Goal: Task Accomplishment & Management: Manage account settings

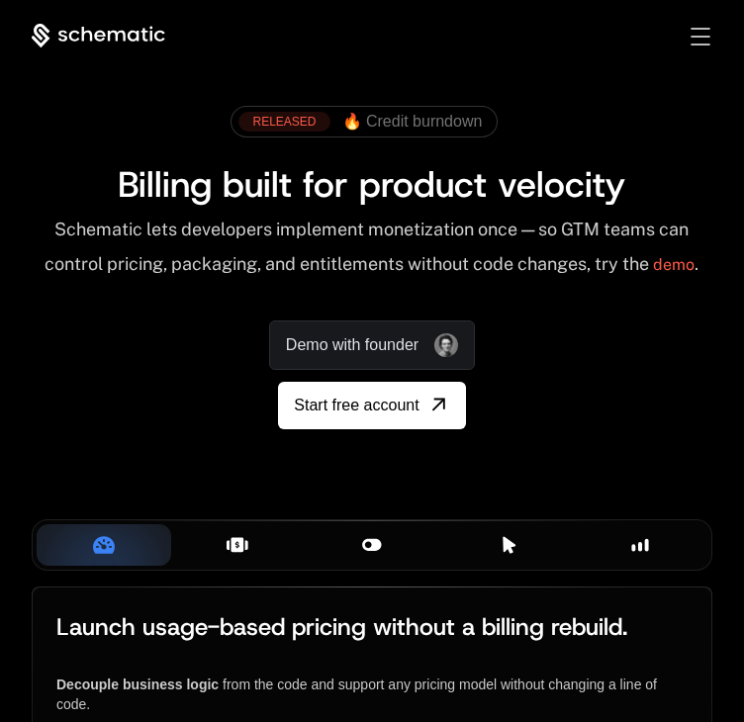
click at [697, 46] on div "Sign in Sign Up" at bounding box center [684, 37] width 55 height 22
click at [700, 26] on div "Sign in Sign Up" at bounding box center [684, 37] width 55 height 22
click at [700, 28] on span "Toggle menu" at bounding box center [701, 29] width 18 height 2
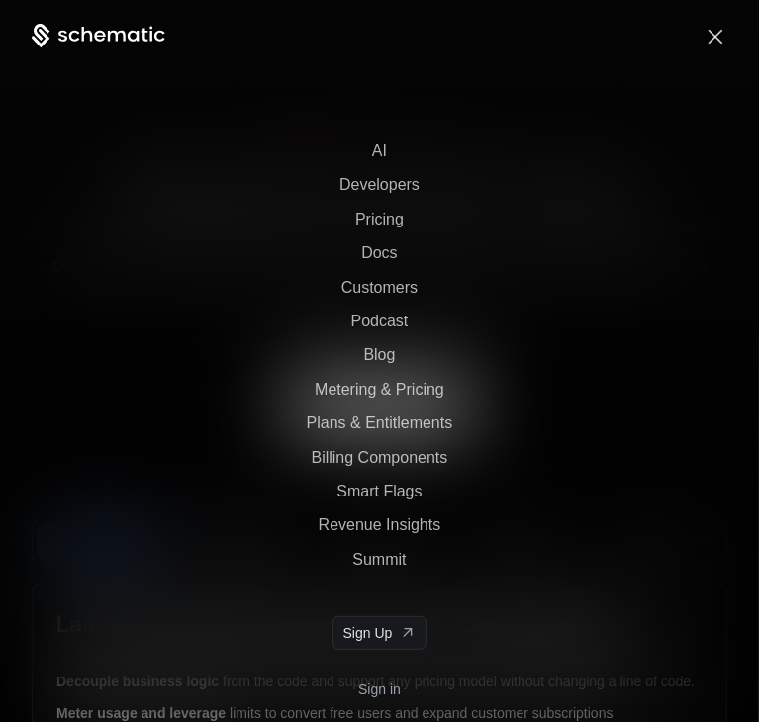
scroll to position [31, 0]
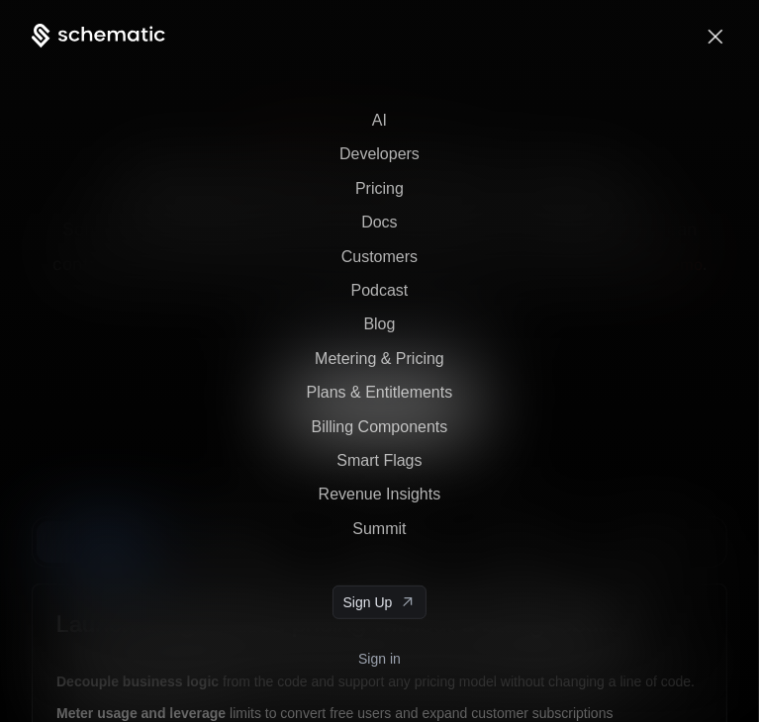
click at [368, 666] on link "Sign in" at bounding box center [379, 659] width 43 height 32
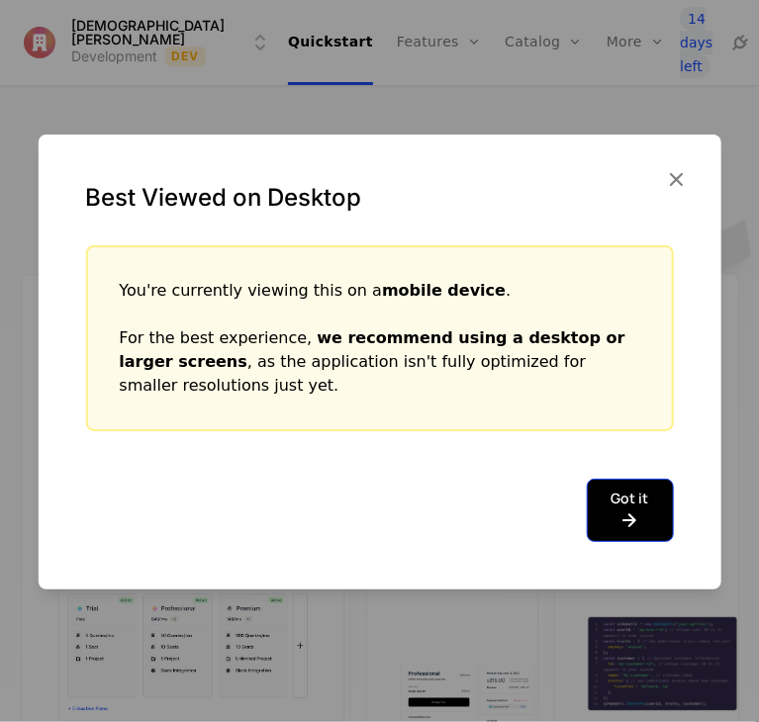
click at [642, 495] on button "Got it" at bounding box center [630, 510] width 87 height 63
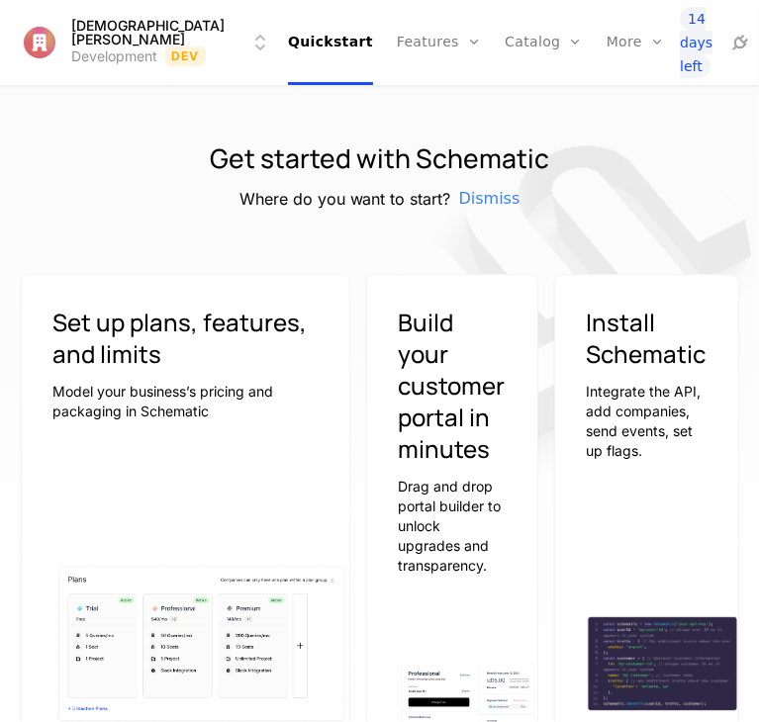
click at [680, 55] on div "14 days left" at bounding box center [732, 42] width 104 height 71
click at [728, 52] on icon at bounding box center [740, 43] width 24 height 24
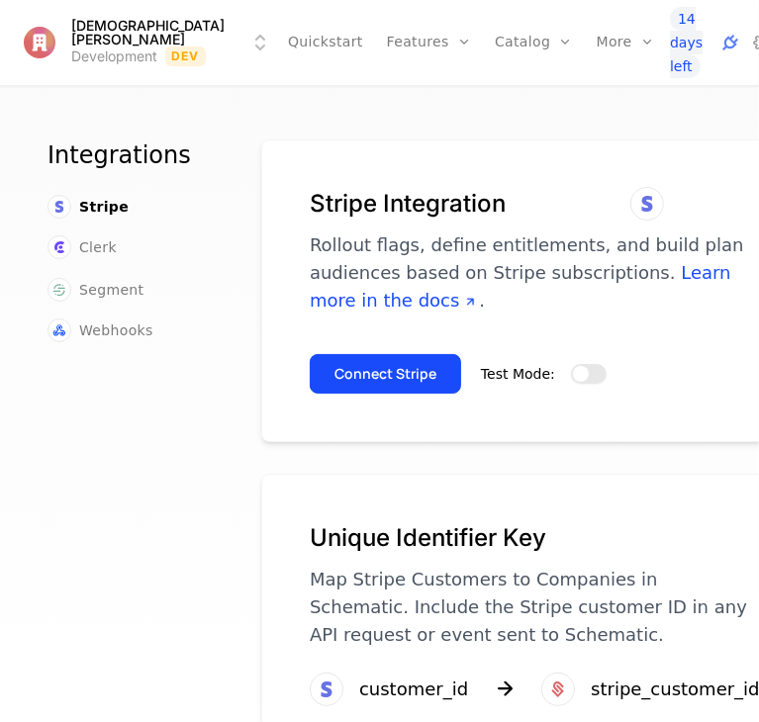
click at [573, 371] on span "button" at bounding box center [581, 374] width 16 height 16
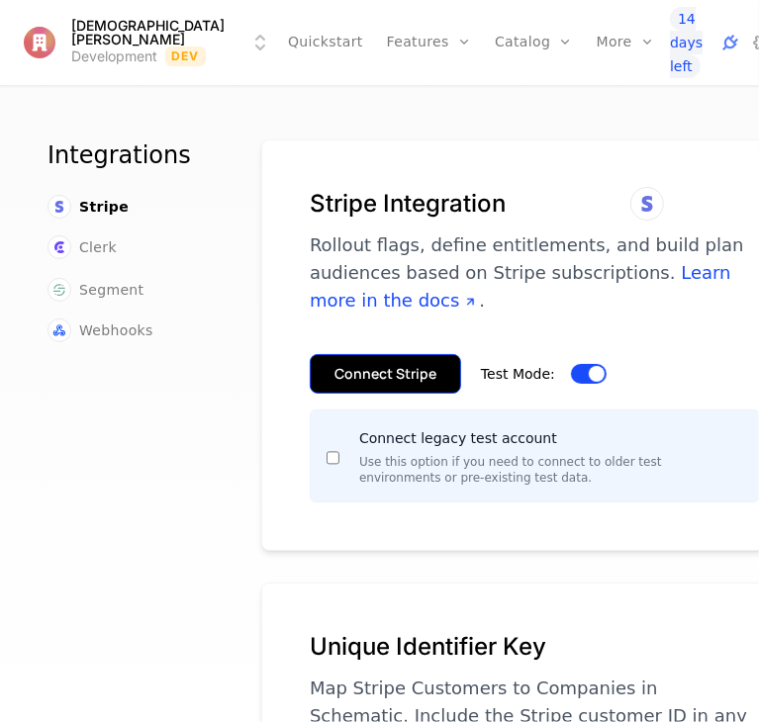
click at [403, 369] on button "Connect Stripe" at bounding box center [385, 374] width 151 height 40
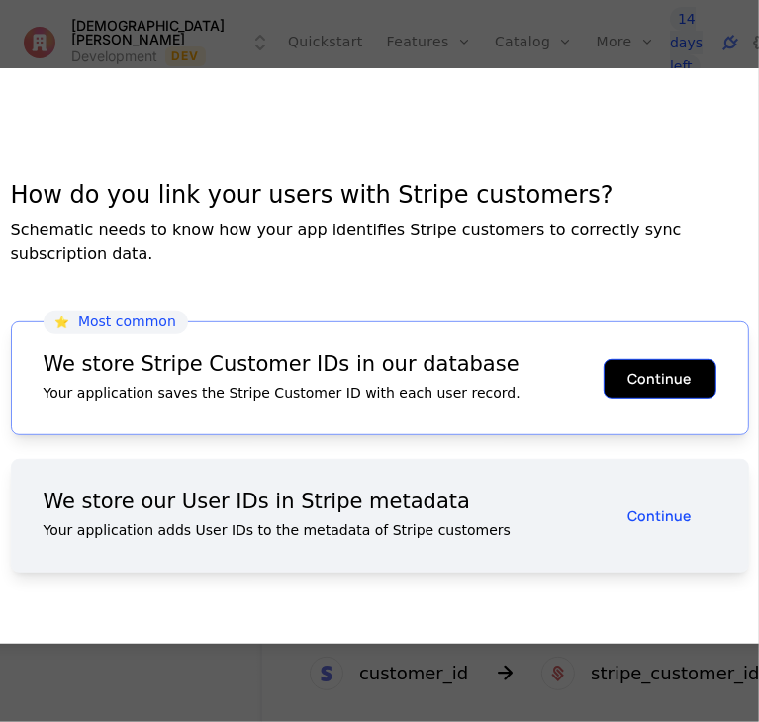
click at [629, 358] on button "Continue" at bounding box center [660, 378] width 113 height 40
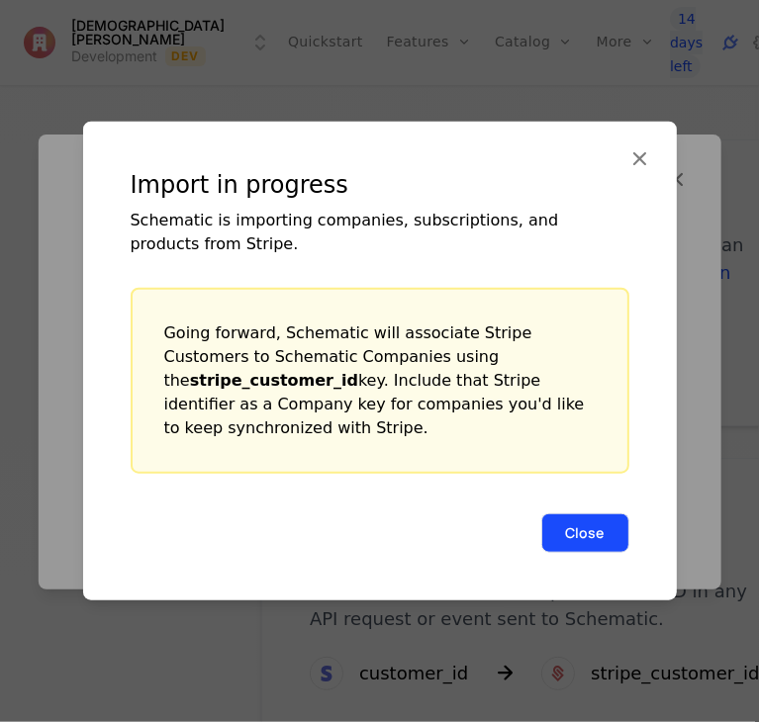
click at [578, 522] on button "Close" at bounding box center [585, 534] width 88 height 40
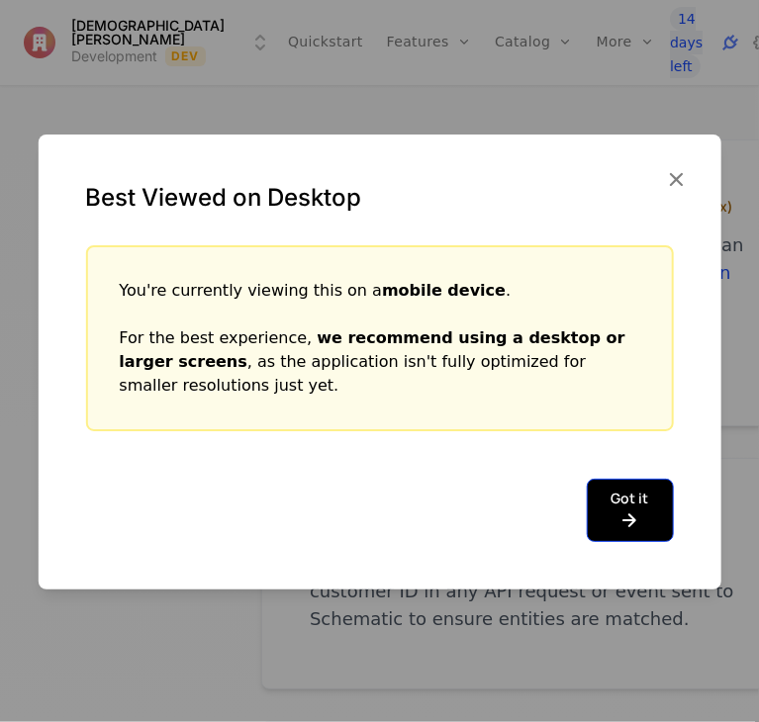
click at [637, 512] on icon at bounding box center [631, 521] width 38 height 24
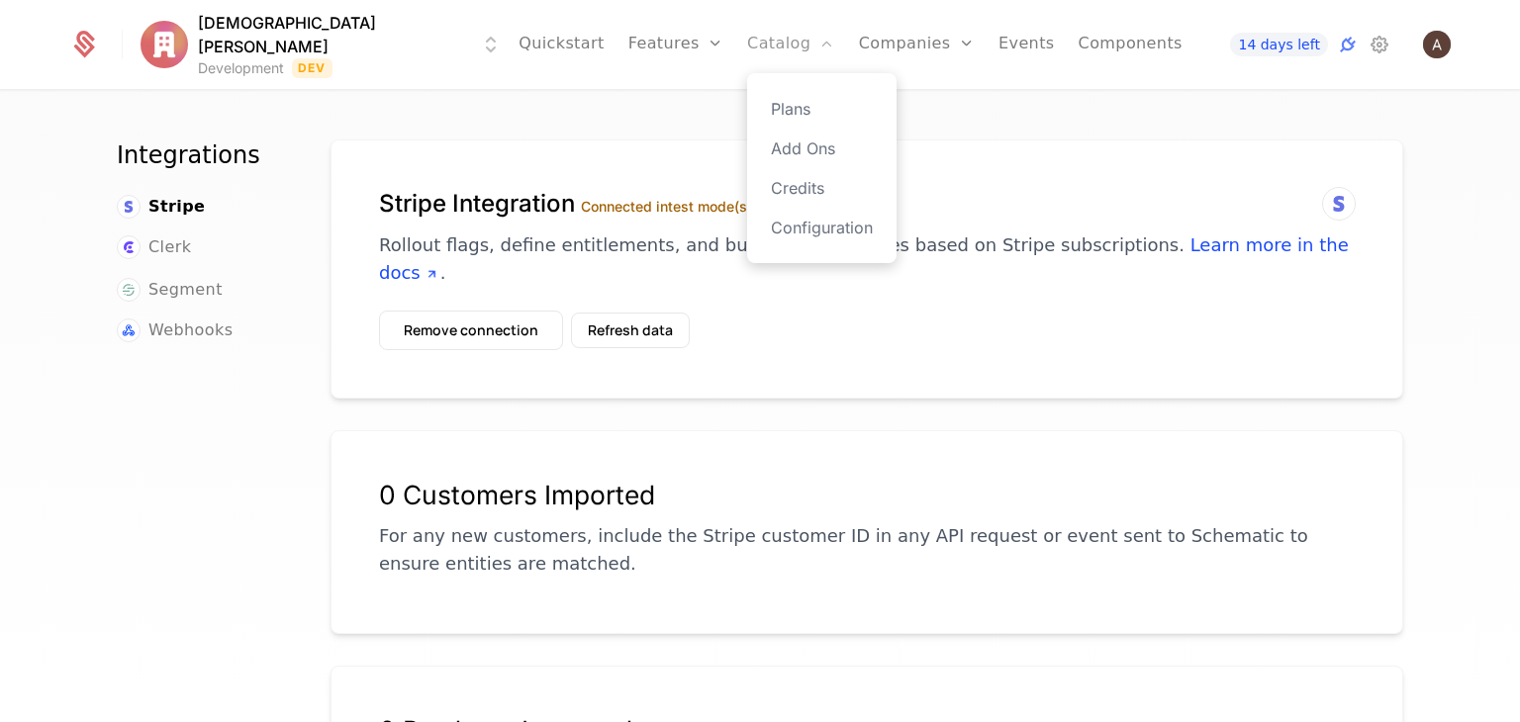
click at [747, 37] on link "Catalog" at bounding box center [791, 44] width 88 height 89
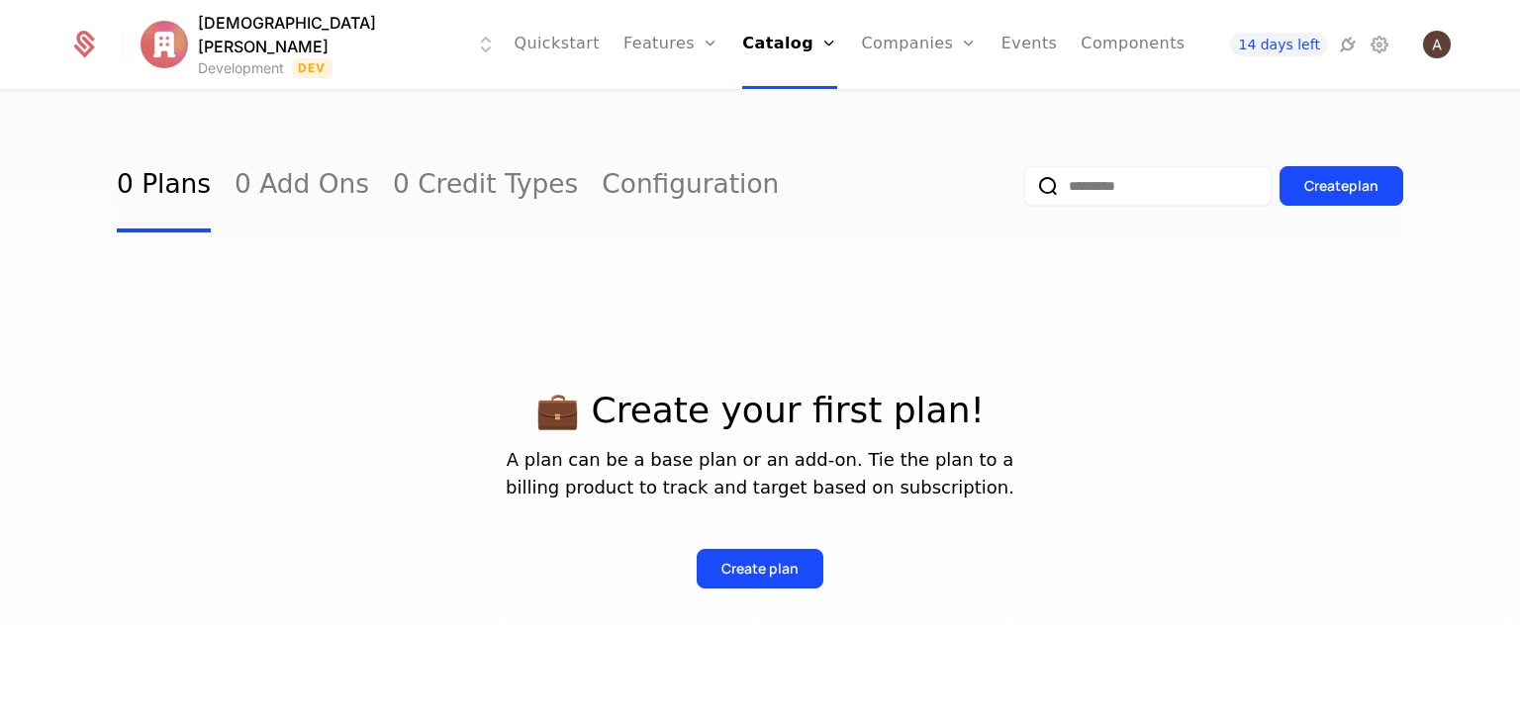
drag, startPoint x: 675, startPoint y: 37, endPoint x: 621, endPoint y: 118, distance: 97.2
click at [621, 118] on div "0 Plans 0 Add Ons 0 Credit Types Configuration Create plan 💼 Create your first …" at bounding box center [760, 413] width 1520 height 642
click at [721, 566] on div "Create plan" at bounding box center [759, 569] width 77 height 20
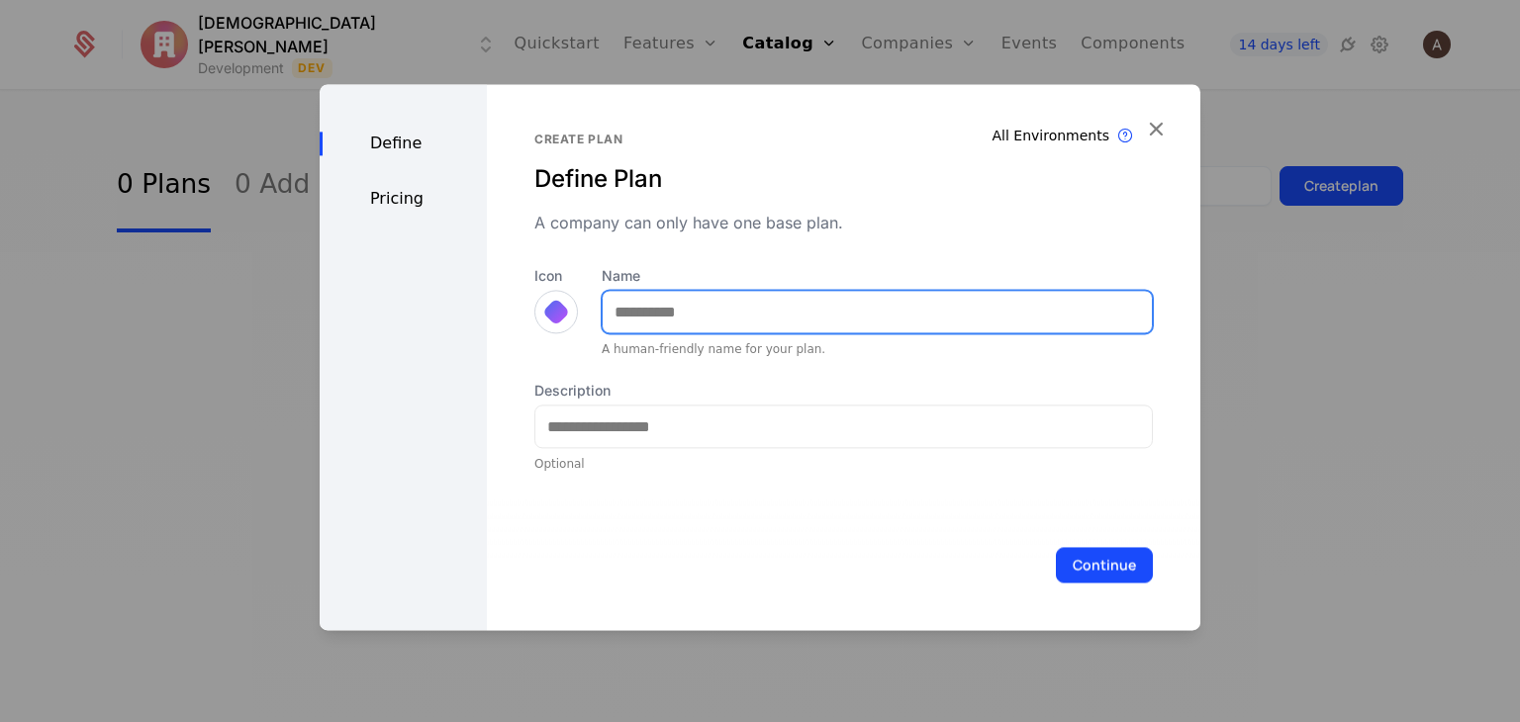
click at [758, 310] on input "Name" at bounding box center [877, 312] width 549 height 42
type input "*"
type input "****"
click at [758, 547] on button "Continue" at bounding box center [1104, 565] width 97 height 36
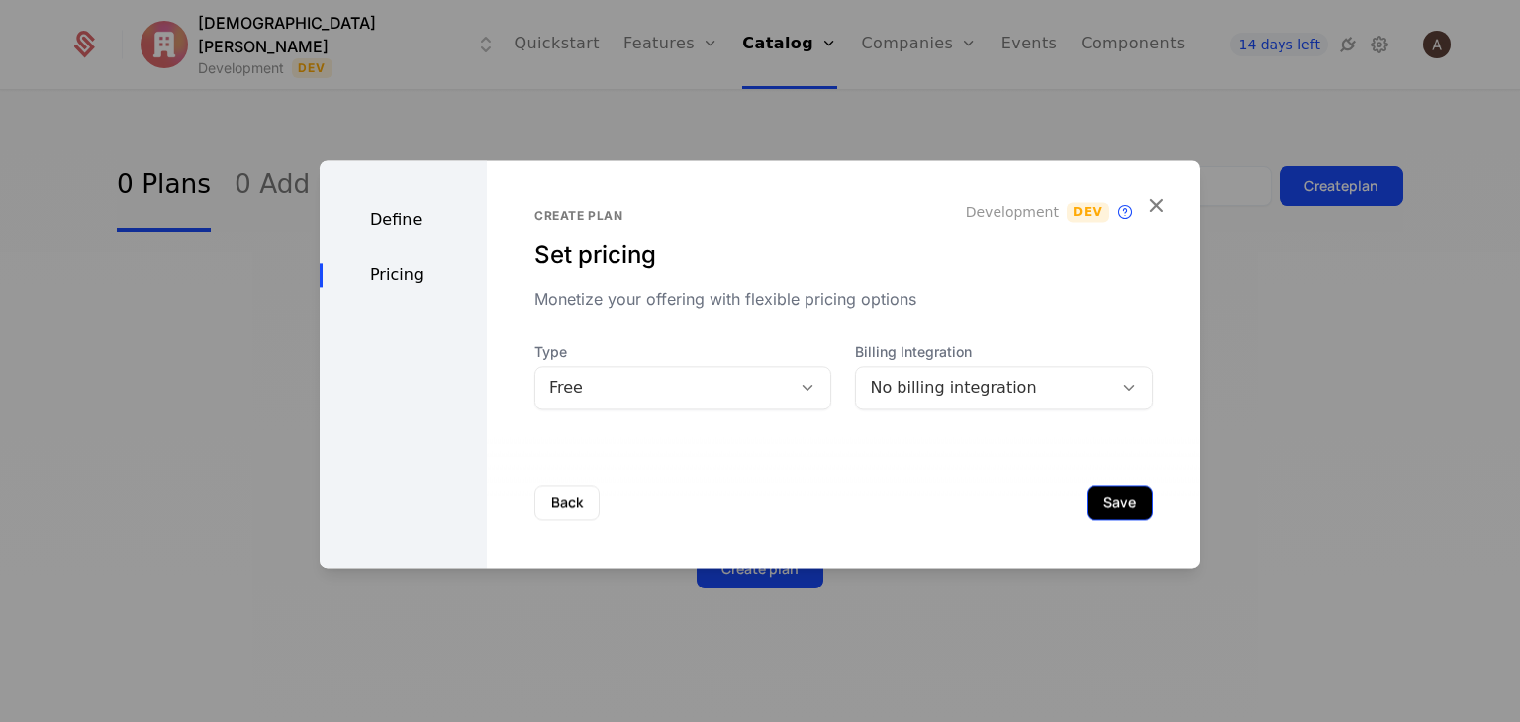
click at [758, 507] on button "Save" at bounding box center [1119, 503] width 66 height 36
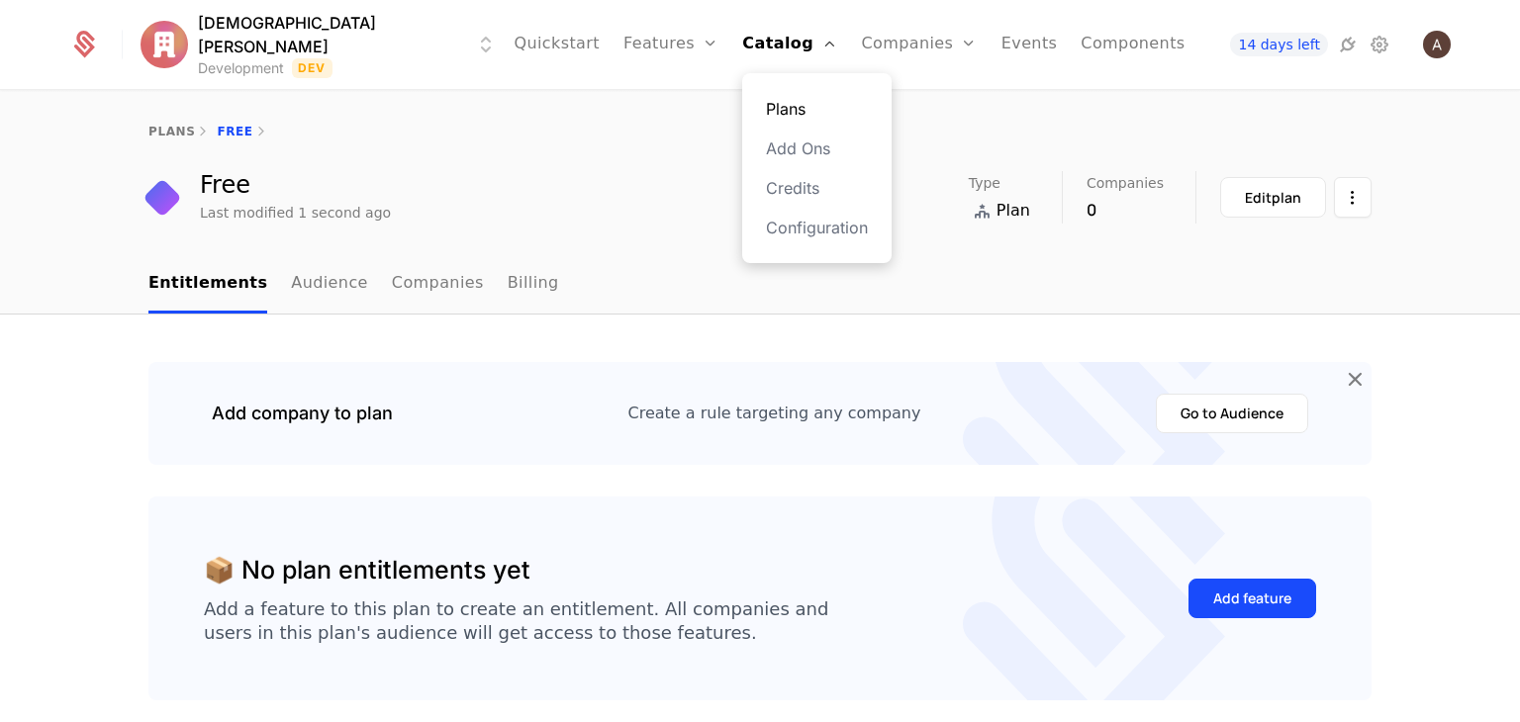
click at [758, 105] on link "Plans" at bounding box center [817, 109] width 102 height 24
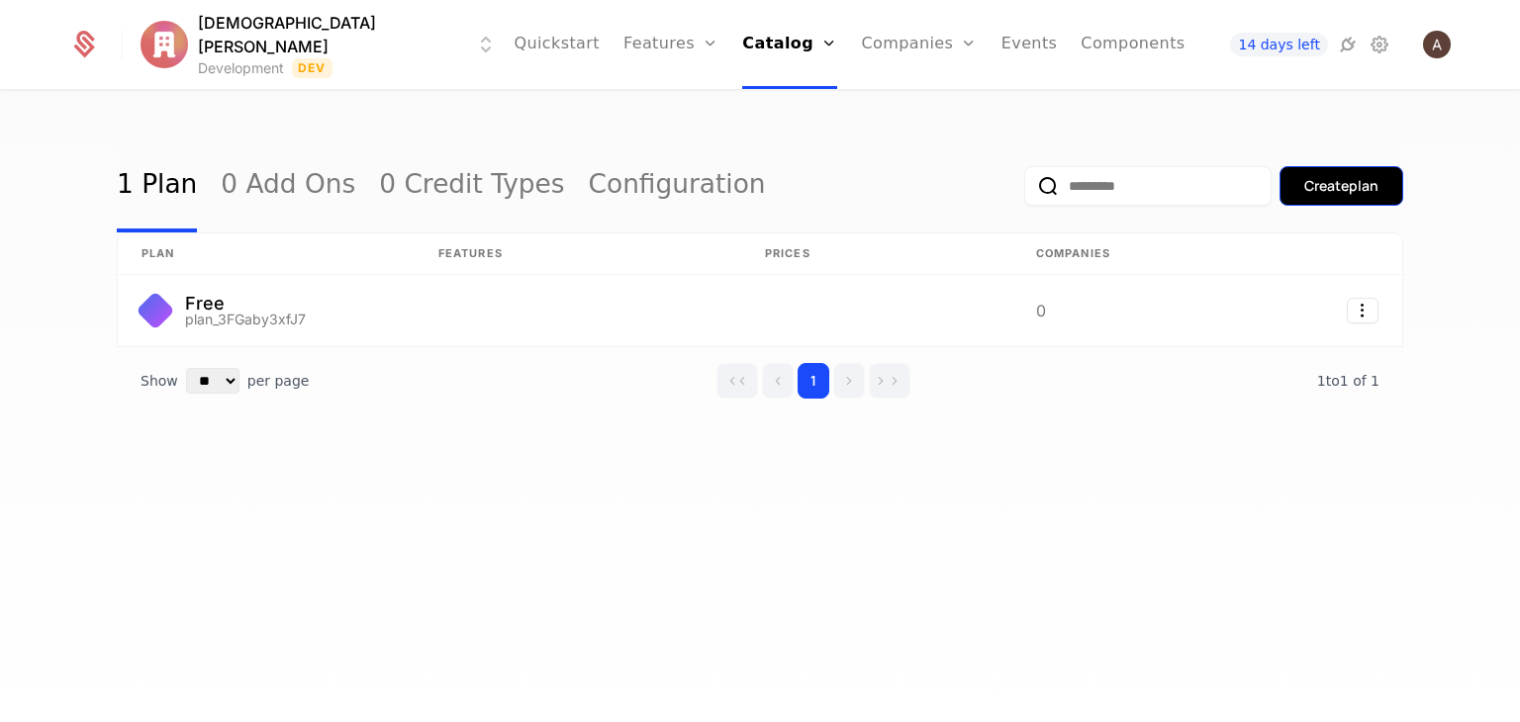
click at [758, 190] on div "Create plan" at bounding box center [1341, 186] width 74 height 20
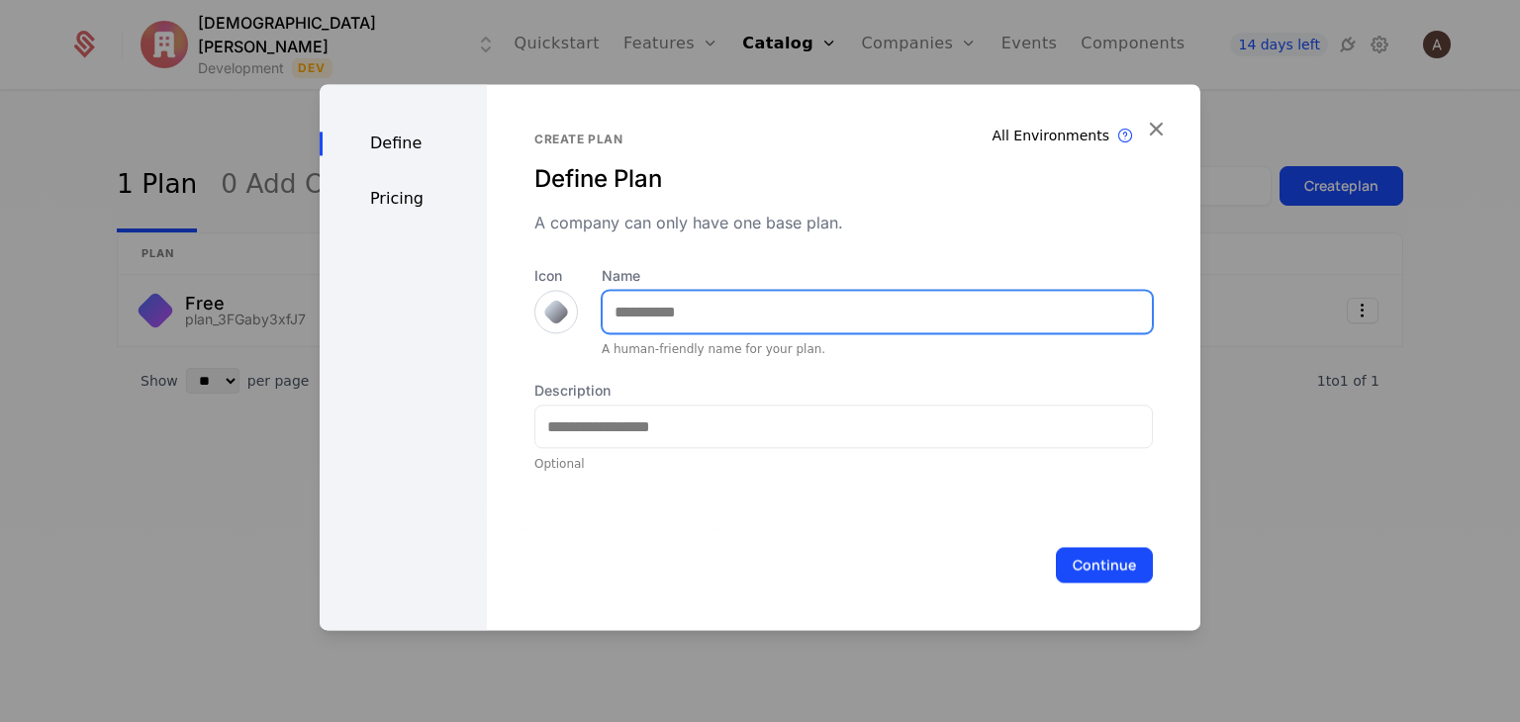
click at [758, 310] on input "Name" at bounding box center [877, 312] width 549 height 42
type input "****"
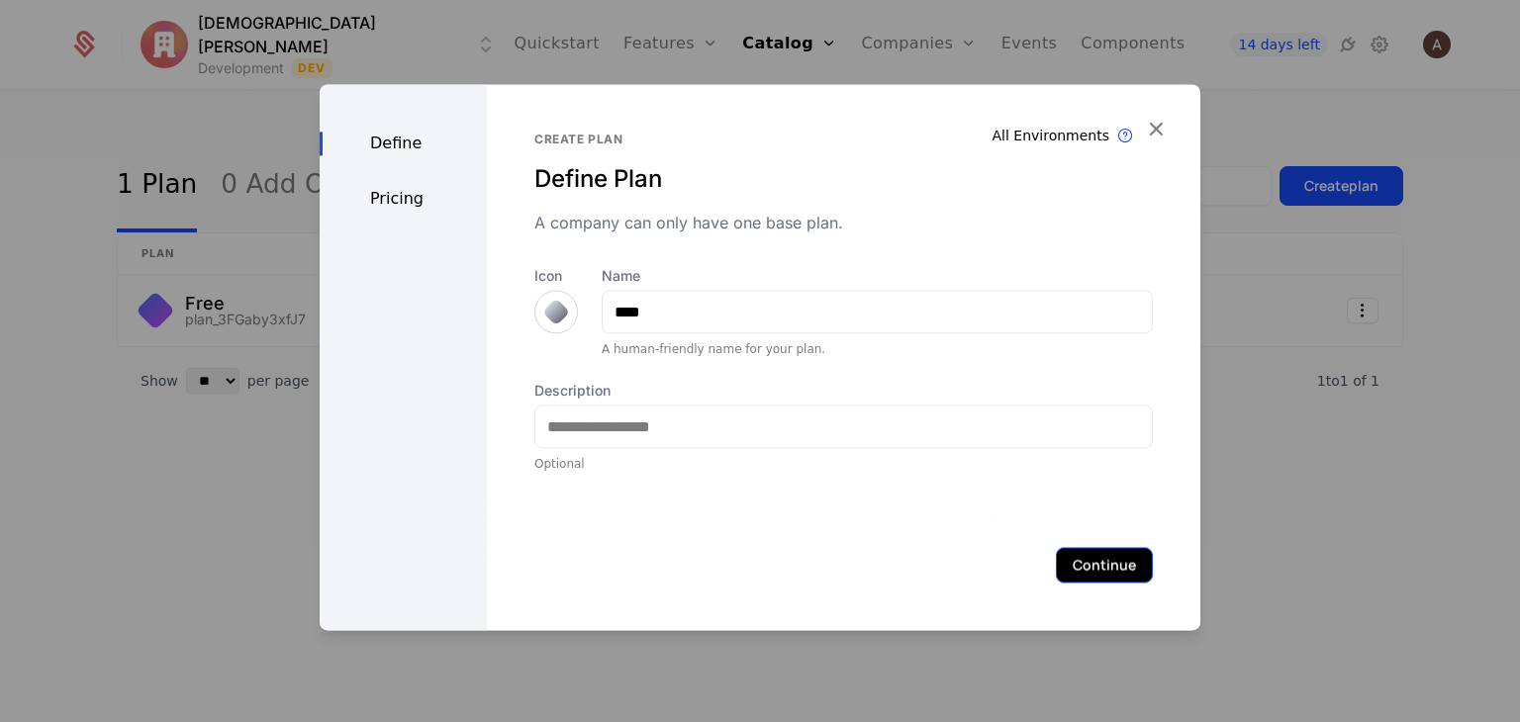
click at [758, 563] on button "Continue" at bounding box center [1104, 565] width 97 height 36
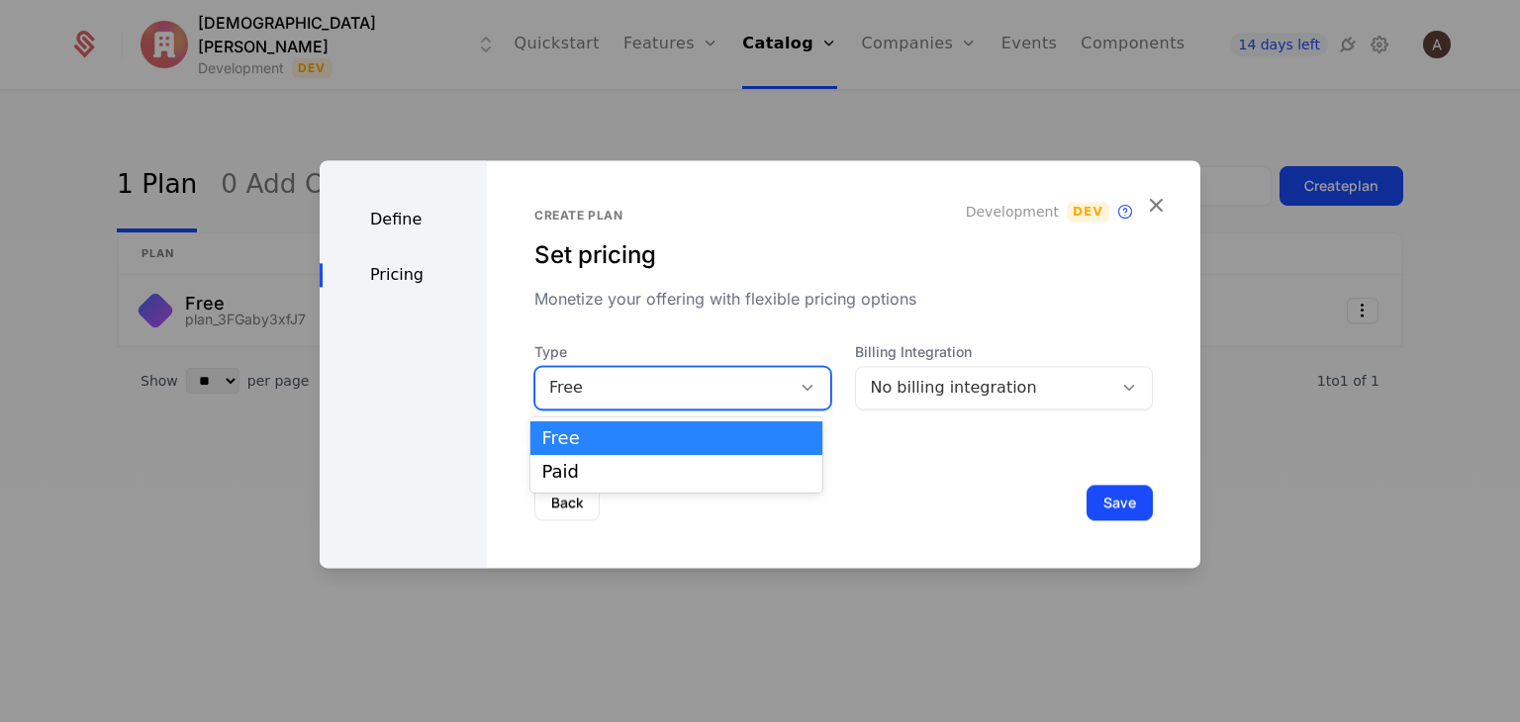
click at [758, 389] on icon at bounding box center [808, 388] width 18 height 18
click at [733, 460] on div "Paid" at bounding box center [676, 472] width 292 height 34
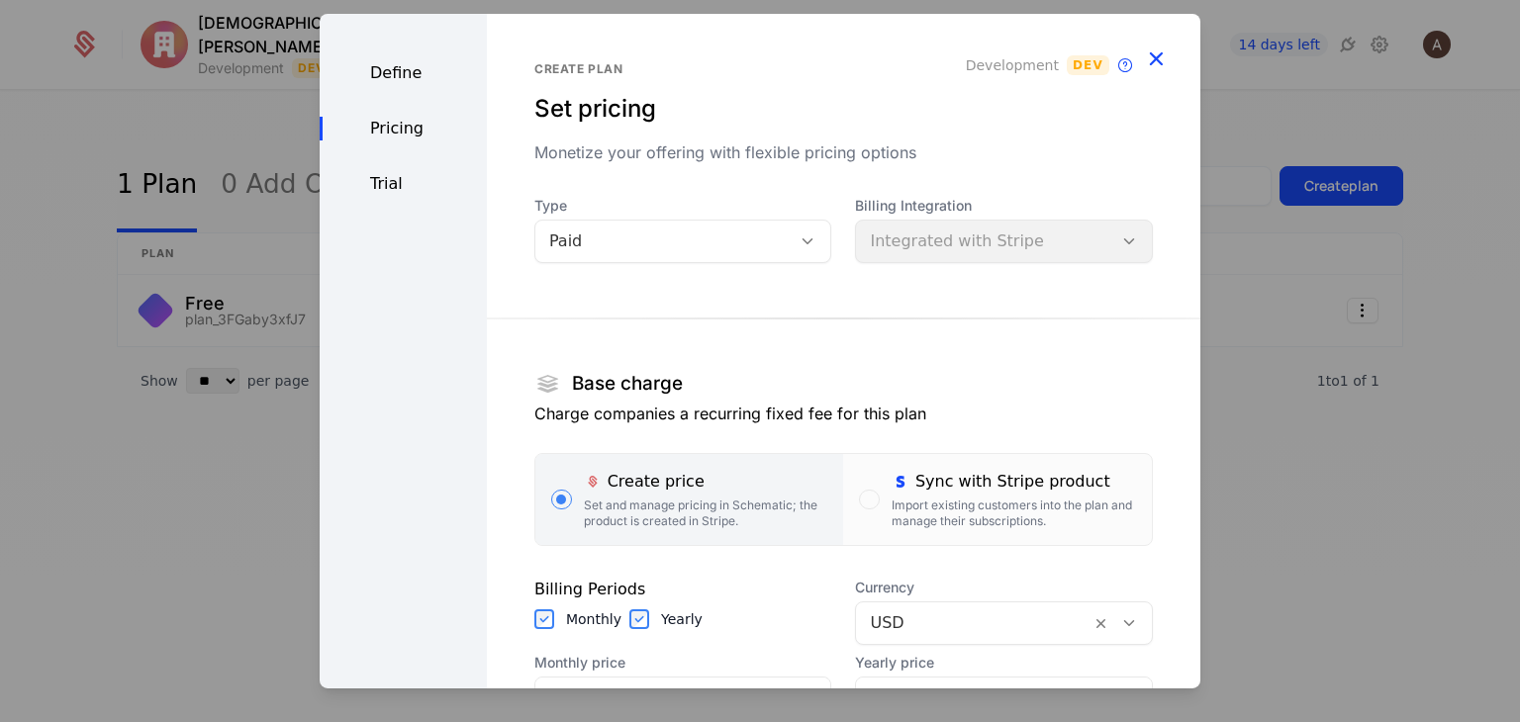
click at [758, 59] on icon "button" at bounding box center [1156, 59] width 26 height 26
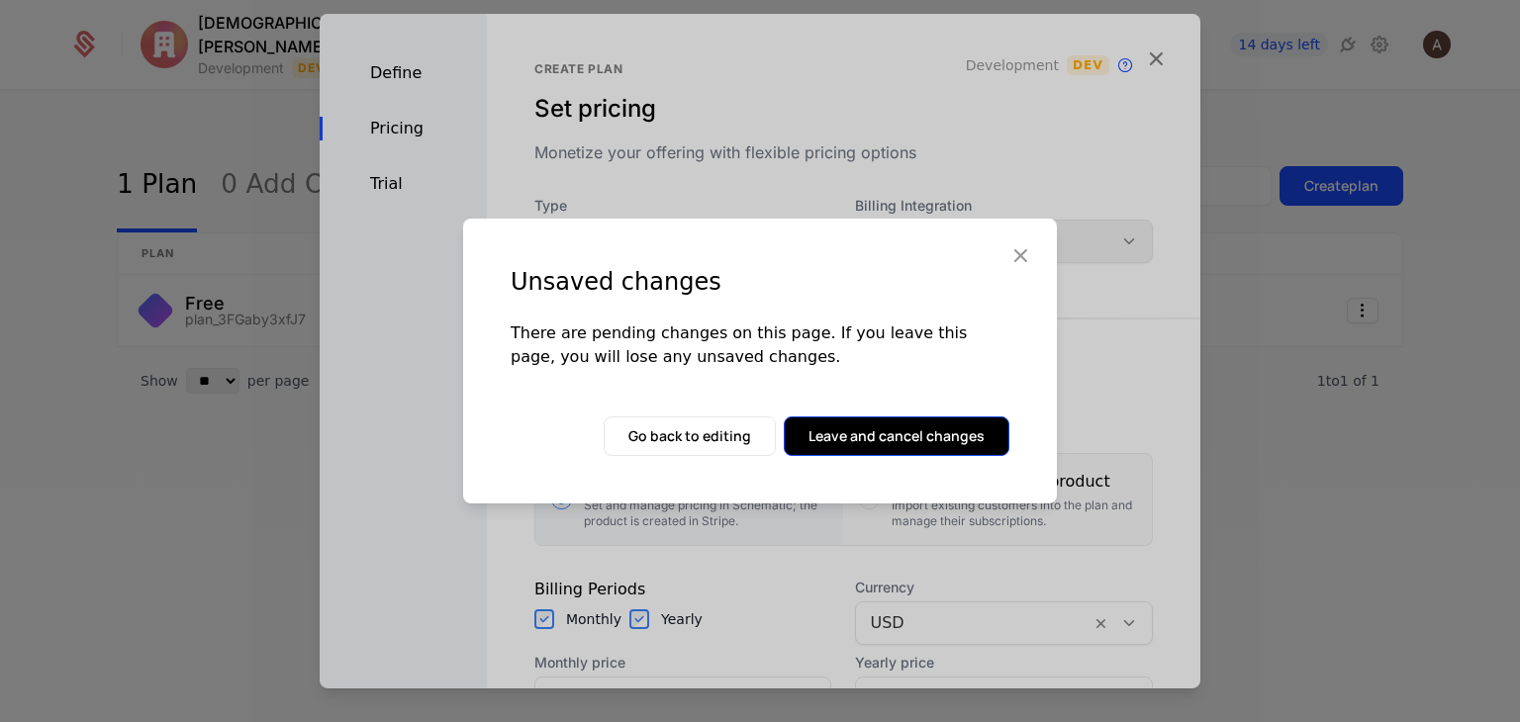
click at [758, 427] on button "Leave and cancel changes" at bounding box center [897, 437] width 226 height 40
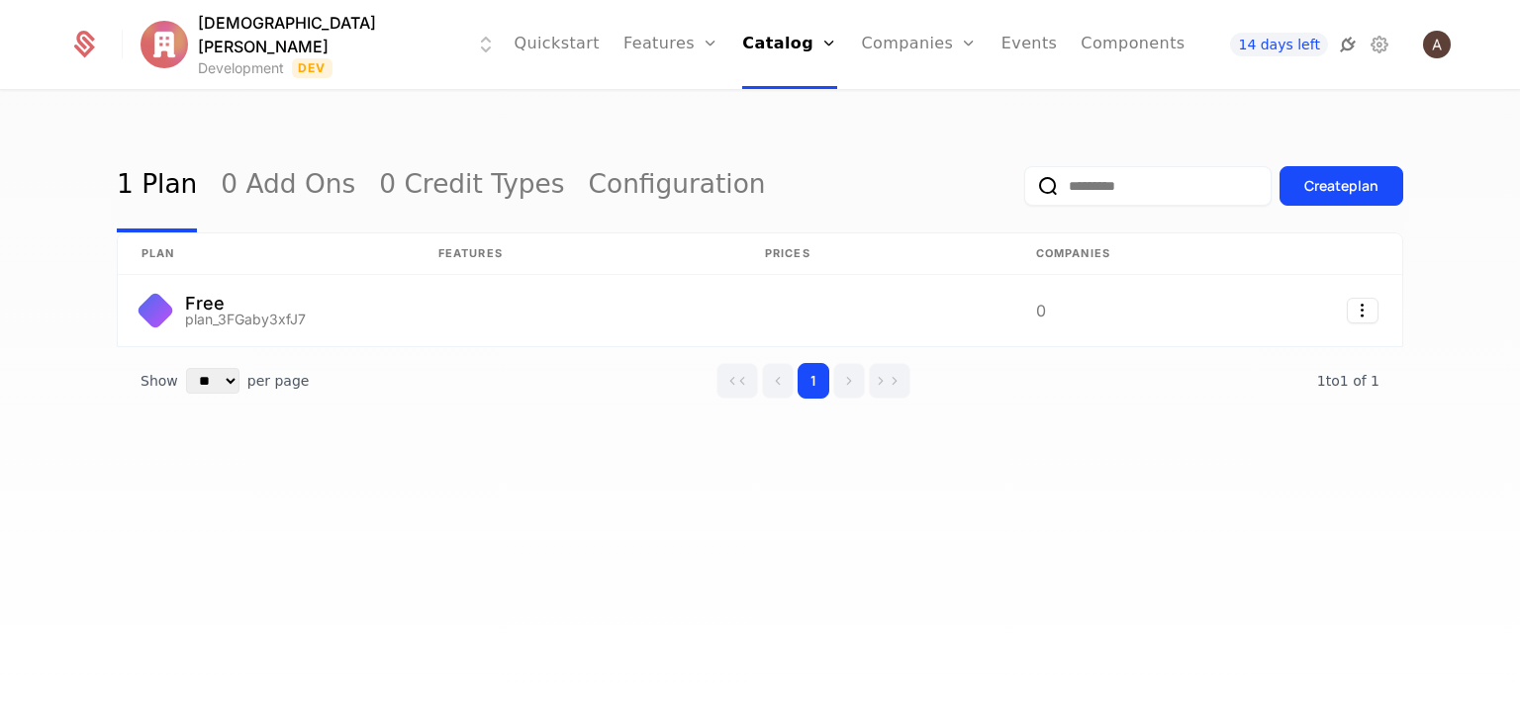
click at [758, 43] on icon at bounding box center [1348, 45] width 24 height 24
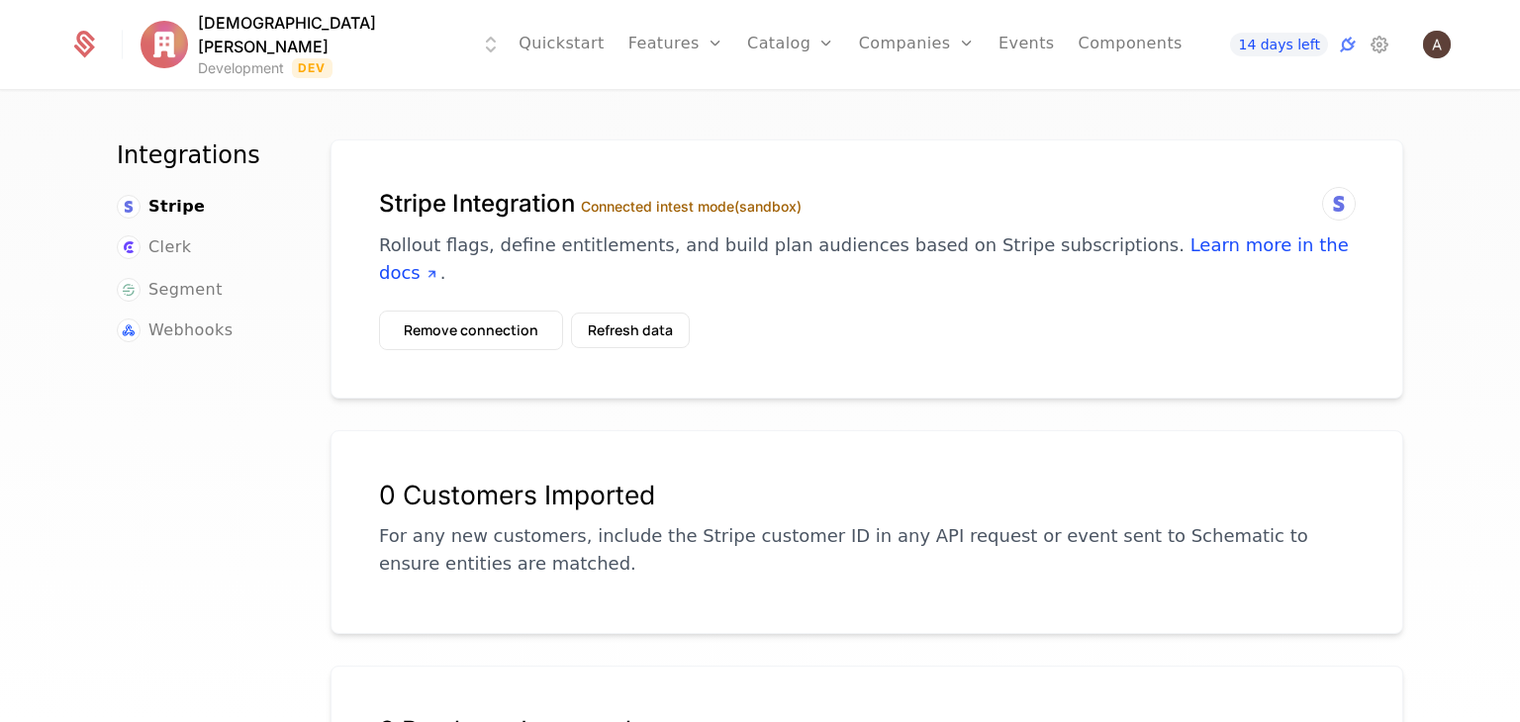
drag, startPoint x: 879, startPoint y: 622, endPoint x: 898, endPoint y: 547, distance: 77.8
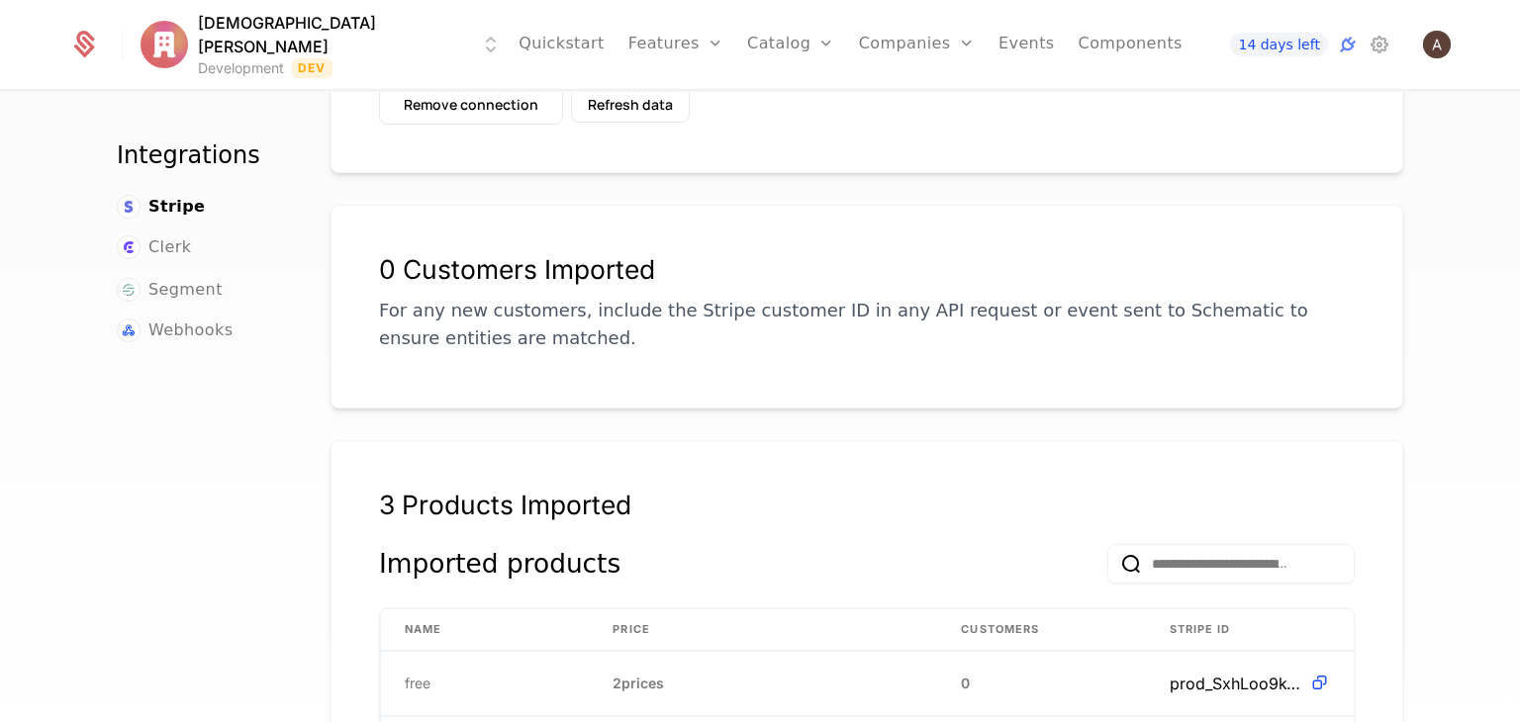
scroll to position [245, 0]
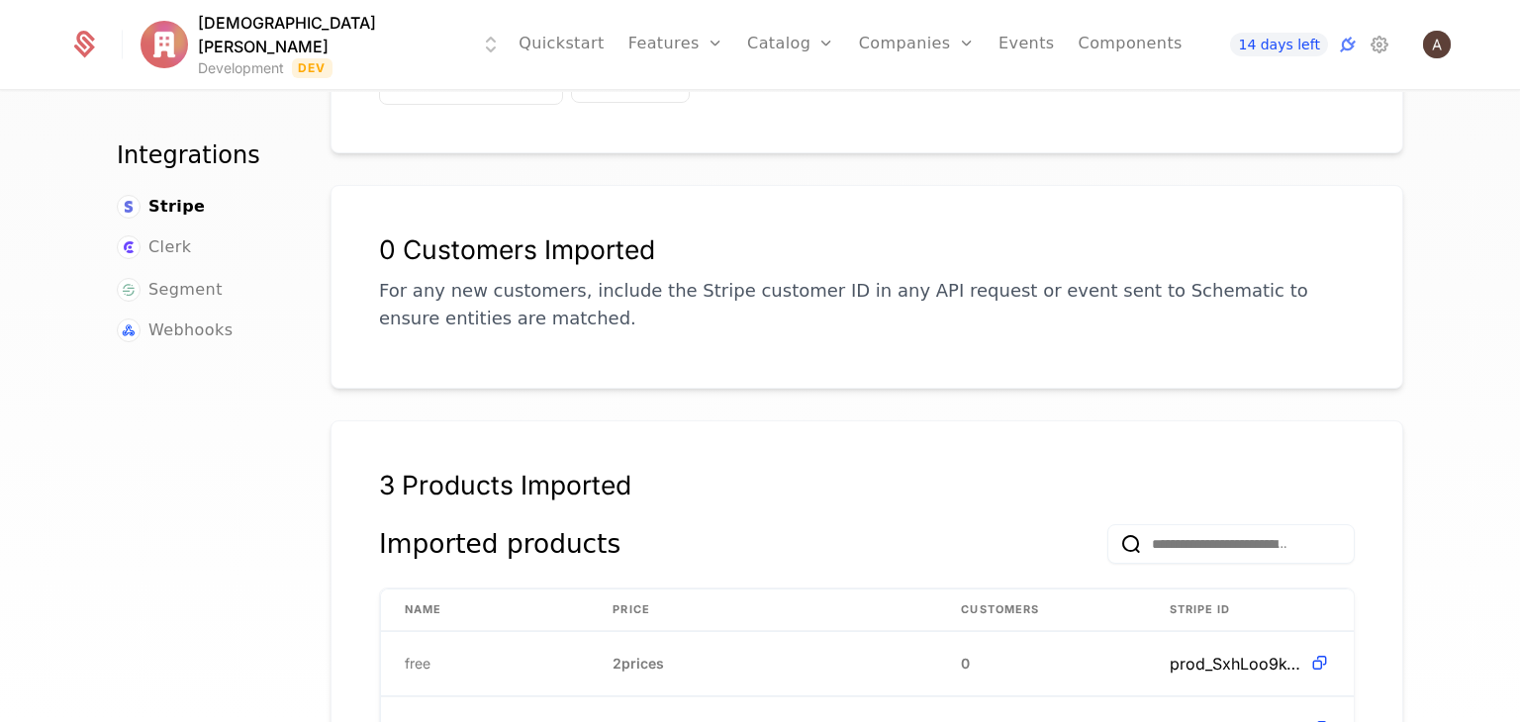
click at [166, 574] on div "Integrations Stripe Clerk Segment Webhooks" at bounding box center [200, 437] width 166 height 594
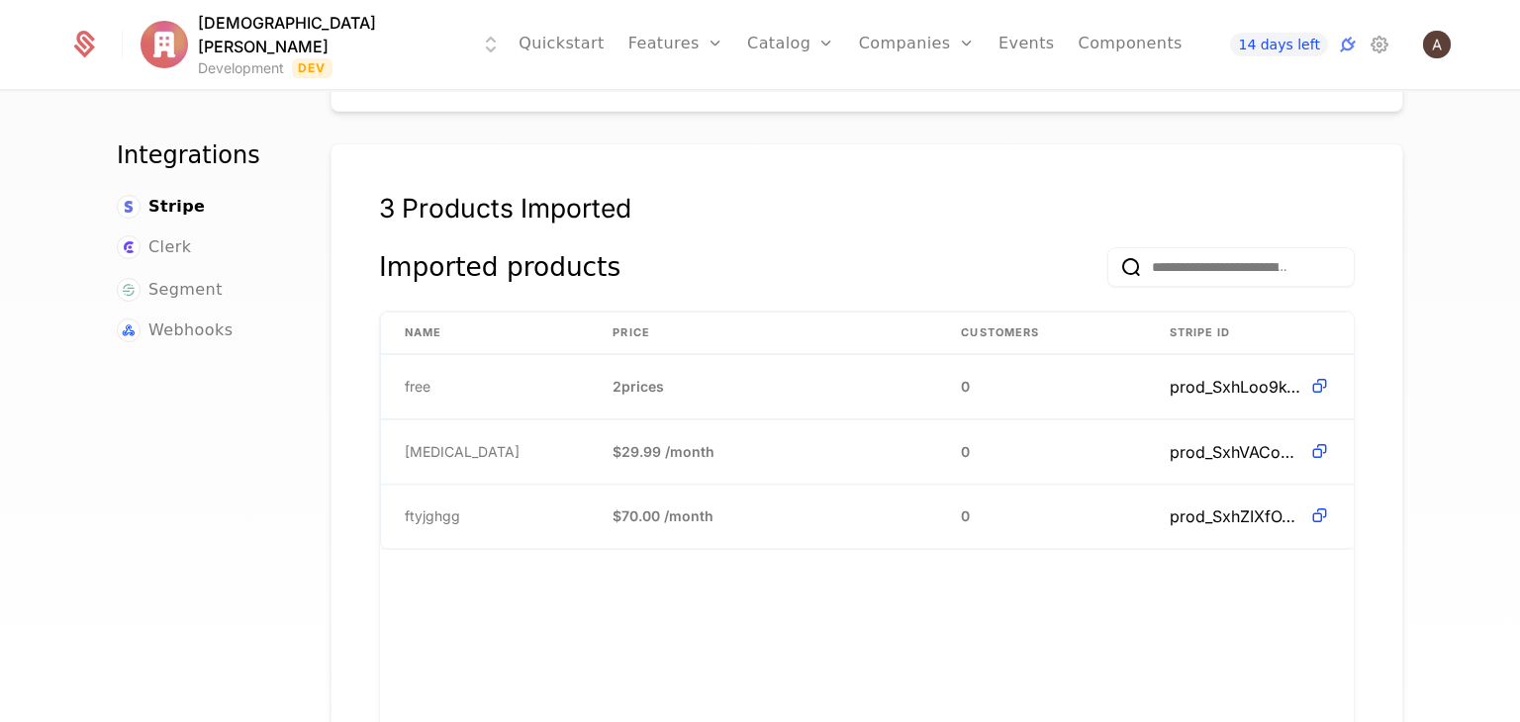
scroll to position [522, 0]
click at [771, 104] on link "Plans" at bounding box center [822, 109] width 102 height 24
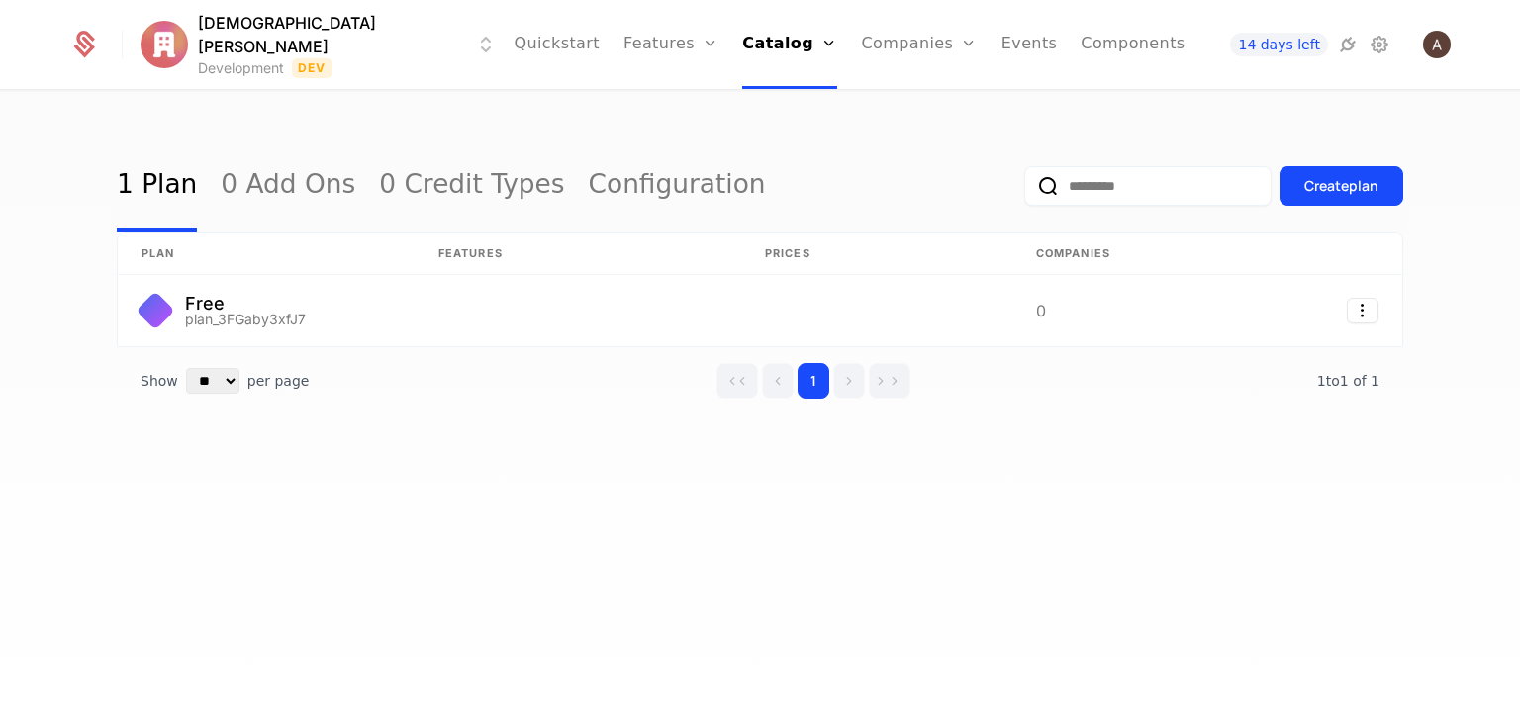
click at [546, 401] on div "Show ** ** ** *** *** per page per page 1 1 to 1 of 1 of 1" at bounding box center [760, 380] width 1286 height 67
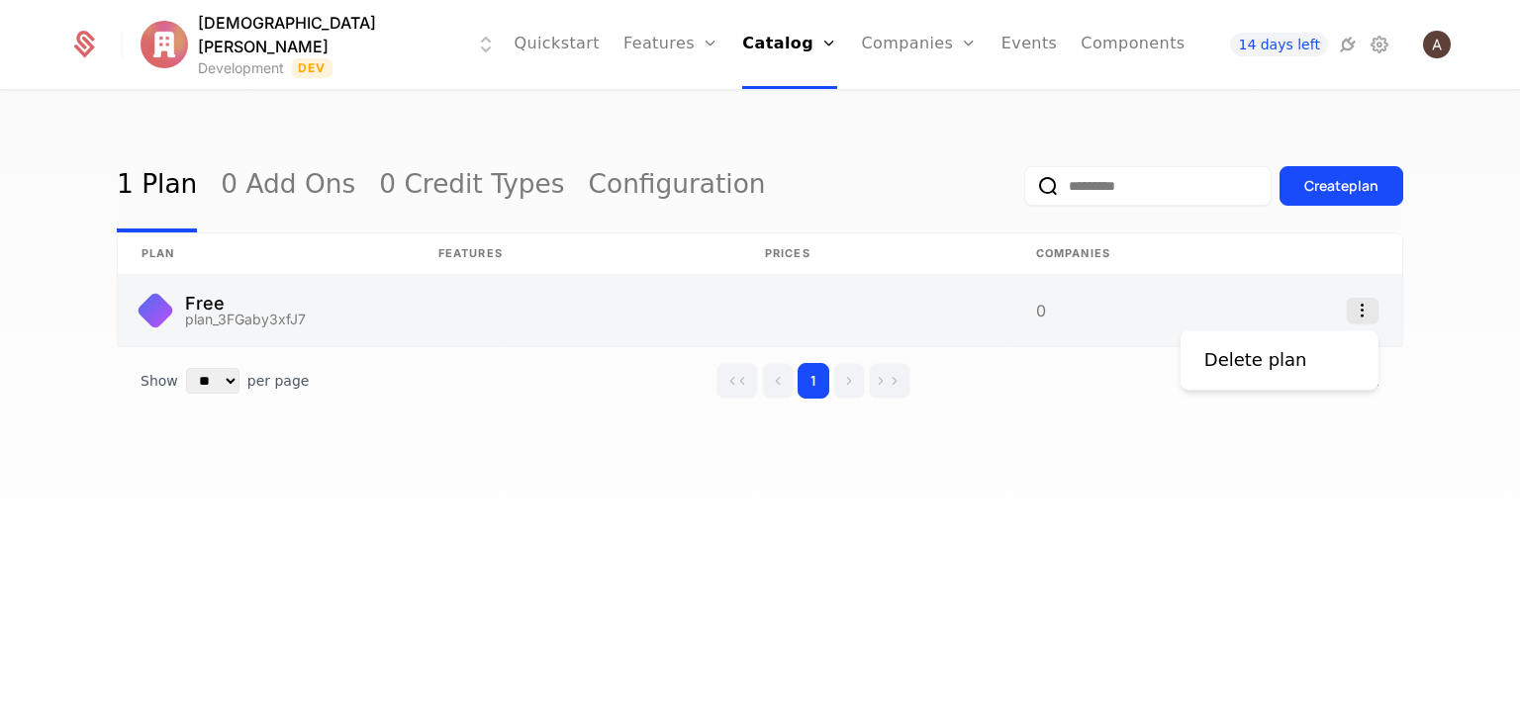
click at [1365, 319] on icon "Select action" at bounding box center [1363, 311] width 32 height 26
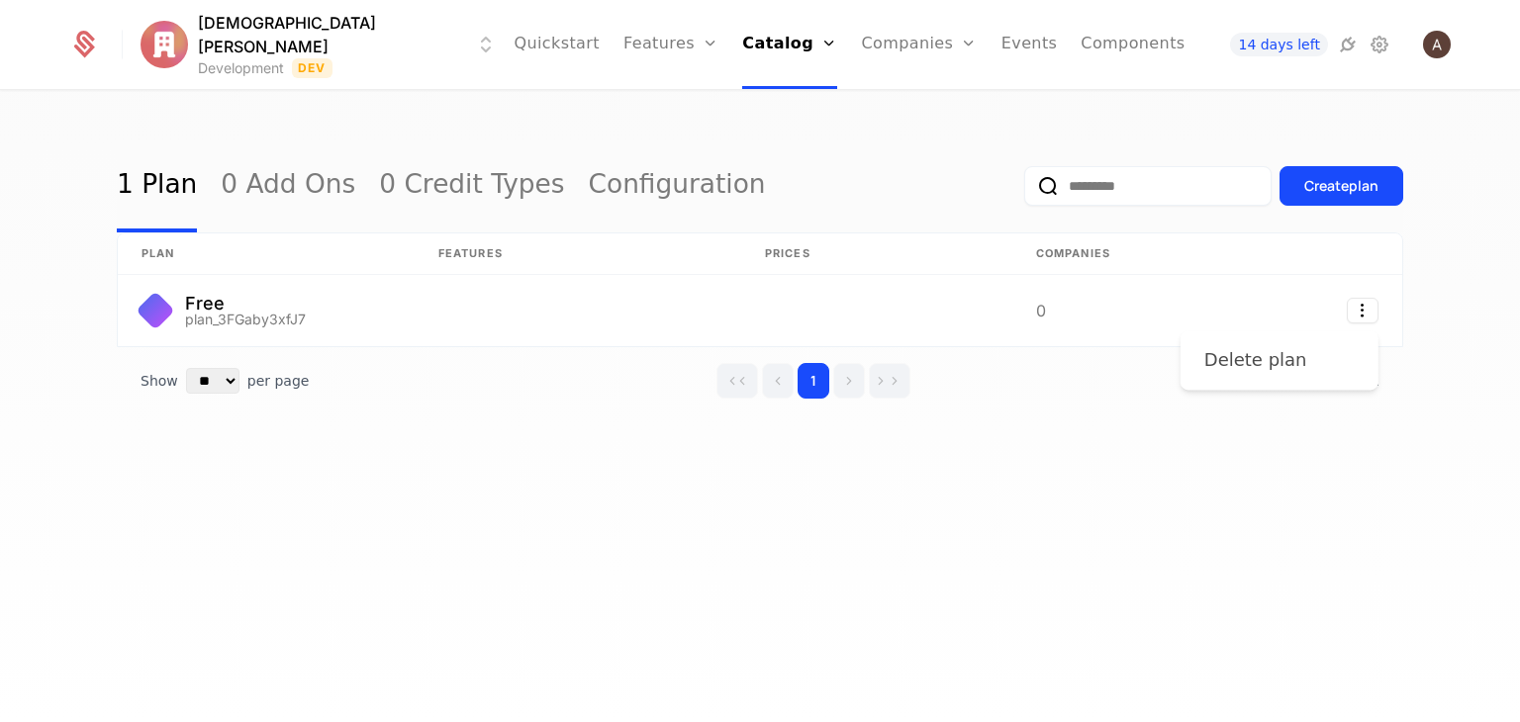
click at [1321, 353] on div "Delete plan" at bounding box center [1279, 360] width 150 height 28
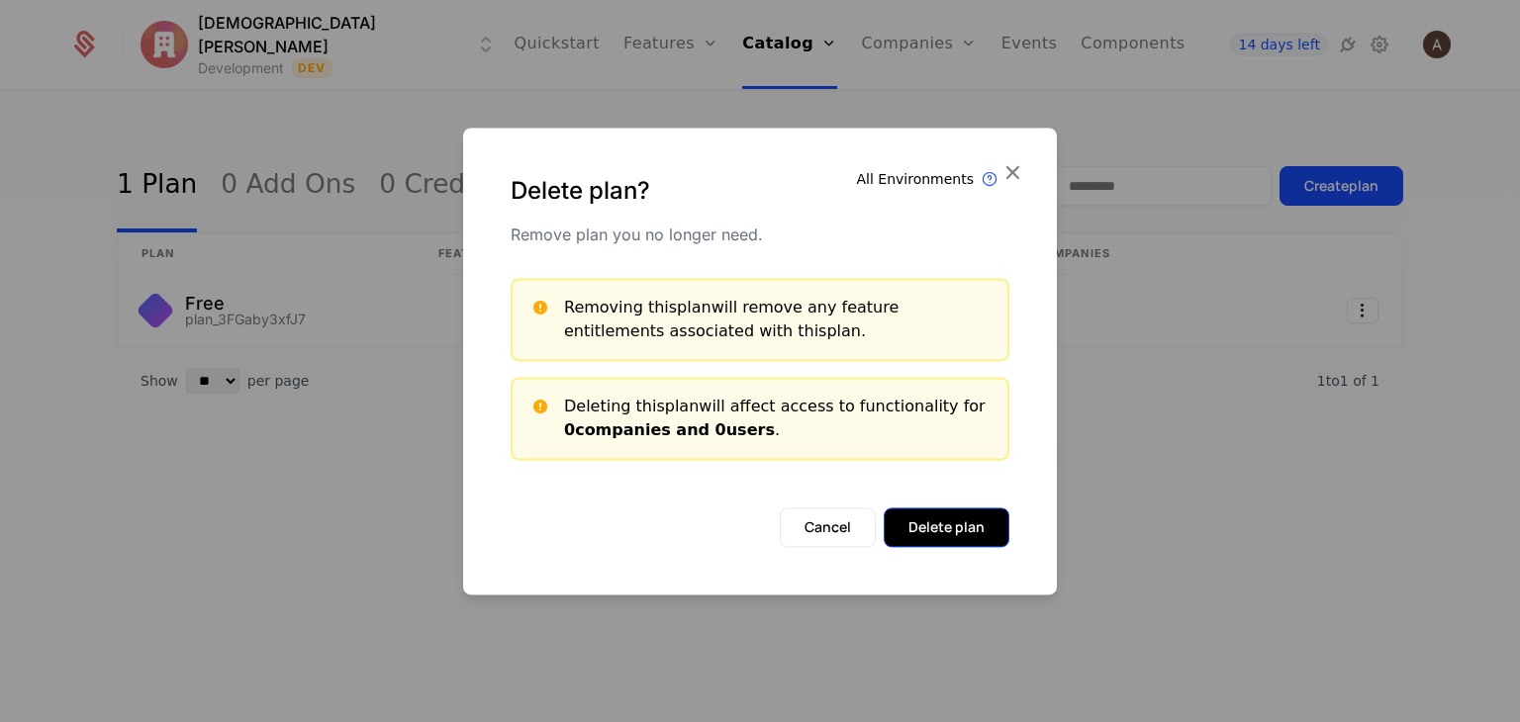
click at [910, 514] on button "Delete plan" at bounding box center [947, 528] width 126 height 40
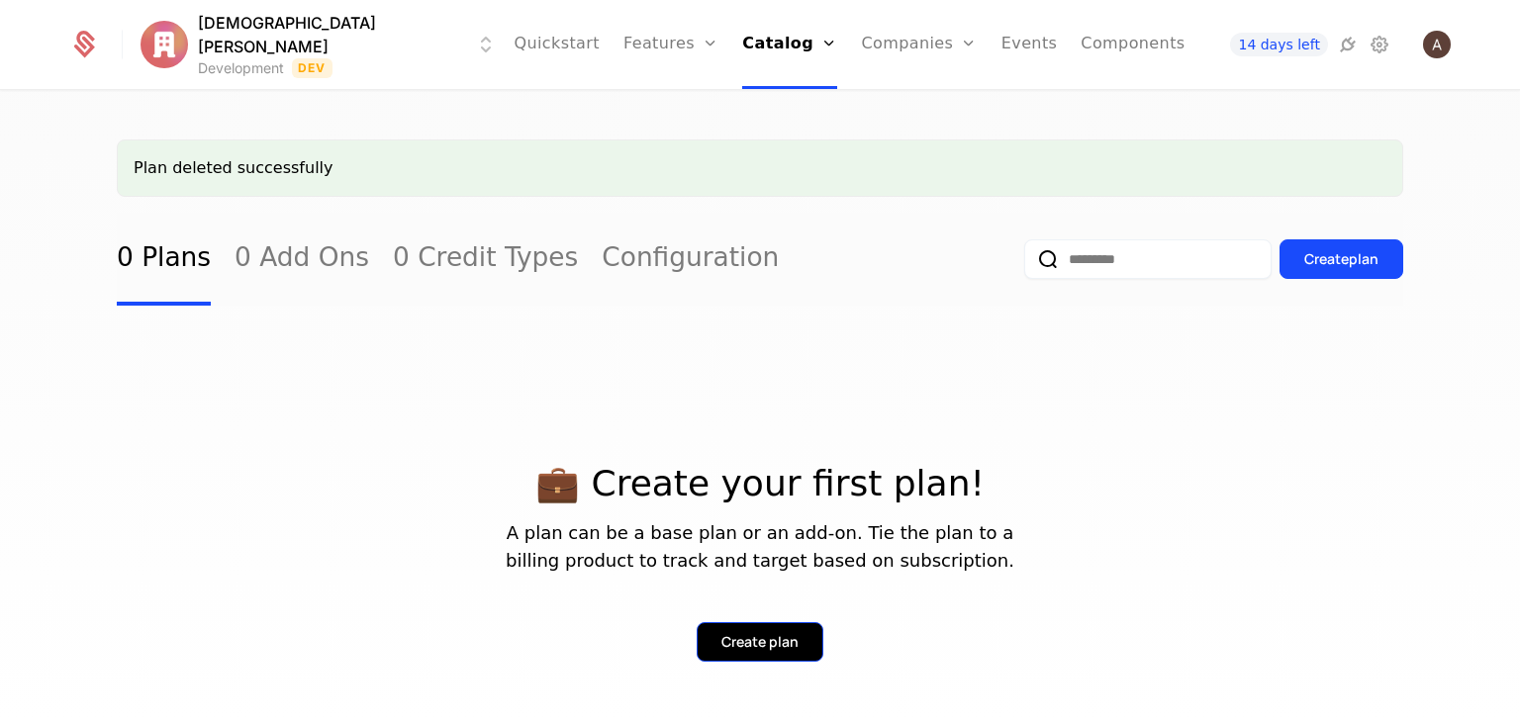
click at [776, 637] on div "Create plan" at bounding box center [759, 642] width 77 height 20
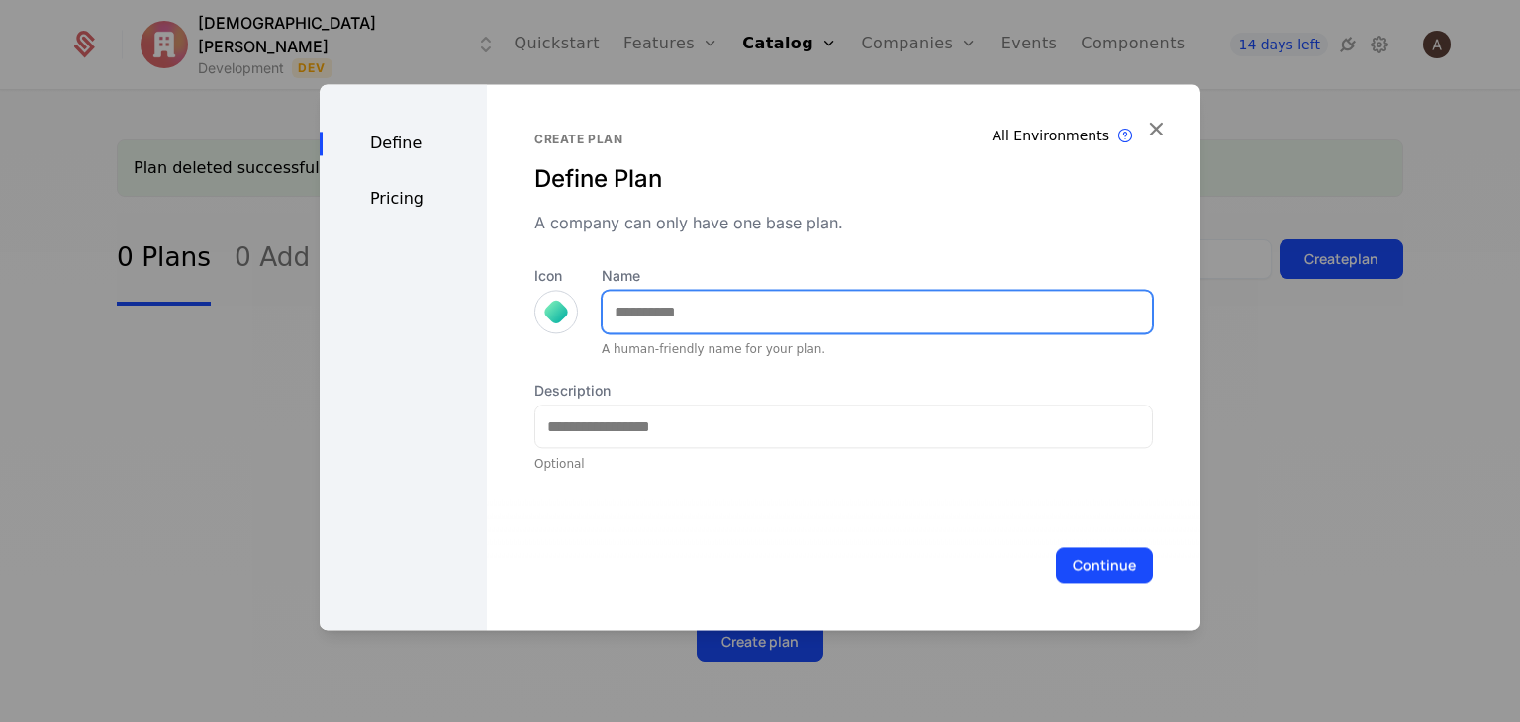
click at [822, 306] on input "Name" at bounding box center [877, 312] width 549 height 42
type input "****"
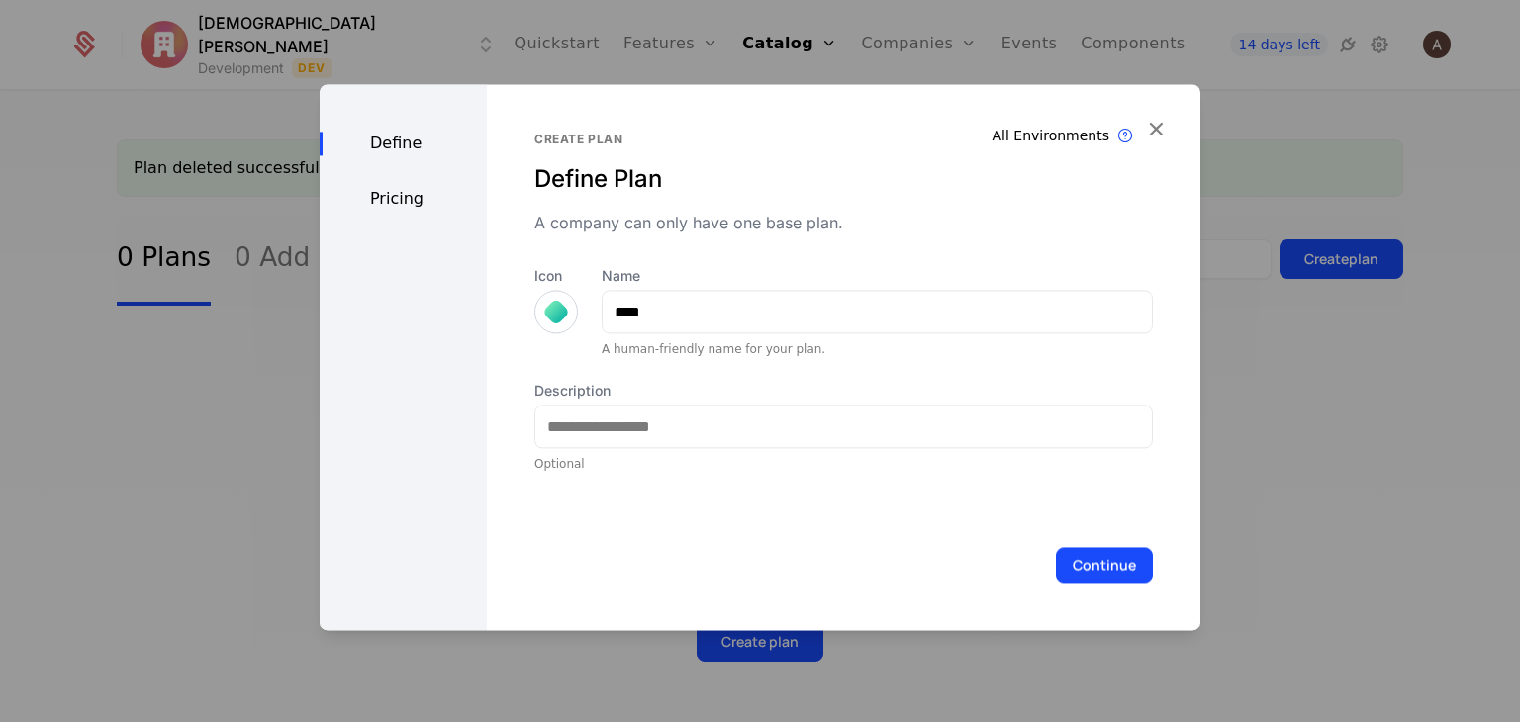
click at [549, 312] on div at bounding box center [556, 312] width 28 height 28
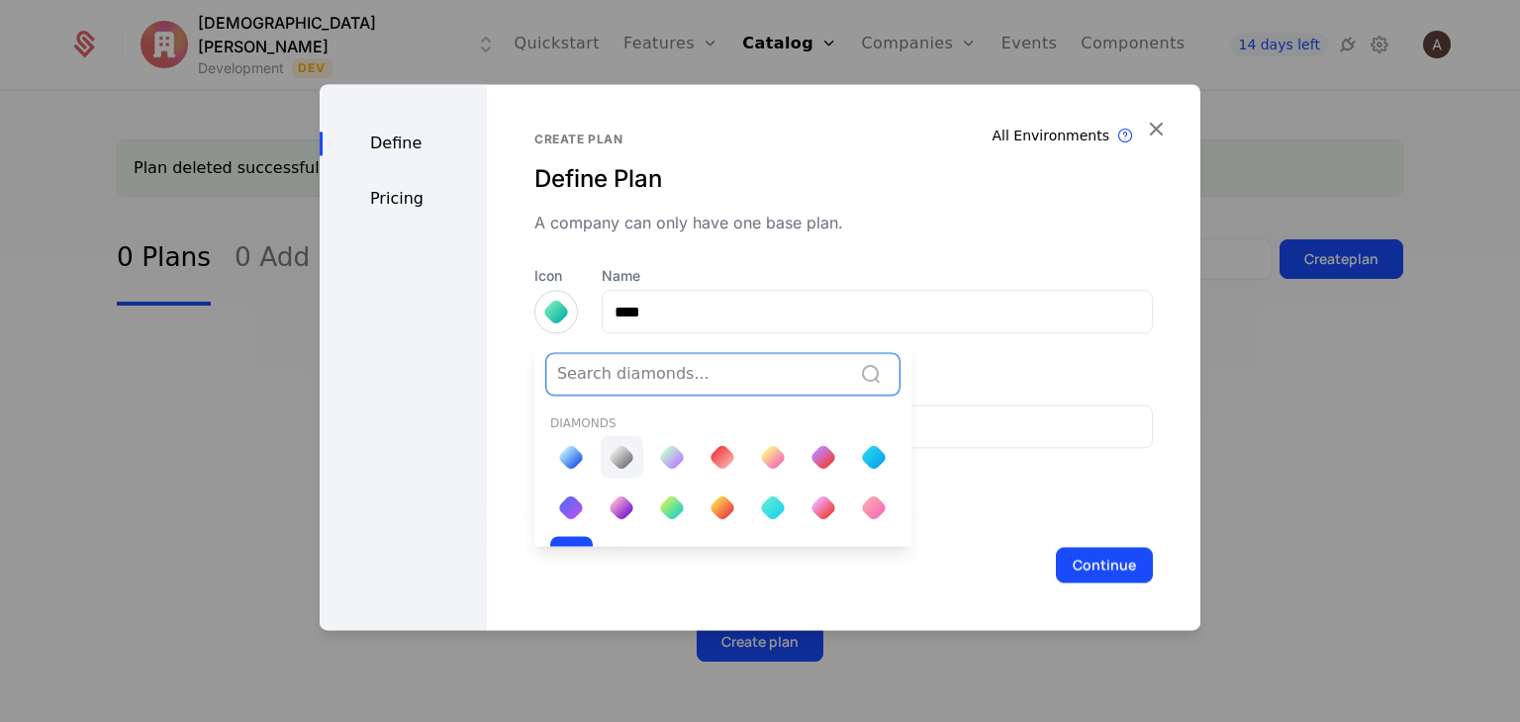
click at [621, 454] on div at bounding box center [622, 457] width 28 height 28
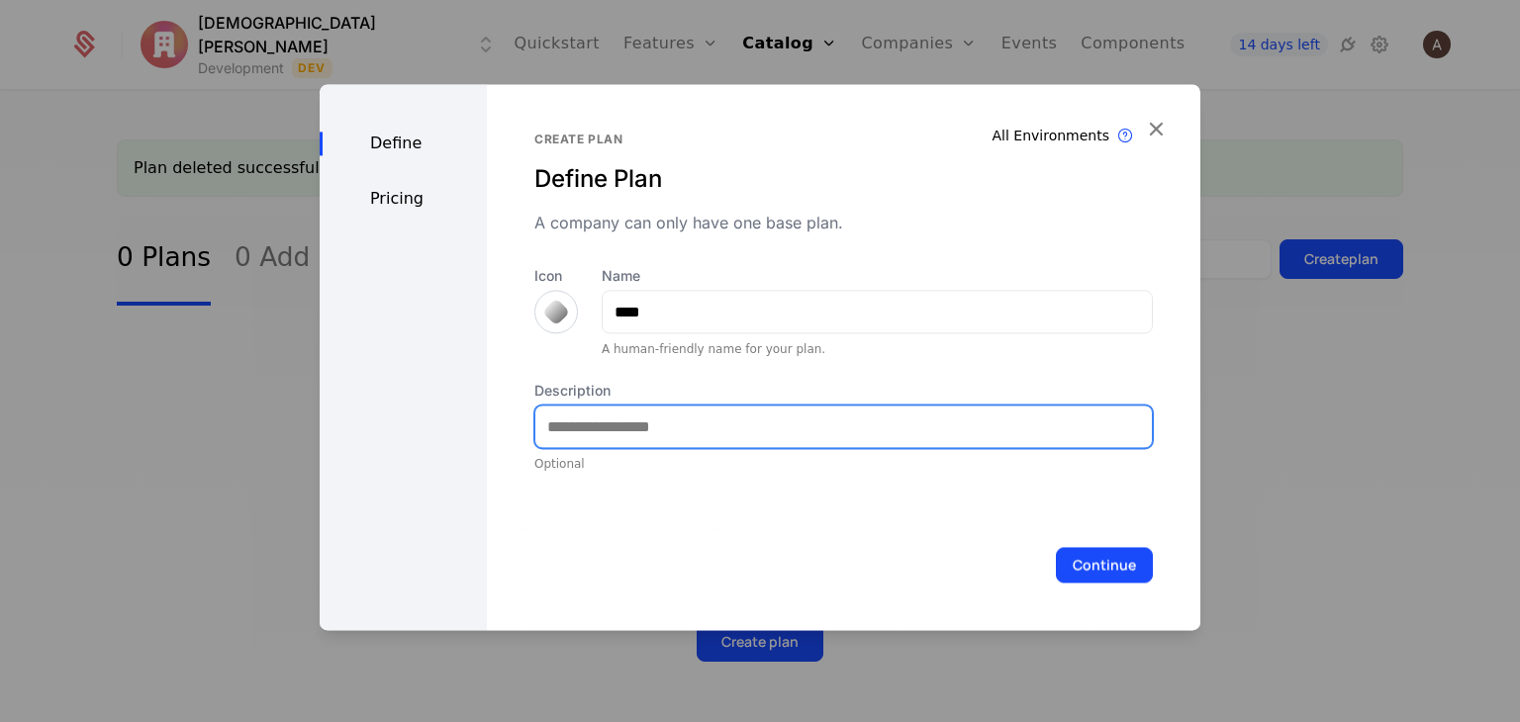
click at [643, 422] on input "Description" at bounding box center [843, 427] width 616 height 42
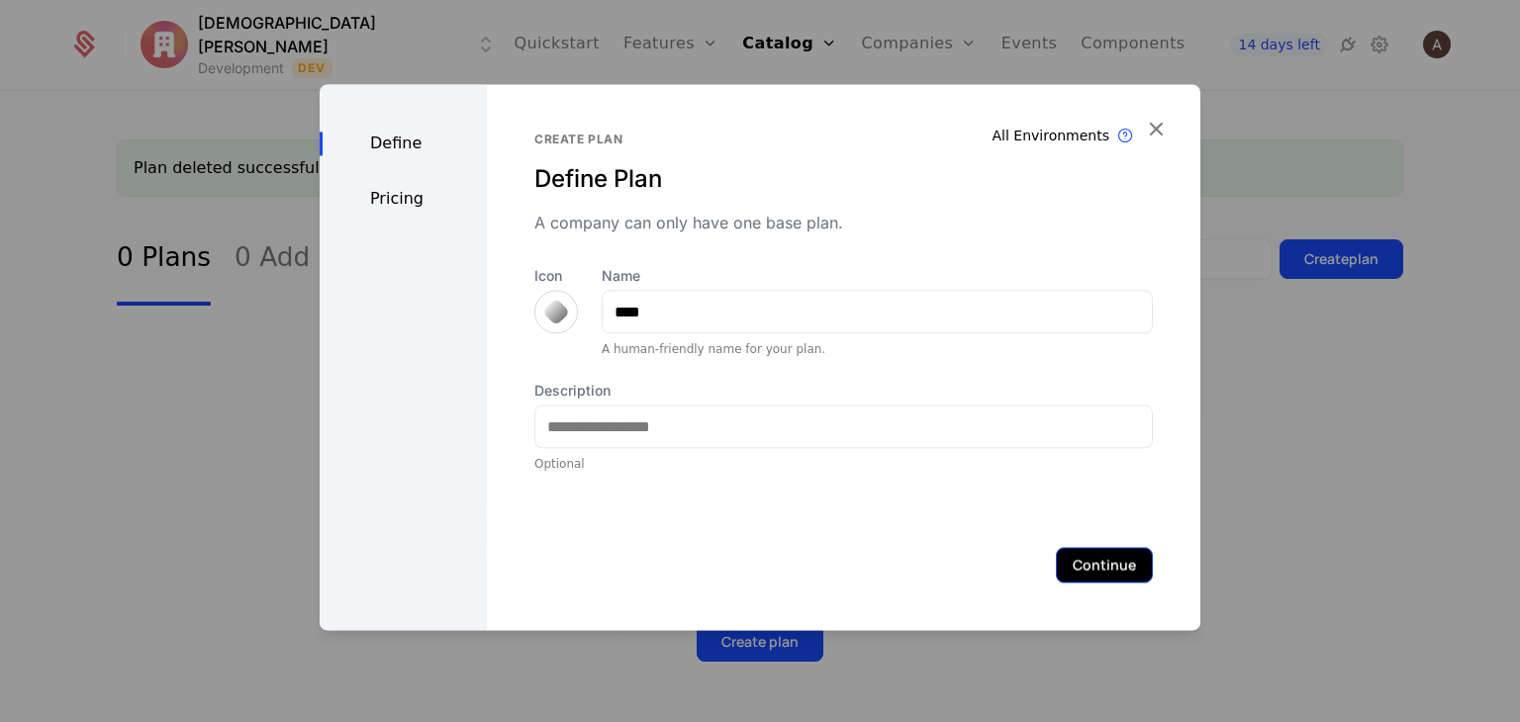
click at [1061, 563] on button "Continue" at bounding box center [1104, 565] width 97 height 36
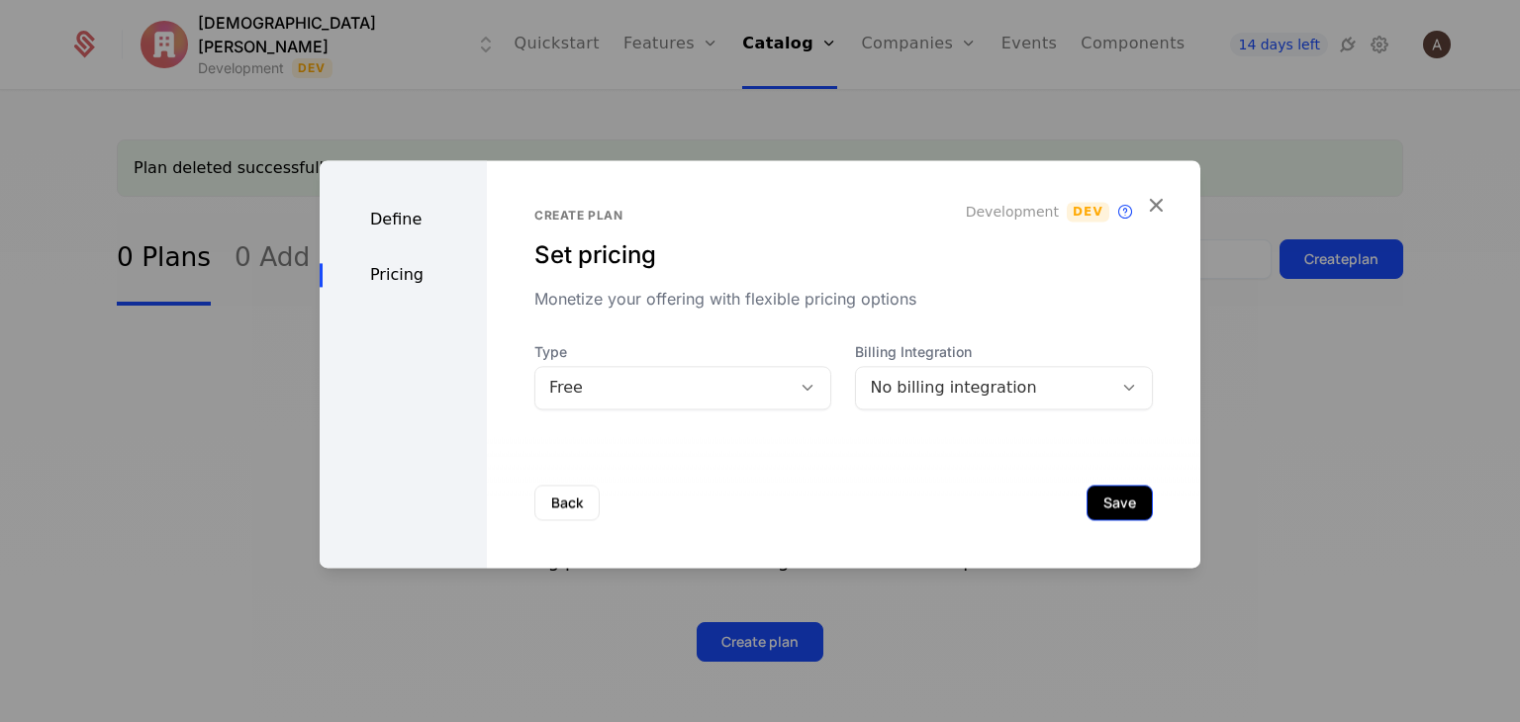
click at [1086, 500] on button "Save" at bounding box center [1119, 503] width 66 height 36
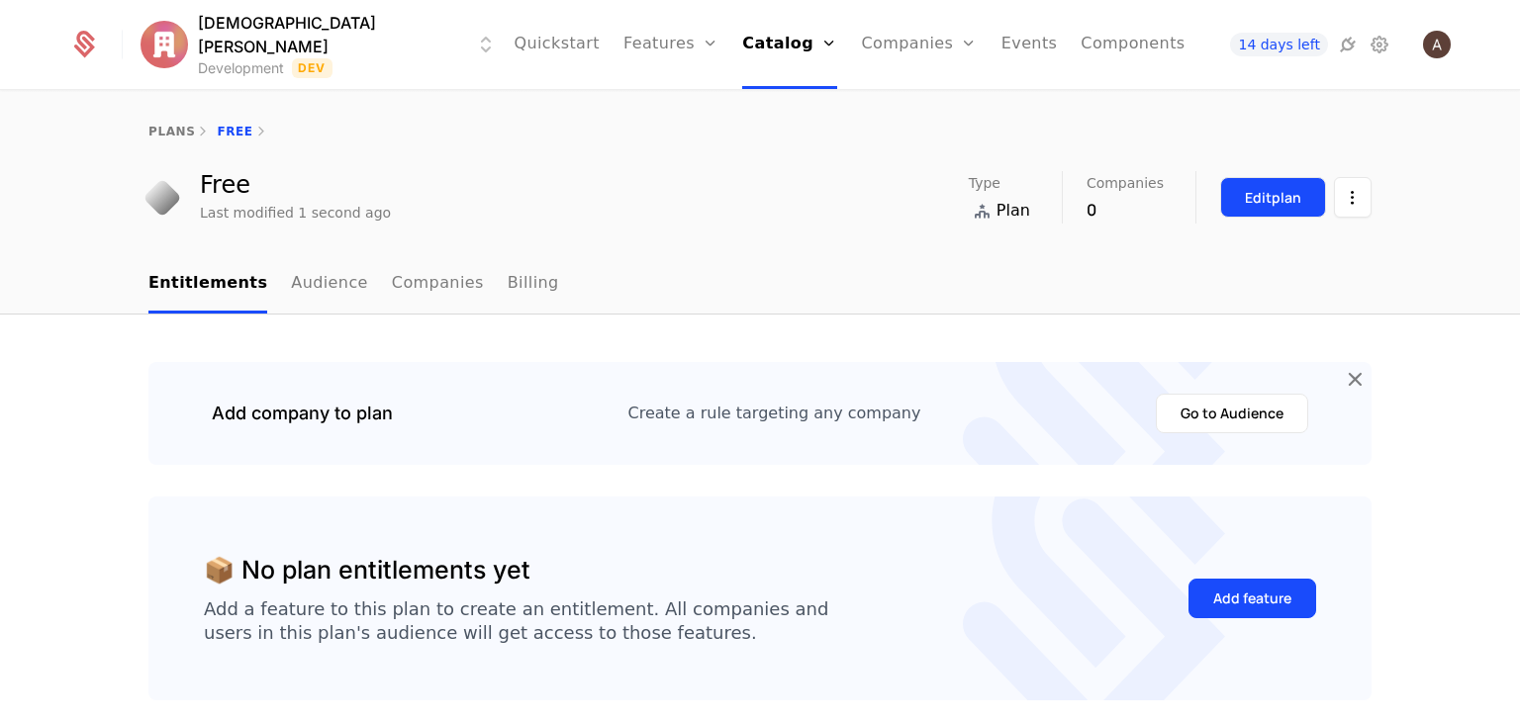
click at [1290, 195] on div "Edit plan" at bounding box center [1273, 198] width 56 height 20
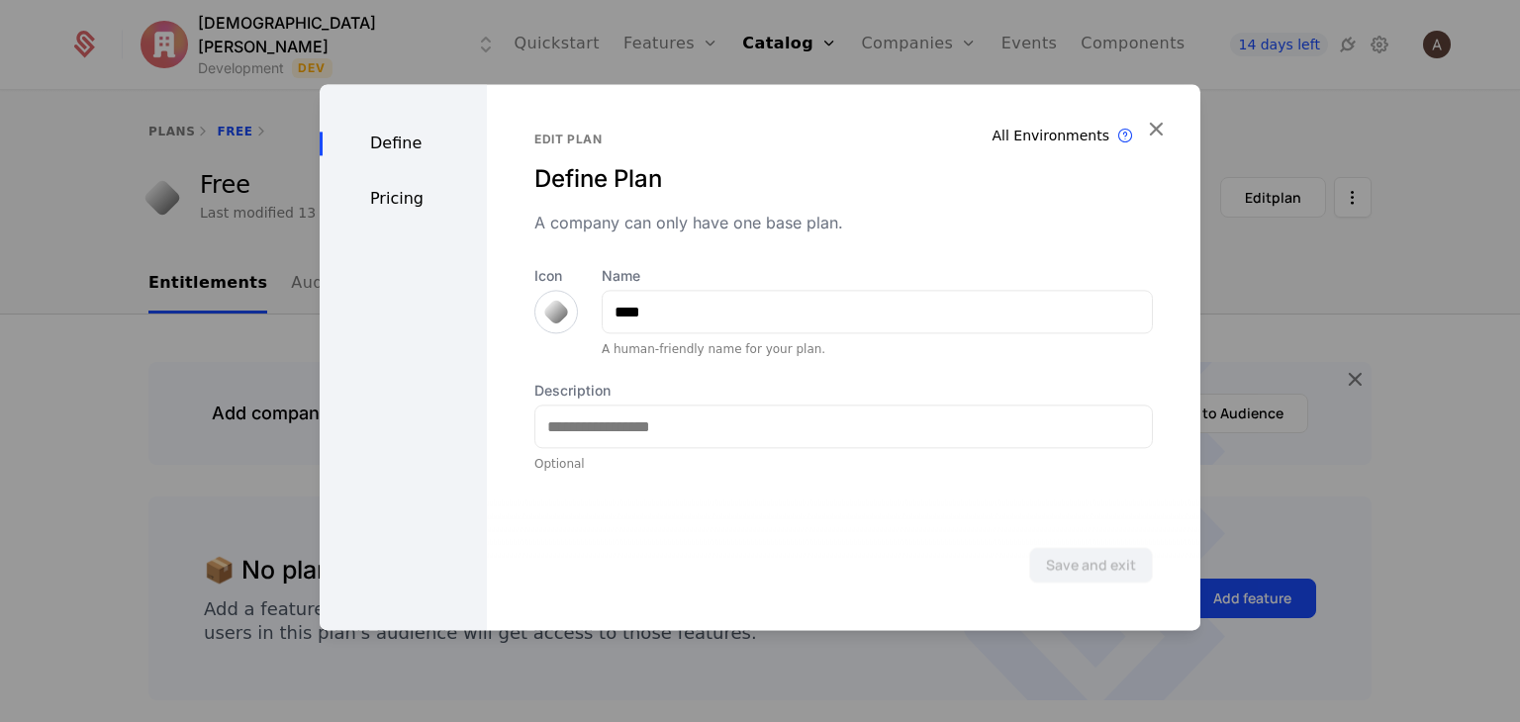
click at [398, 196] on div "Pricing" at bounding box center [403, 199] width 167 height 24
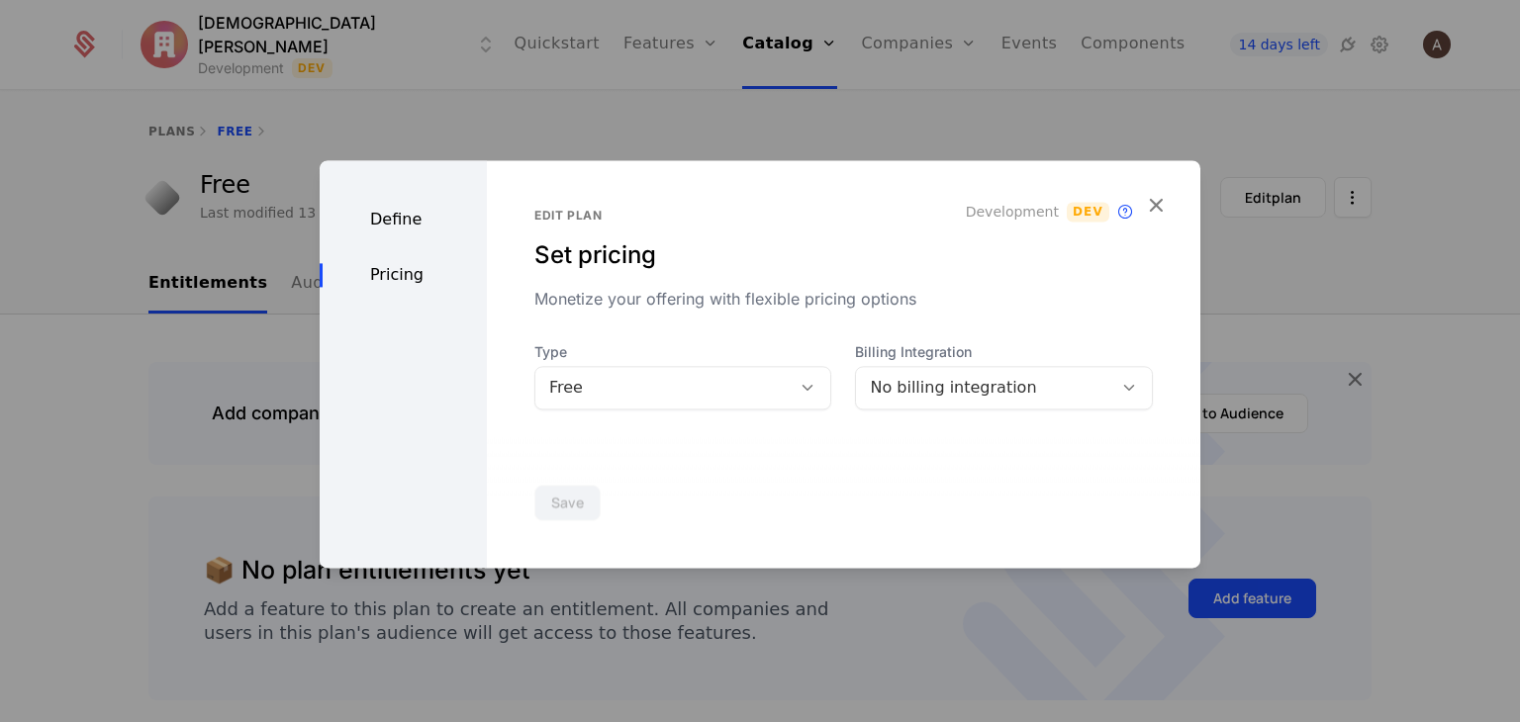
click at [1120, 385] on icon at bounding box center [1129, 388] width 18 height 18
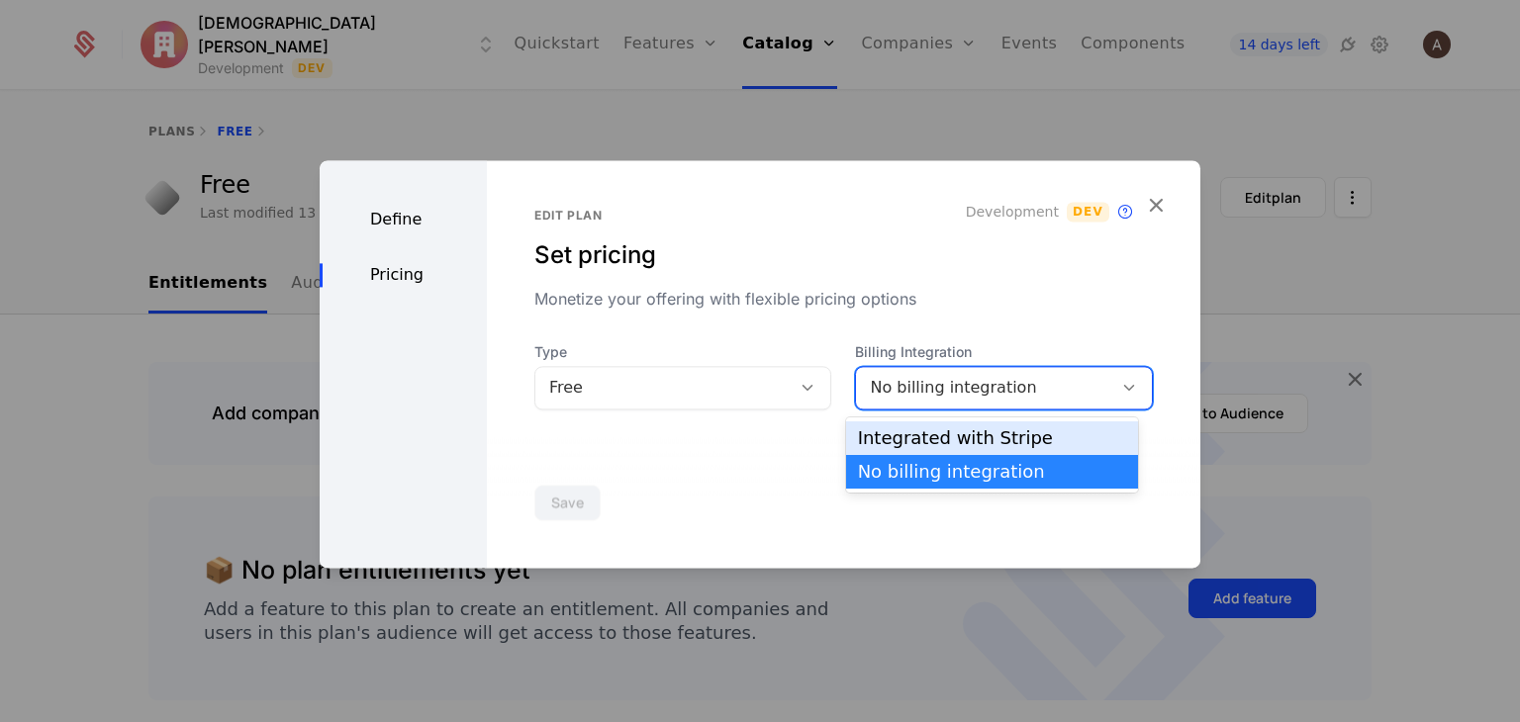
click at [1058, 436] on div "Integrated with Stripe" at bounding box center [992, 438] width 268 height 18
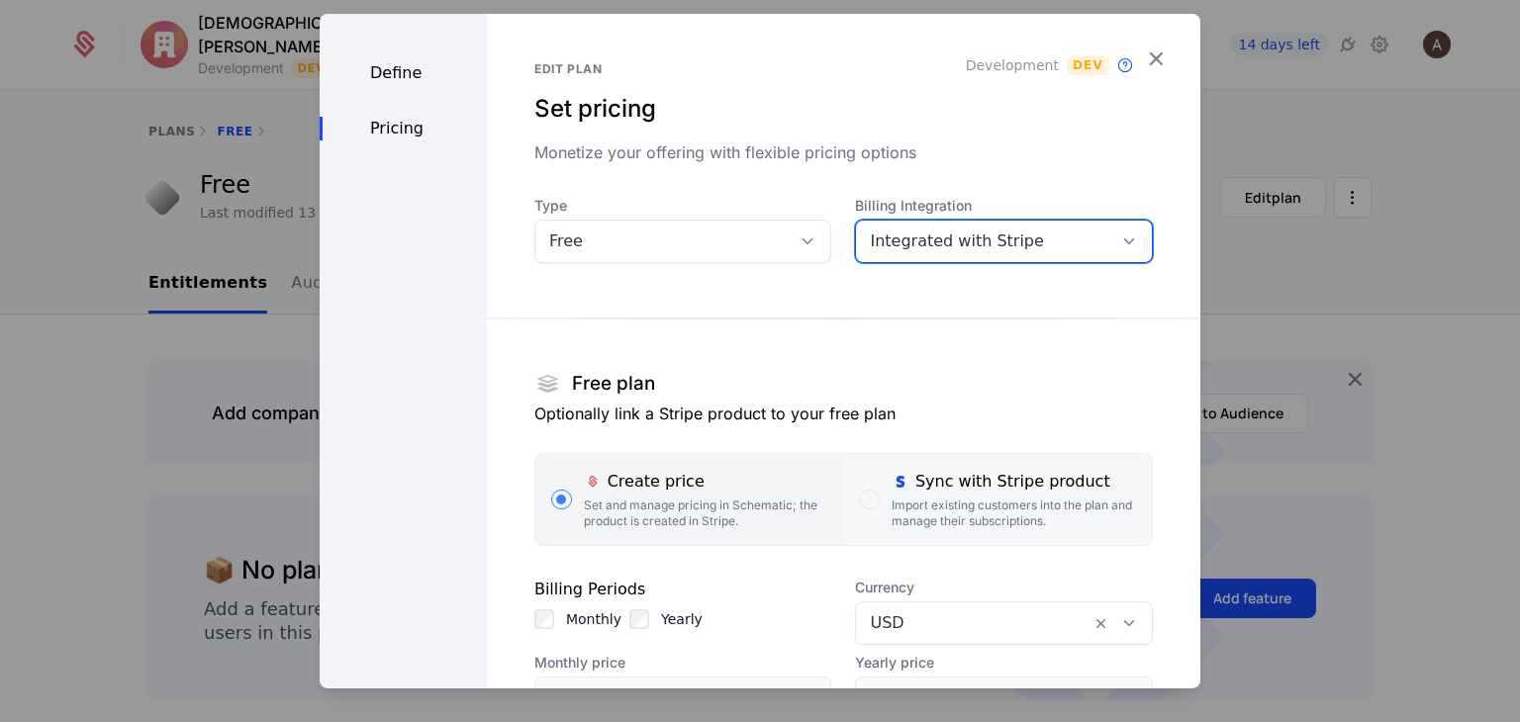
scroll to position [280, 0]
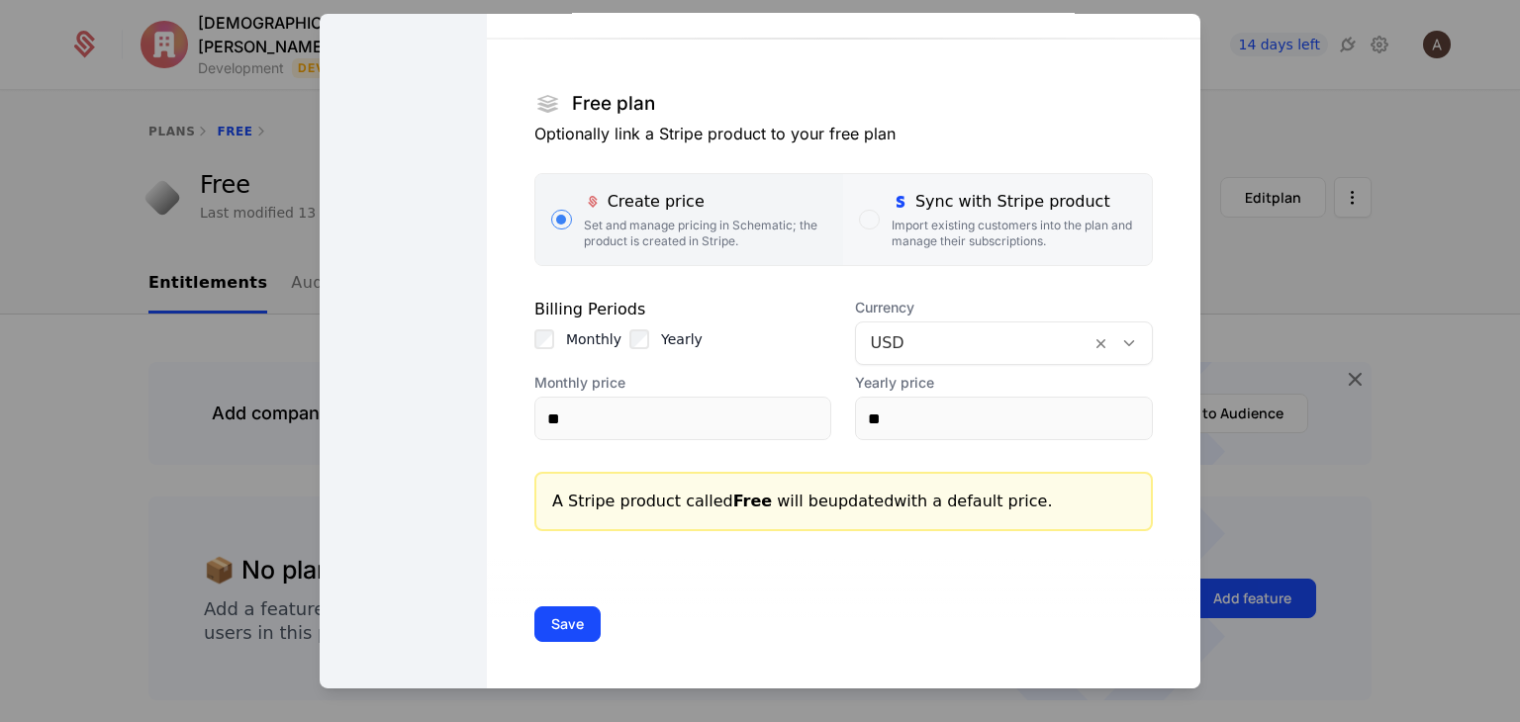
click at [937, 202] on div "Sync with Stripe product" at bounding box center [1014, 202] width 244 height 24
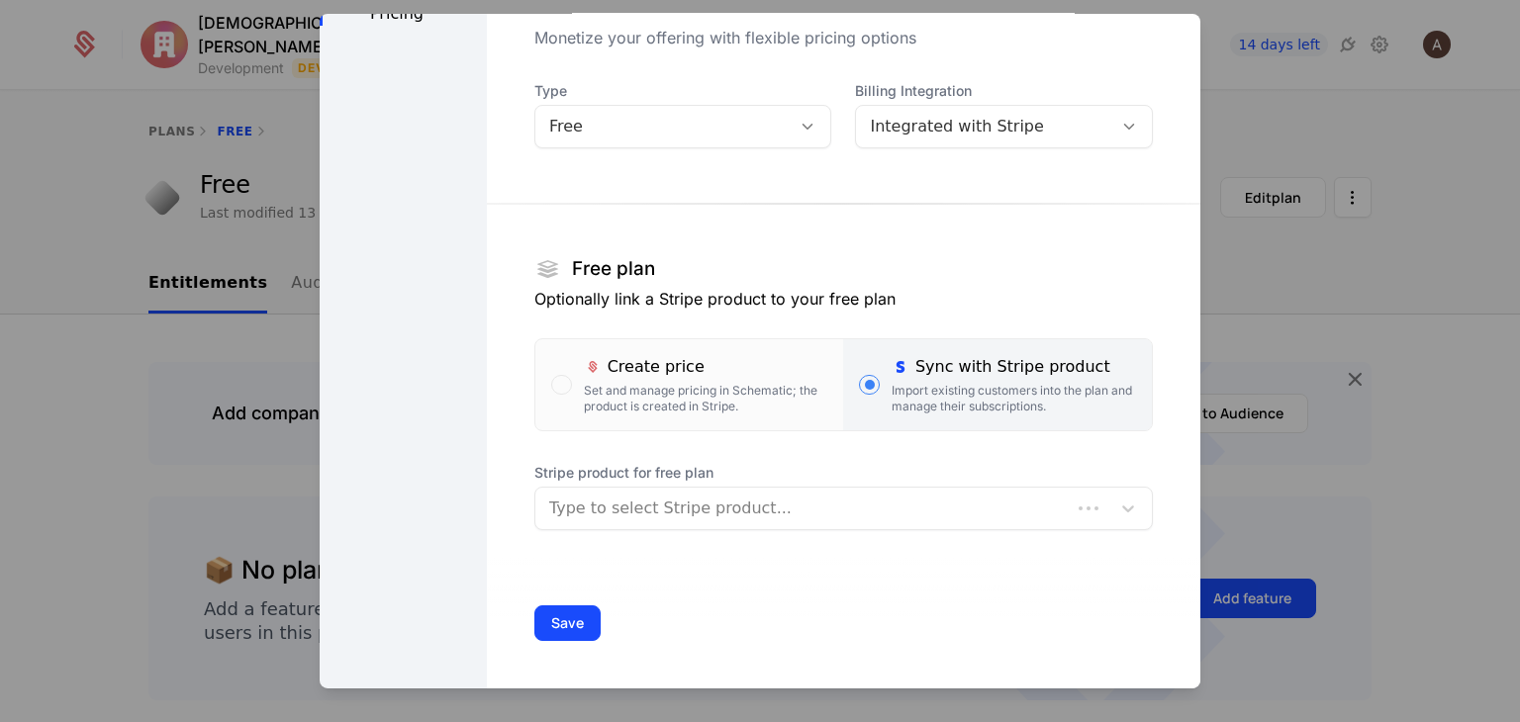
scroll to position [115, 0]
click at [857, 512] on div at bounding box center [822, 509] width 547 height 28
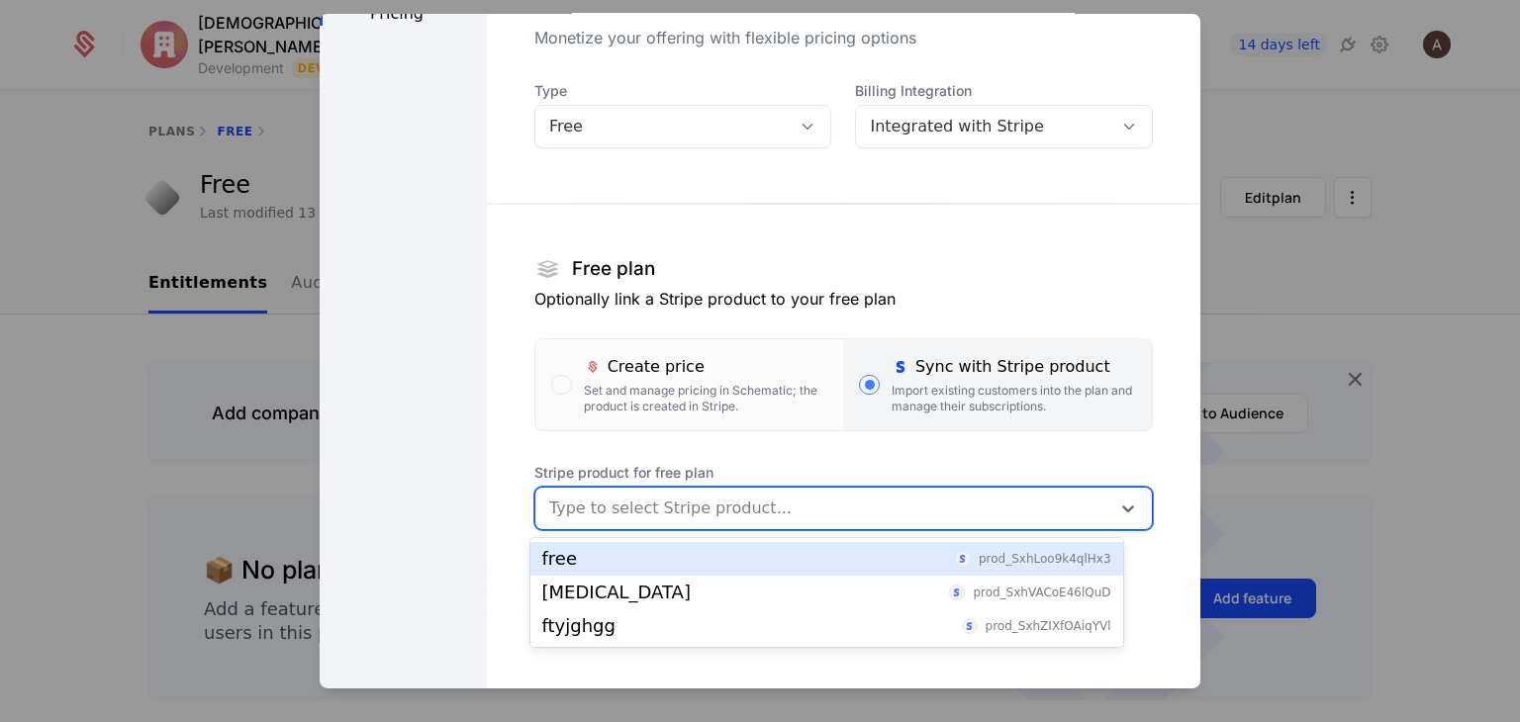
click at [828, 572] on div "free prod_SxhLoo9k4qlHx3" at bounding box center [826, 559] width 593 height 34
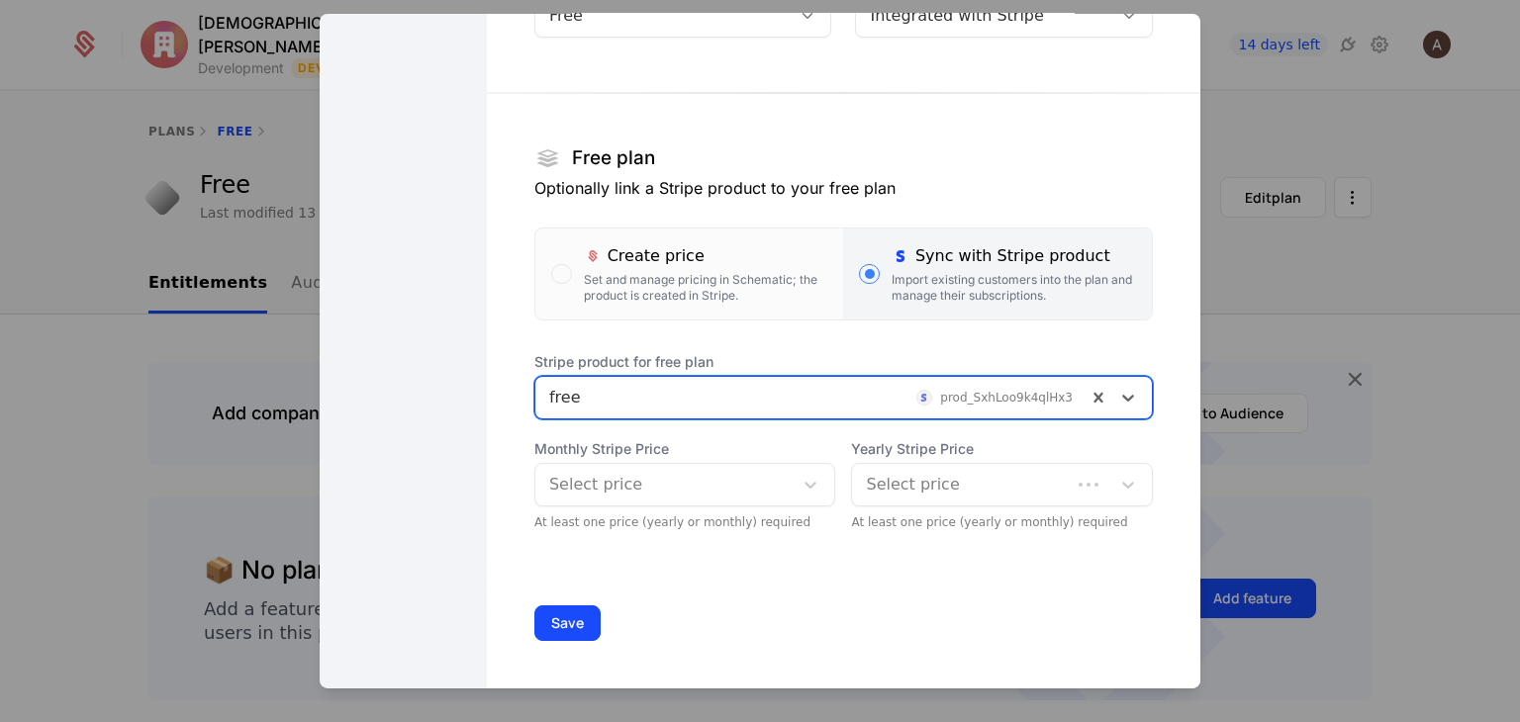
scroll to position [224, 0]
click at [713, 481] on div at bounding box center [664, 487] width 231 height 28
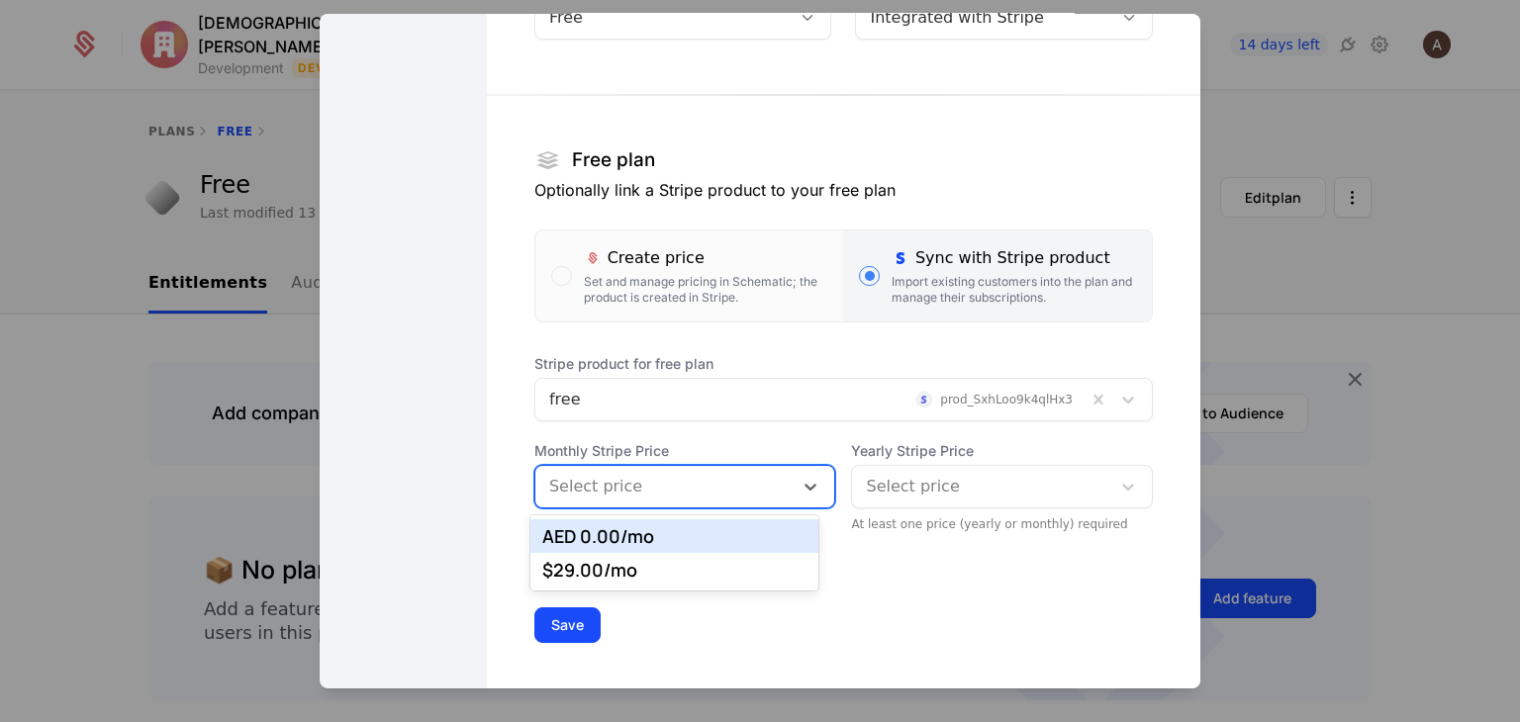
click at [710, 544] on div "AED 0.00 /mo" at bounding box center [674, 536] width 265 height 18
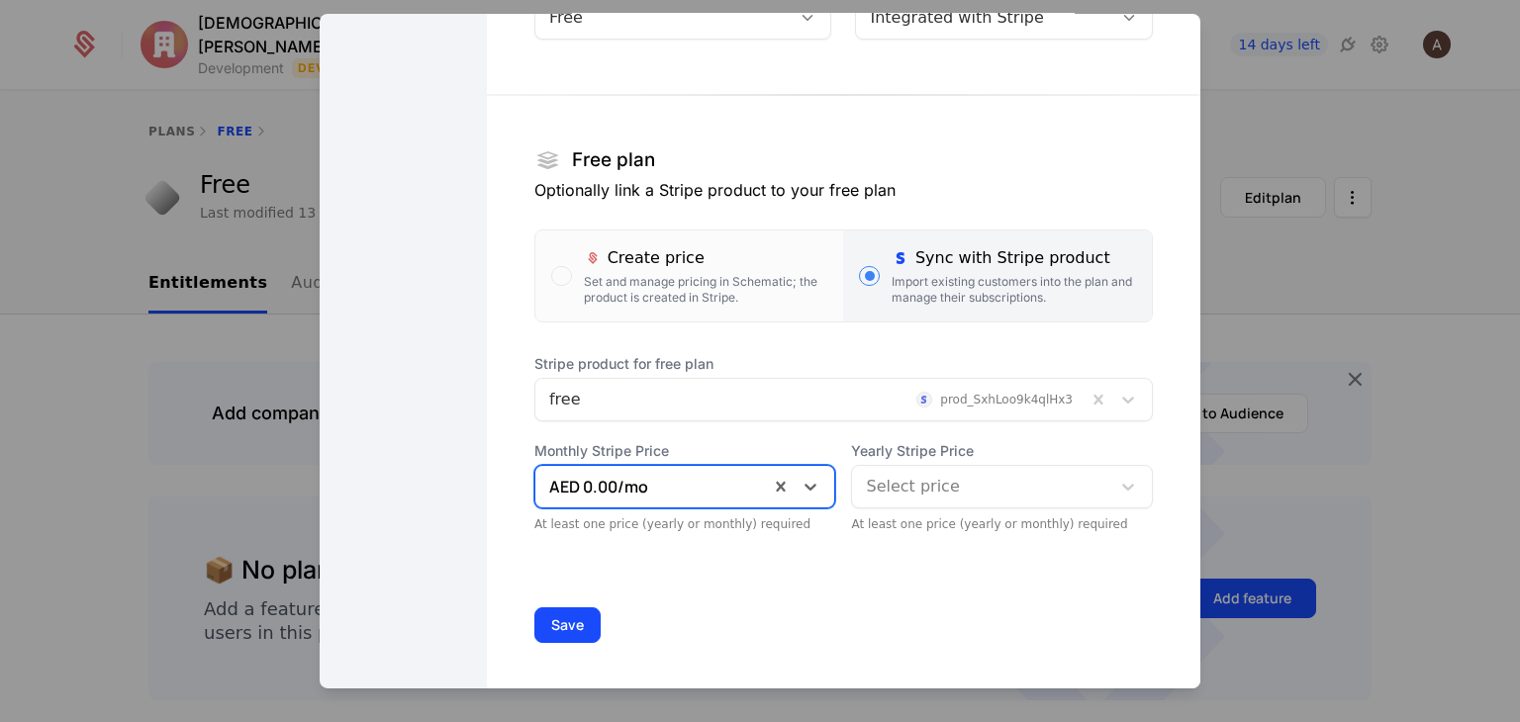
click at [966, 500] on div "Select price" at bounding box center [981, 487] width 258 height 36
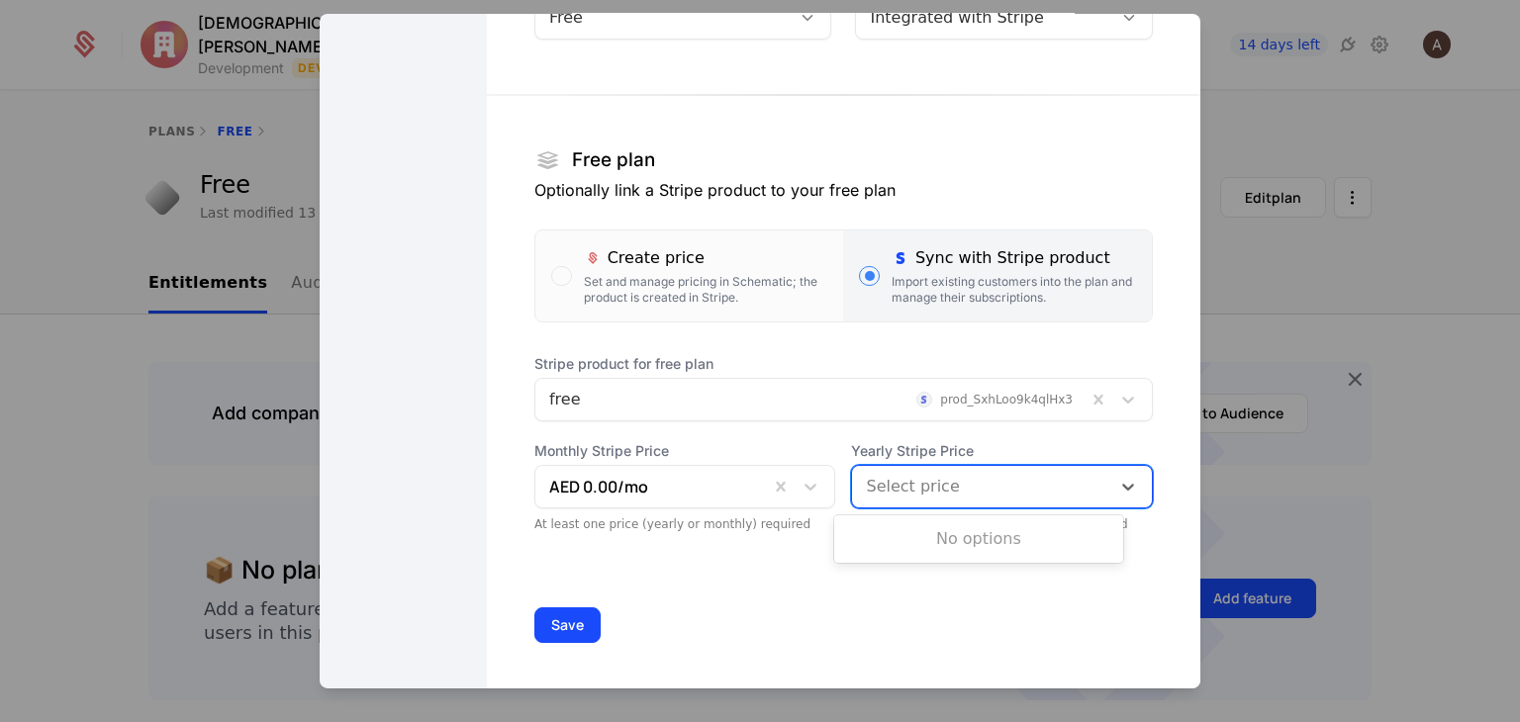
click at [959, 531] on div "No options" at bounding box center [978, 539] width 289 height 40
click at [716, 567] on div "Save" at bounding box center [843, 625] width 713 height 131
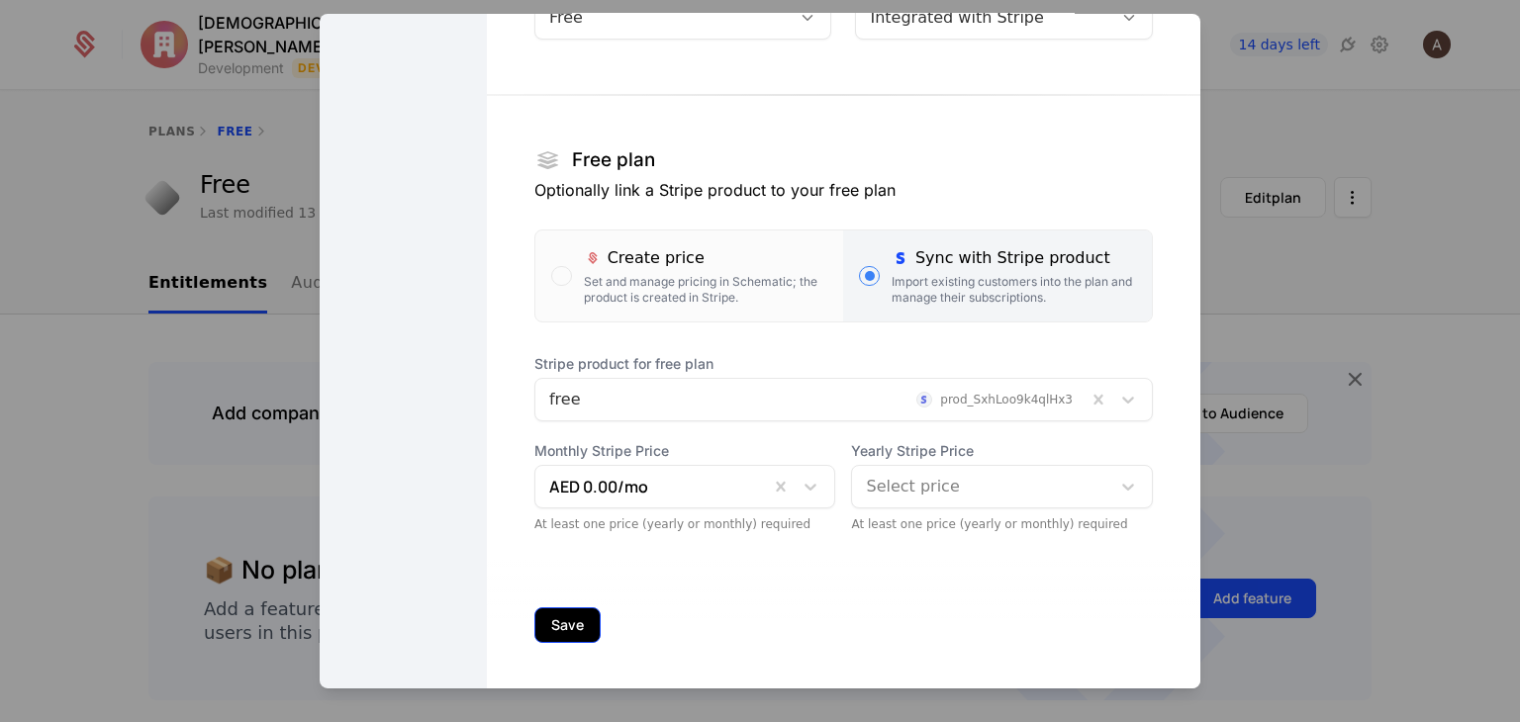
click at [553, 613] on button "Save" at bounding box center [567, 626] width 66 height 36
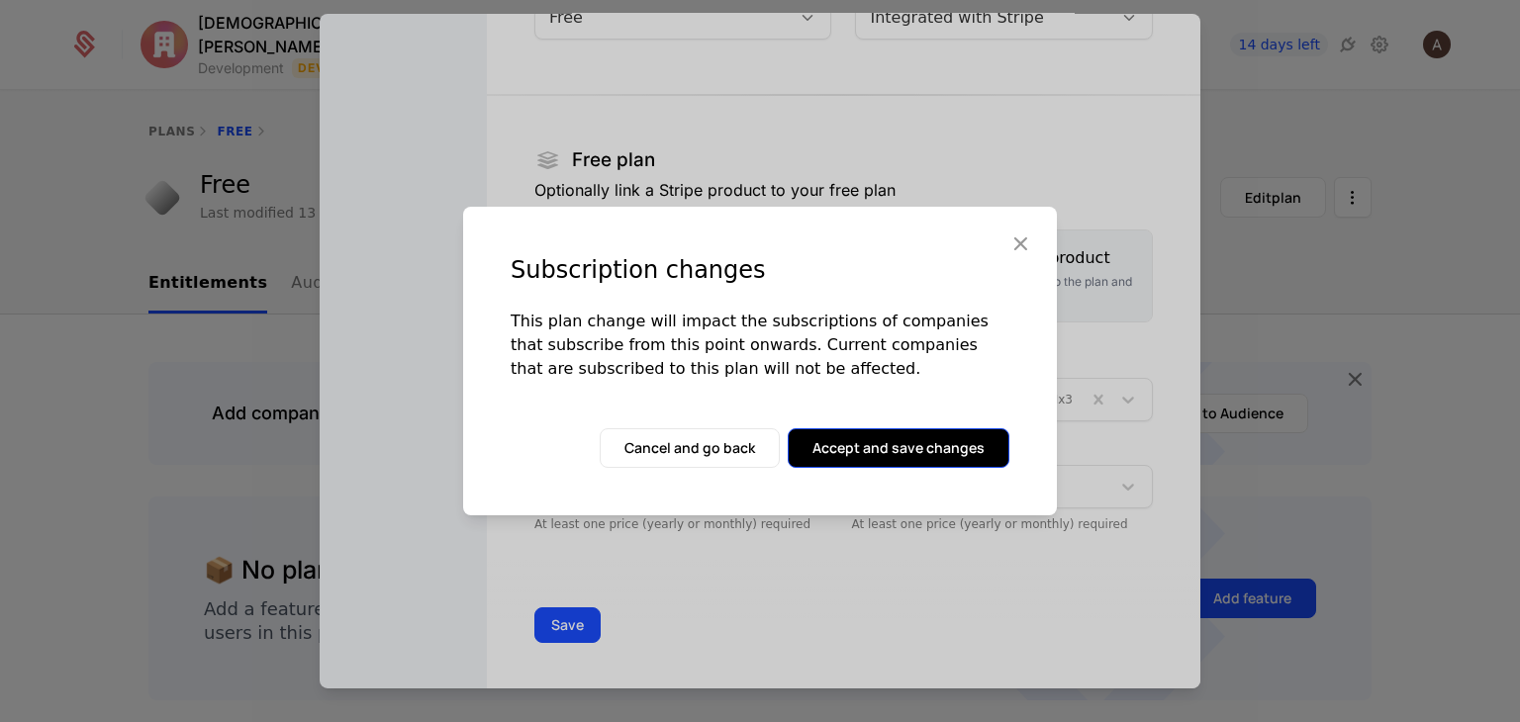
click at [869, 453] on button "Accept and save changes" at bounding box center [899, 448] width 222 height 40
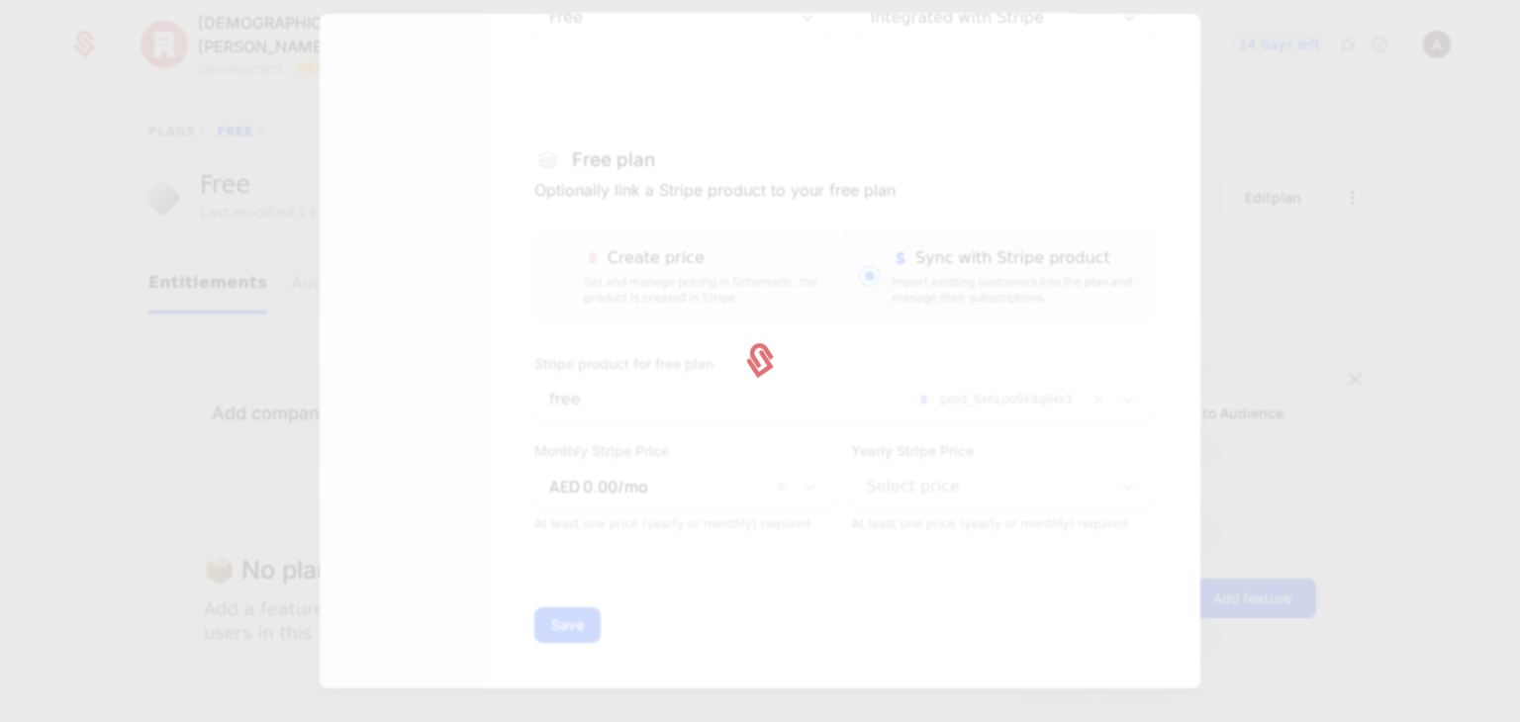
click at [869, 453] on div at bounding box center [760, 361] width 1520 height 722
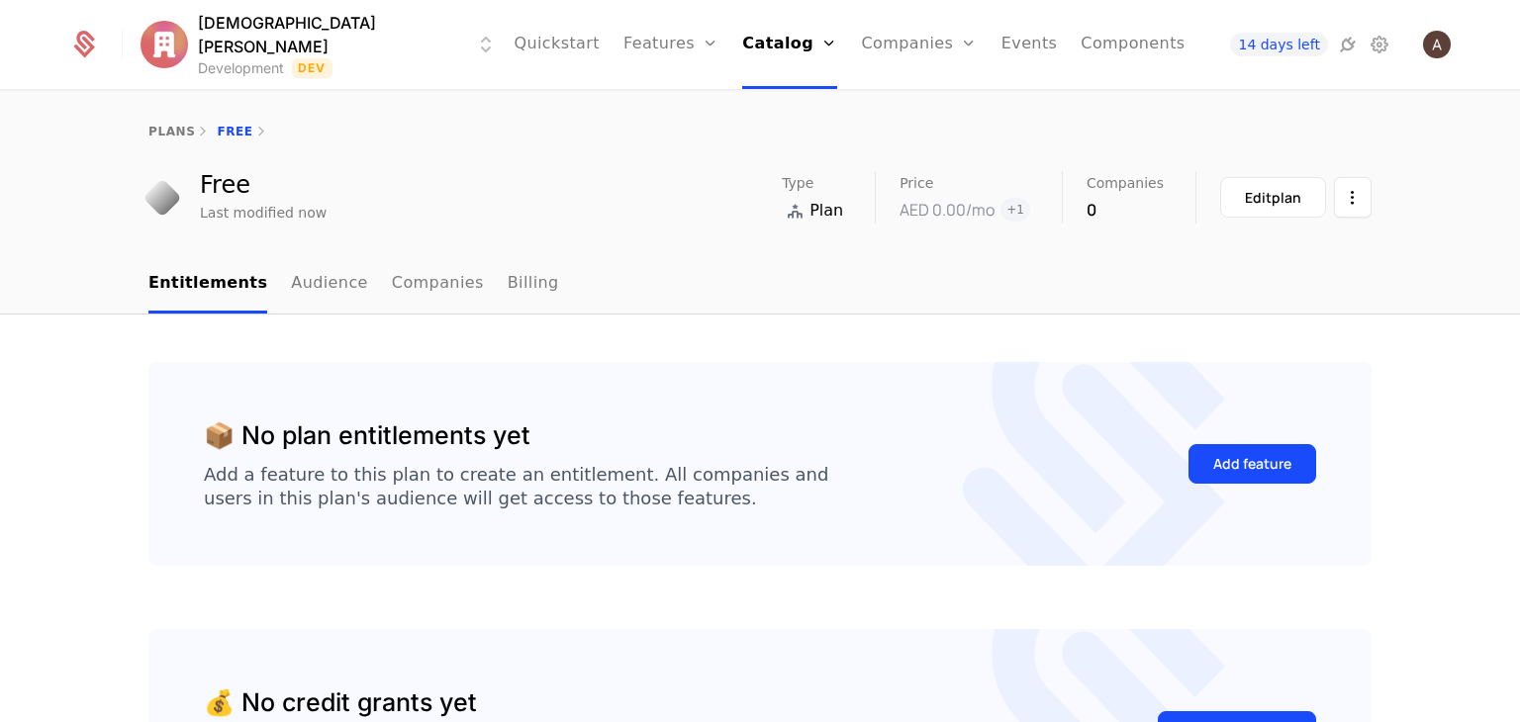
click at [139, 137] on div "plans Free" at bounding box center [760, 132] width 1286 height 16
click at [1335, 199] on html "Adham Ahmed Development Dev Quickstart Features Features Flags Catalog Plans Ad…" at bounding box center [760, 361] width 1520 height 722
click at [1109, 307] on html "Adham Ahmed Development Dev Quickstart Features Features Flags Catalog Plans Ad…" at bounding box center [760, 361] width 1520 height 722
click at [169, 132] on link "plans" at bounding box center [171, 132] width 47 height 14
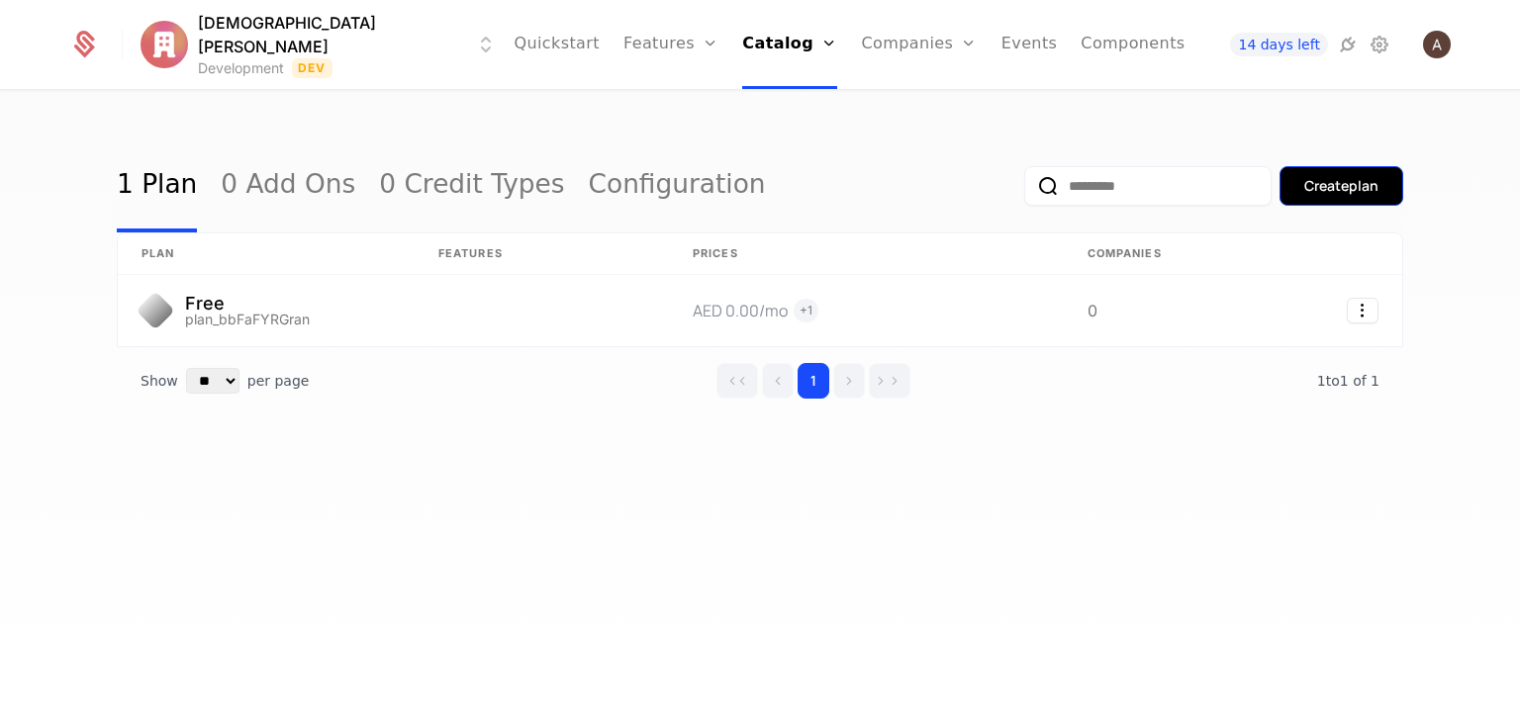
click at [1279, 191] on button "Create plan" at bounding box center [1341, 186] width 124 height 40
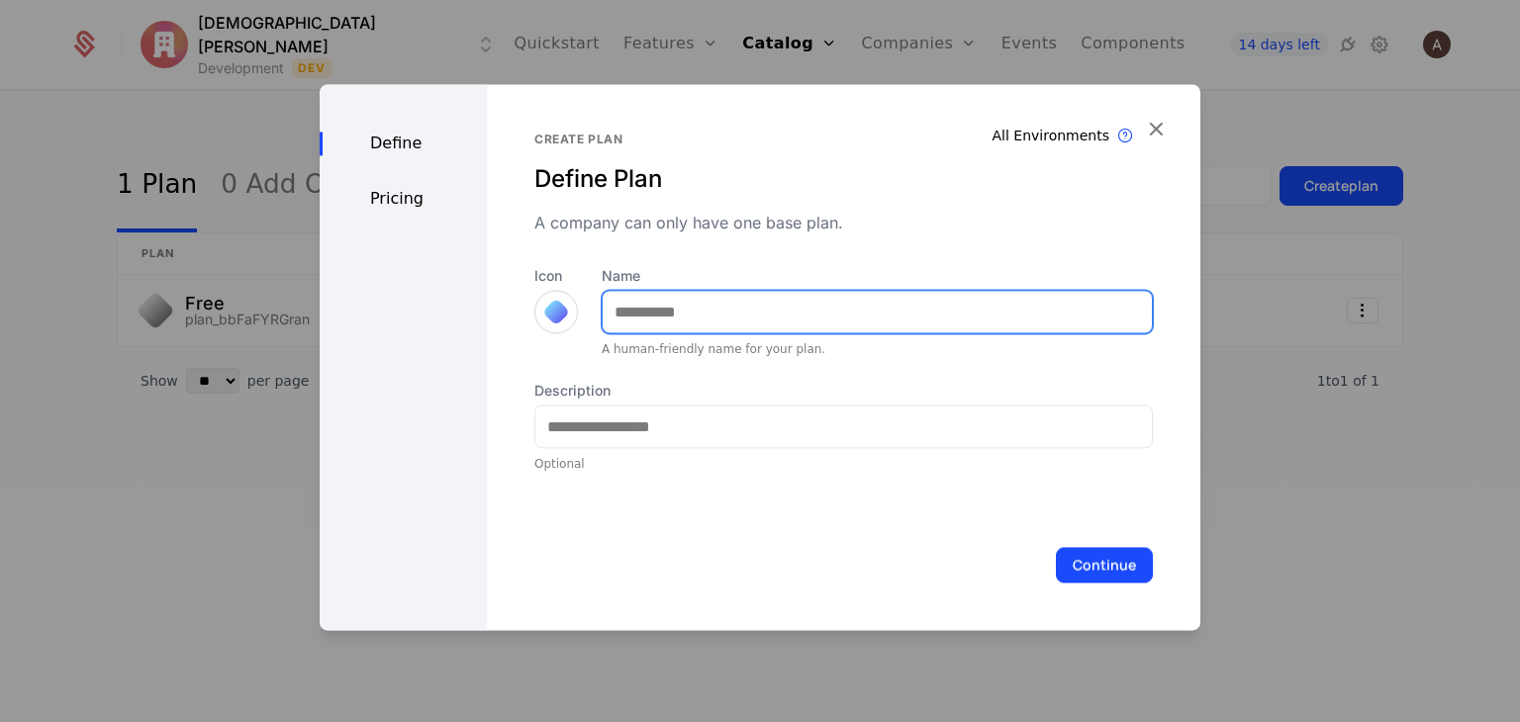
click at [880, 309] on input "Name" at bounding box center [877, 312] width 549 height 42
type input "****"
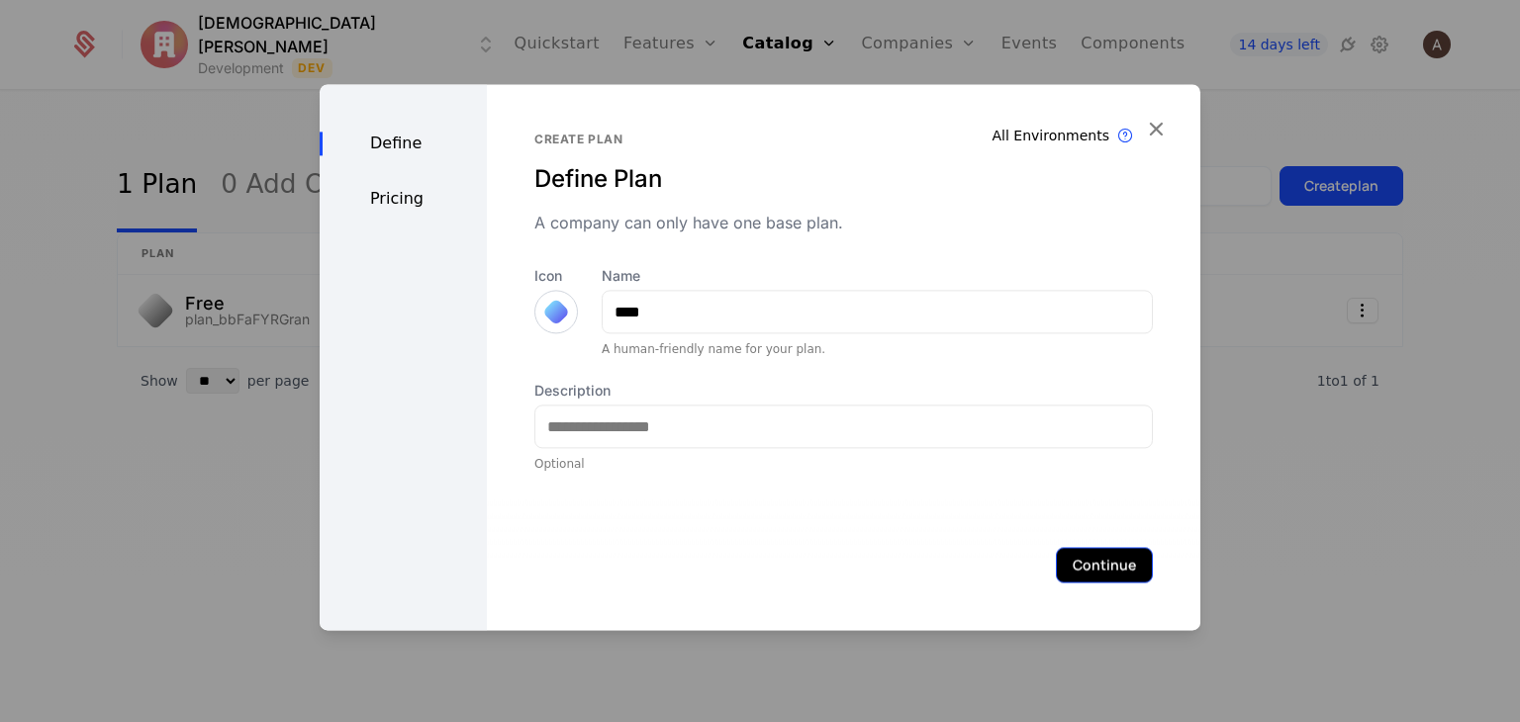
click at [1069, 549] on button "Continue" at bounding box center [1104, 565] width 97 height 36
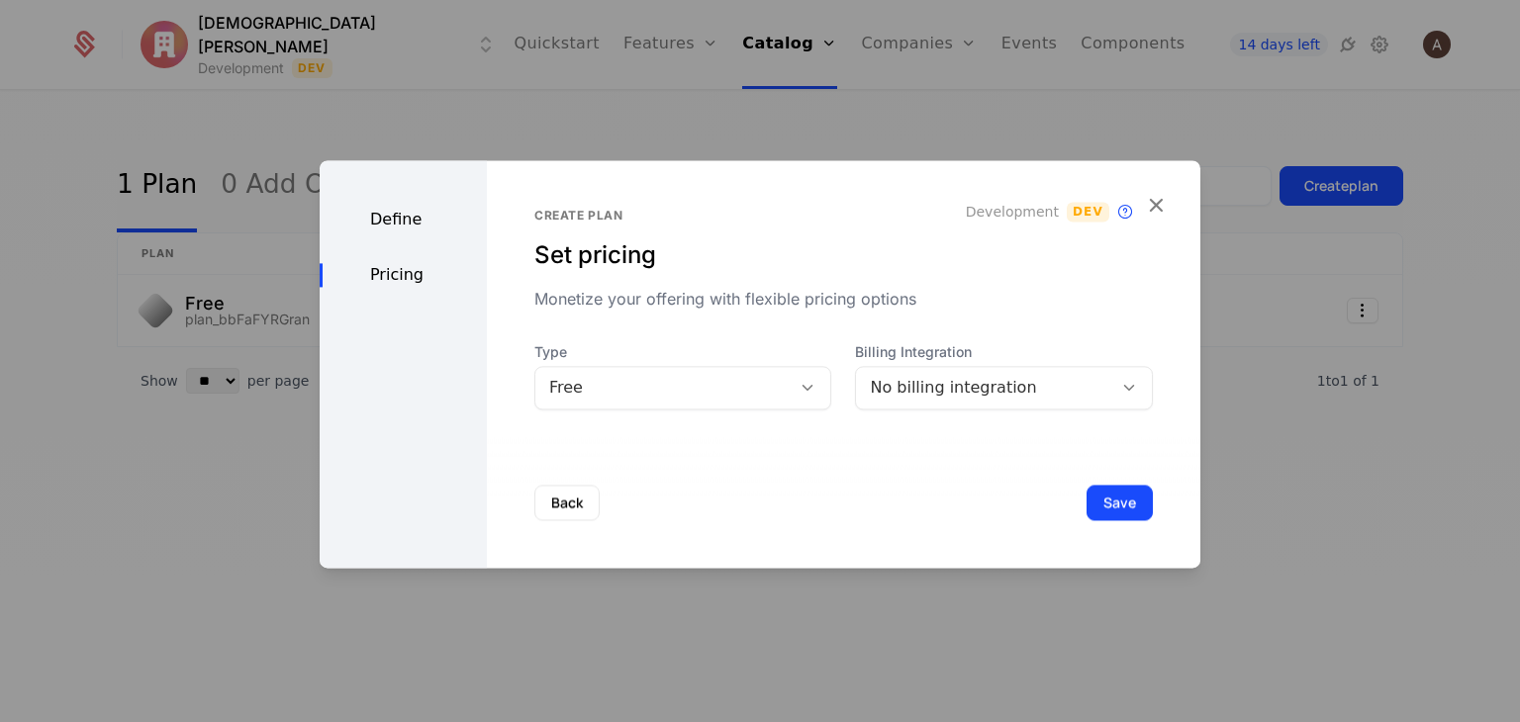
click at [392, 223] on div "Define" at bounding box center [403, 220] width 167 height 24
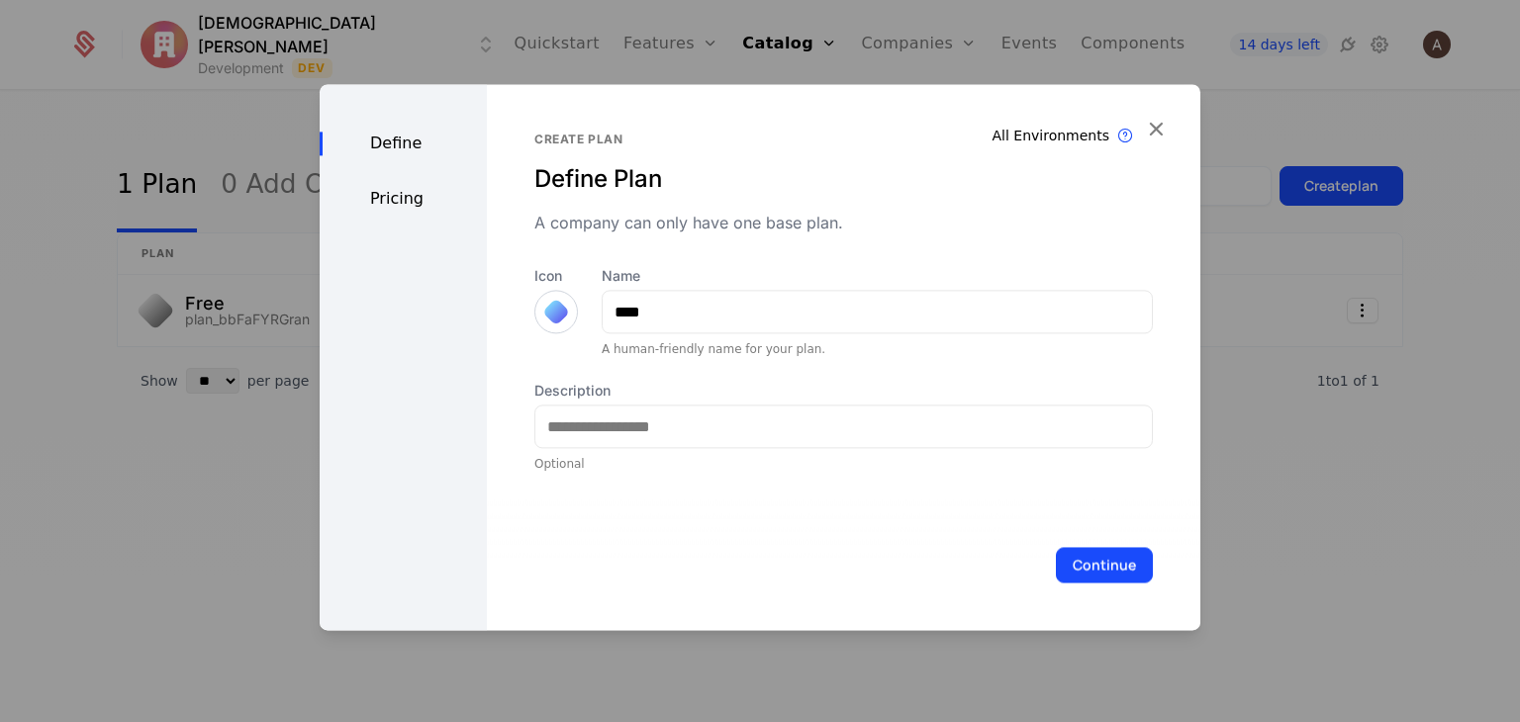
click at [550, 308] on div at bounding box center [556, 312] width 28 height 28
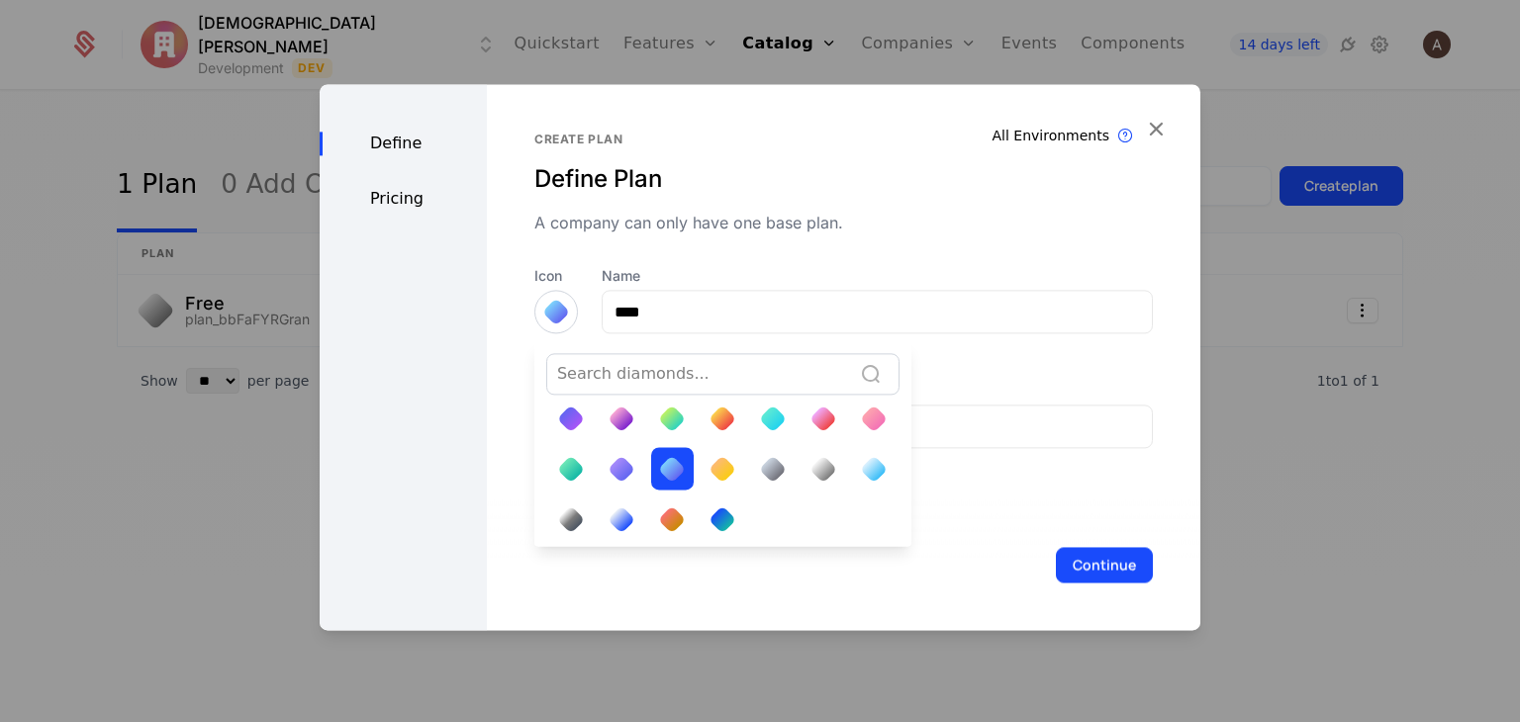
scroll to position [64, 0]
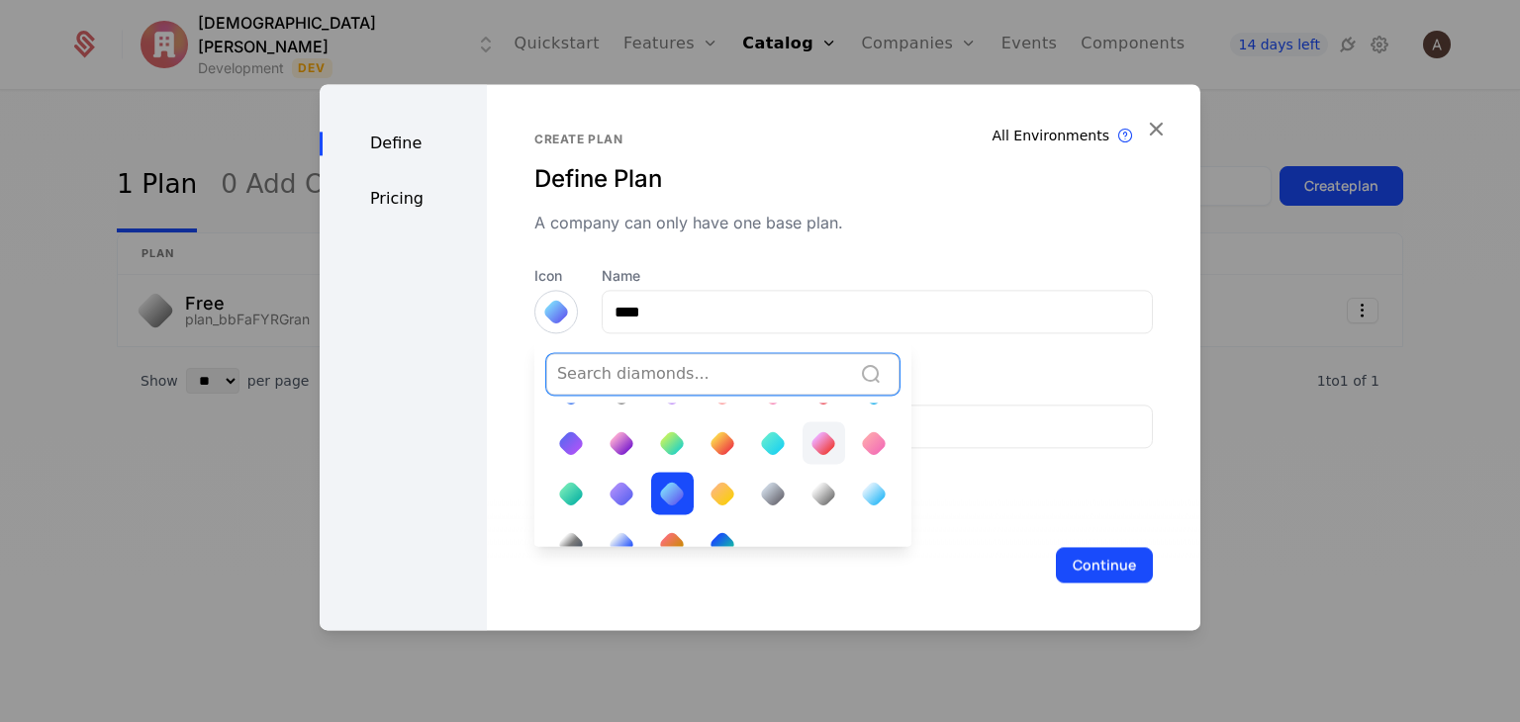
click at [810, 447] on div at bounding box center [823, 443] width 28 height 28
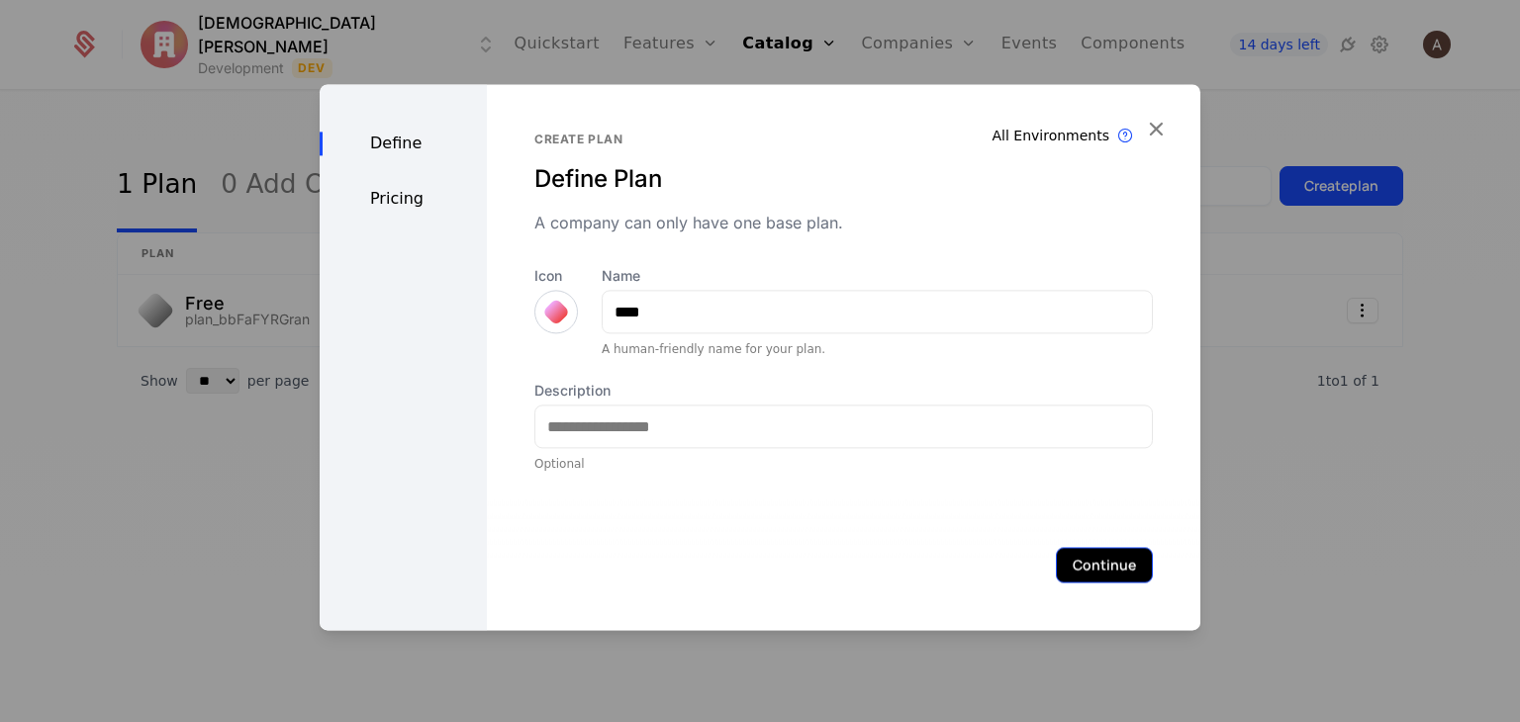
drag, startPoint x: 1102, startPoint y: 585, endPoint x: 1106, endPoint y: 572, distance: 13.5
click at [1106, 572] on div "Continue" at bounding box center [843, 565] width 713 height 131
click at [1106, 572] on button "Continue" at bounding box center [1104, 565] width 97 height 36
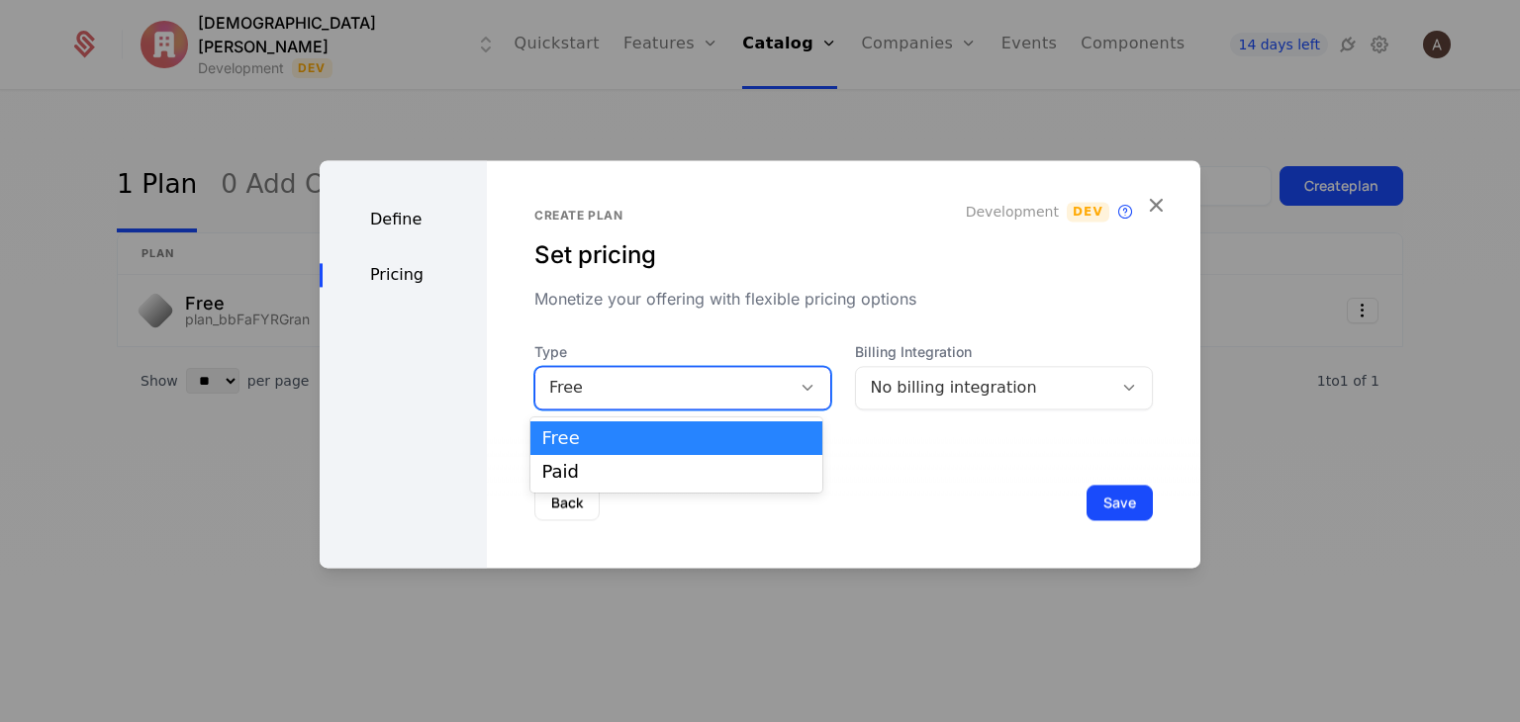
click at [791, 375] on div at bounding box center [811, 388] width 40 height 42
click at [768, 472] on div "Paid" at bounding box center [676, 472] width 268 height 18
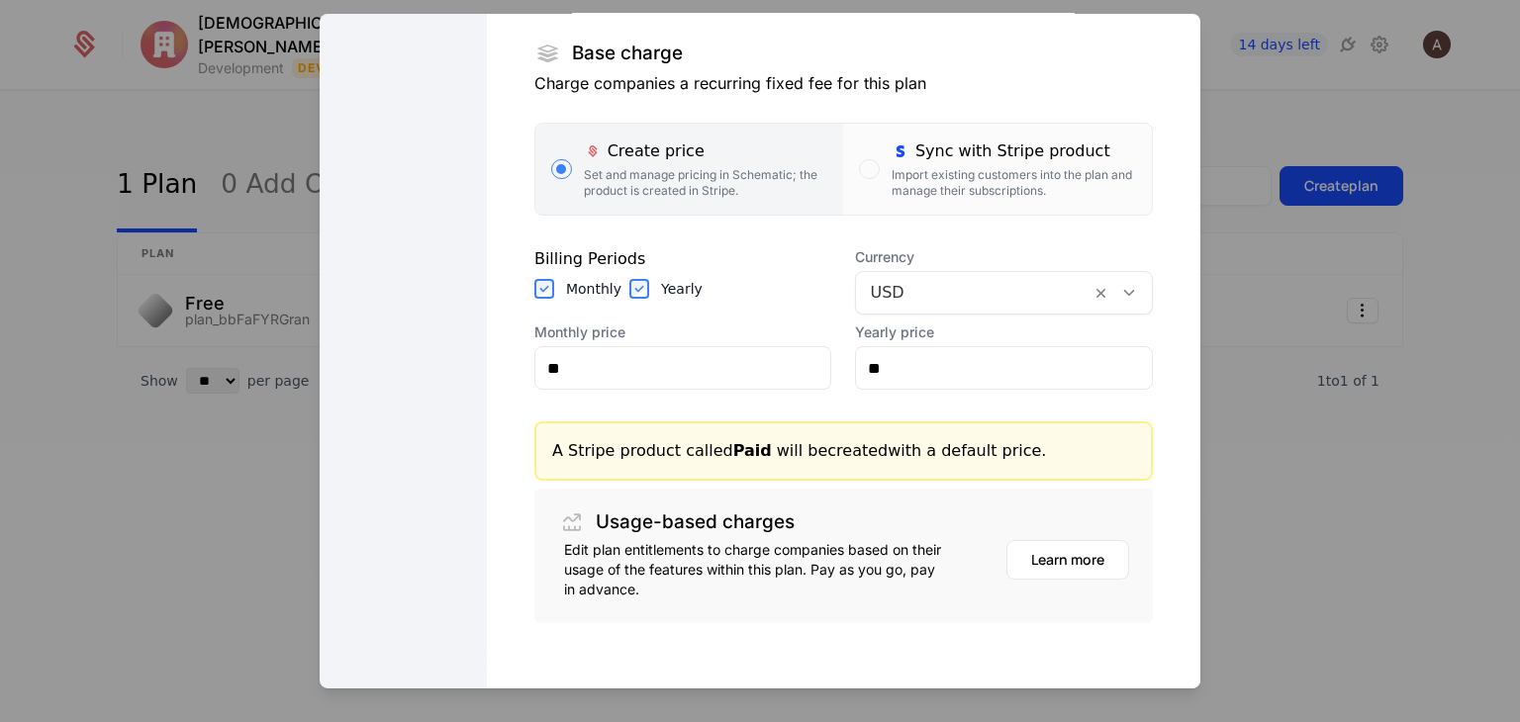
scroll to position [334, 0]
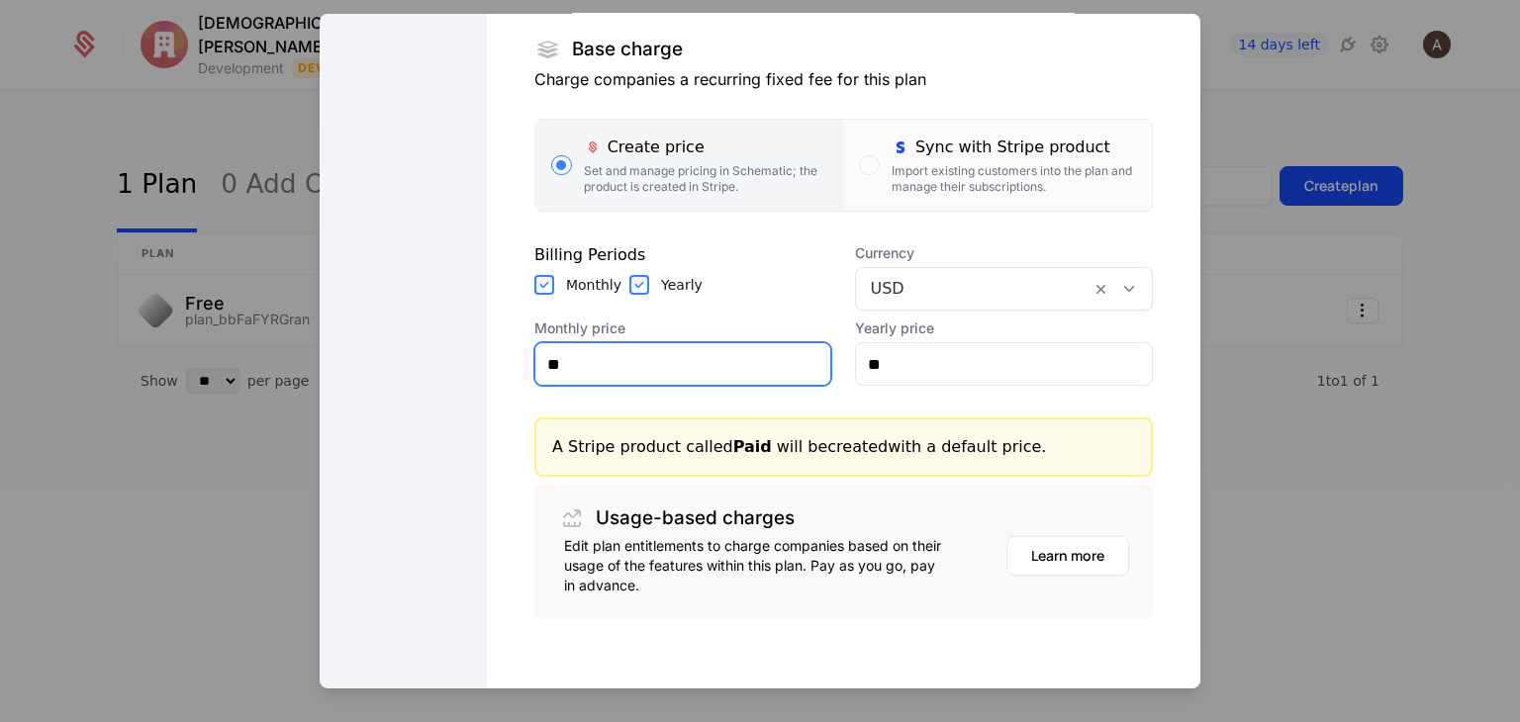
click at [716, 365] on input "**" at bounding box center [683, 364] width 296 height 42
click at [910, 168] on div "Import existing customers into the plan and manage their subscriptions." at bounding box center [1014, 179] width 244 height 32
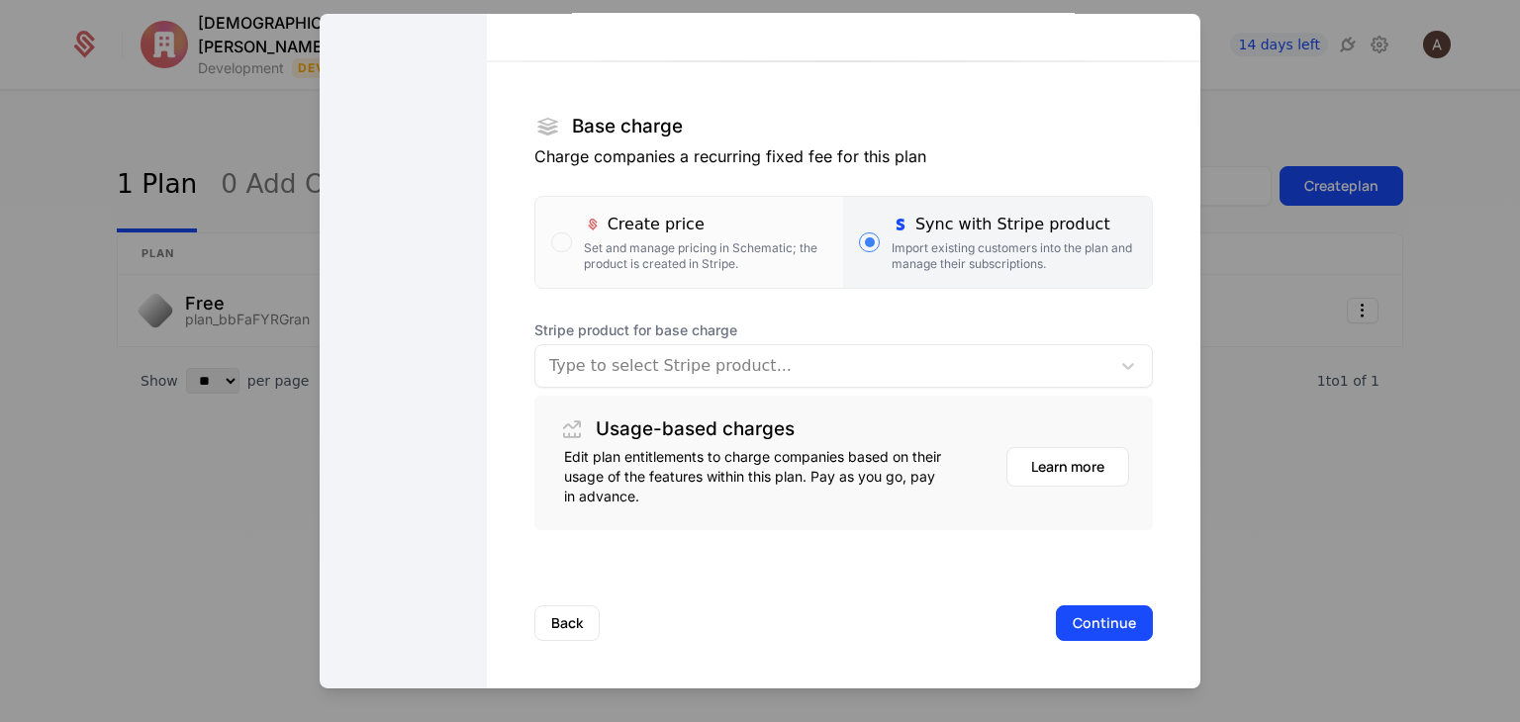
click at [788, 369] on div at bounding box center [822, 366] width 547 height 28
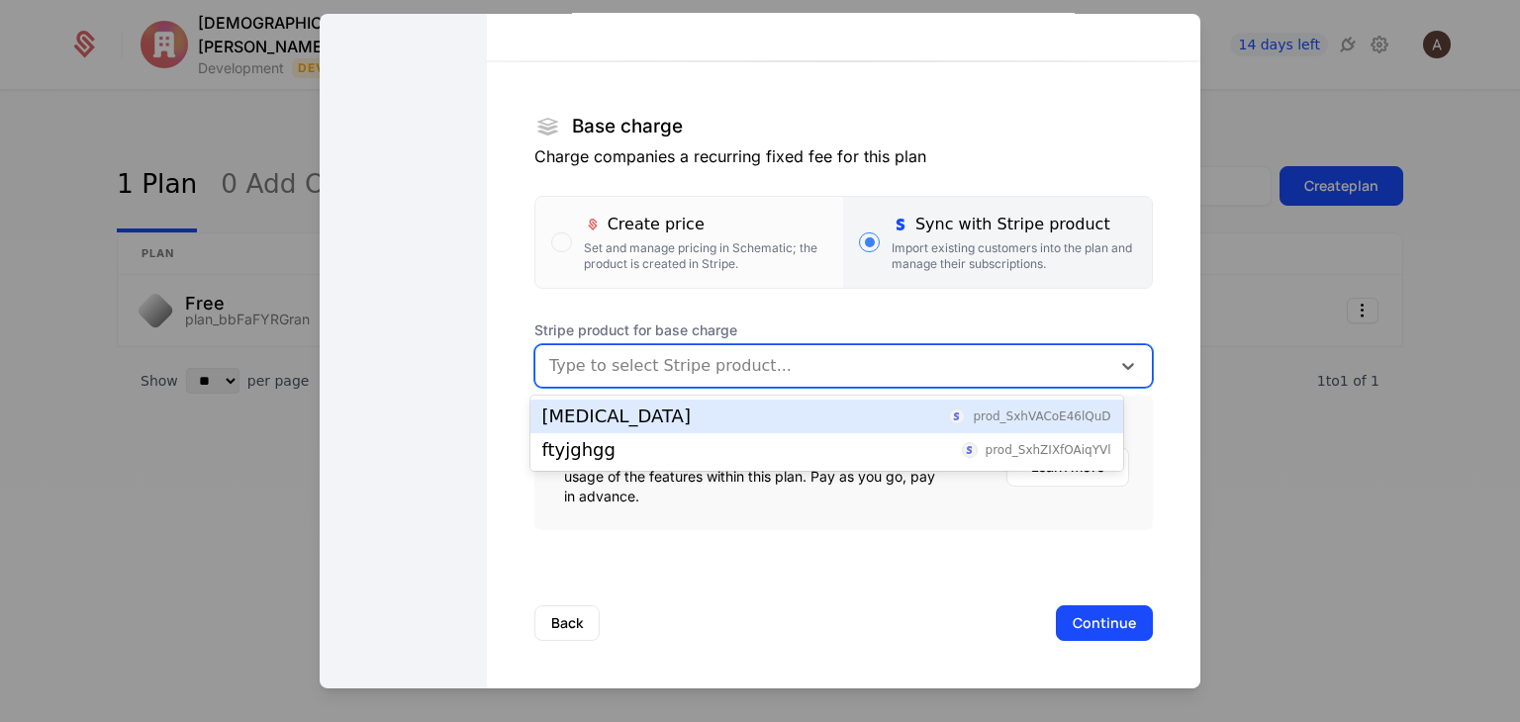
click at [768, 410] on div "tartar prod_SxhVACoE46lQuD" at bounding box center [826, 417] width 593 height 34
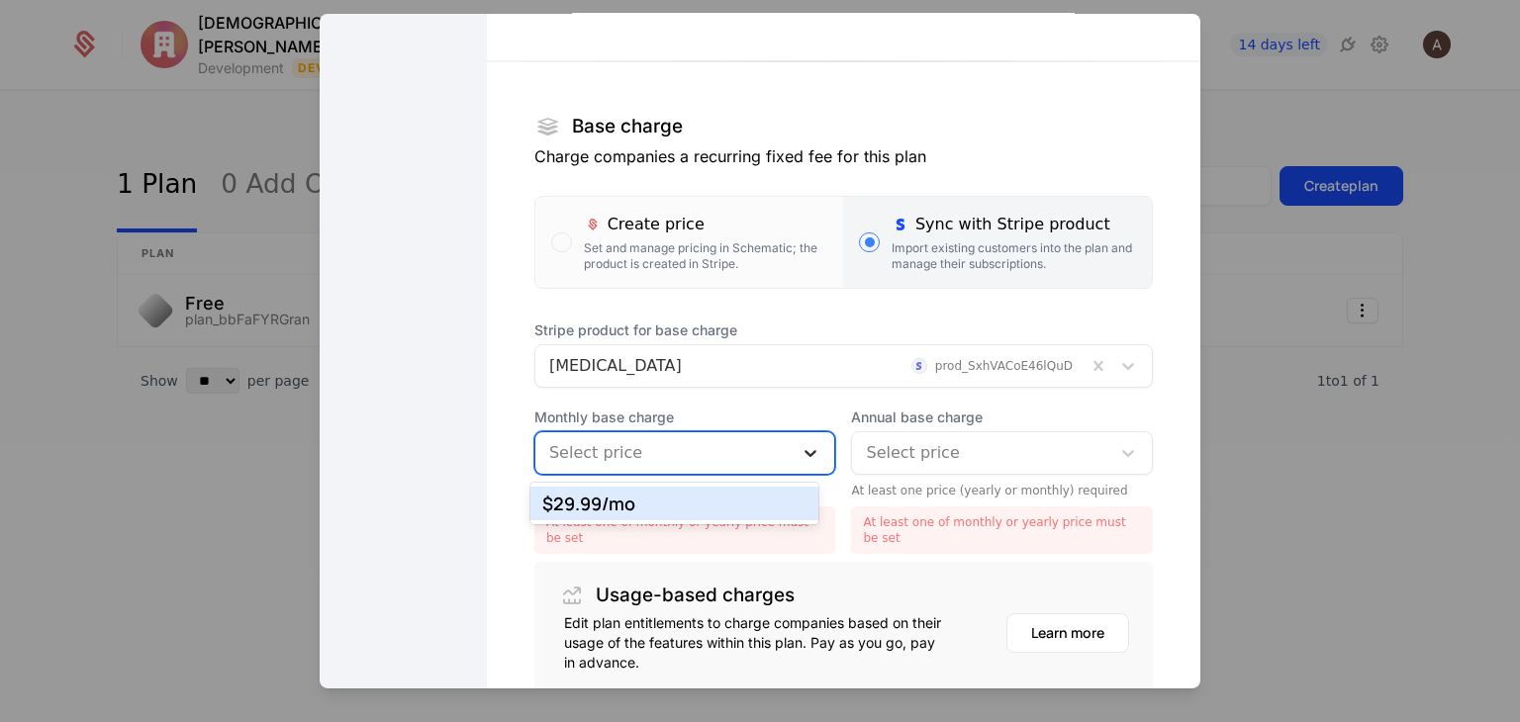
click at [801, 456] on icon at bounding box center [811, 453] width 20 height 20
click at [749, 496] on div "$29.99 /mo" at bounding box center [674, 504] width 265 height 18
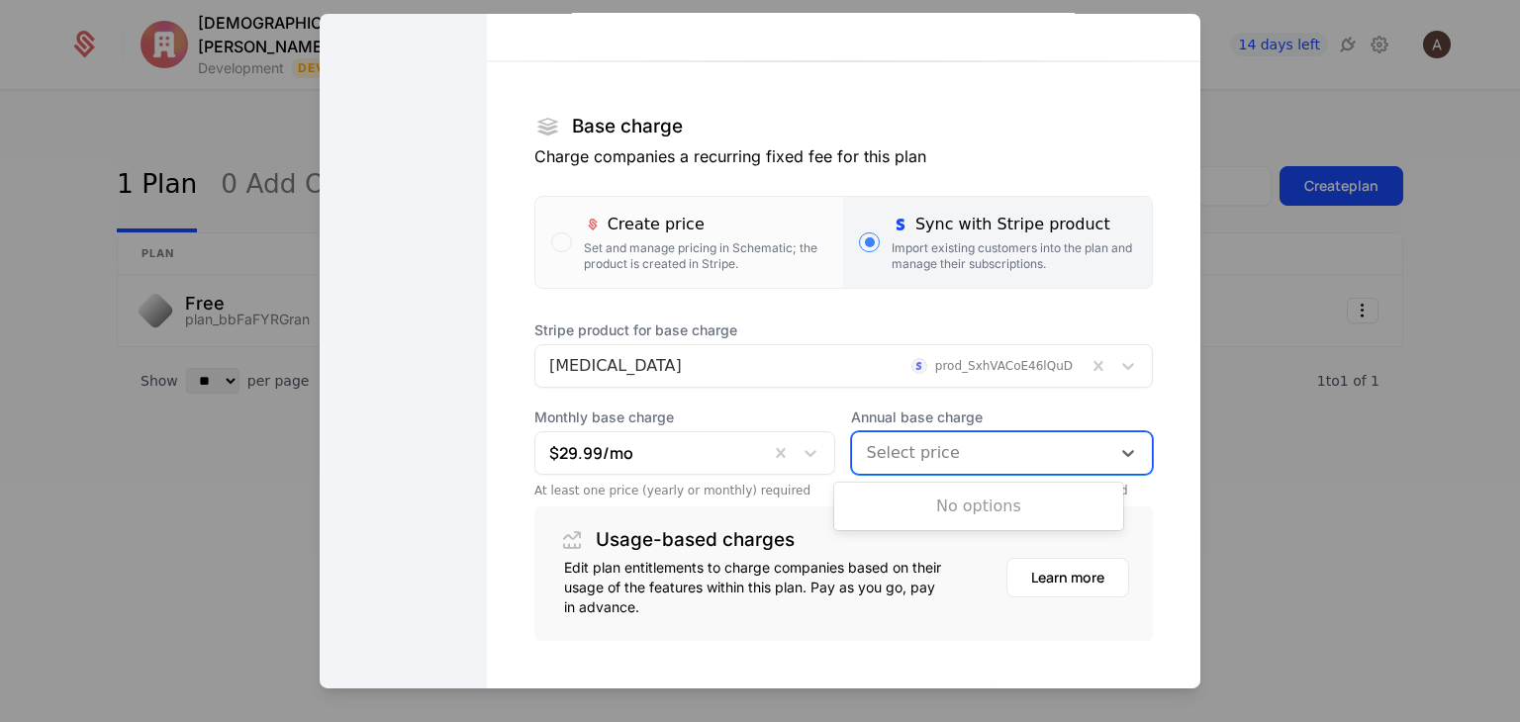
click at [869, 460] on div at bounding box center [981, 453] width 231 height 28
click at [519, 553] on div "Create plan Set pricing Monetize your offering with flexible pricing options De…" at bounding box center [843, 278] width 713 height 1043
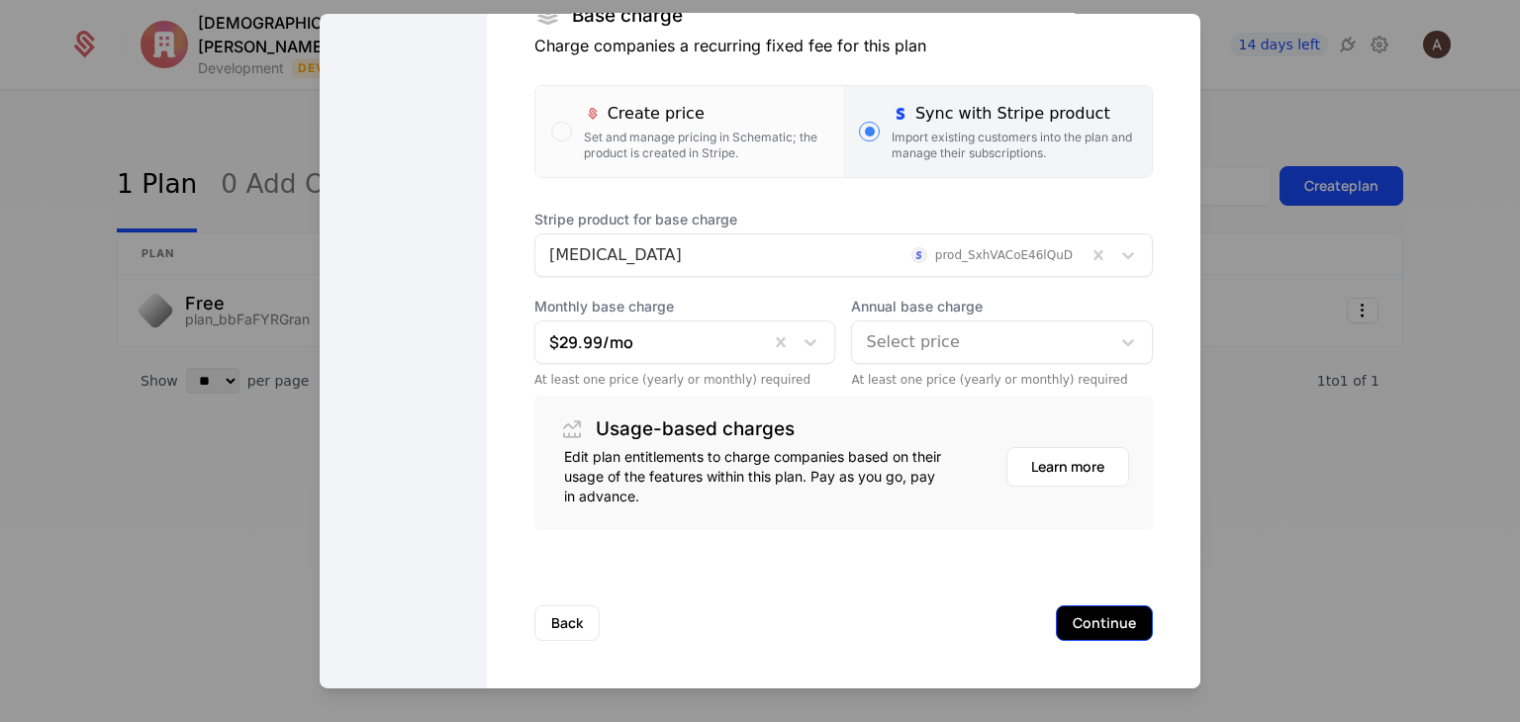
click at [1084, 631] on button "Continue" at bounding box center [1104, 624] width 97 height 36
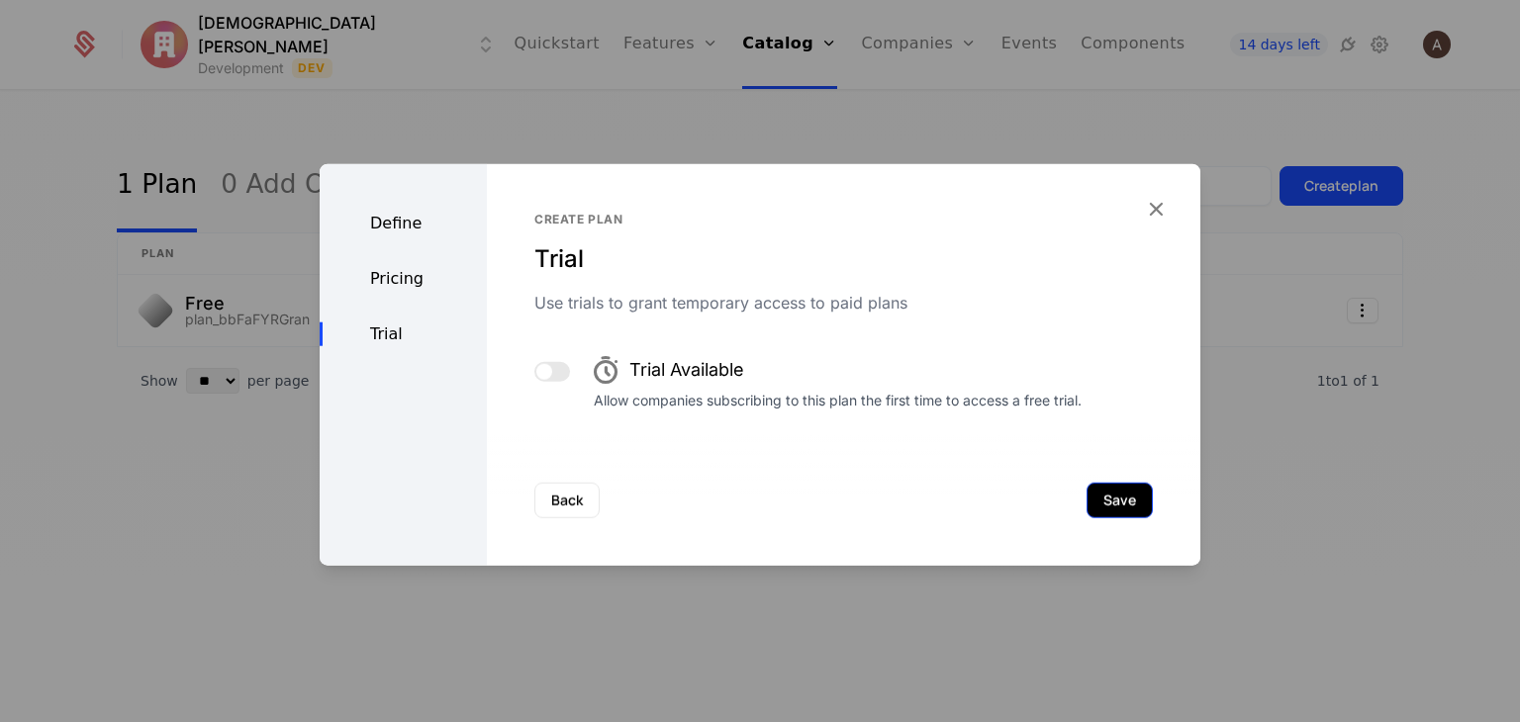
scroll to position [0, 0]
click at [1100, 496] on button "Save" at bounding box center [1119, 501] width 66 height 36
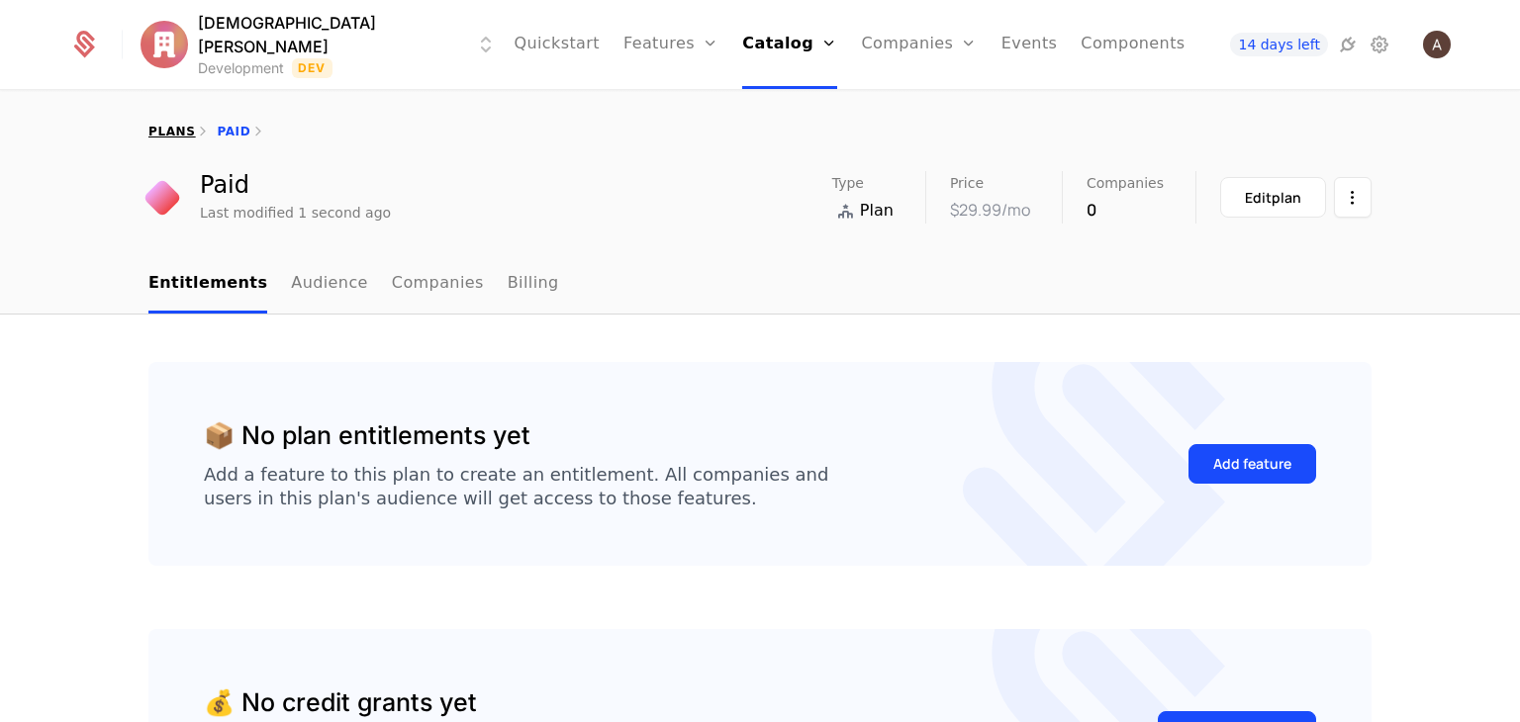
click at [167, 135] on link "plans" at bounding box center [171, 132] width 47 height 14
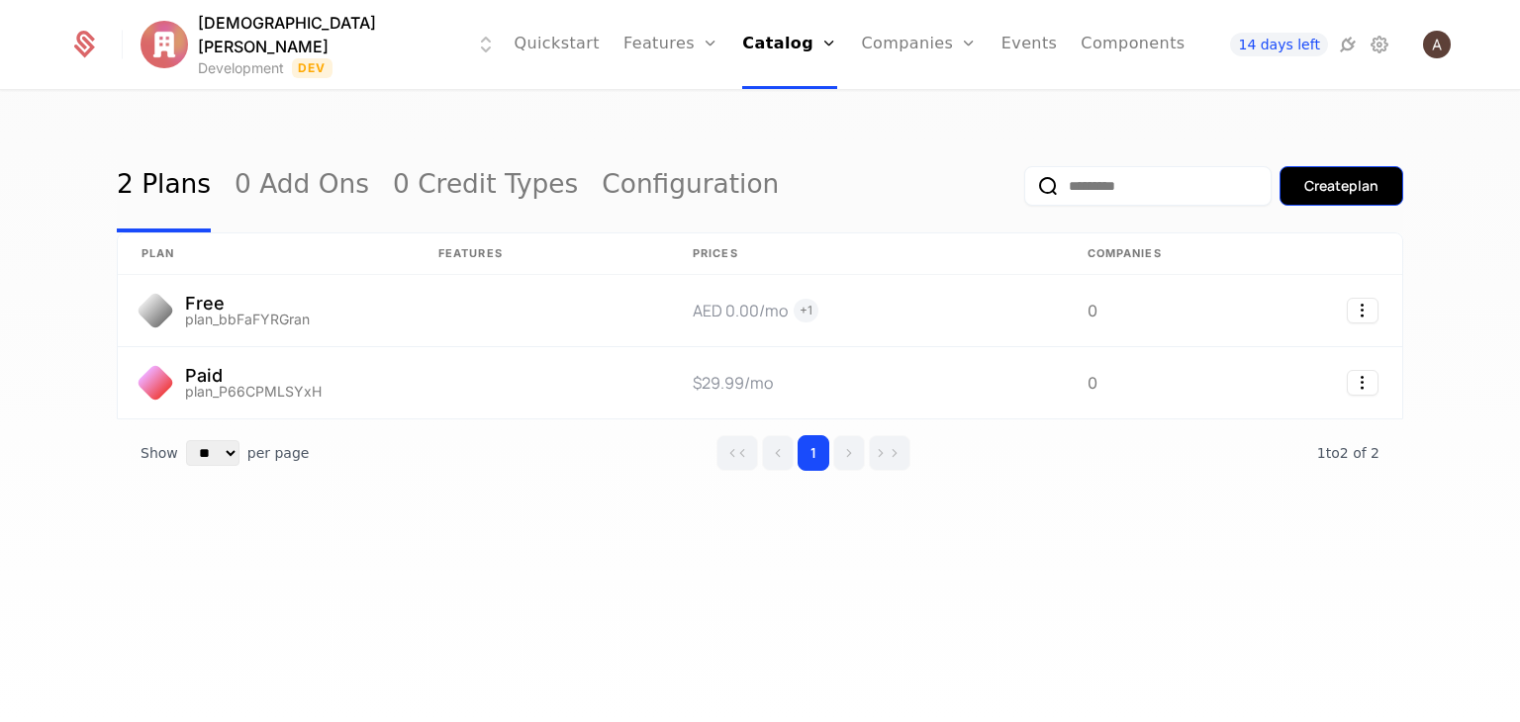
click at [1290, 200] on button "Create plan" at bounding box center [1341, 186] width 124 height 40
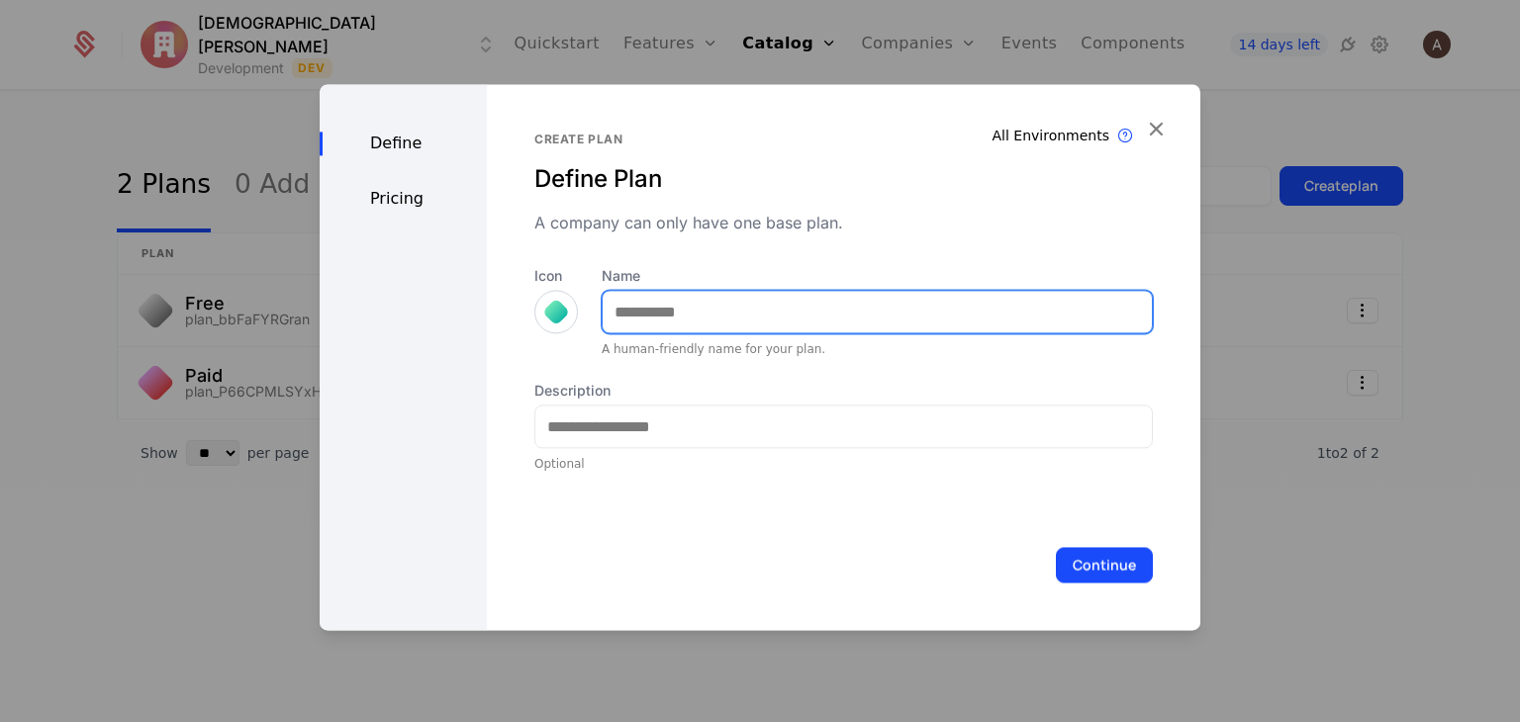
click at [811, 315] on input "Name" at bounding box center [877, 312] width 549 height 42
type input "****"
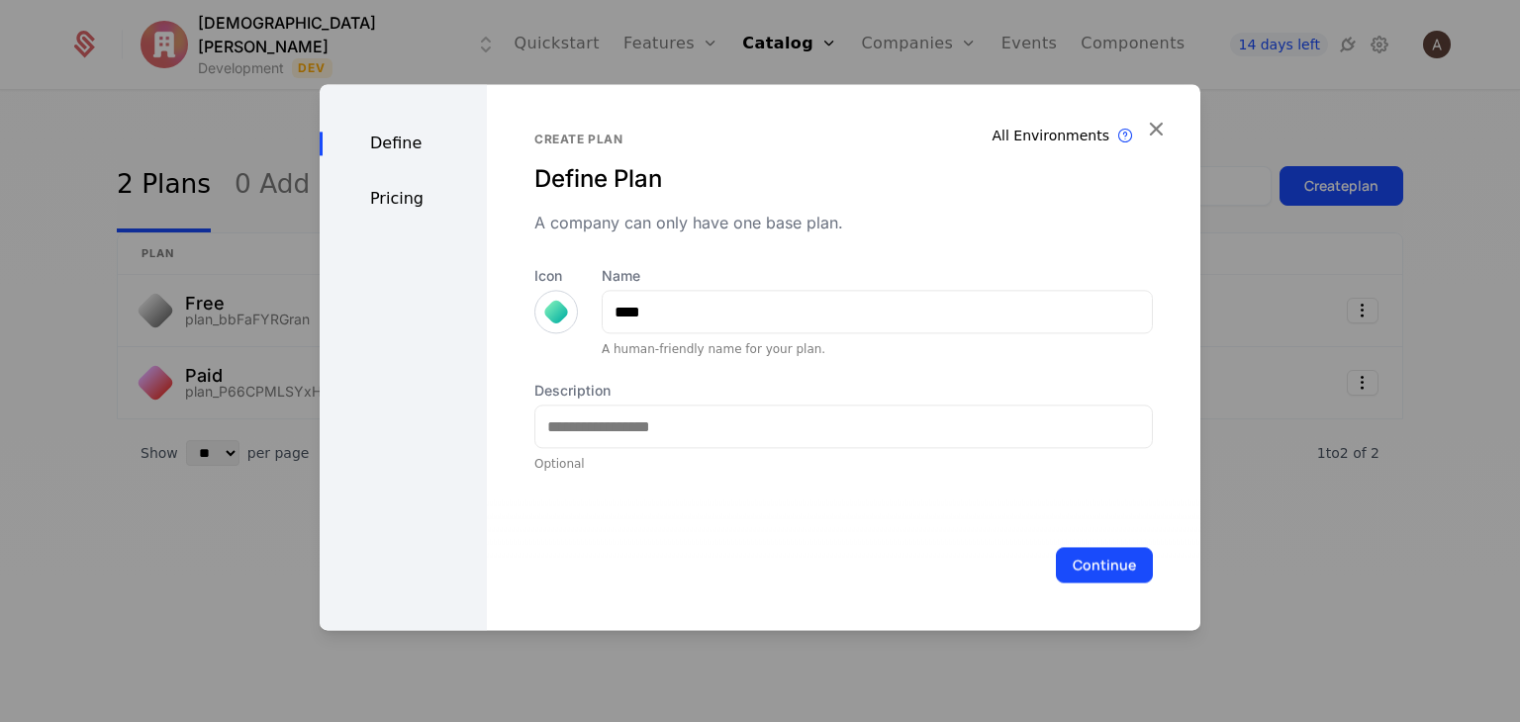
click at [534, 314] on div at bounding box center [556, 312] width 44 height 44
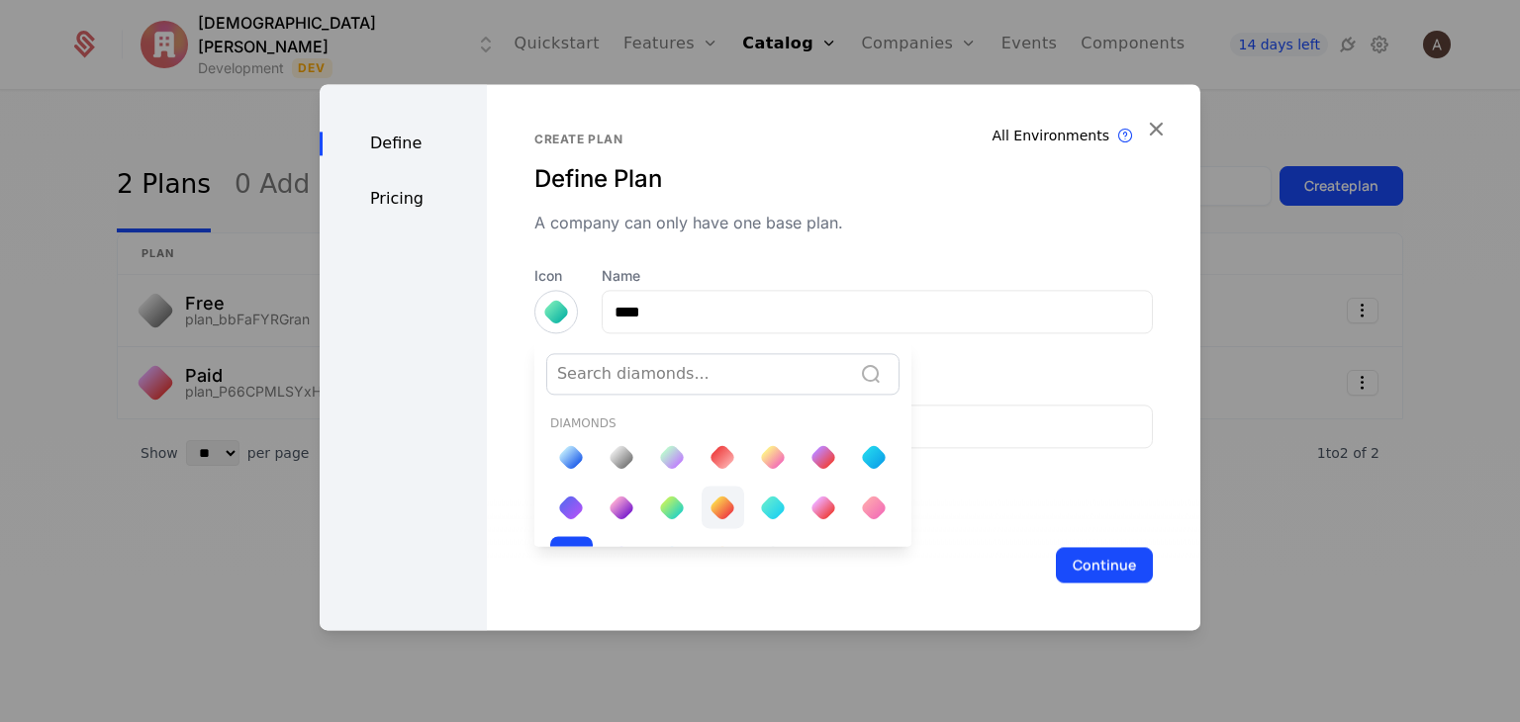
click at [708, 500] on div at bounding box center [722, 508] width 28 height 28
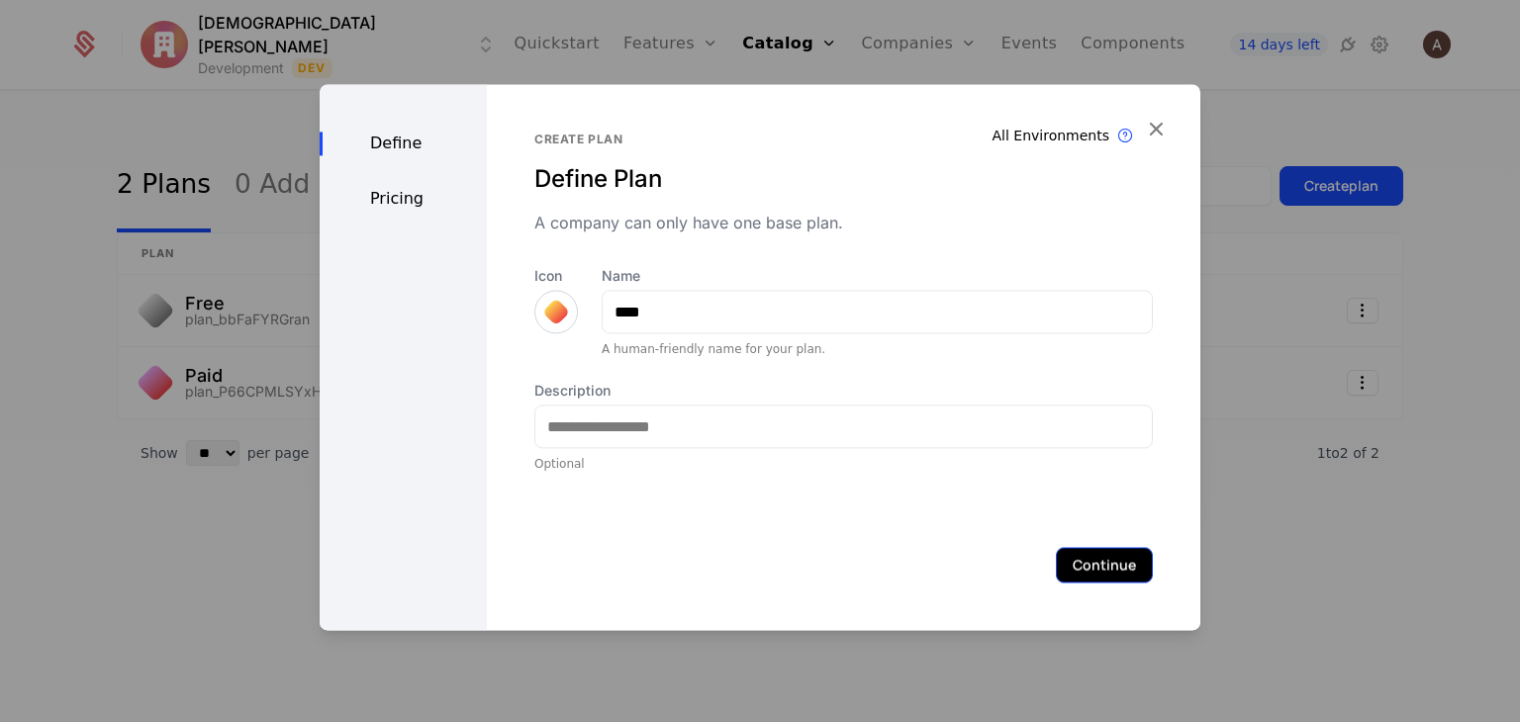
click at [1056, 559] on button "Continue" at bounding box center [1104, 565] width 97 height 36
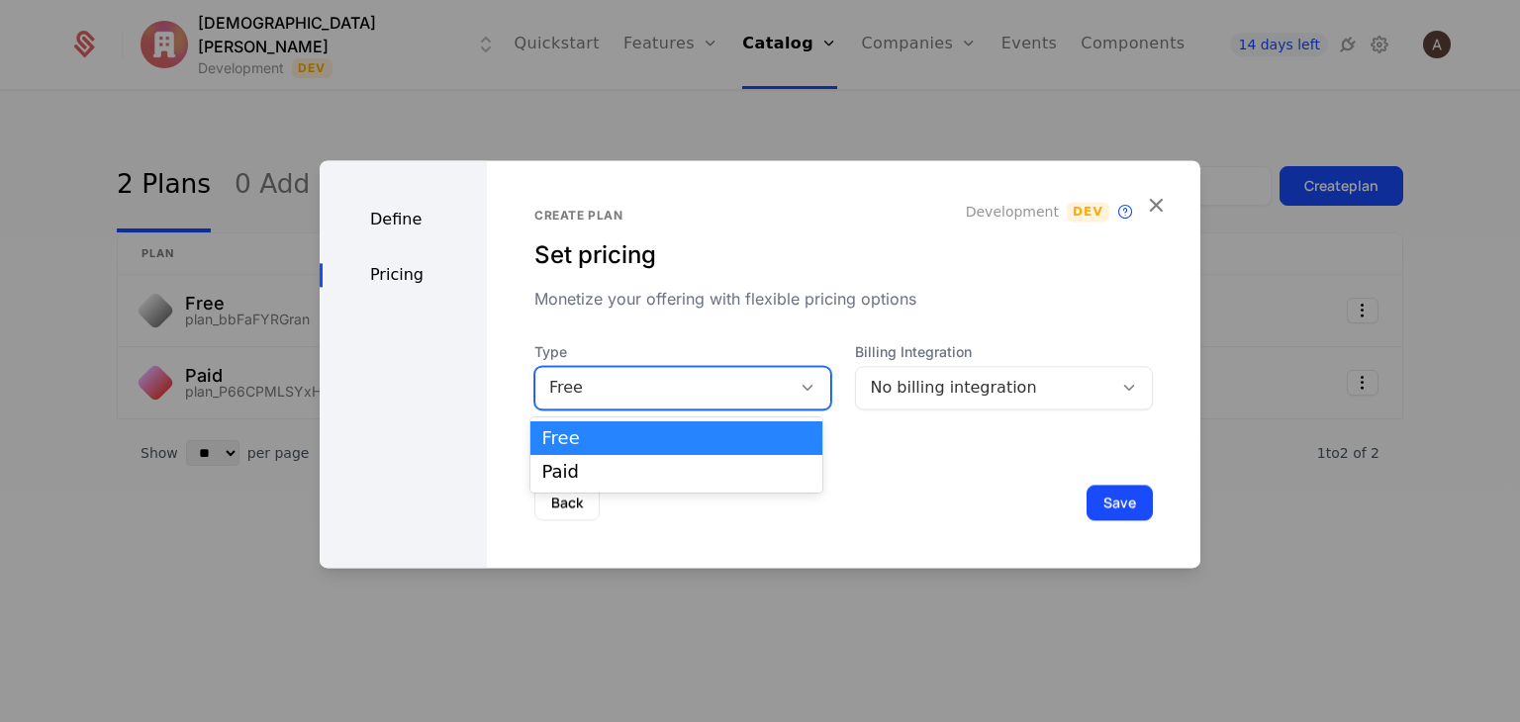
click at [765, 381] on div "Free" at bounding box center [663, 388] width 229 height 24
click at [711, 457] on div "Paid" at bounding box center [676, 472] width 292 height 34
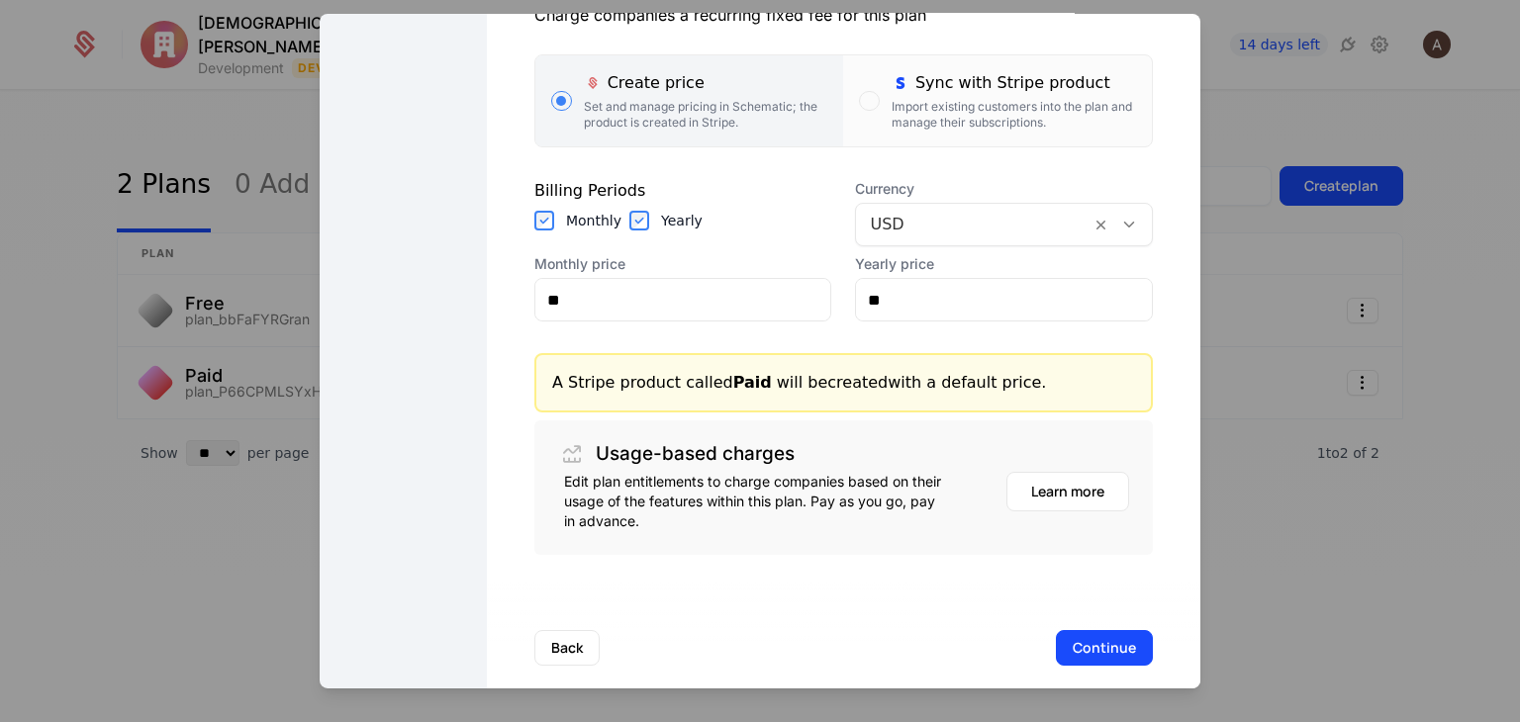
scroll to position [365, 0]
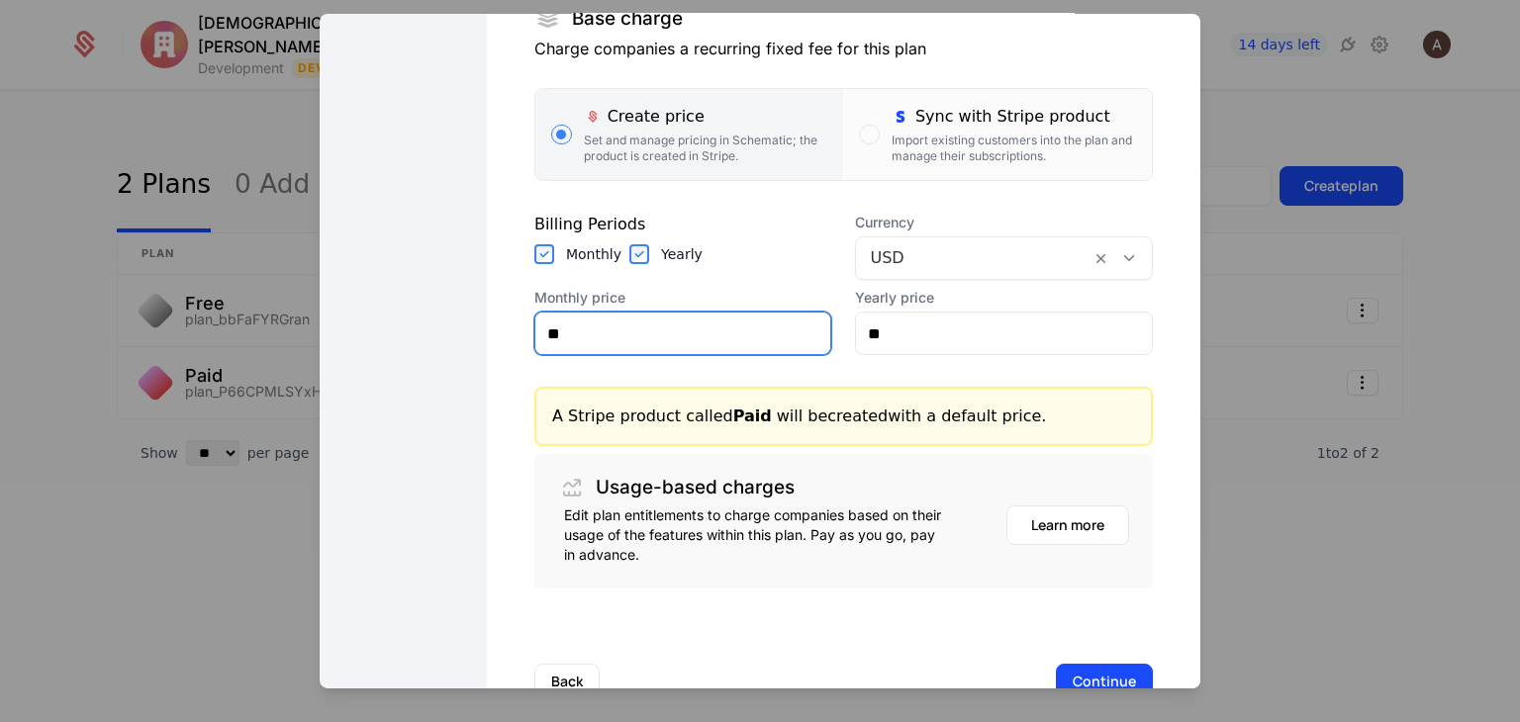
click at [710, 341] on input "**" at bounding box center [683, 334] width 296 height 42
drag, startPoint x: 710, startPoint y: 341, endPoint x: 653, endPoint y: 341, distance: 57.4
click at [653, 341] on input "**" at bounding box center [683, 334] width 296 height 42
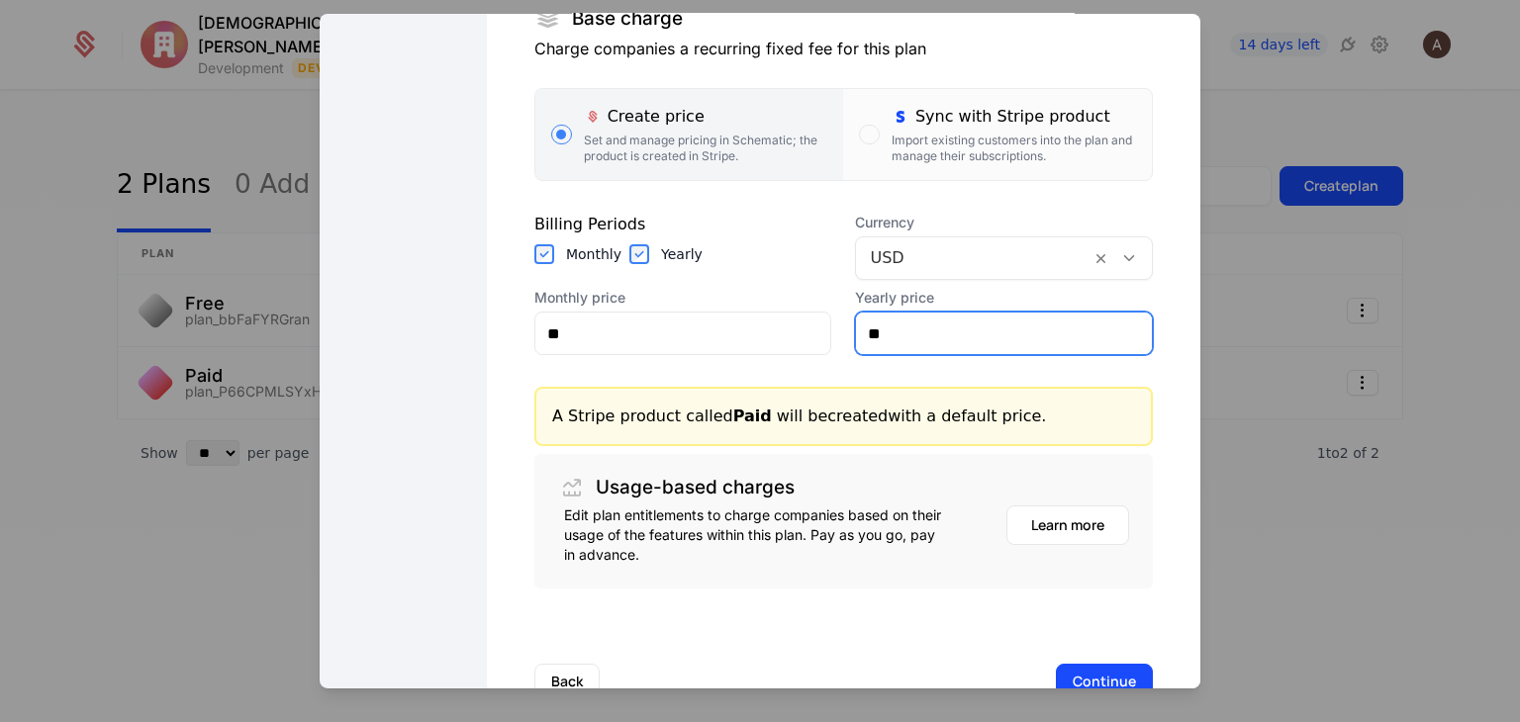
click at [898, 314] on input "**" at bounding box center [1004, 334] width 296 height 42
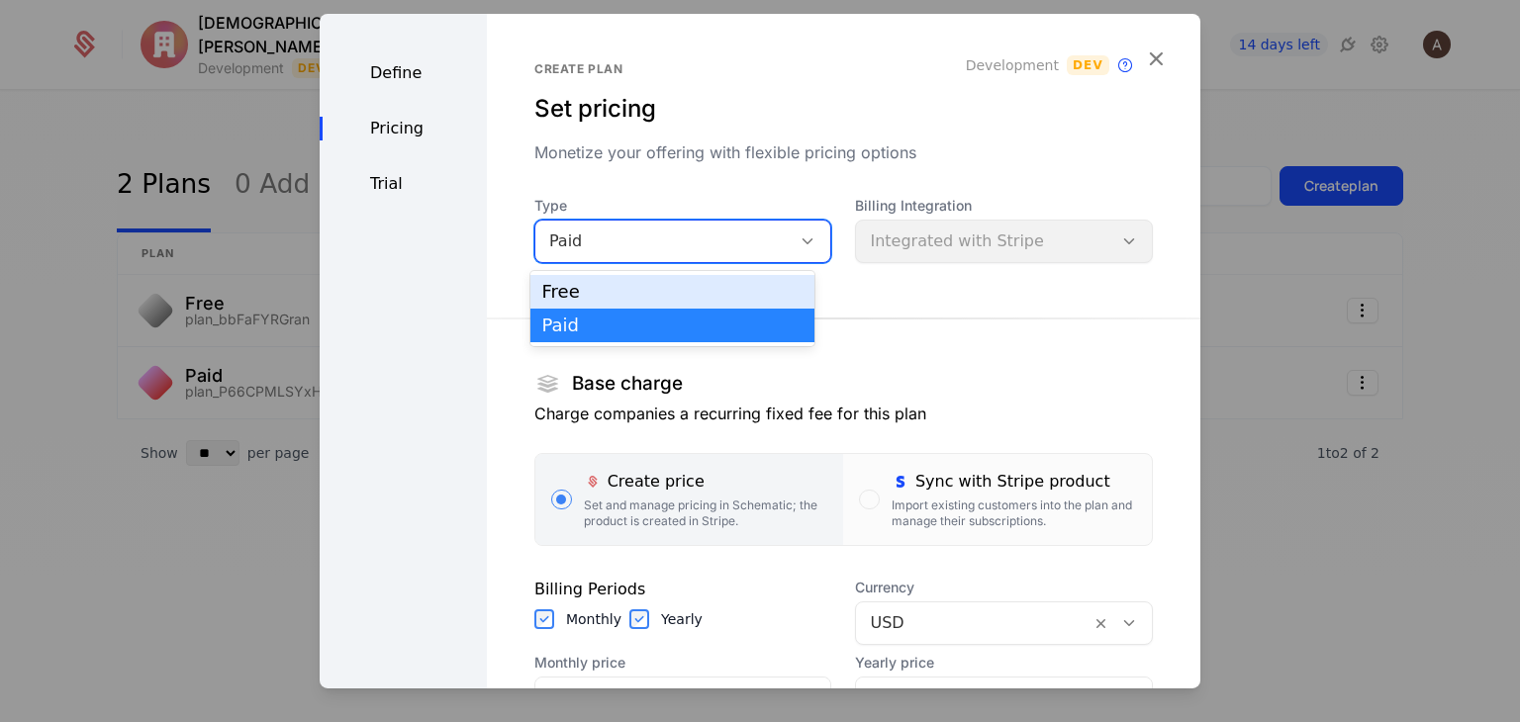
drag, startPoint x: 788, startPoint y: 235, endPoint x: 941, endPoint y: 266, distance: 156.6
click at [941, 266] on div "Type 2 results available. Use Up and Down to choose options, press Enter to sel…" at bounding box center [843, 575] width 618 height 758
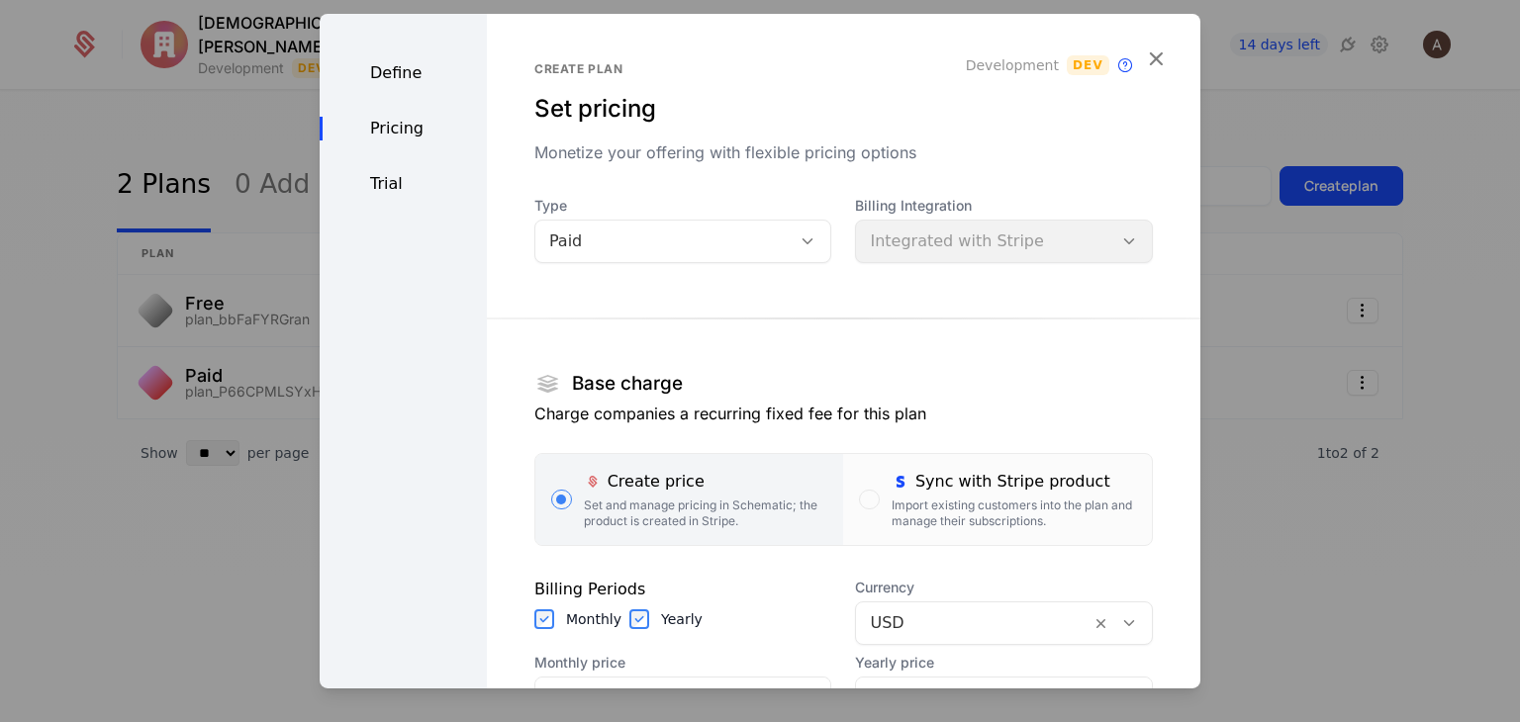
click at [952, 258] on div "Billing Integration Integrated with Stripe" at bounding box center [1004, 229] width 298 height 67
click at [1073, 250] on div "Billing Integration Integrated with Stripe" at bounding box center [1004, 229] width 298 height 67
drag, startPoint x: 1083, startPoint y: 249, endPoint x: 773, endPoint y: 201, distance: 313.5
click at [773, 201] on div "Type Paid Billing Integration Integrated with Stripe" at bounding box center [843, 229] width 618 height 67
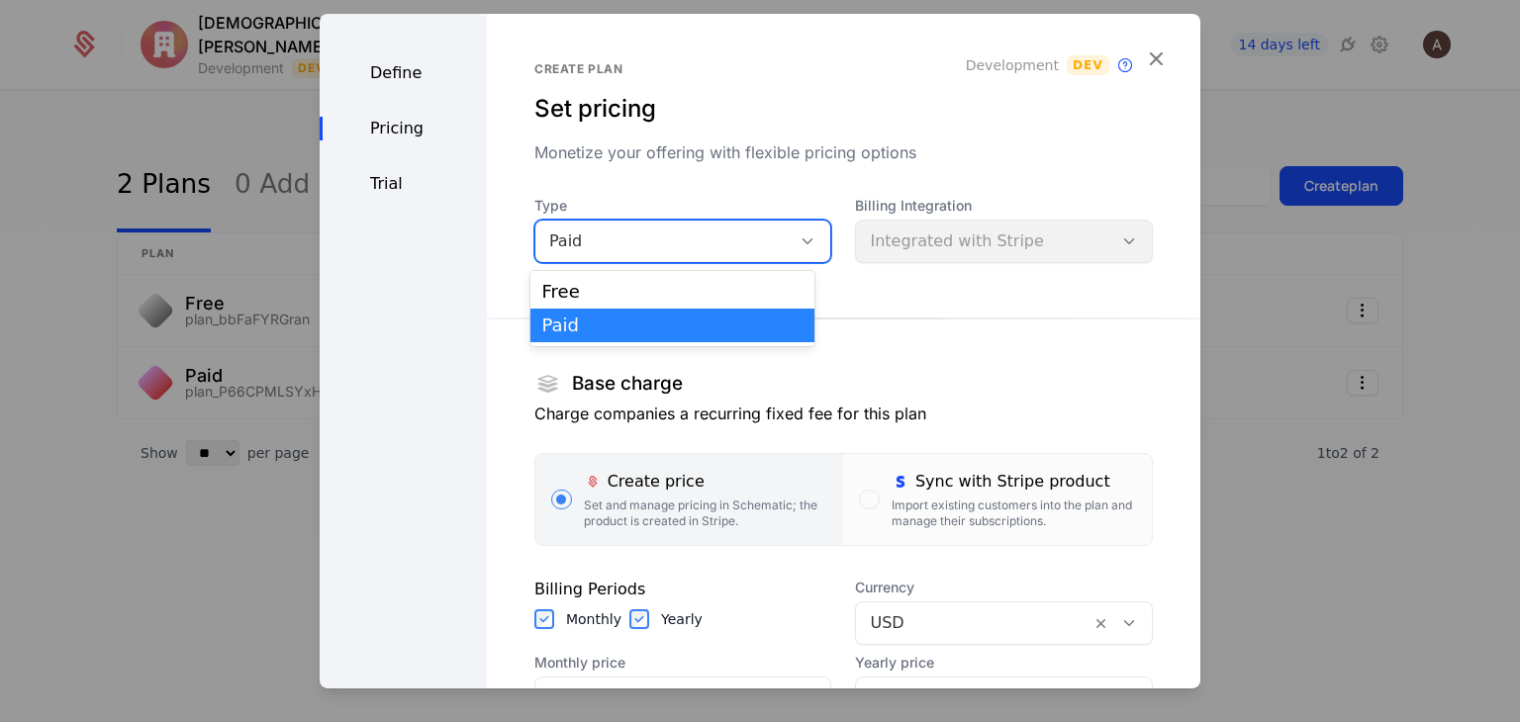
click at [791, 252] on div at bounding box center [811, 242] width 40 height 42
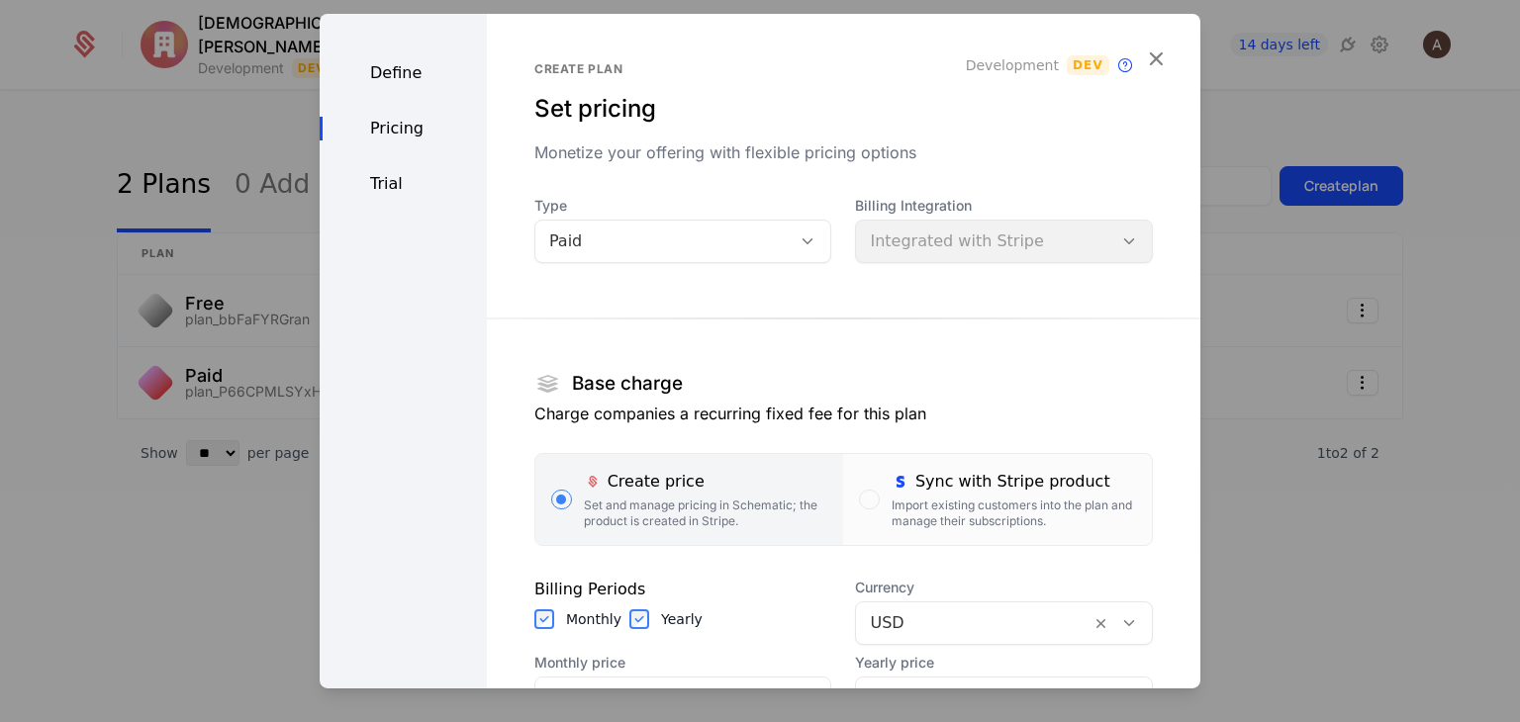
click at [692, 479] on div "Create price" at bounding box center [706, 482] width 244 height 24
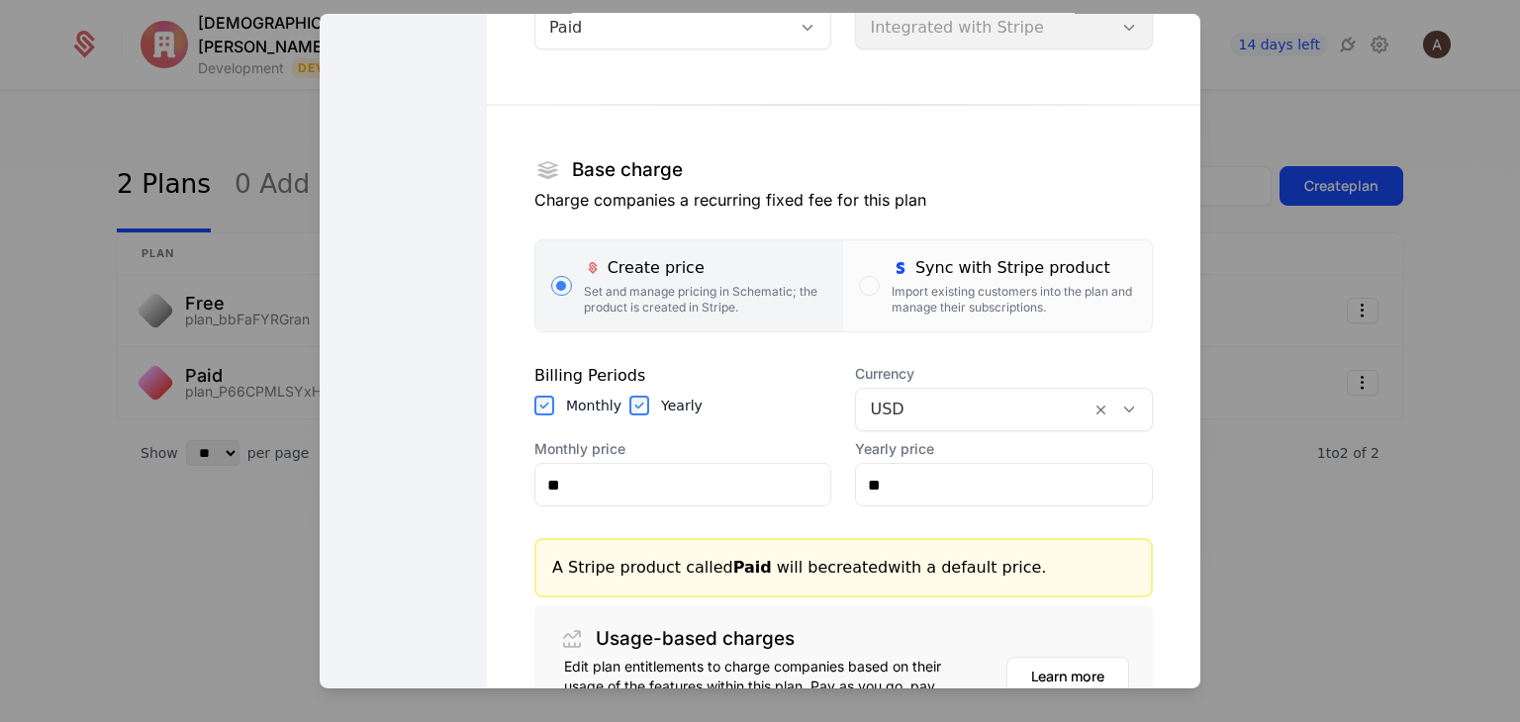
scroll to position [215, 0]
click at [954, 270] on div "Sync with Stripe product" at bounding box center [1014, 267] width 244 height 24
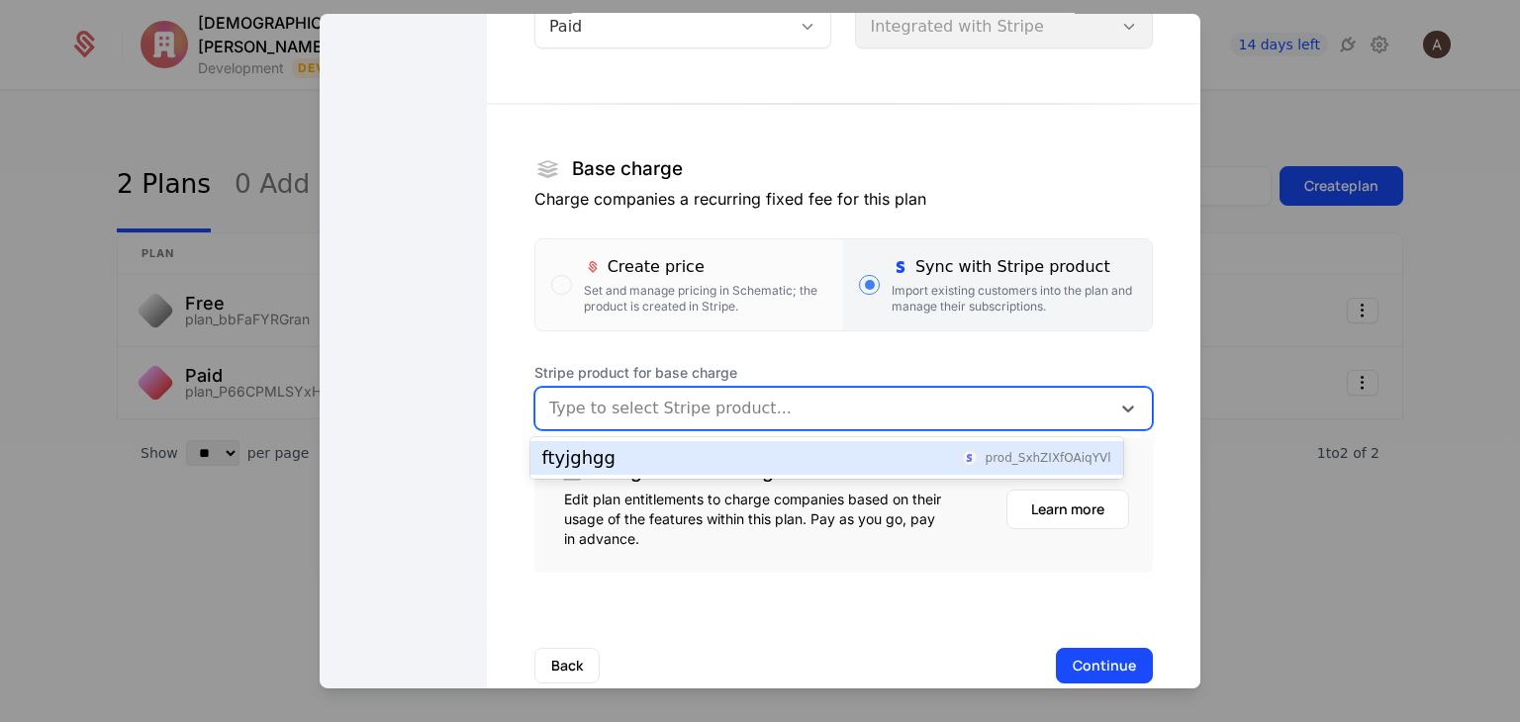
click at [759, 404] on div at bounding box center [822, 409] width 547 height 28
click at [720, 449] on div "ftyjghgg prod_SxhZIXfOAiqYVl" at bounding box center [826, 458] width 569 height 18
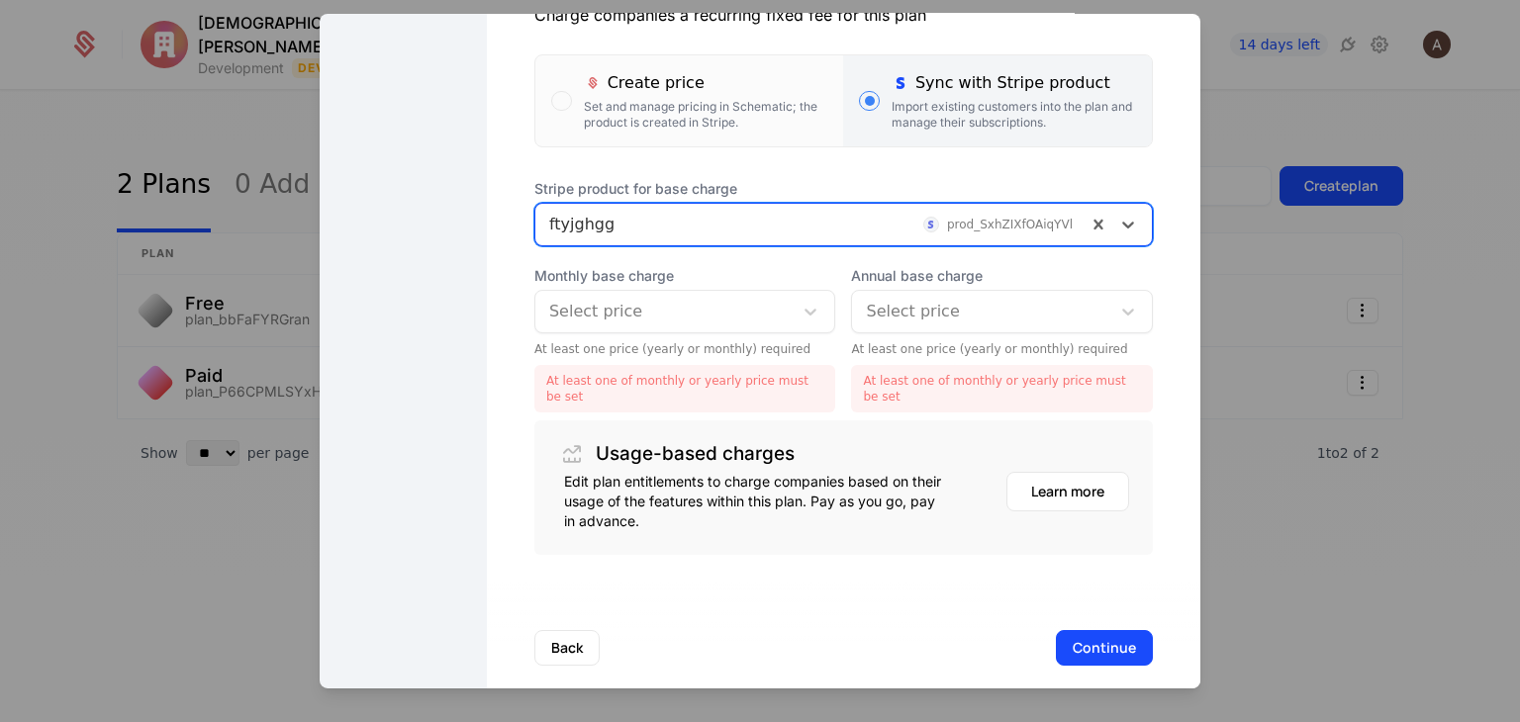
scroll to position [397, 0]
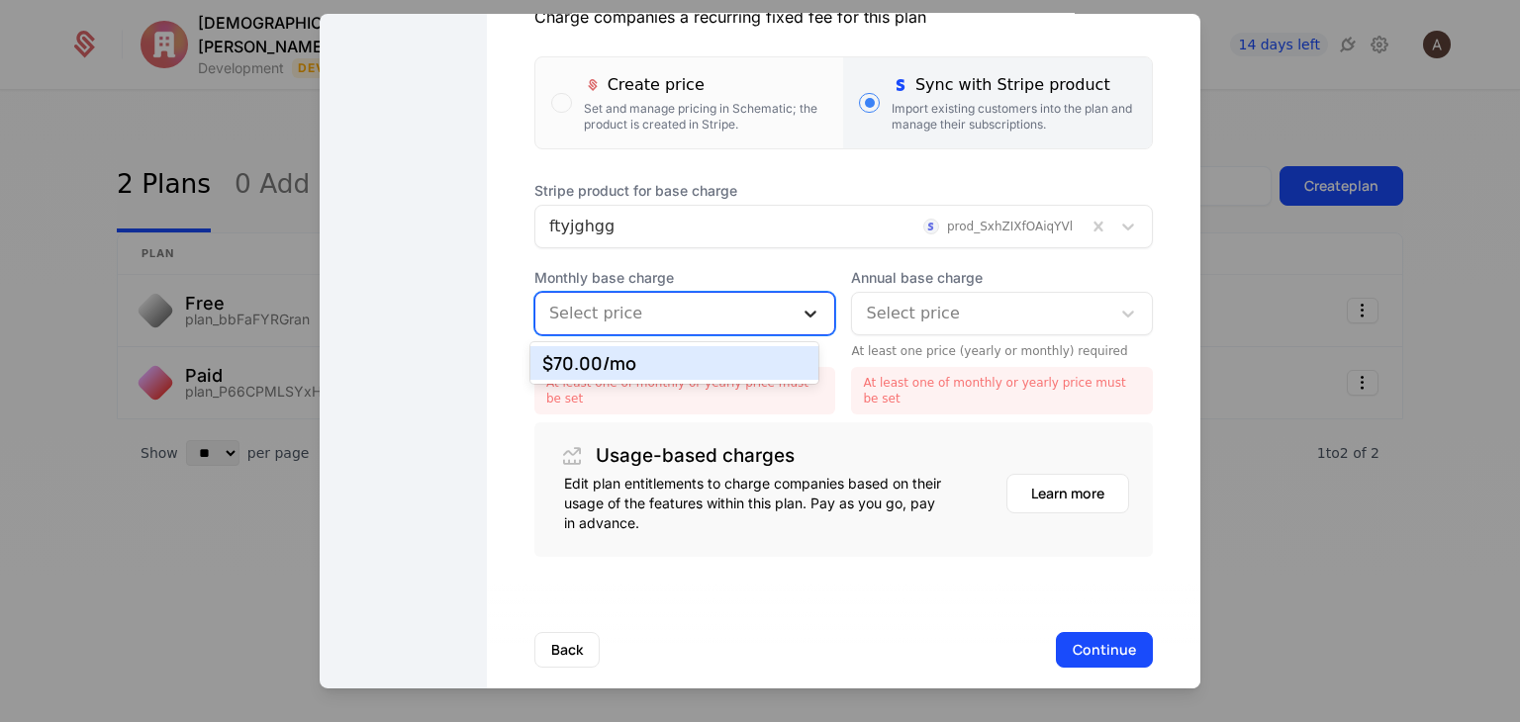
click at [805, 311] on icon at bounding box center [811, 314] width 12 height 7
click at [750, 346] on div "$70.00 /mo" at bounding box center [674, 363] width 289 height 34
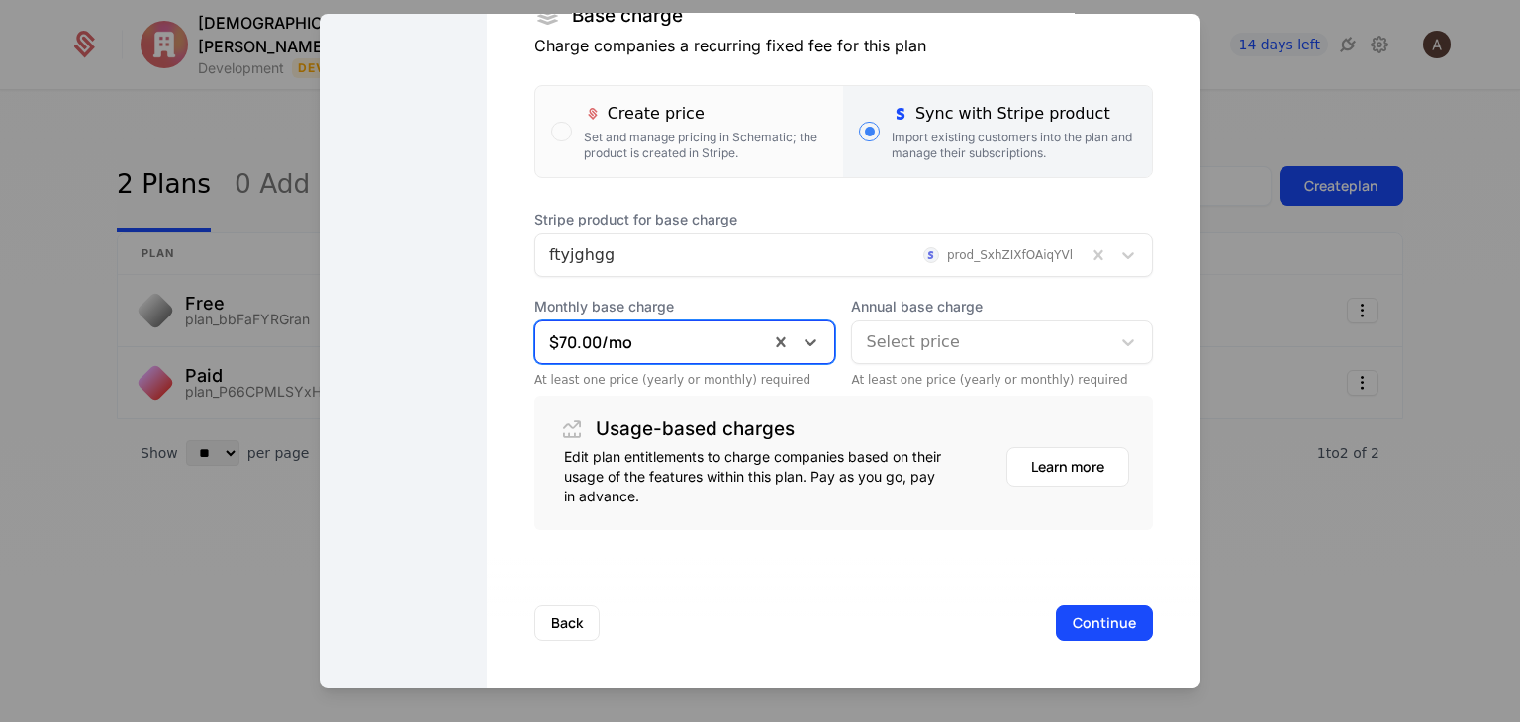
scroll to position [368, 0]
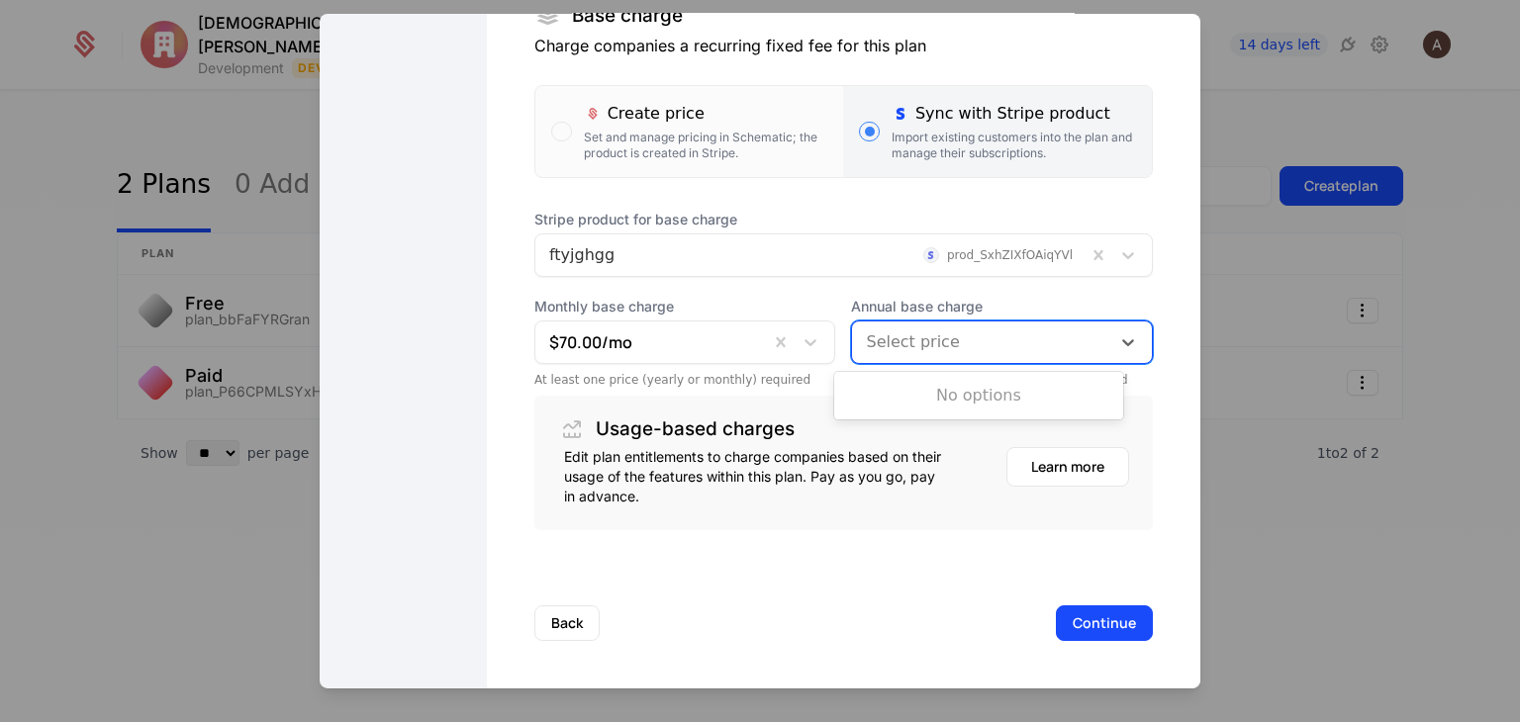
click at [927, 341] on div at bounding box center [981, 343] width 231 height 28
click at [972, 349] on div at bounding box center [981, 343] width 231 height 28
type input "*"
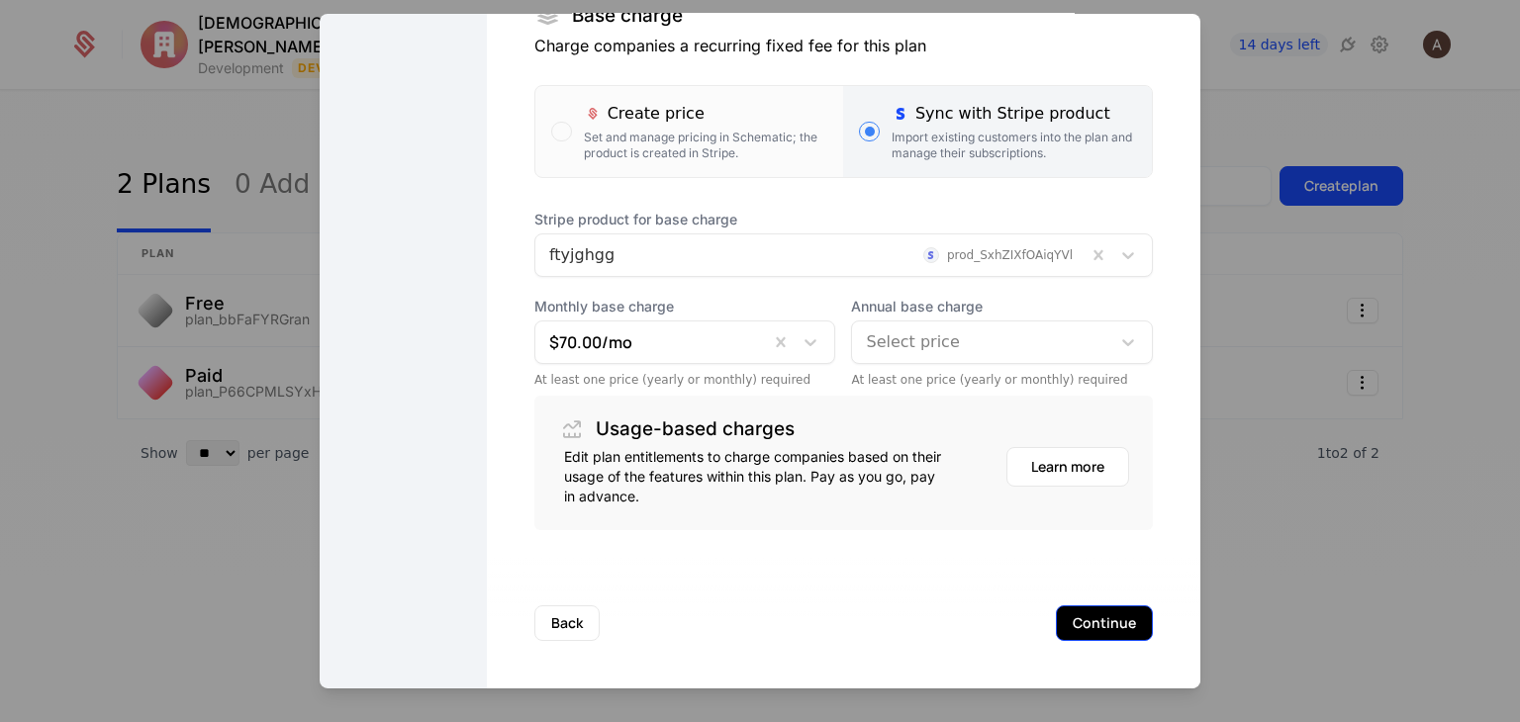
click at [1100, 622] on button "Continue" at bounding box center [1104, 624] width 97 height 36
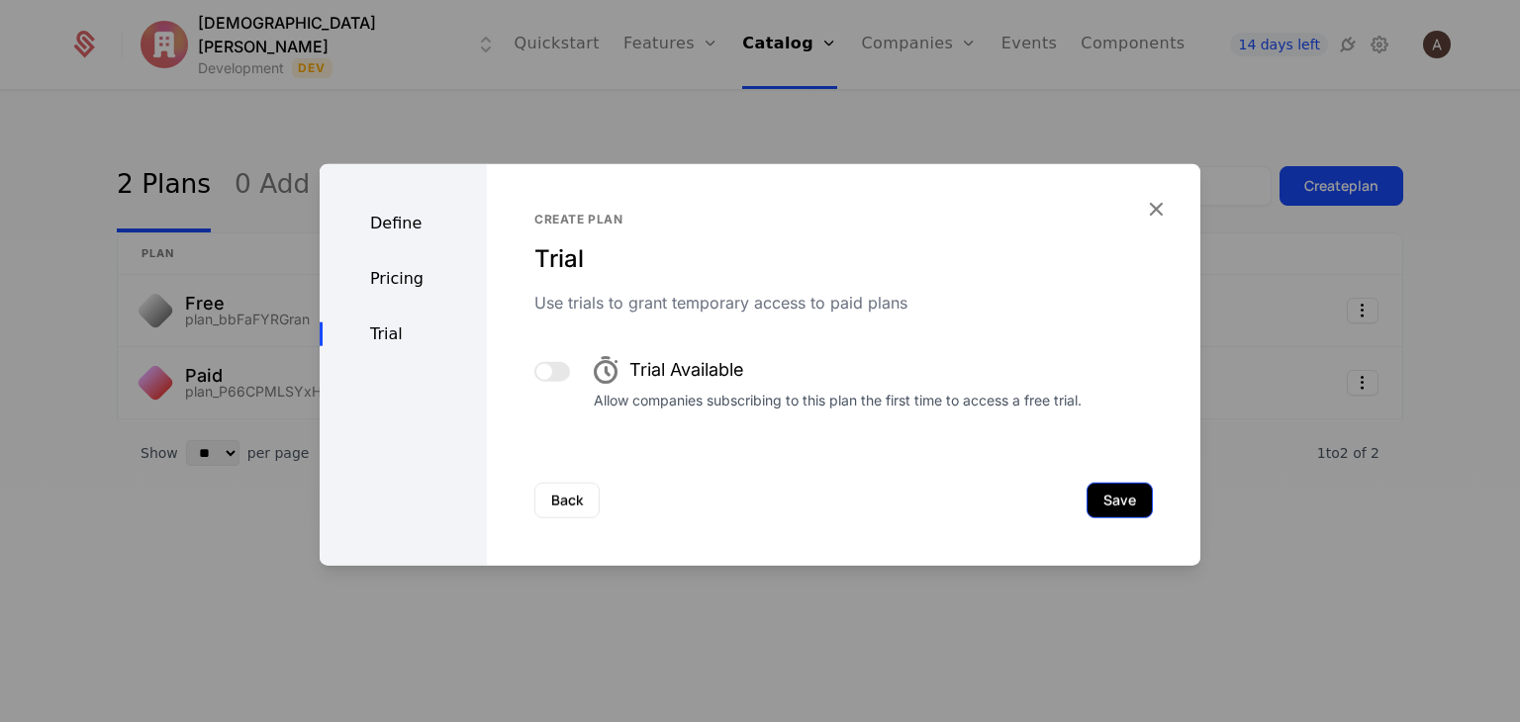
click at [1105, 517] on button "Save" at bounding box center [1119, 501] width 66 height 36
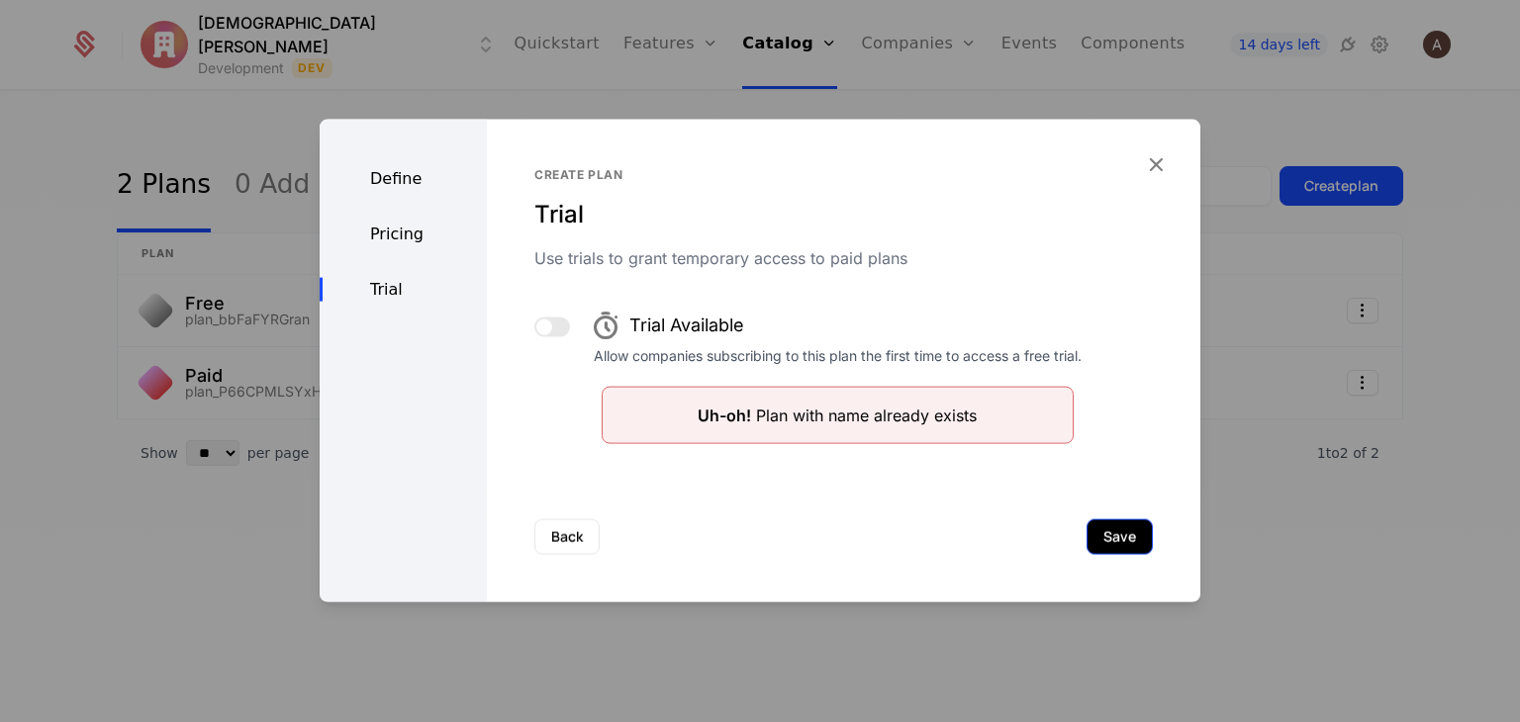
click at [1105, 517] on div "Back Save" at bounding box center [843, 537] width 713 height 131
click at [439, 182] on div "Define" at bounding box center [403, 179] width 167 height 24
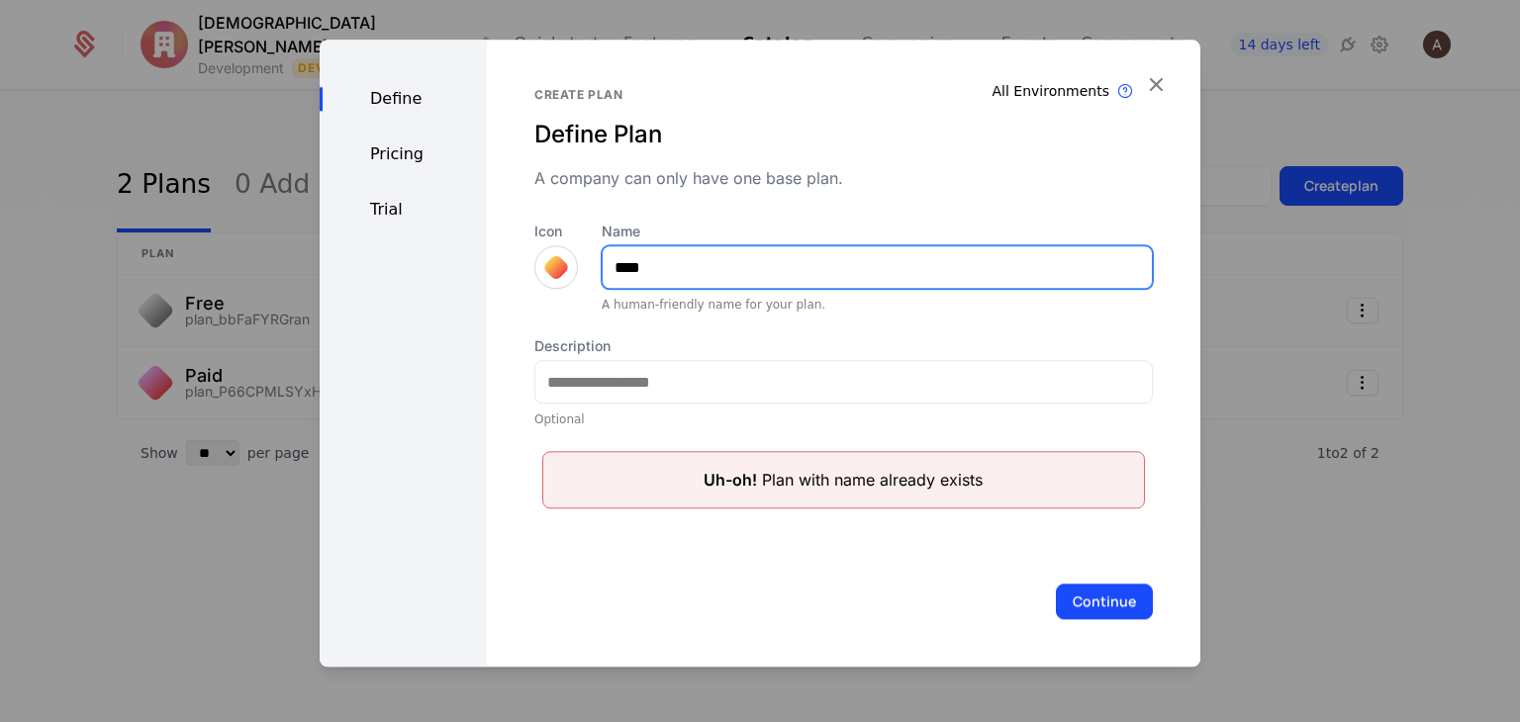
click at [660, 258] on input "****" at bounding box center [877, 267] width 549 height 42
type input "*******"
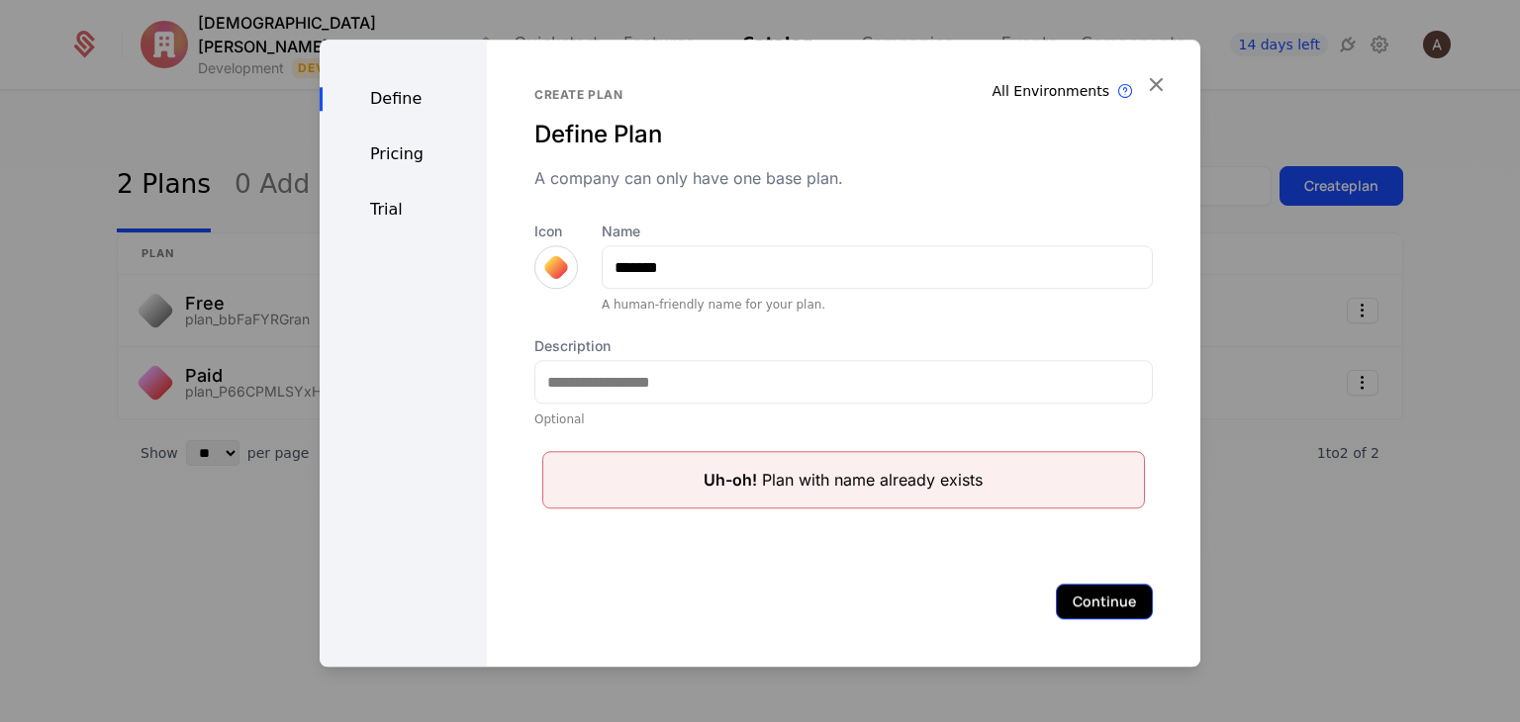
click at [1080, 593] on button "Continue" at bounding box center [1104, 602] width 97 height 36
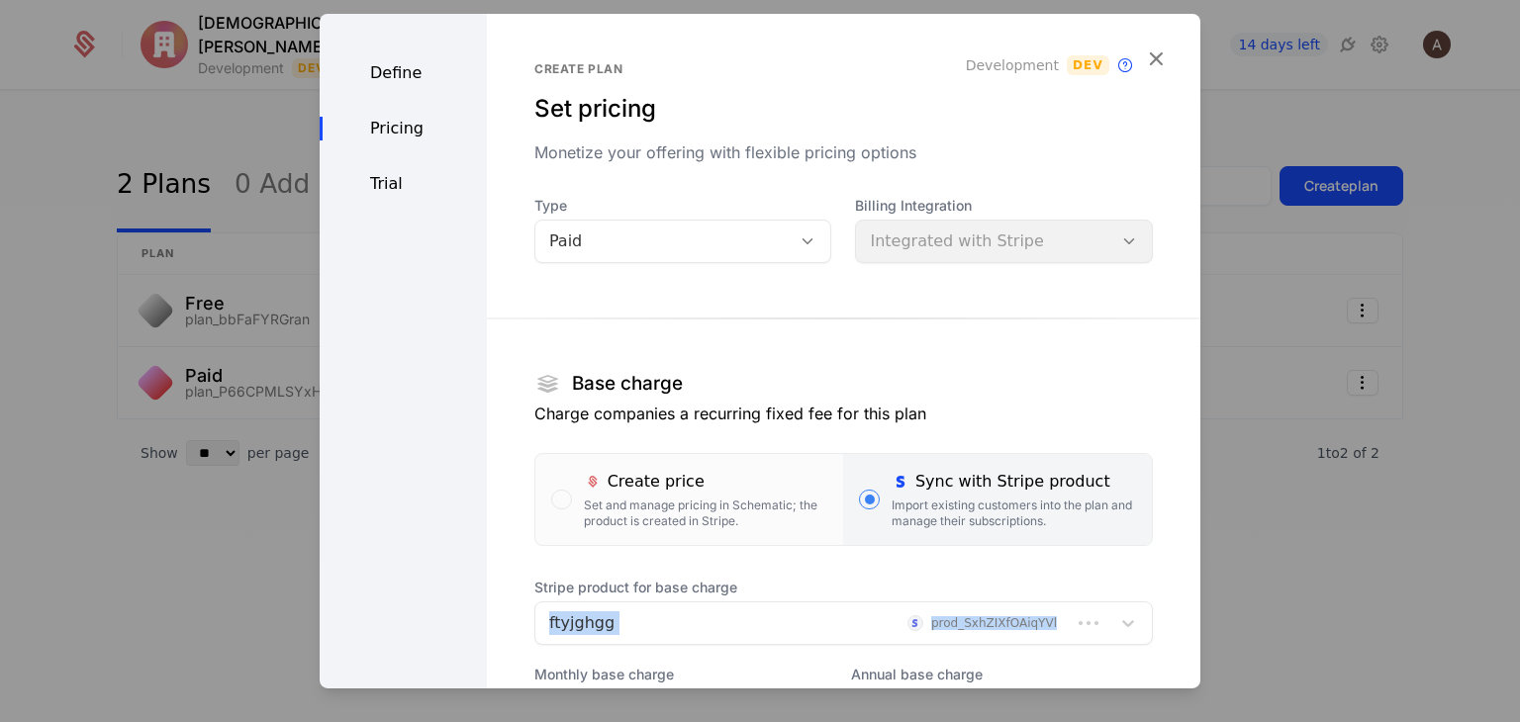
drag, startPoint x: 1080, startPoint y: 593, endPoint x: 959, endPoint y: 546, distance: 129.4
click at [959, 546] on section "Base charge Charge companies a recurring fixed fee for this plan Create price S…" at bounding box center [843, 593] width 618 height 612
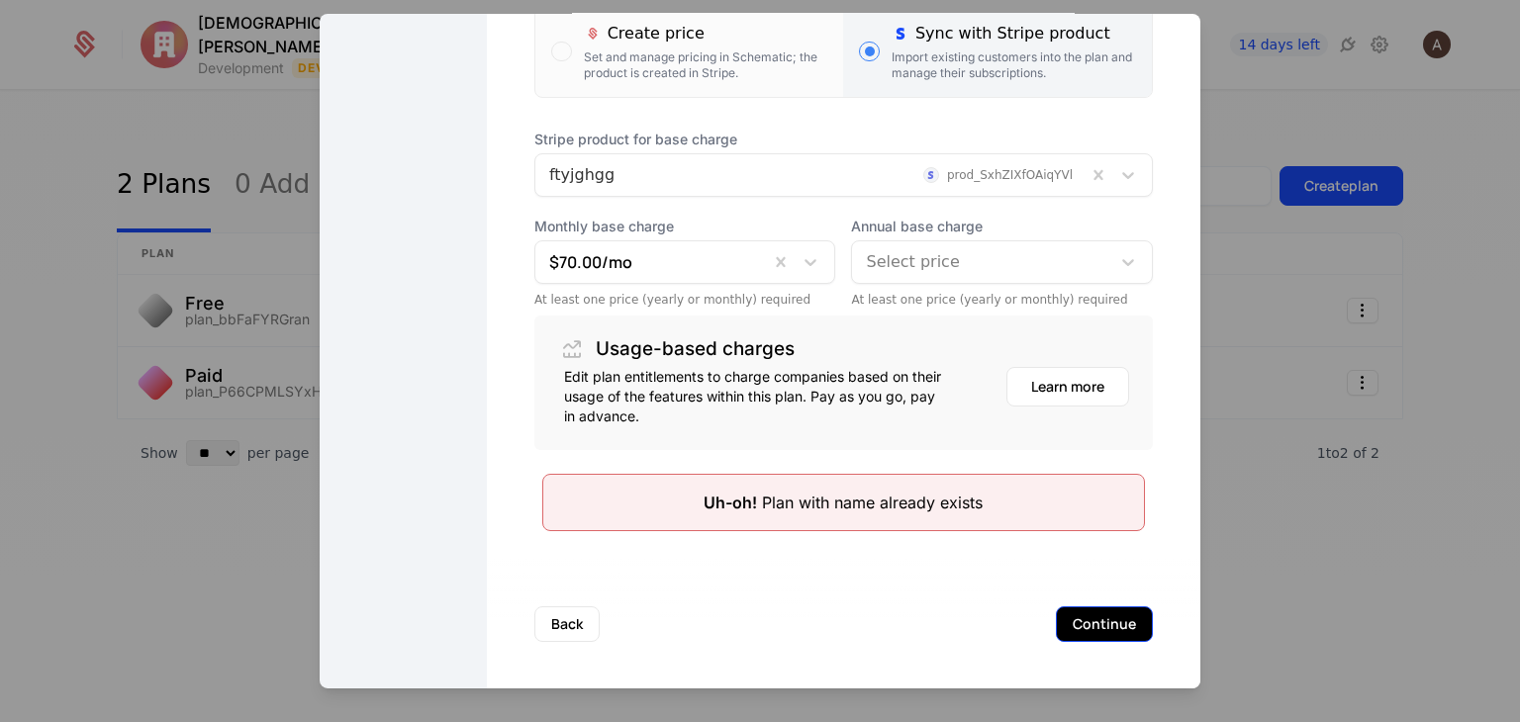
click at [1061, 636] on button "Continue" at bounding box center [1104, 625] width 97 height 36
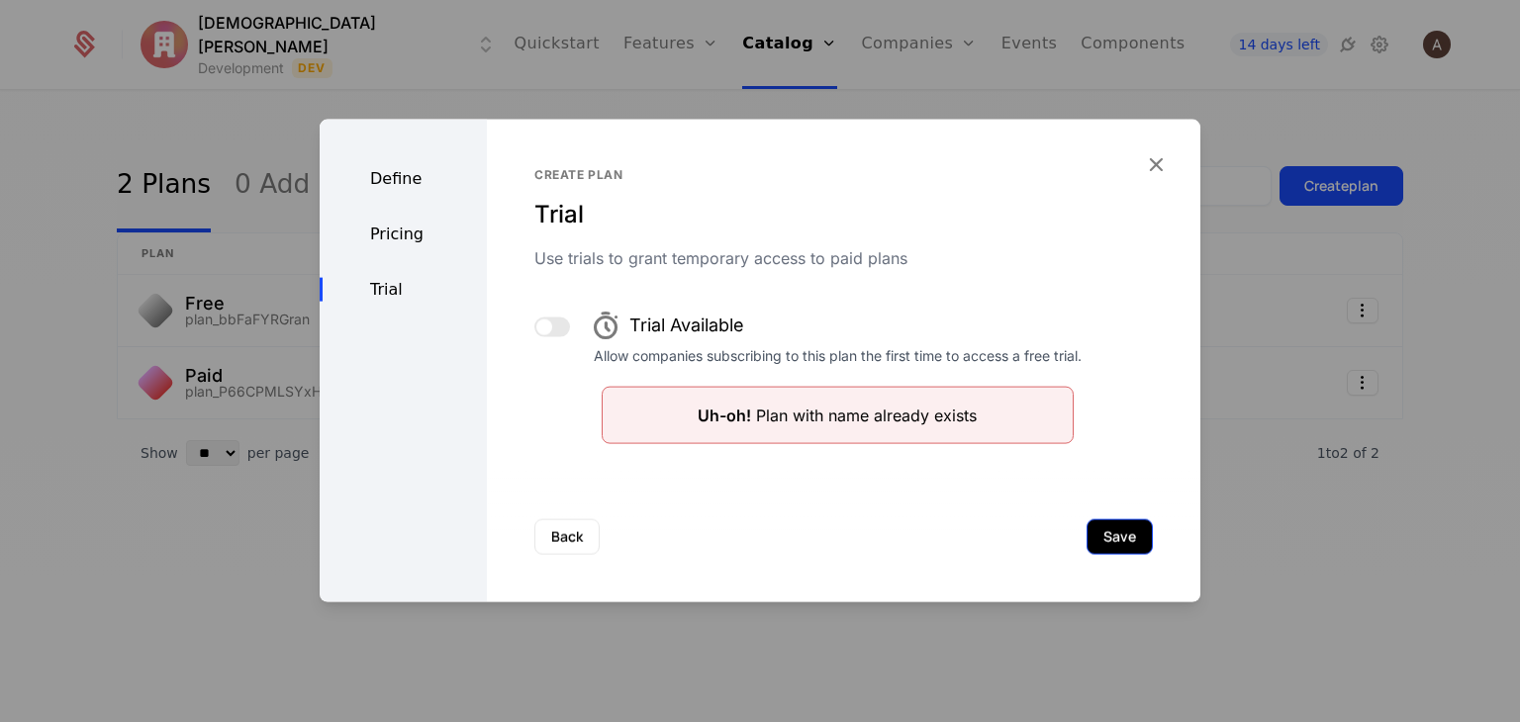
click at [1125, 531] on button "Save" at bounding box center [1119, 537] width 66 height 36
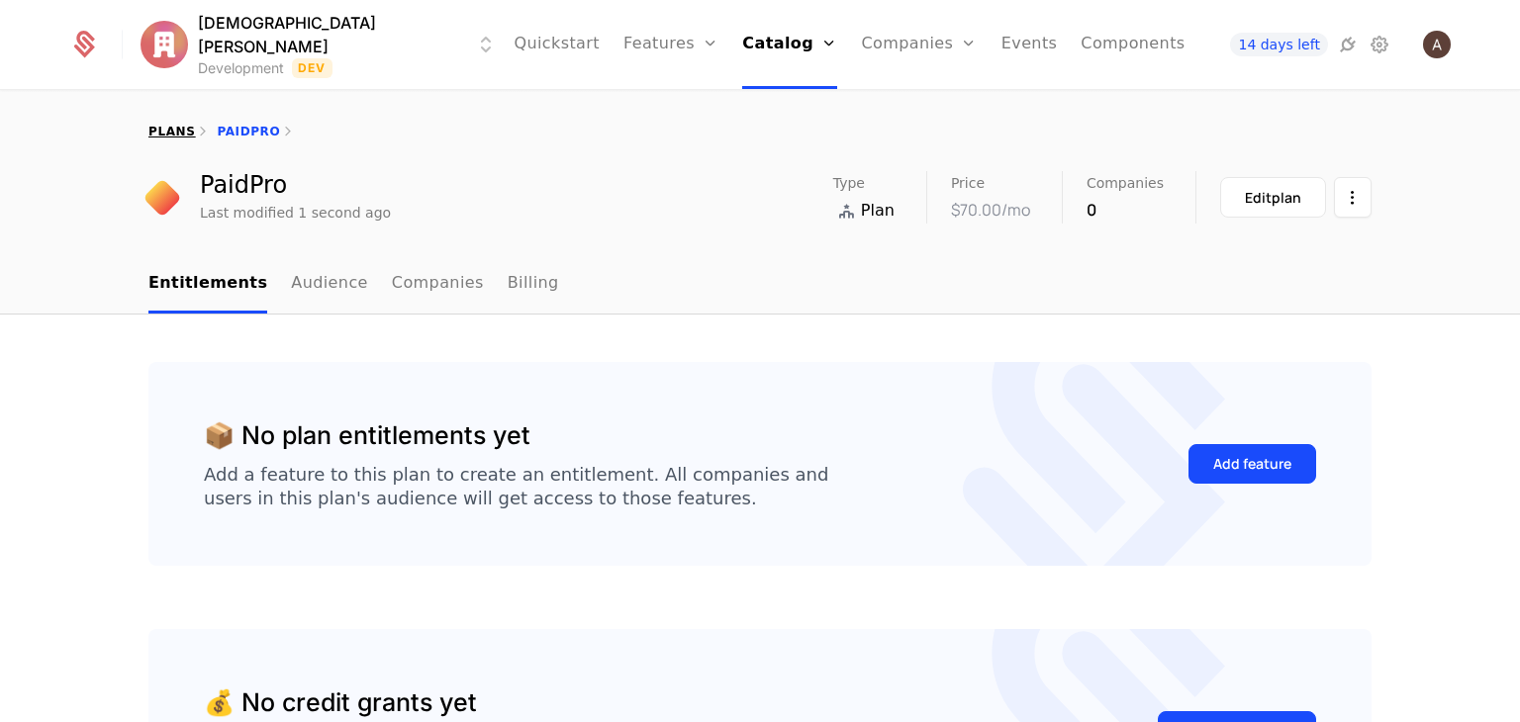
click at [152, 130] on link "plans" at bounding box center [171, 132] width 47 height 14
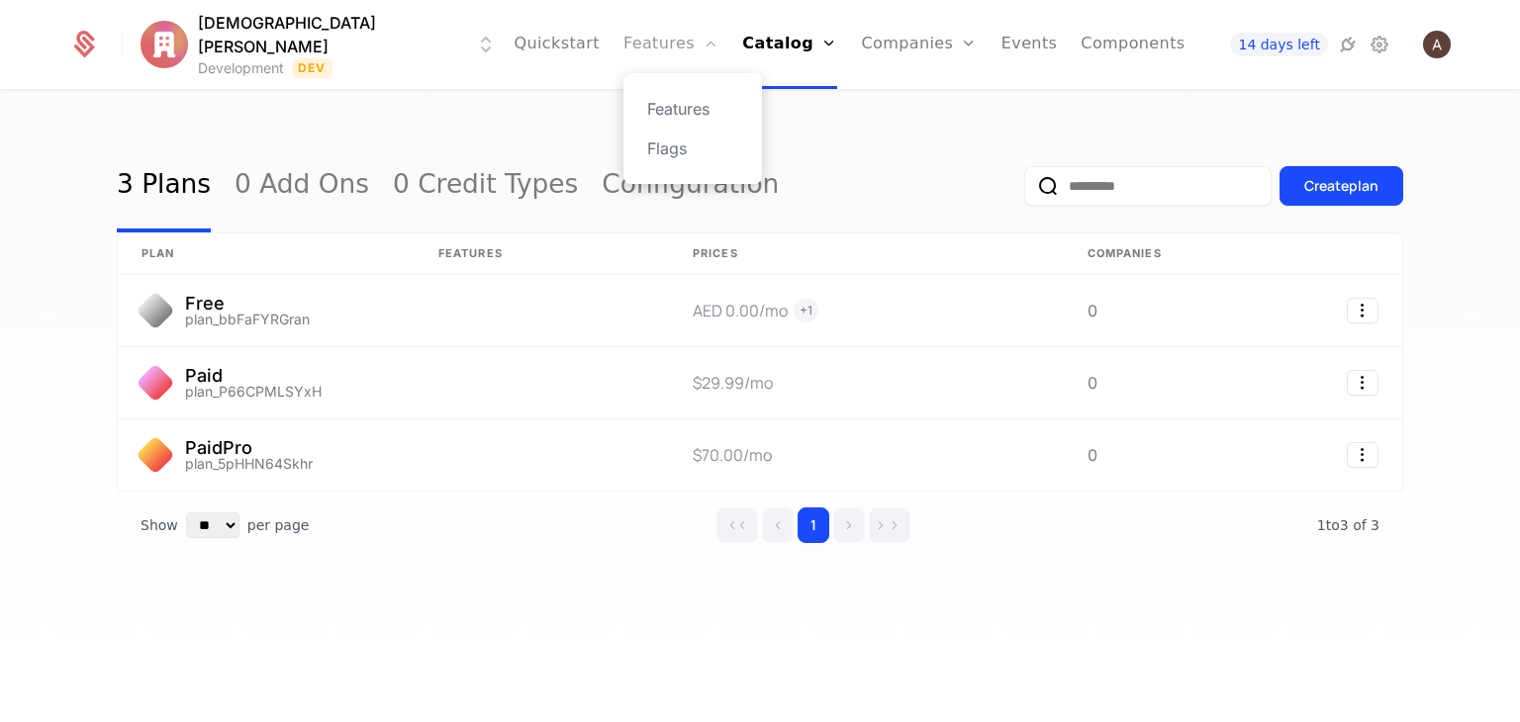
click at [623, 33] on link "Features" at bounding box center [670, 44] width 95 height 89
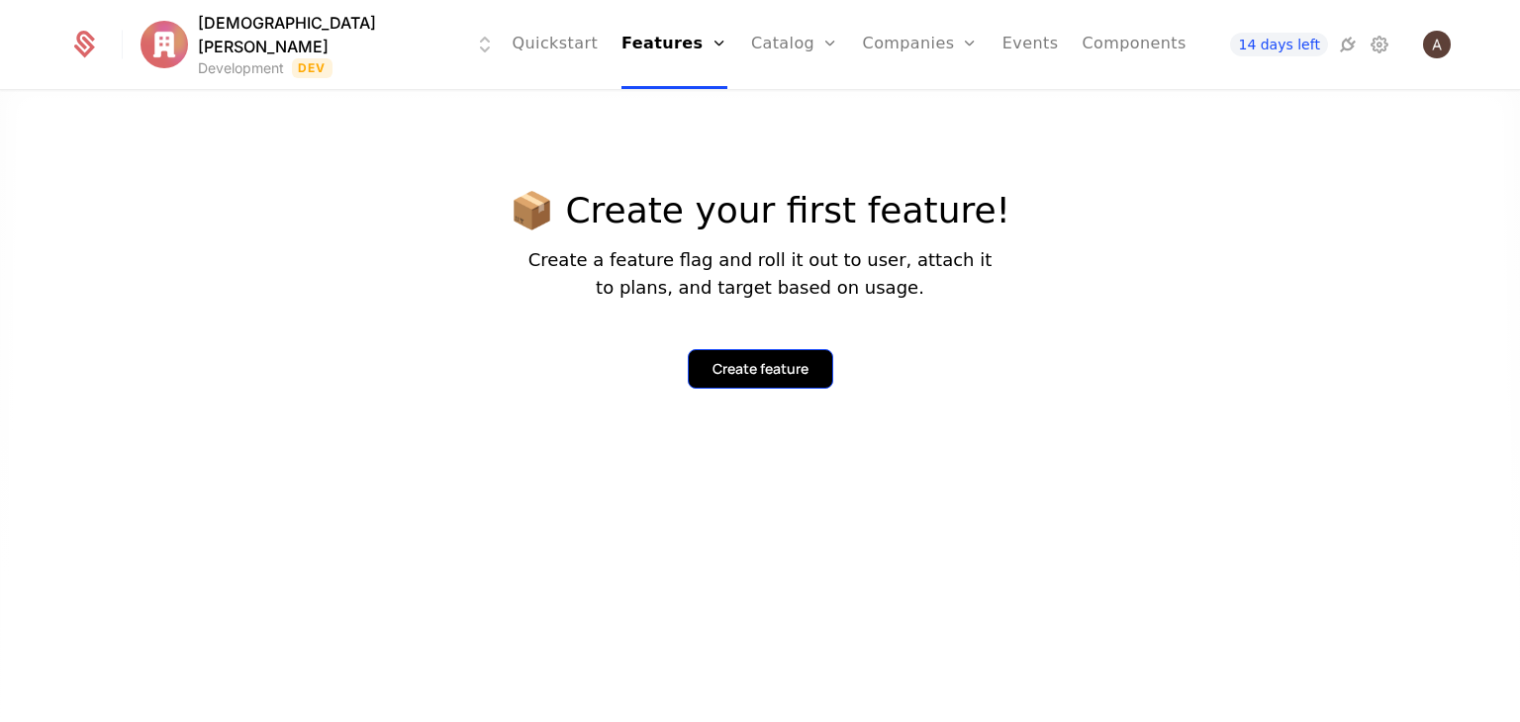
click at [808, 366] on button "Create feature" at bounding box center [760, 369] width 145 height 40
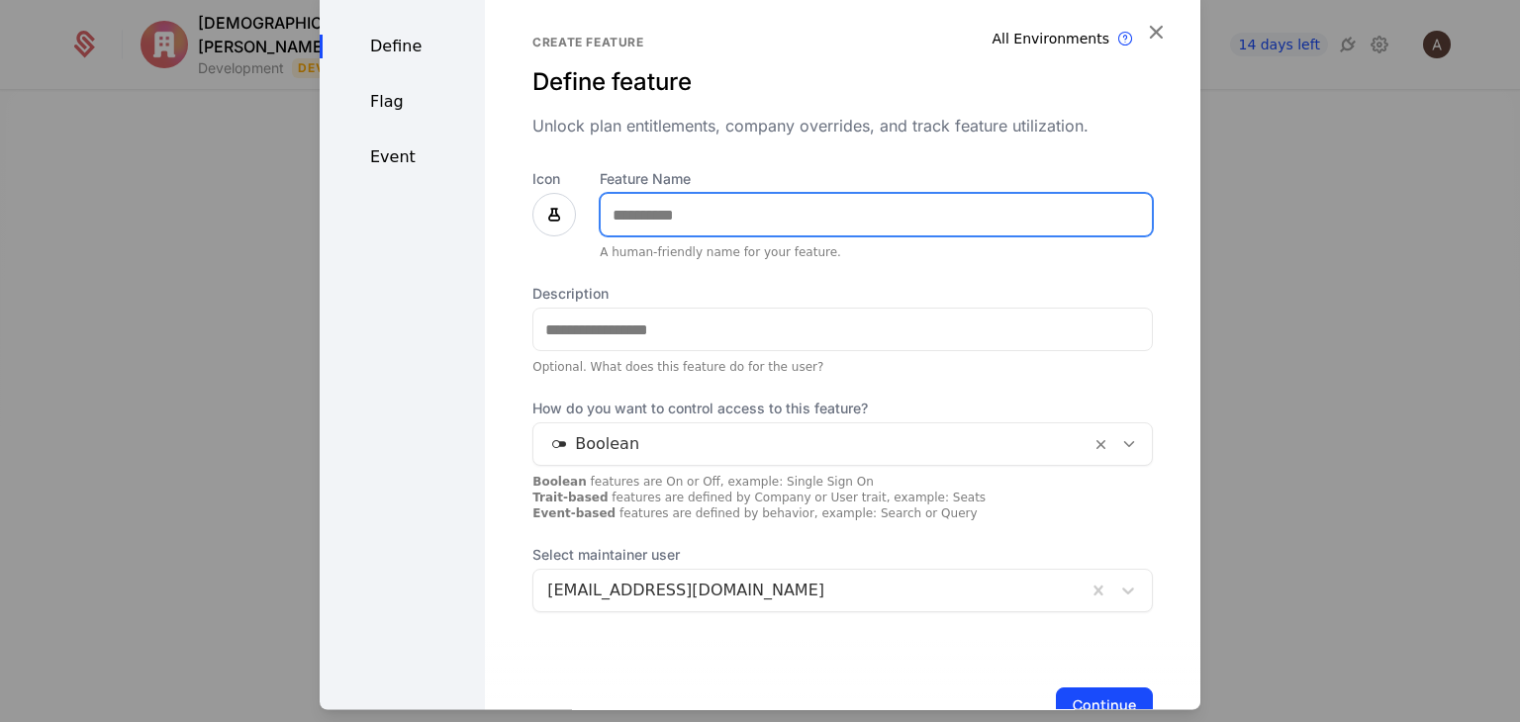
click at [863, 219] on input "Feature Name" at bounding box center [876, 216] width 551 height 42
type input "*"
type input "****"
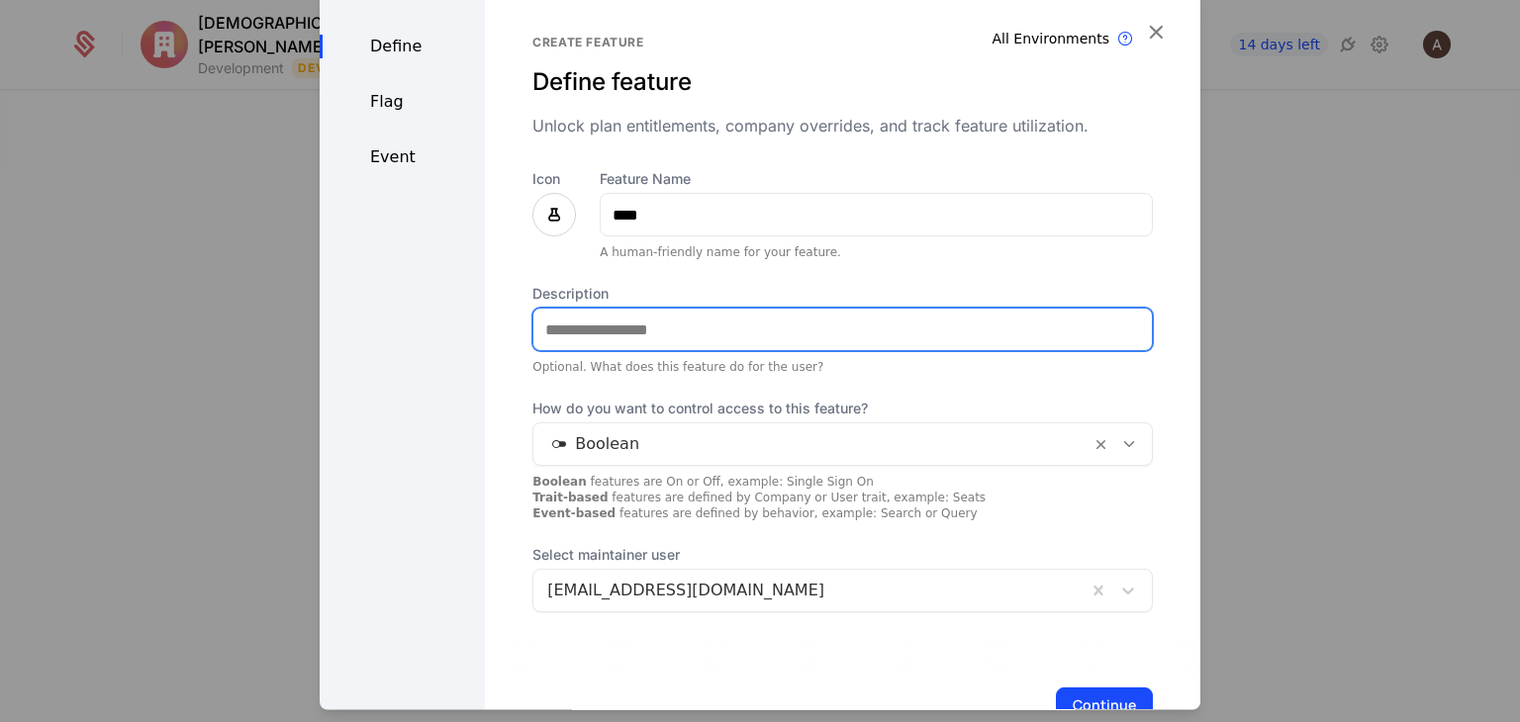
click at [684, 336] on input "Description" at bounding box center [842, 331] width 618 height 42
type input "**********"
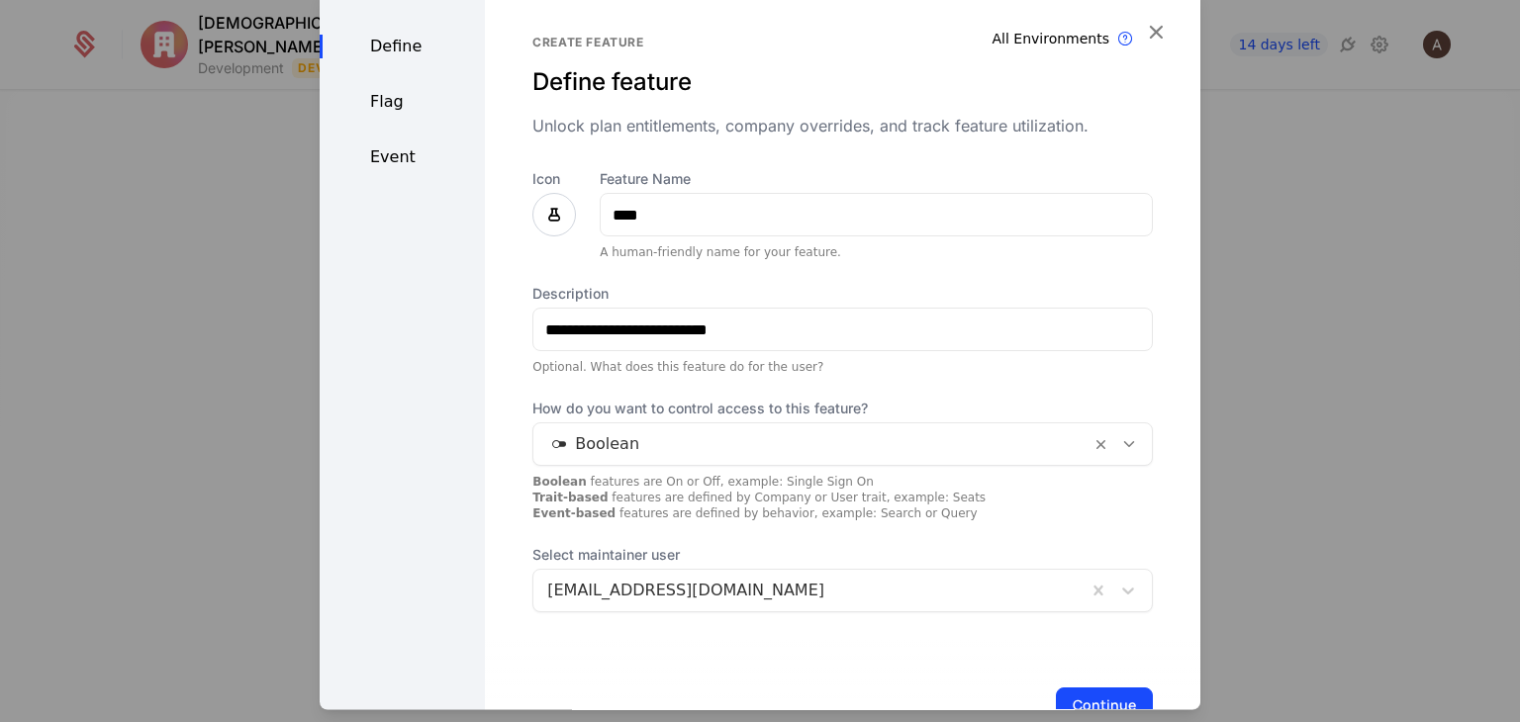
click at [731, 440] on div at bounding box center [811, 445] width 529 height 28
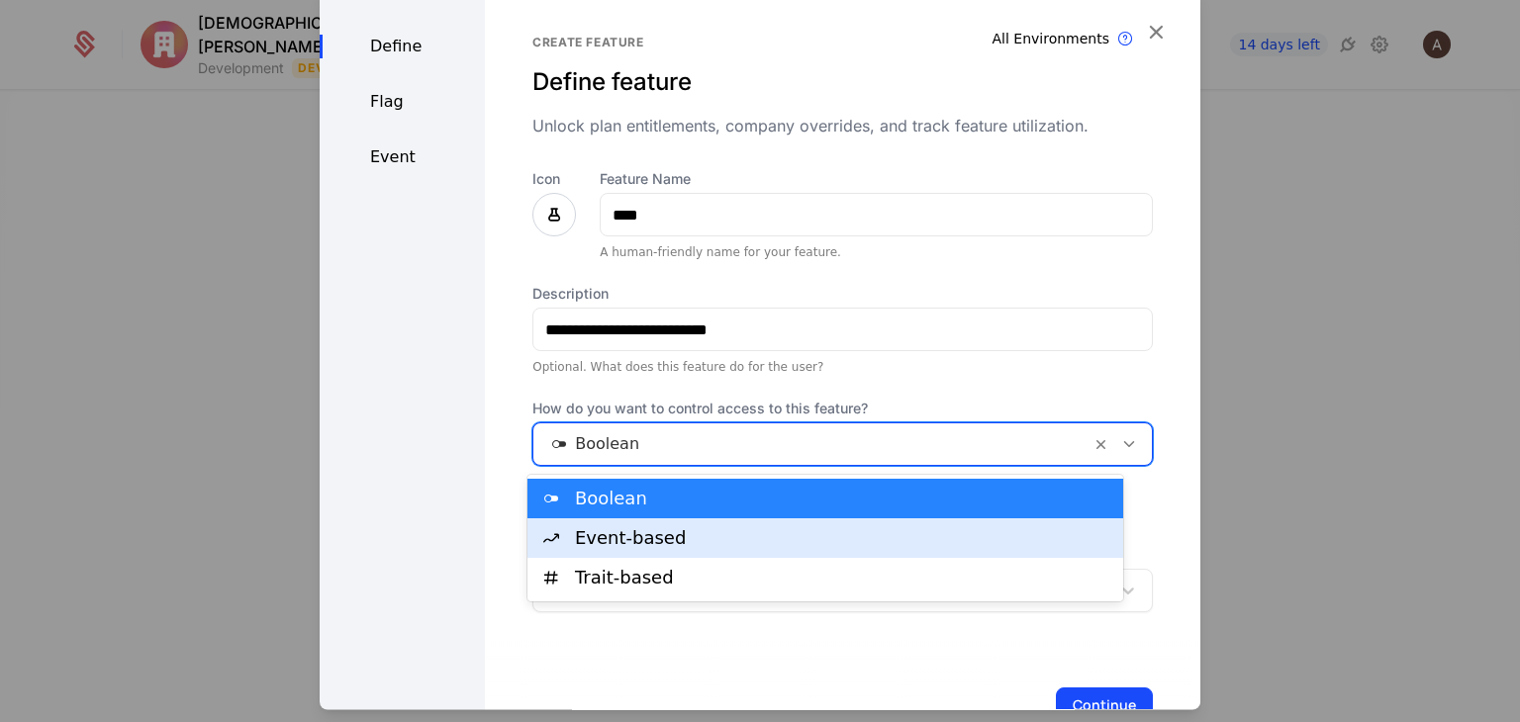
click at [788, 520] on div "Event-based" at bounding box center [825, 539] width 596 height 40
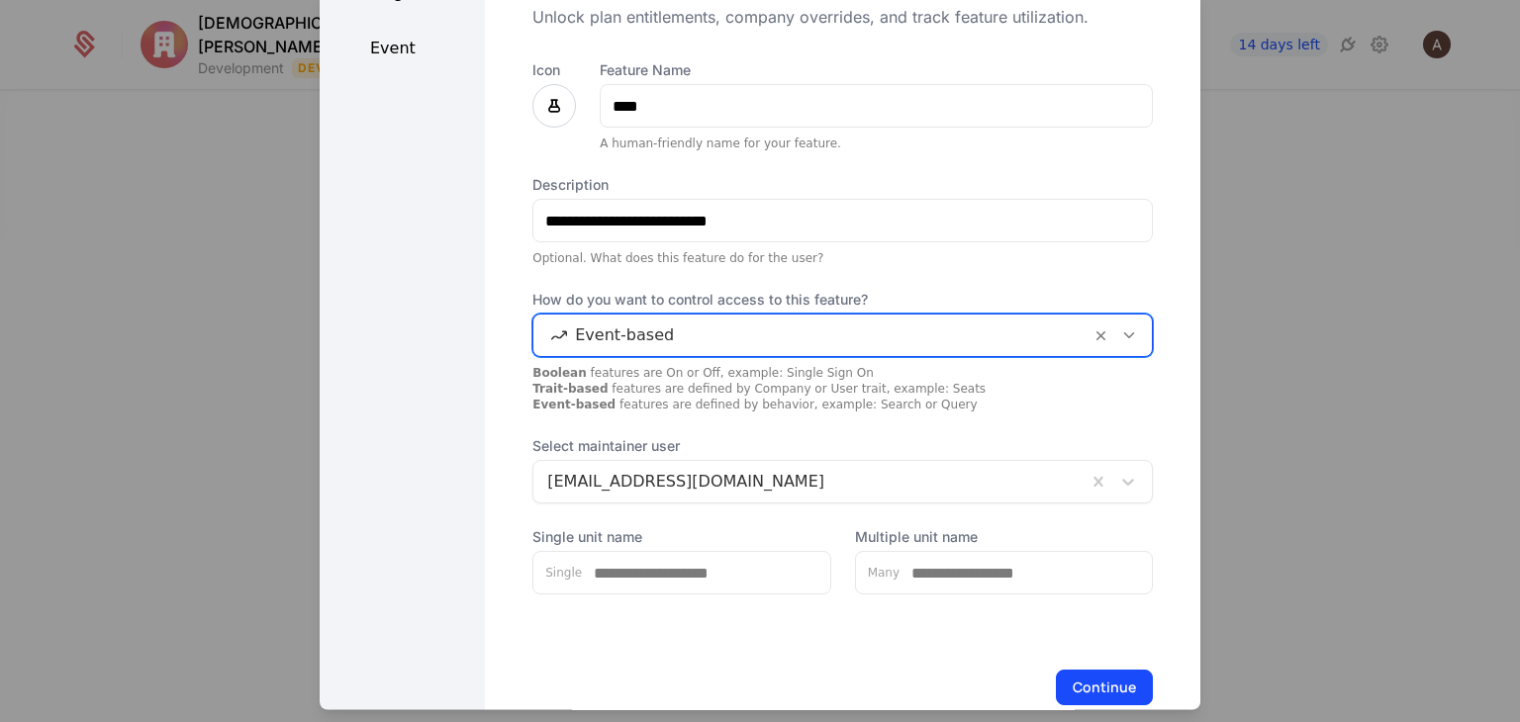
scroll to position [152, 0]
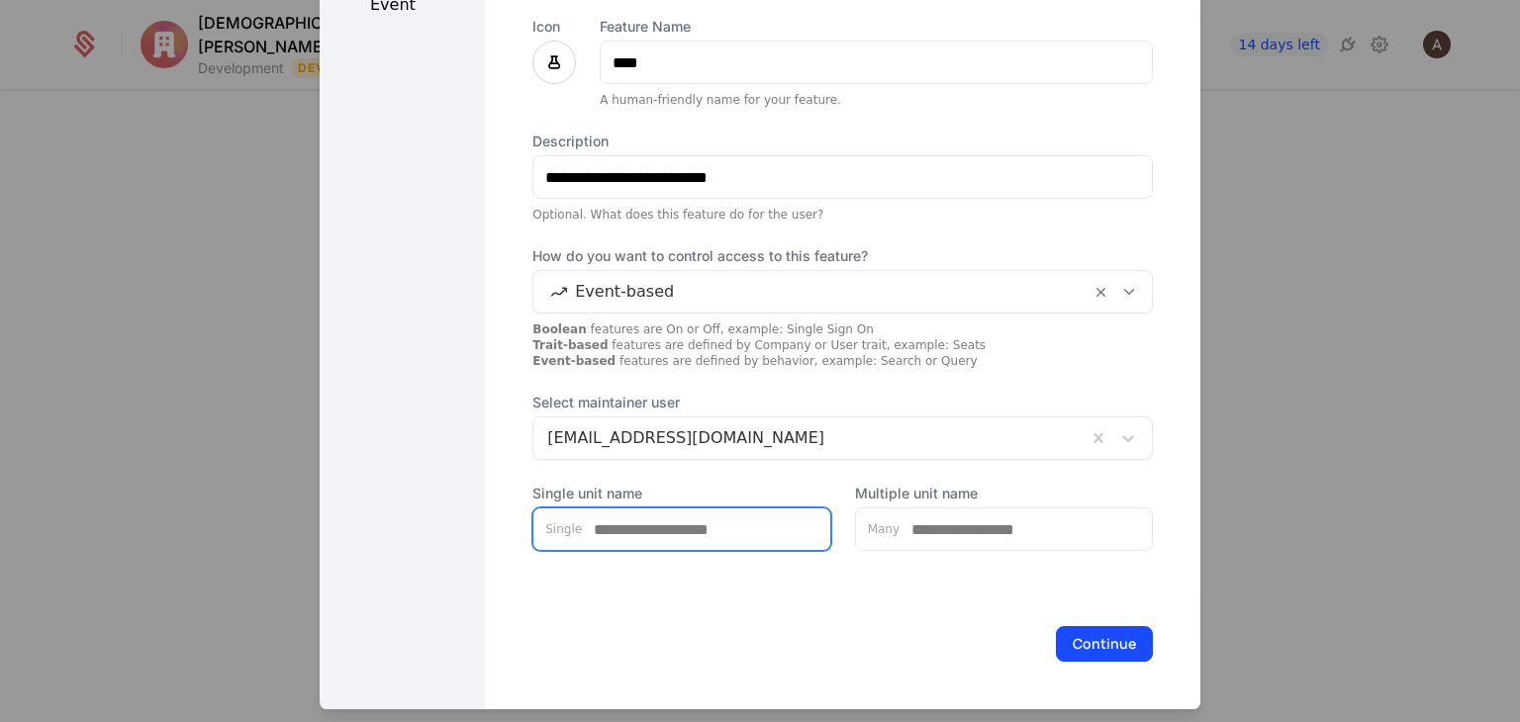
click at [760, 529] on input "Single unit name" at bounding box center [706, 531] width 248 height 42
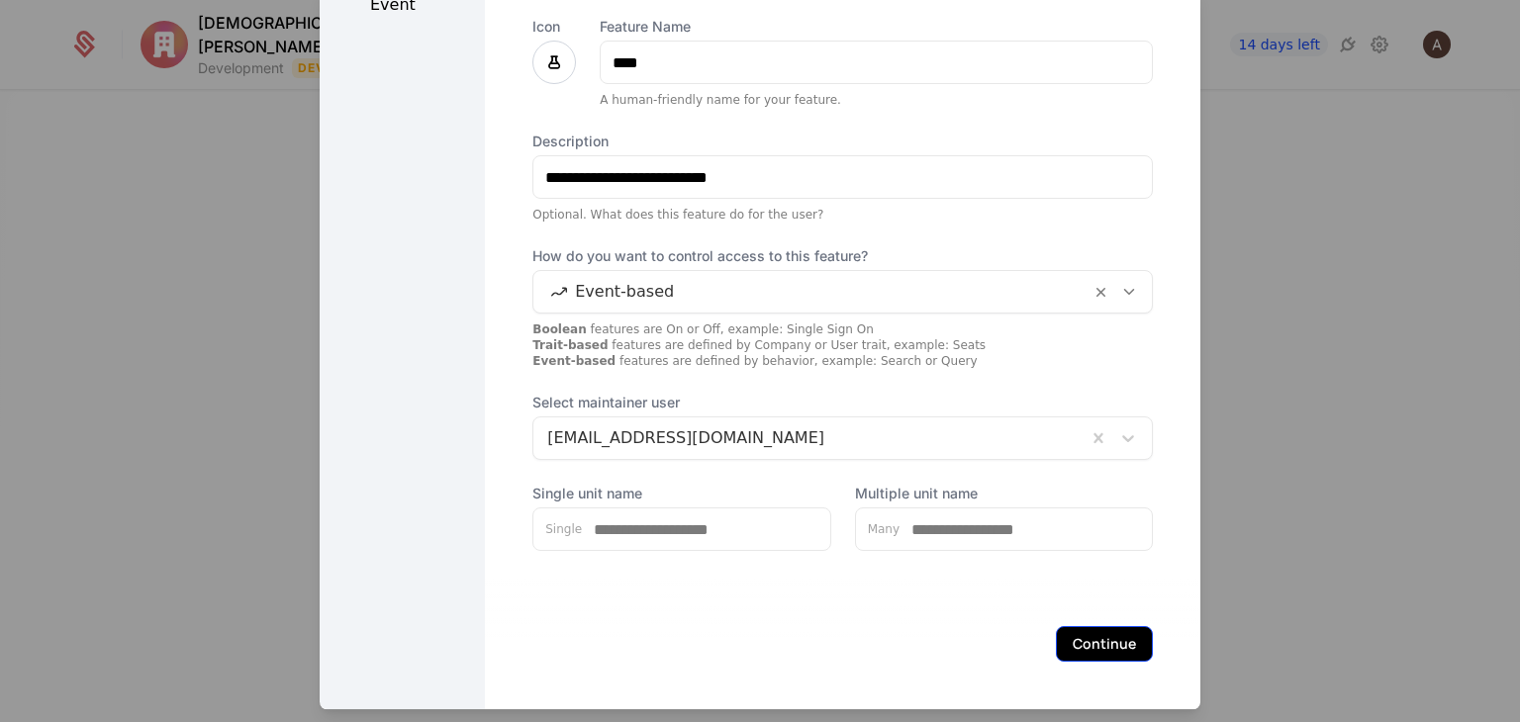
click at [1077, 651] on button "Continue" at bounding box center [1104, 645] width 97 height 36
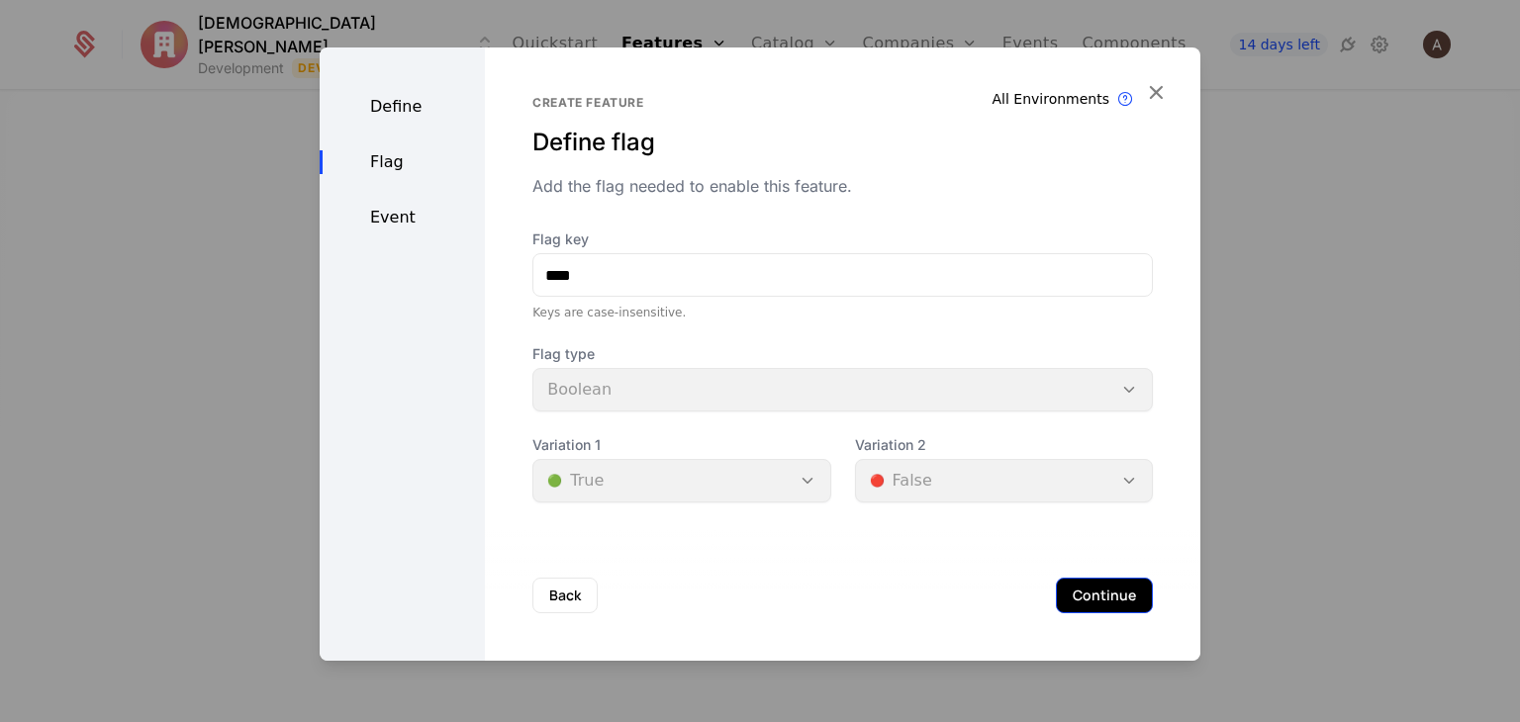
scroll to position [0, 0]
click at [1077, 651] on div "Back Continue" at bounding box center [842, 595] width 715 height 131
click at [1135, 608] on button "Continue" at bounding box center [1104, 596] width 97 height 36
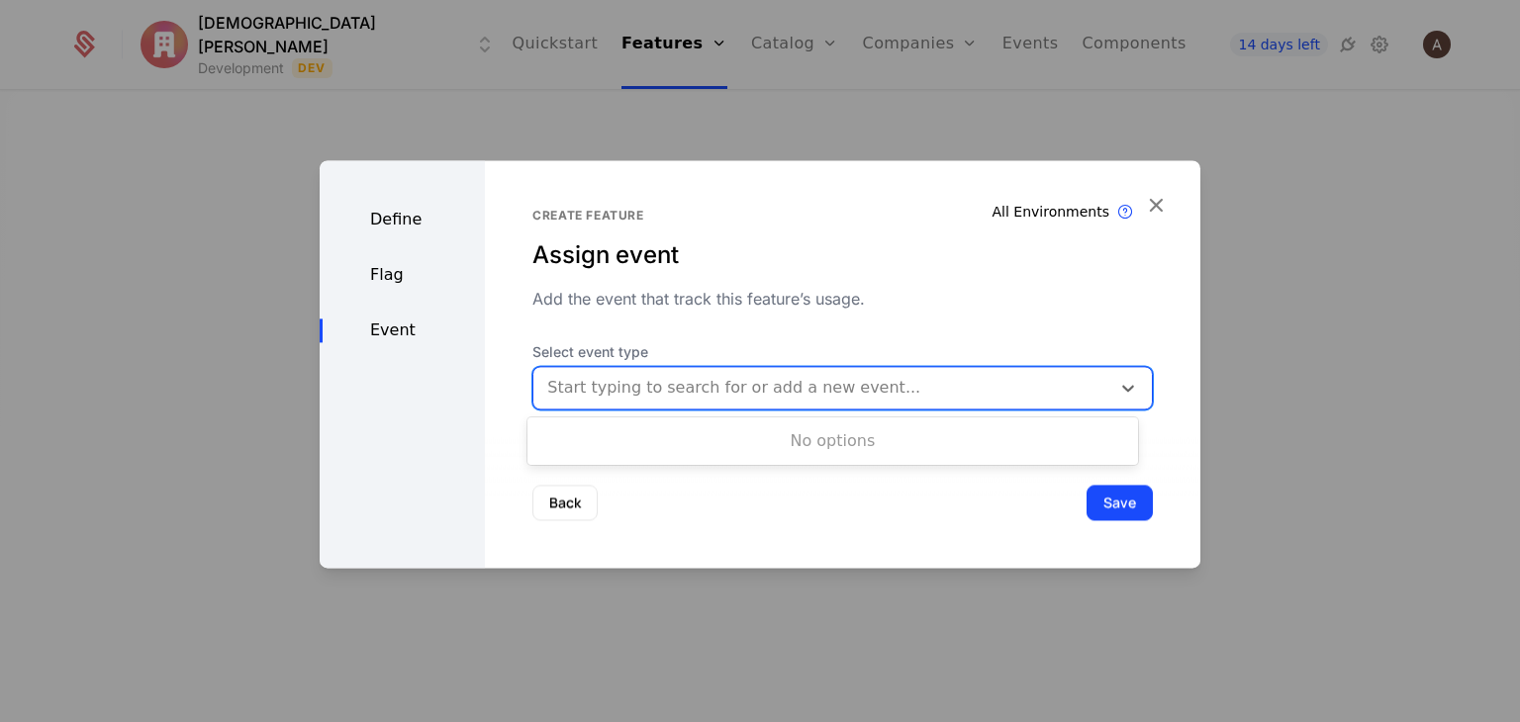
click at [988, 389] on div at bounding box center [821, 388] width 549 height 28
type input "*"
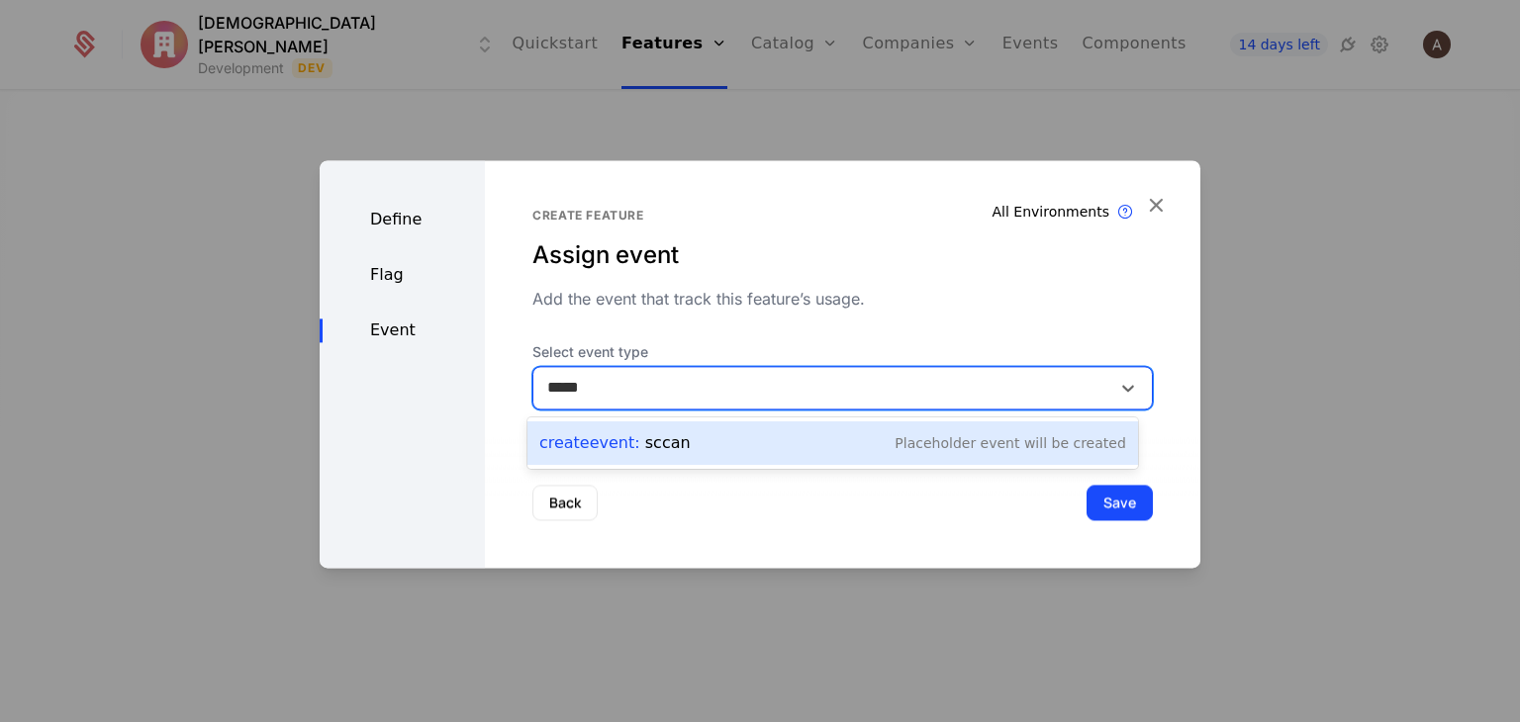
click at [561, 383] on input "*****" at bounding box center [572, 388] width 50 height 24
type input "****"
click at [926, 458] on div "Create Event : scan Placeholder Event will be created" at bounding box center [832, 444] width 611 height 44
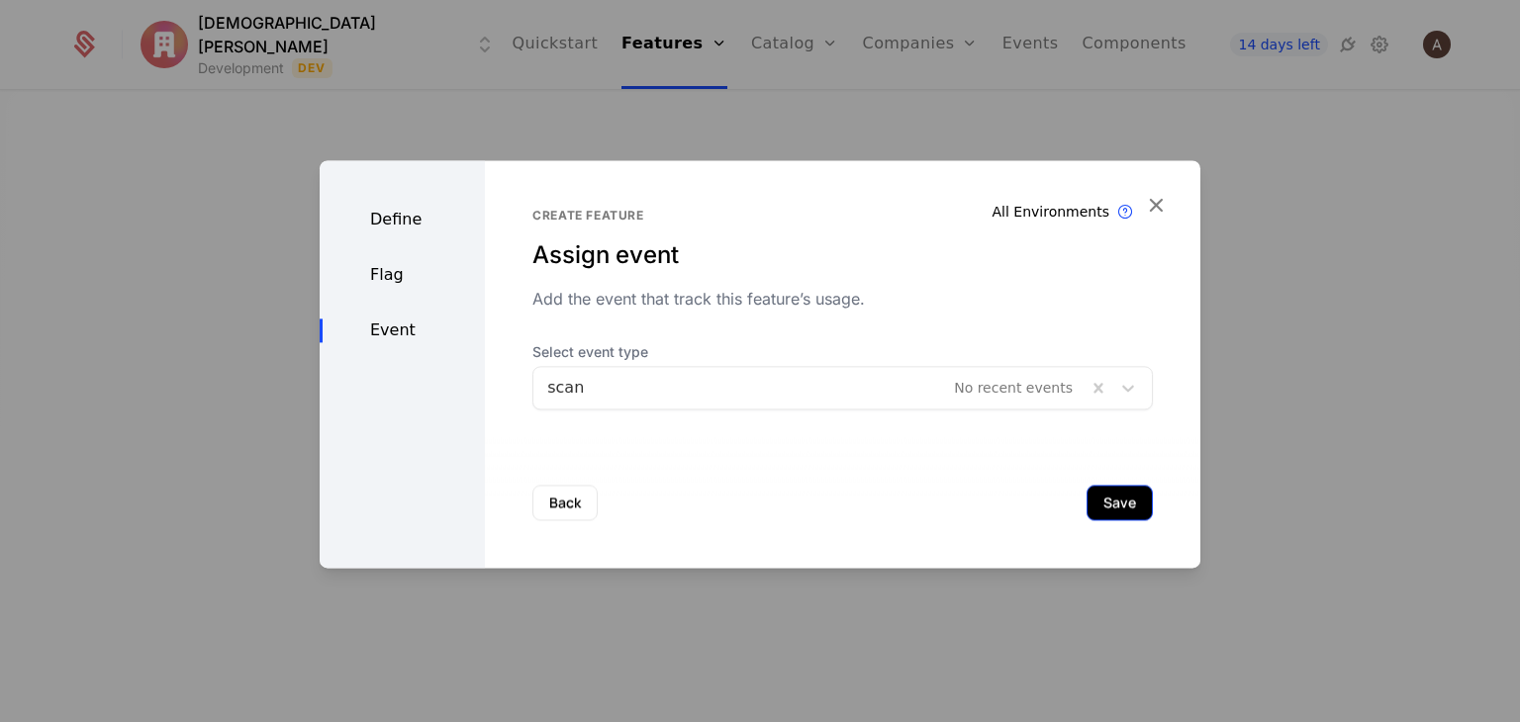
click at [1120, 499] on button "Save" at bounding box center [1119, 503] width 66 height 36
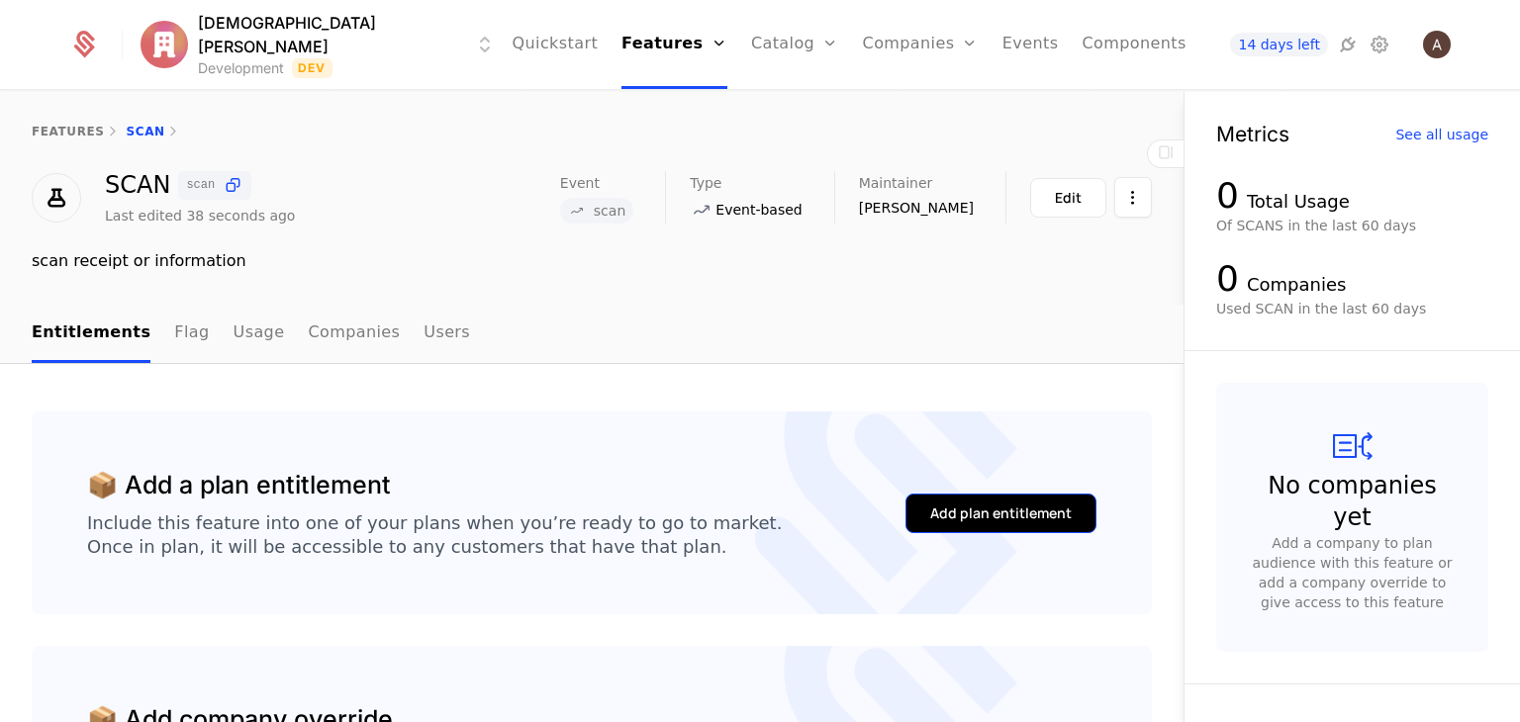
click at [1069, 520] on button "Add plan entitlement" at bounding box center [1000, 514] width 191 height 40
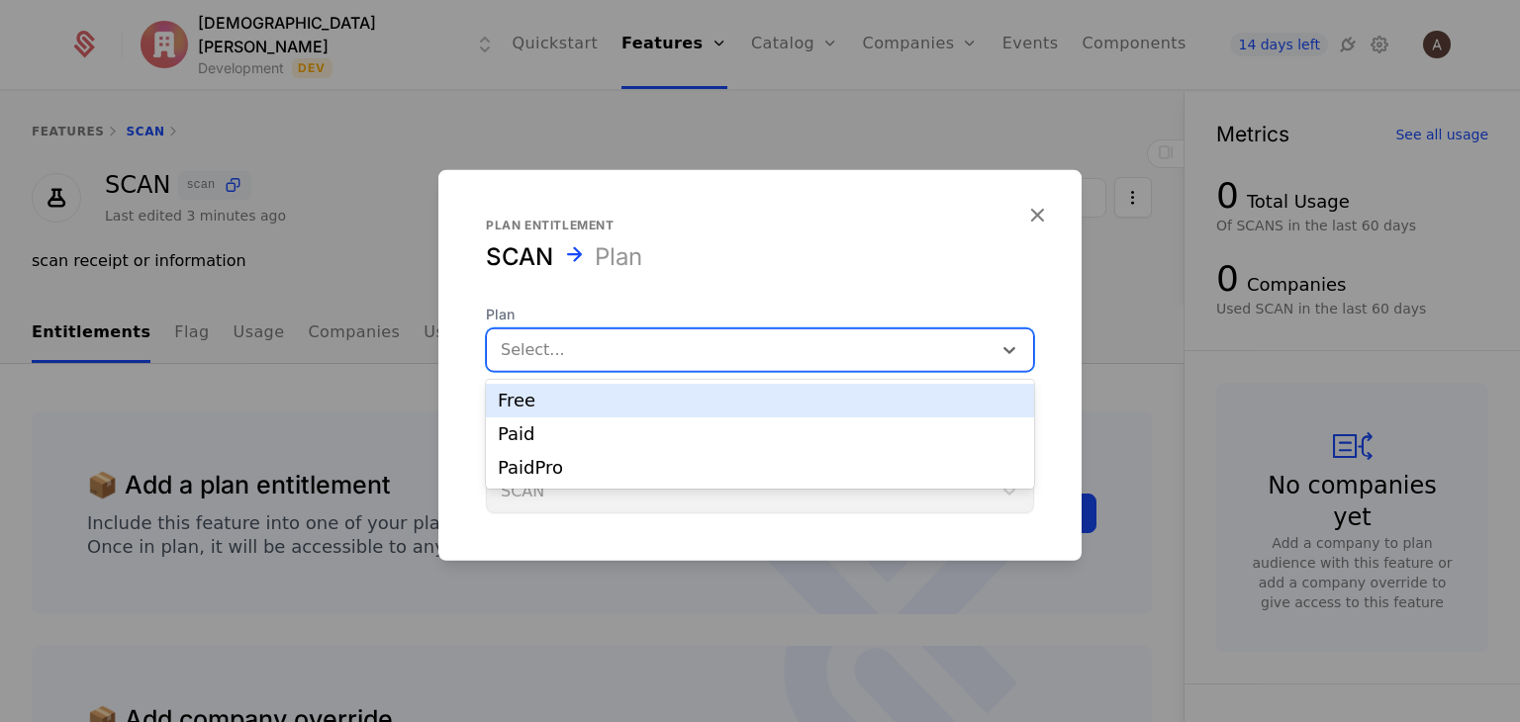
click at [954, 349] on div at bounding box center [739, 350] width 477 height 28
click at [803, 410] on div "Free" at bounding box center [760, 401] width 548 height 34
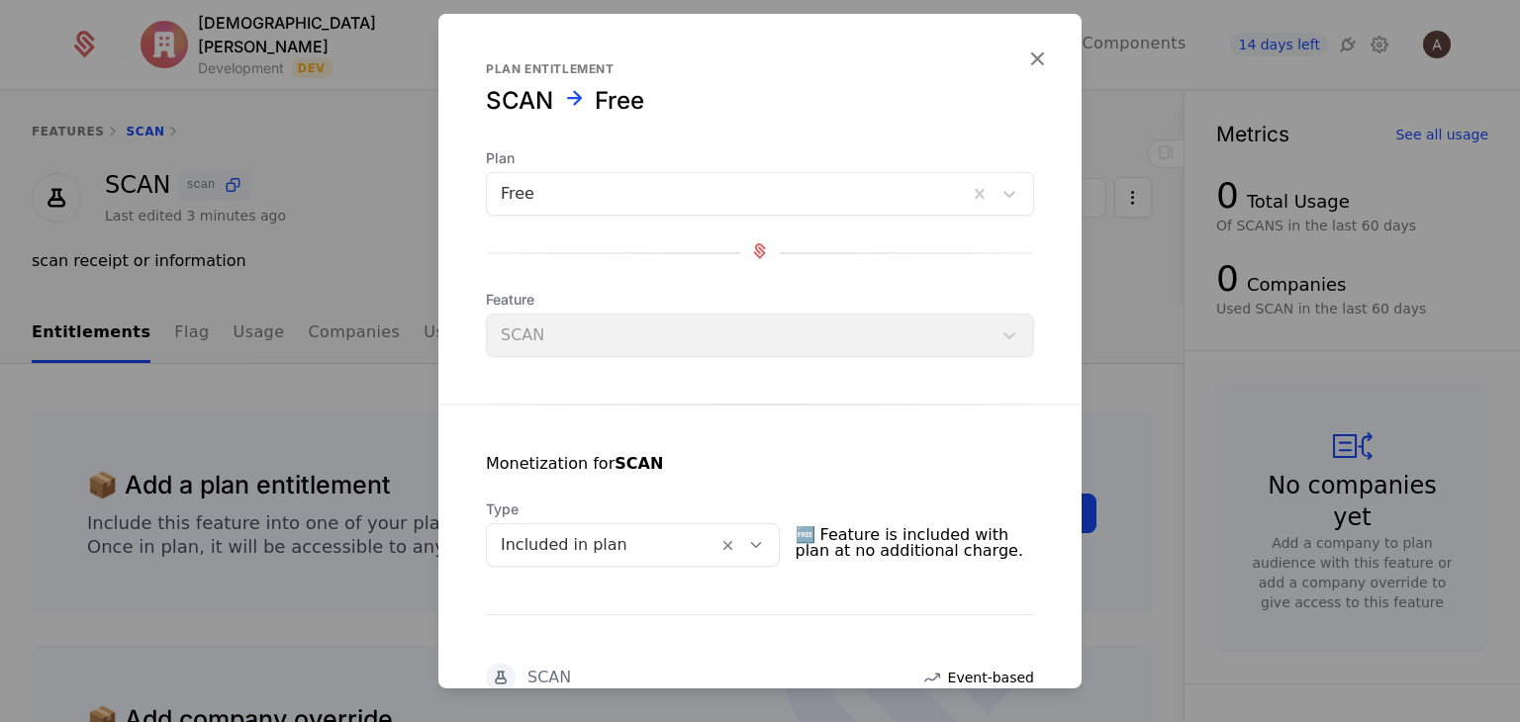
click at [795, 346] on div "Feature SCAN" at bounding box center [760, 323] width 548 height 67
drag, startPoint x: 960, startPoint y: 360, endPoint x: 986, endPoint y: 349, distance: 27.9
click at [986, 349] on form "Plan entitlement SCAN Free Plan Free Feature SCAN Monetization for SCAN Type In…" at bounding box center [759, 606] width 643 height 1185
drag, startPoint x: 986, startPoint y: 349, endPoint x: 1003, endPoint y: 327, distance: 28.9
click at [1003, 327] on div "Feature SCAN" at bounding box center [760, 323] width 548 height 67
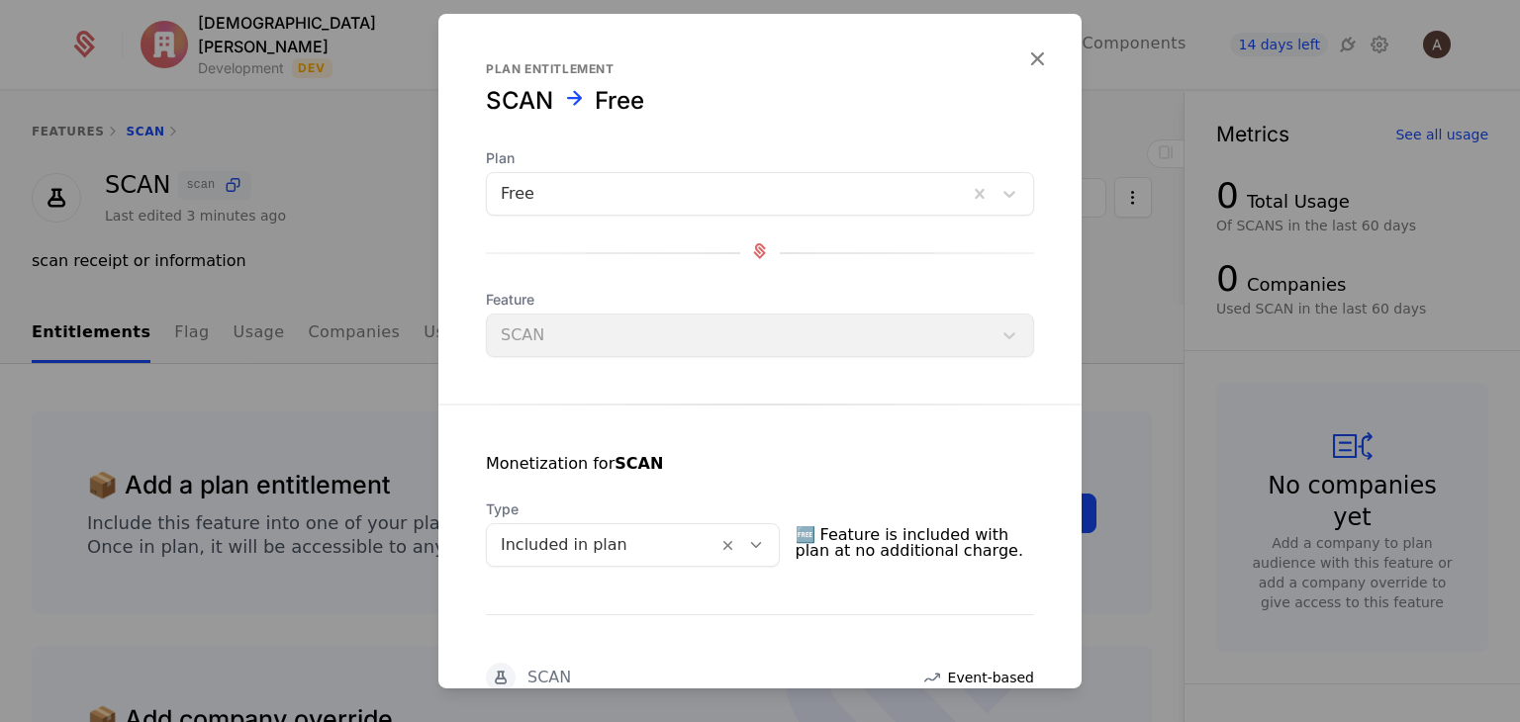
click at [1003, 327] on div "Feature SCAN" at bounding box center [760, 323] width 548 height 67
click at [974, 311] on div "Feature SCAN" at bounding box center [760, 323] width 548 height 67
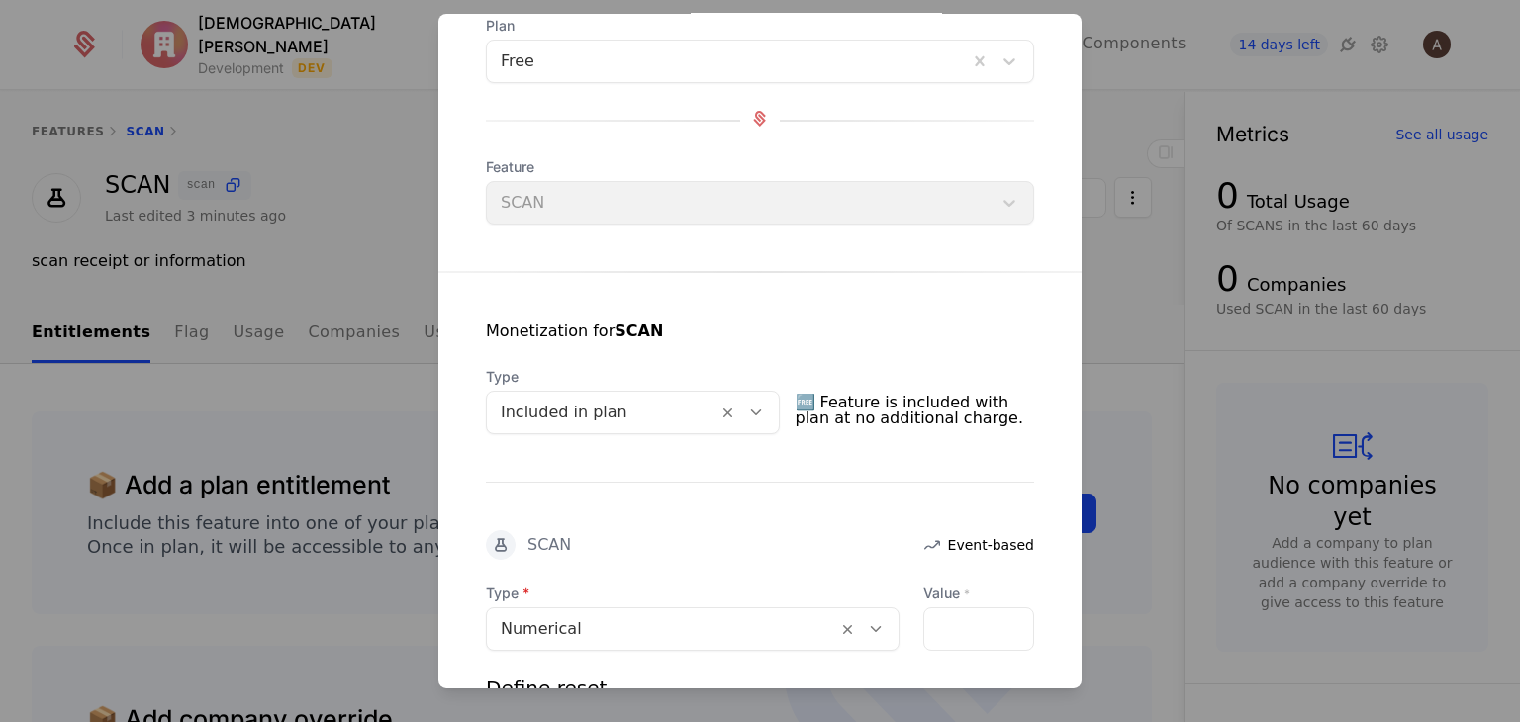
scroll to position [135, 0]
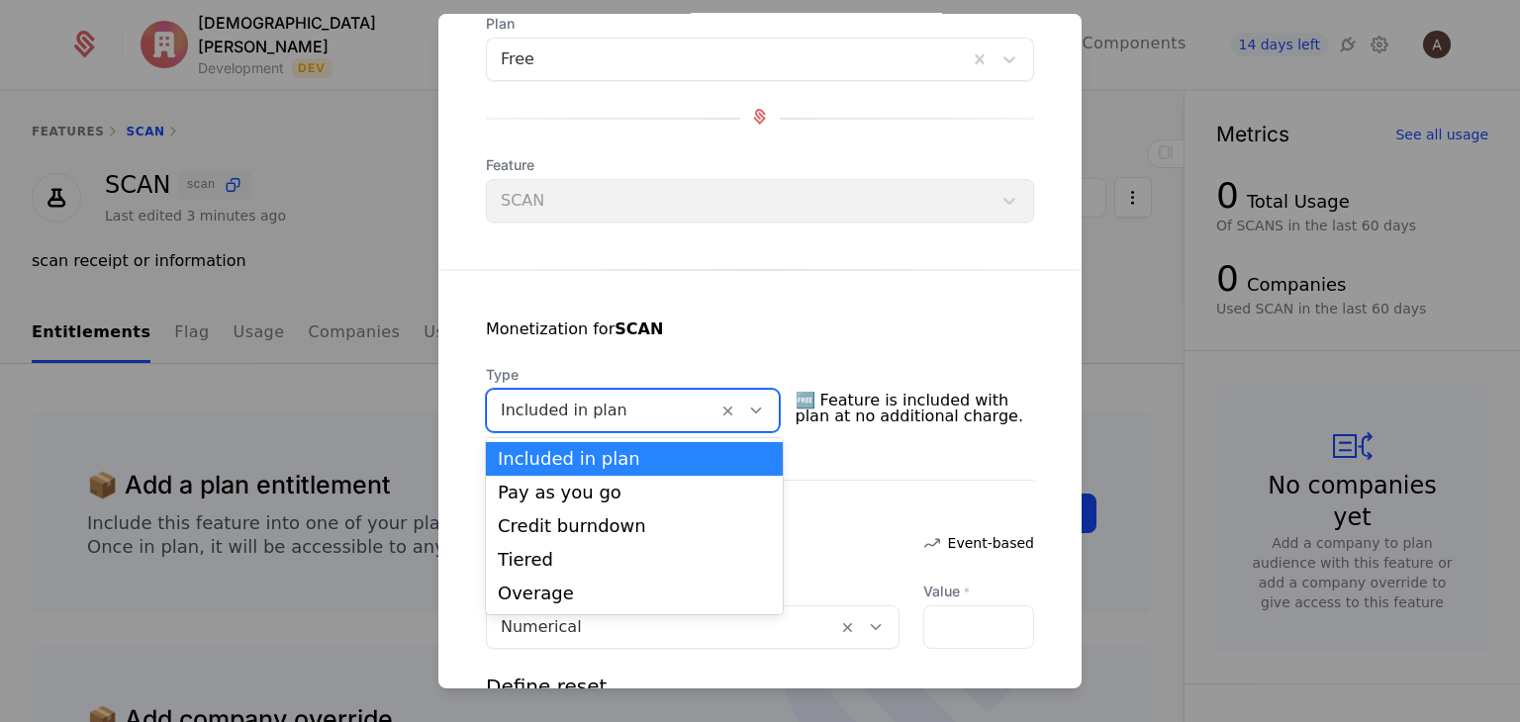
click at [764, 408] on icon at bounding box center [756, 411] width 18 height 18
drag, startPoint x: 554, startPoint y: 464, endPoint x: 431, endPoint y: 459, distance: 122.8
click at [431, 459] on body "Adham Ahmed Development Dev Quickstart Features Features Flags Catalog Plans Ad…" at bounding box center [760, 361] width 1520 height 722
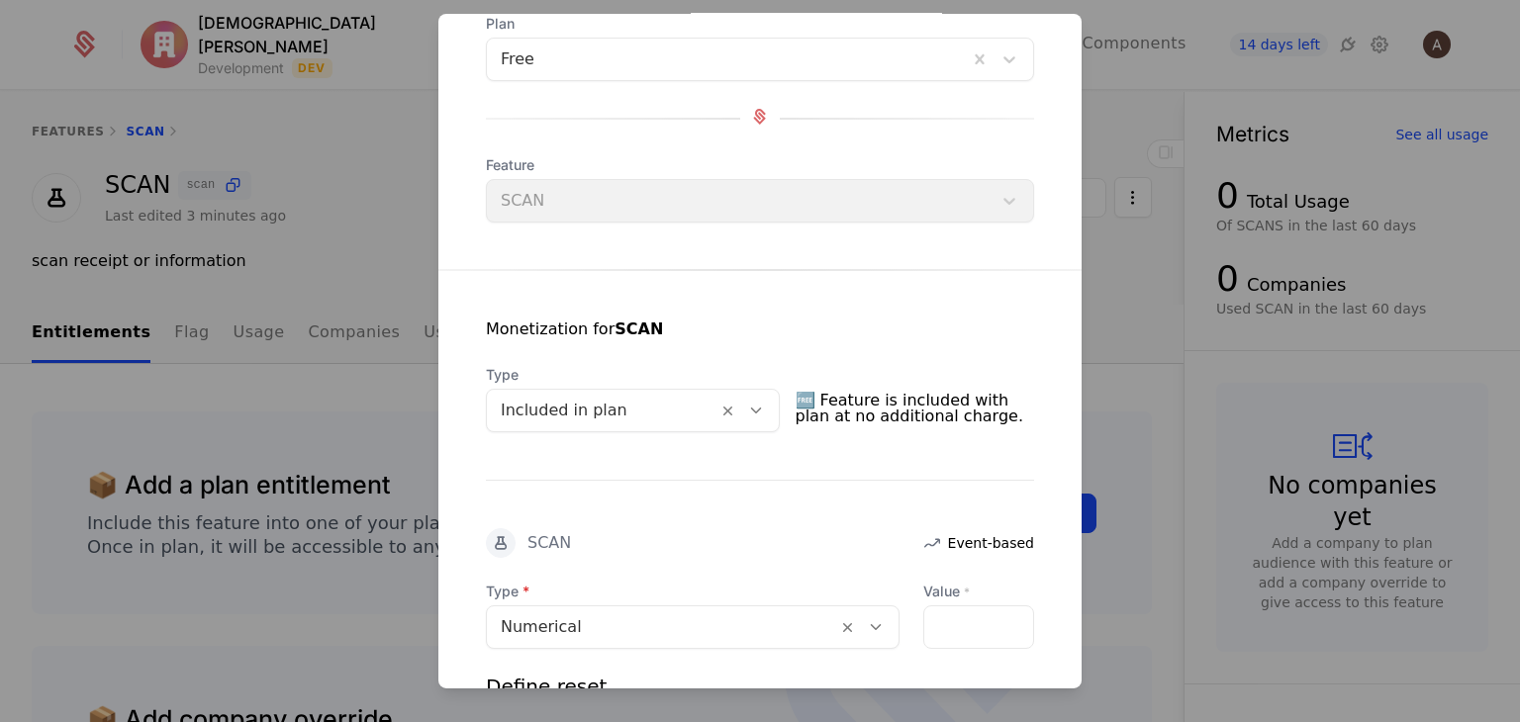
click at [431, 459] on div at bounding box center [760, 361] width 1520 height 722
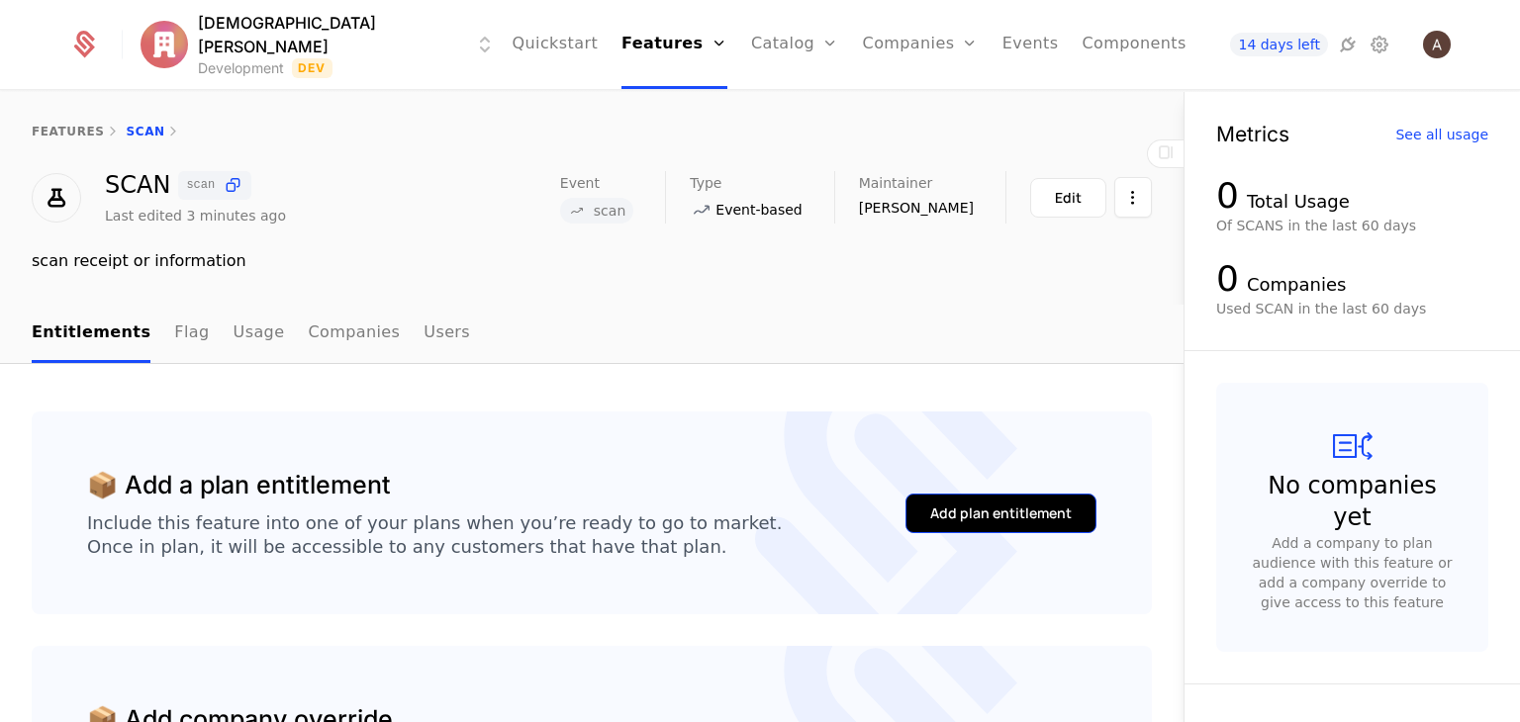
click at [938, 508] on div "Add plan entitlement" at bounding box center [1000, 514] width 141 height 20
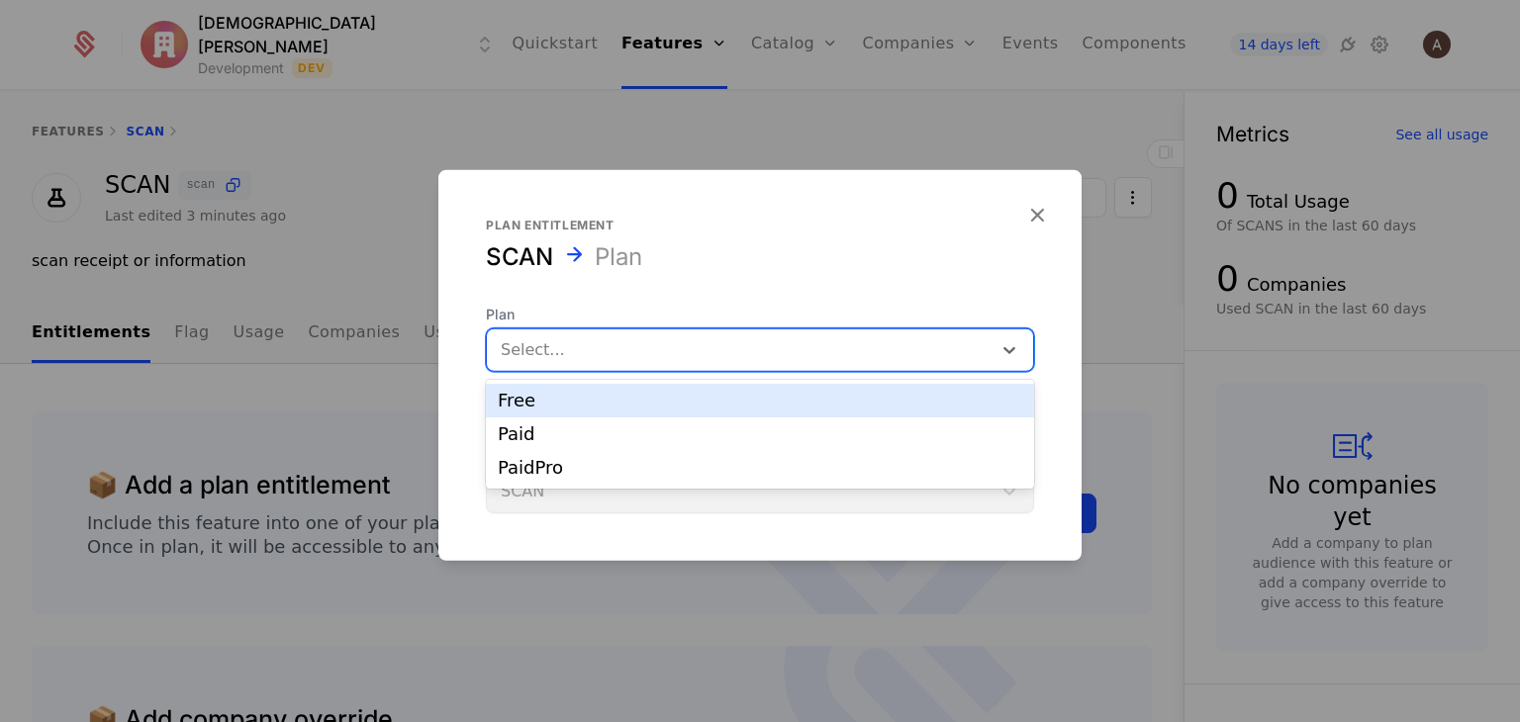
click at [699, 345] on div at bounding box center [739, 350] width 477 height 28
click at [629, 397] on div "Free" at bounding box center [760, 401] width 524 height 18
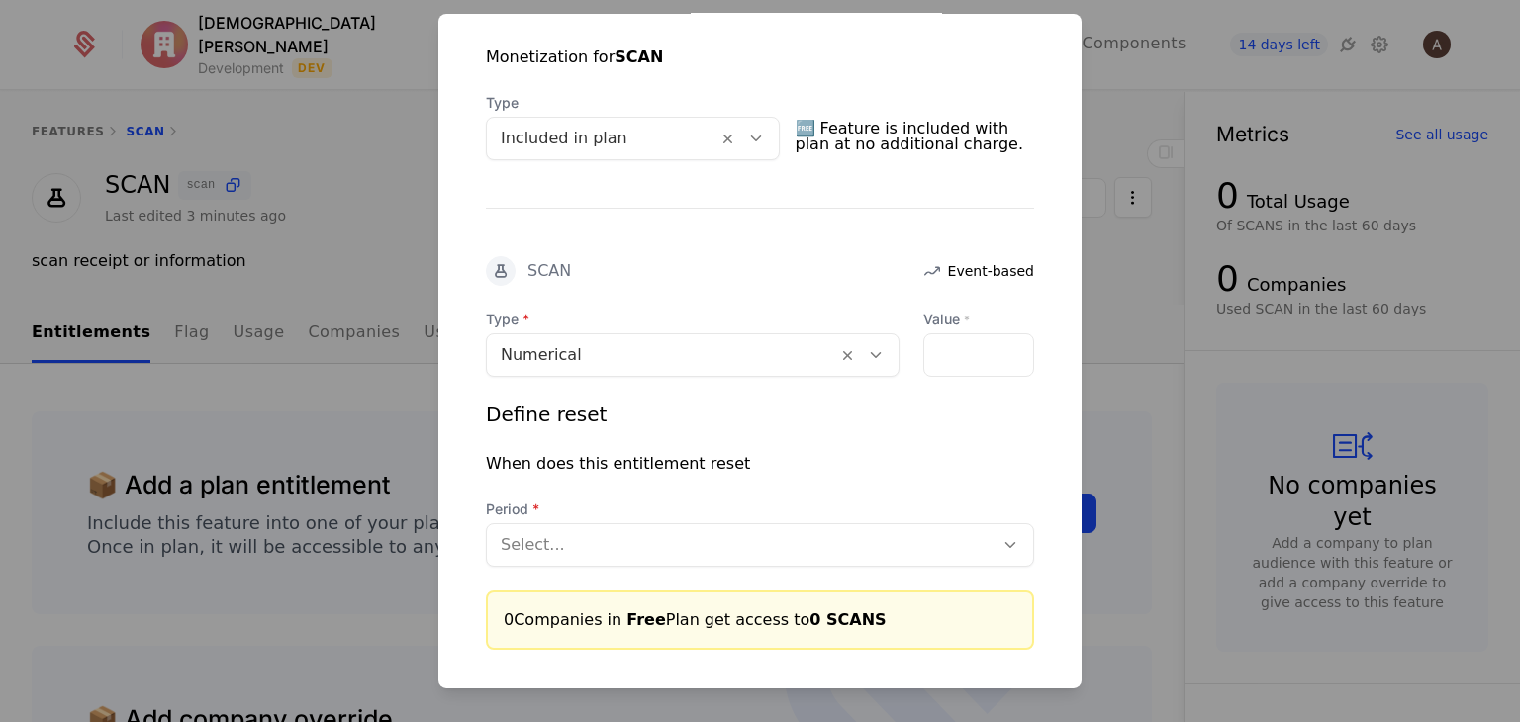
scroll to position [408, 0]
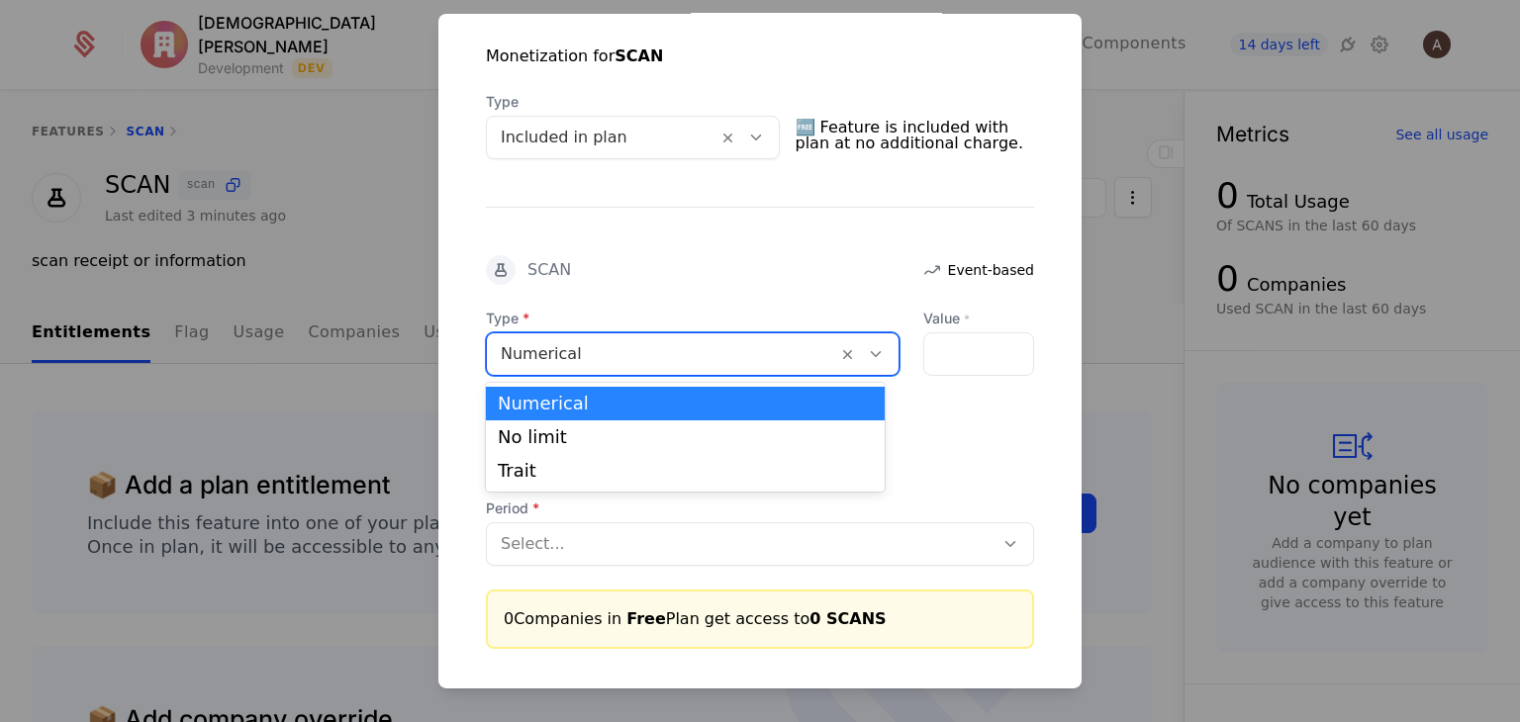
click at [867, 352] on icon at bounding box center [876, 354] width 18 height 18
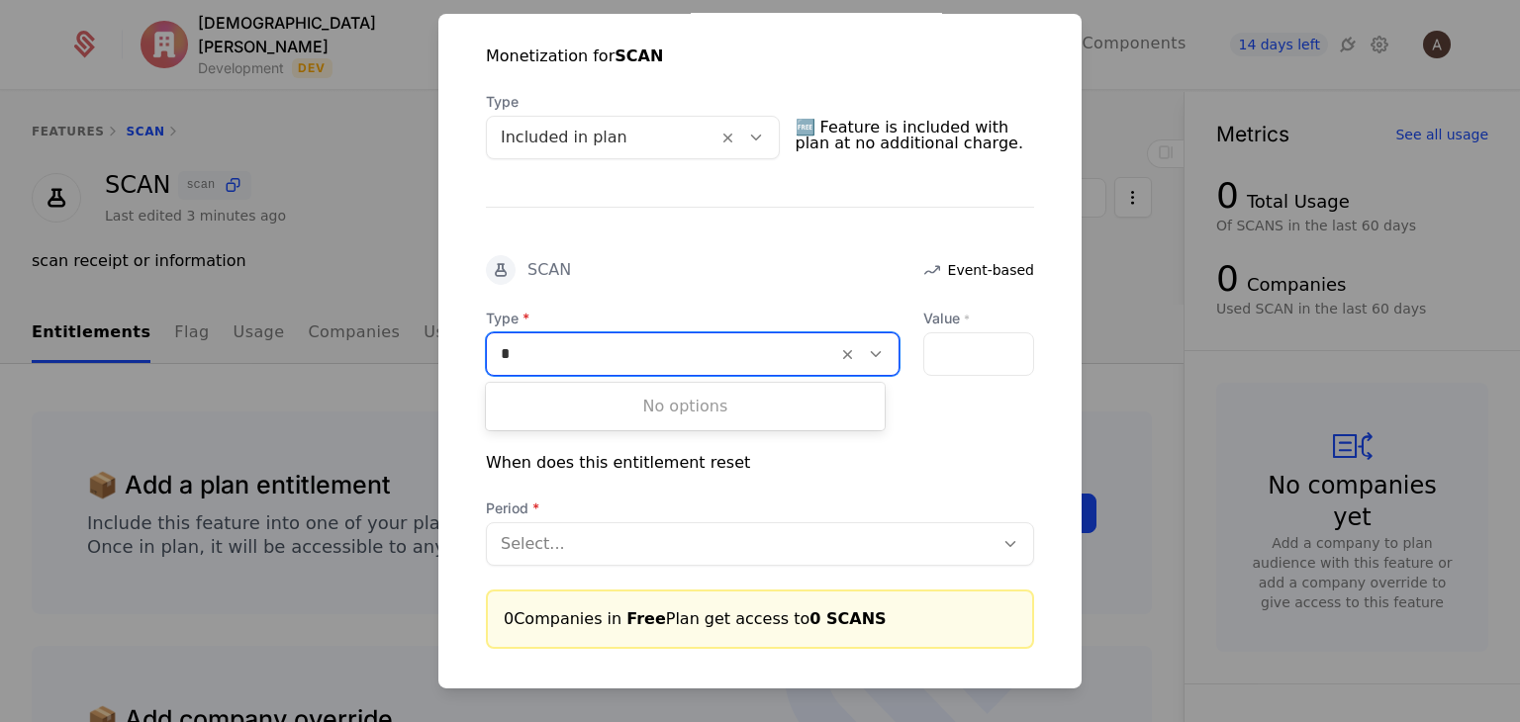
type input "*"
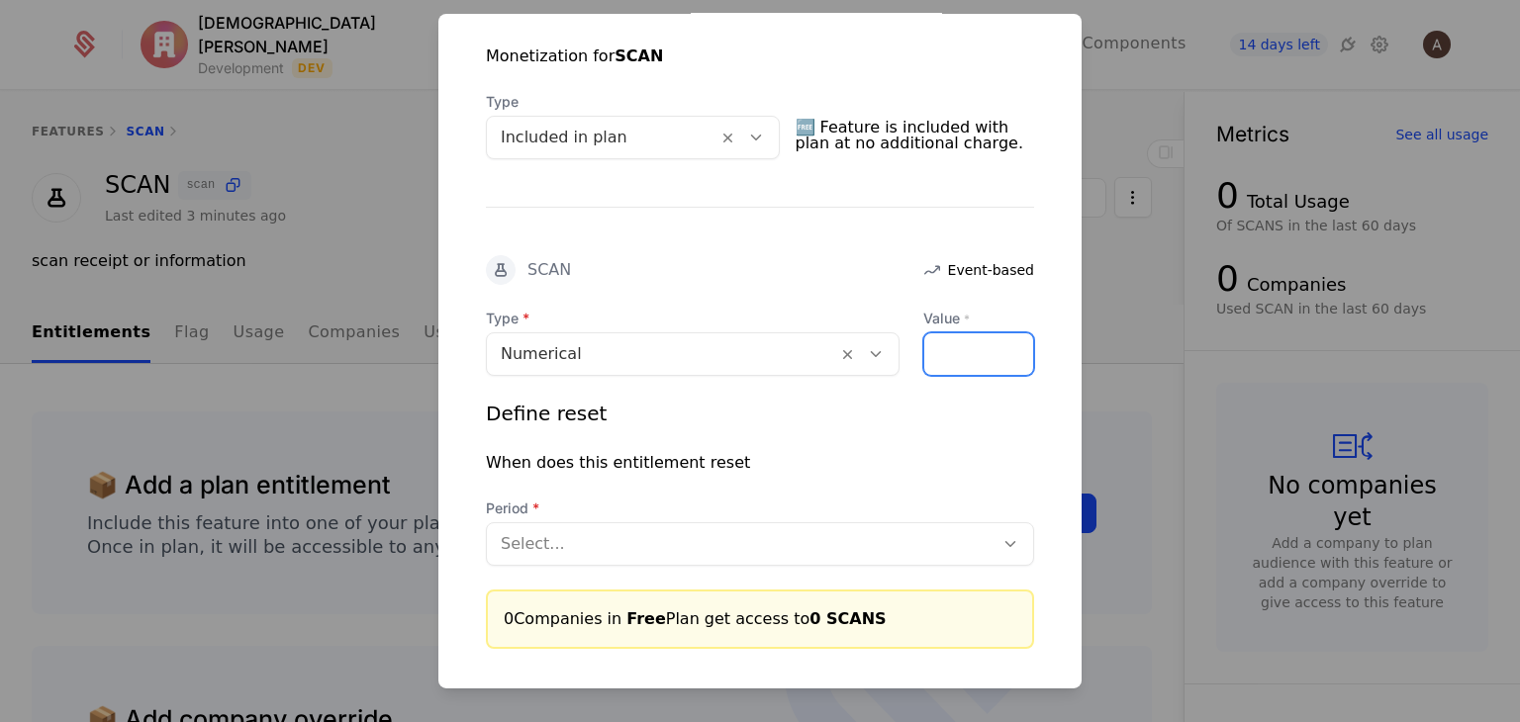
click at [962, 343] on input "Value *" at bounding box center [978, 354] width 109 height 42
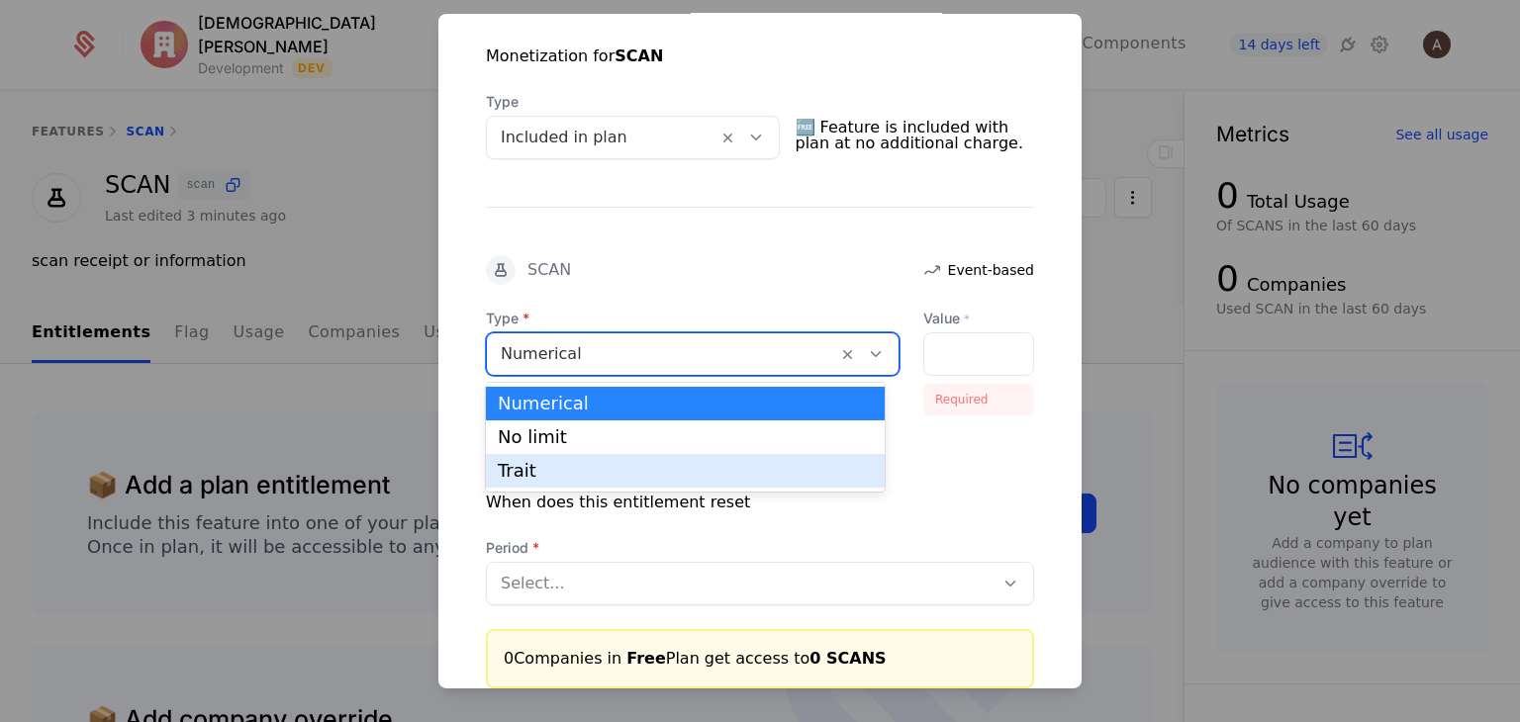
drag, startPoint x: 759, startPoint y: 371, endPoint x: 920, endPoint y: 516, distance: 216.5
click at [920, 516] on div "Type 3 results available. Use Up and Down to choose options, press Enter to sel…" at bounding box center [760, 457] width 548 height 297
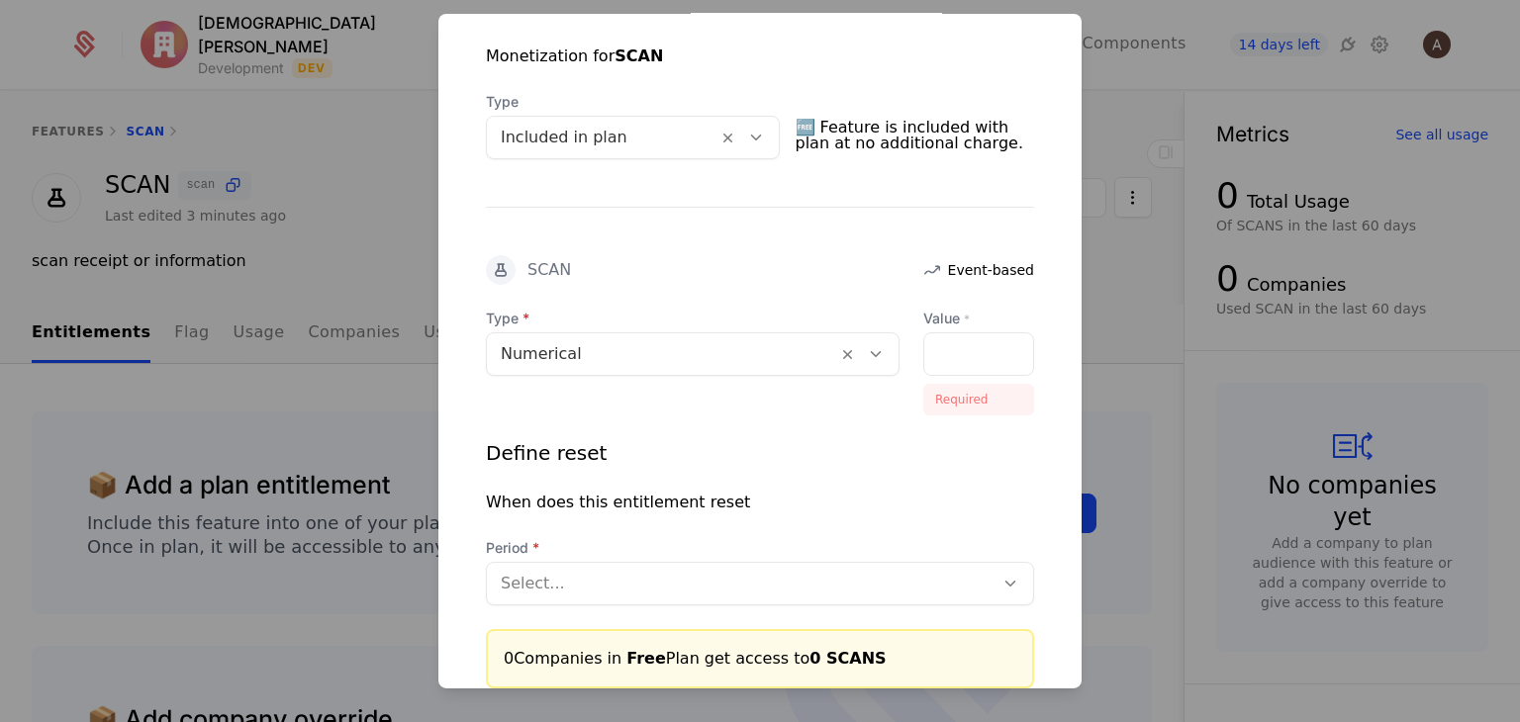
click at [920, 516] on div "Define reset When does this entitlement reset Period Select..." at bounding box center [760, 522] width 548 height 166
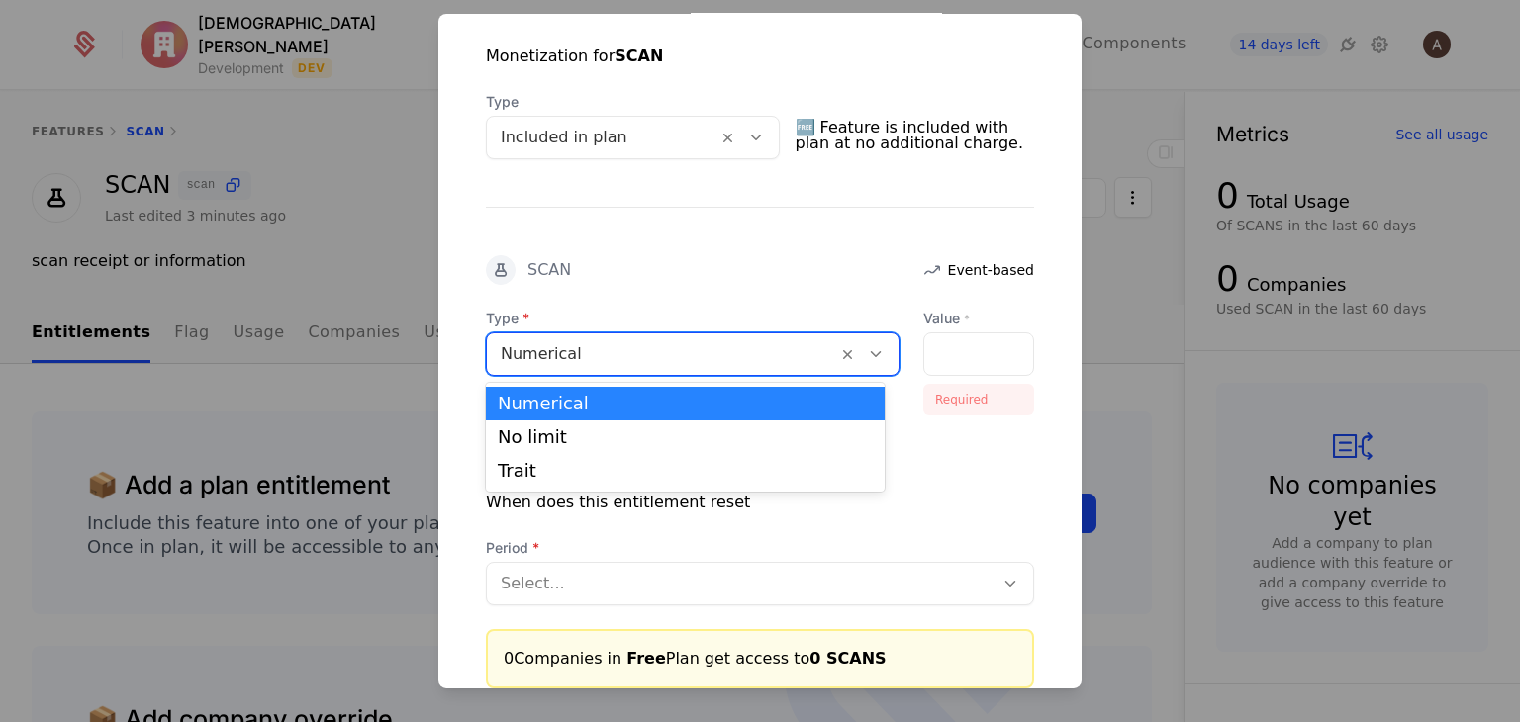
click at [677, 341] on div at bounding box center [662, 354] width 323 height 28
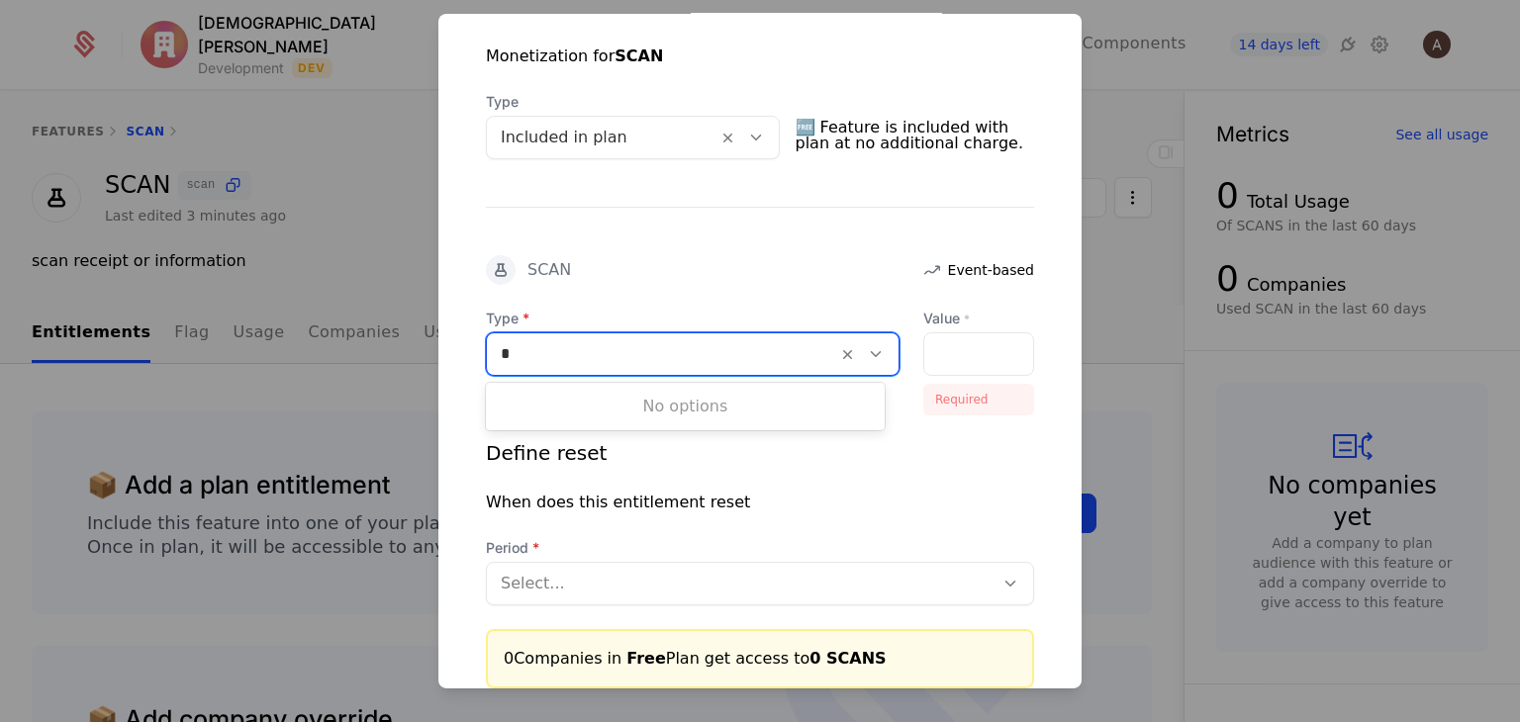
type input "*"
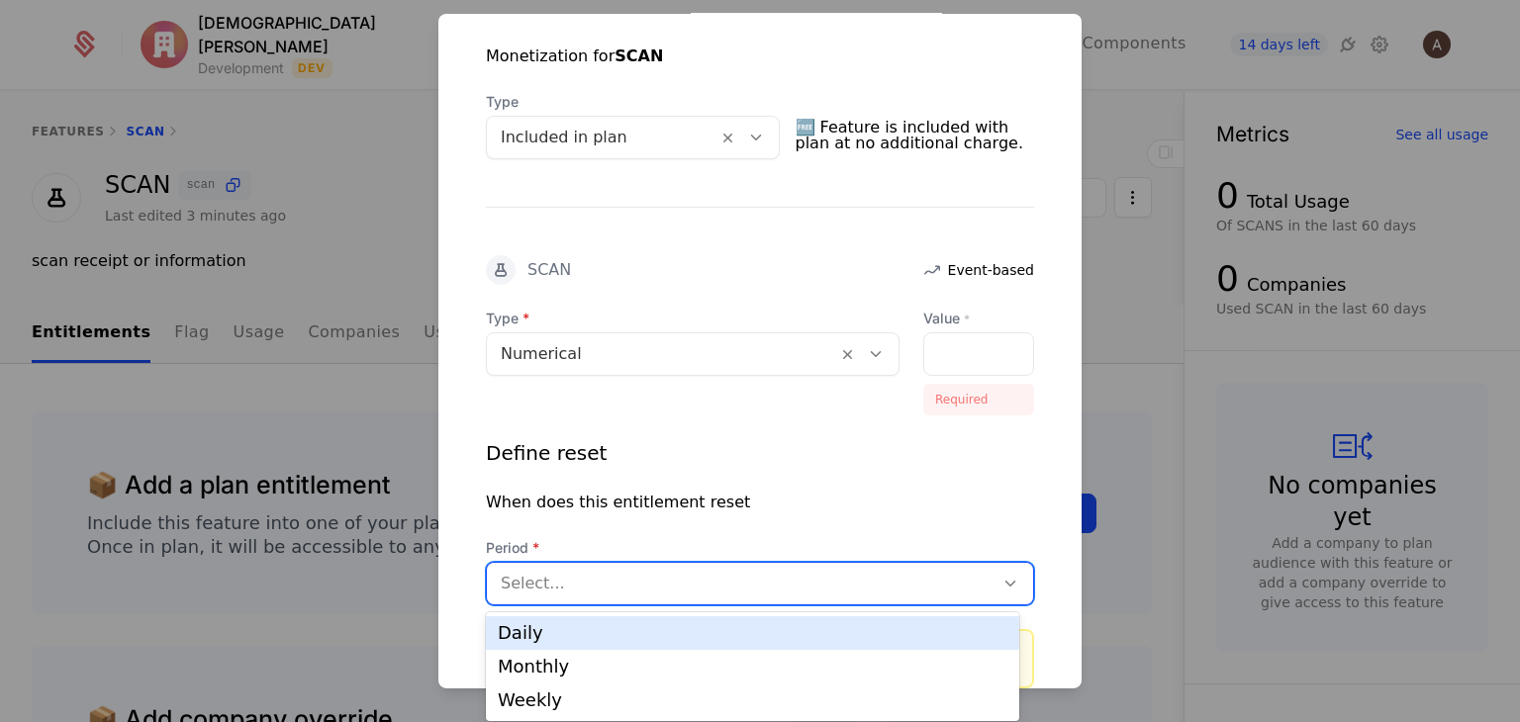
click at [709, 589] on div at bounding box center [740, 584] width 479 height 28
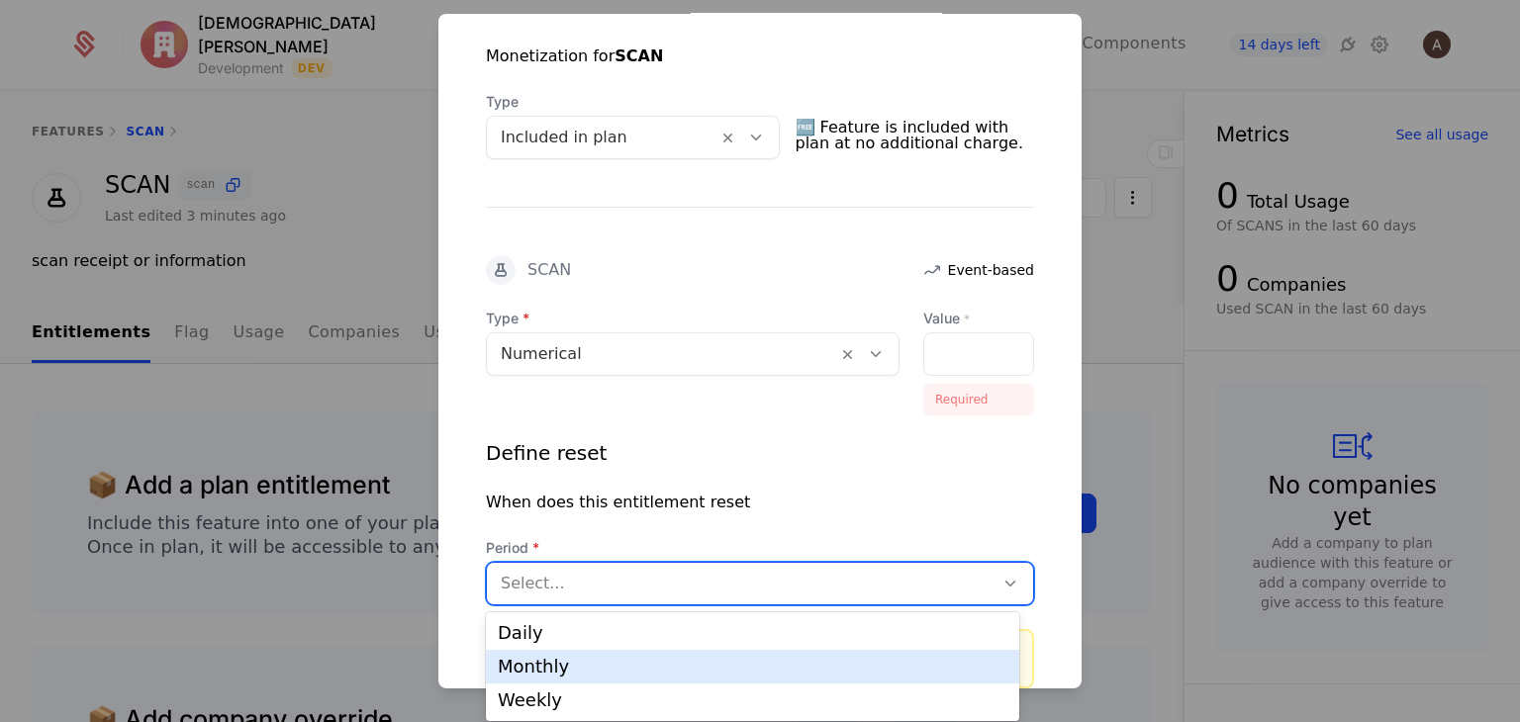
click at [689, 663] on div "Monthly" at bounding box center [753, 667] width 510 height 18
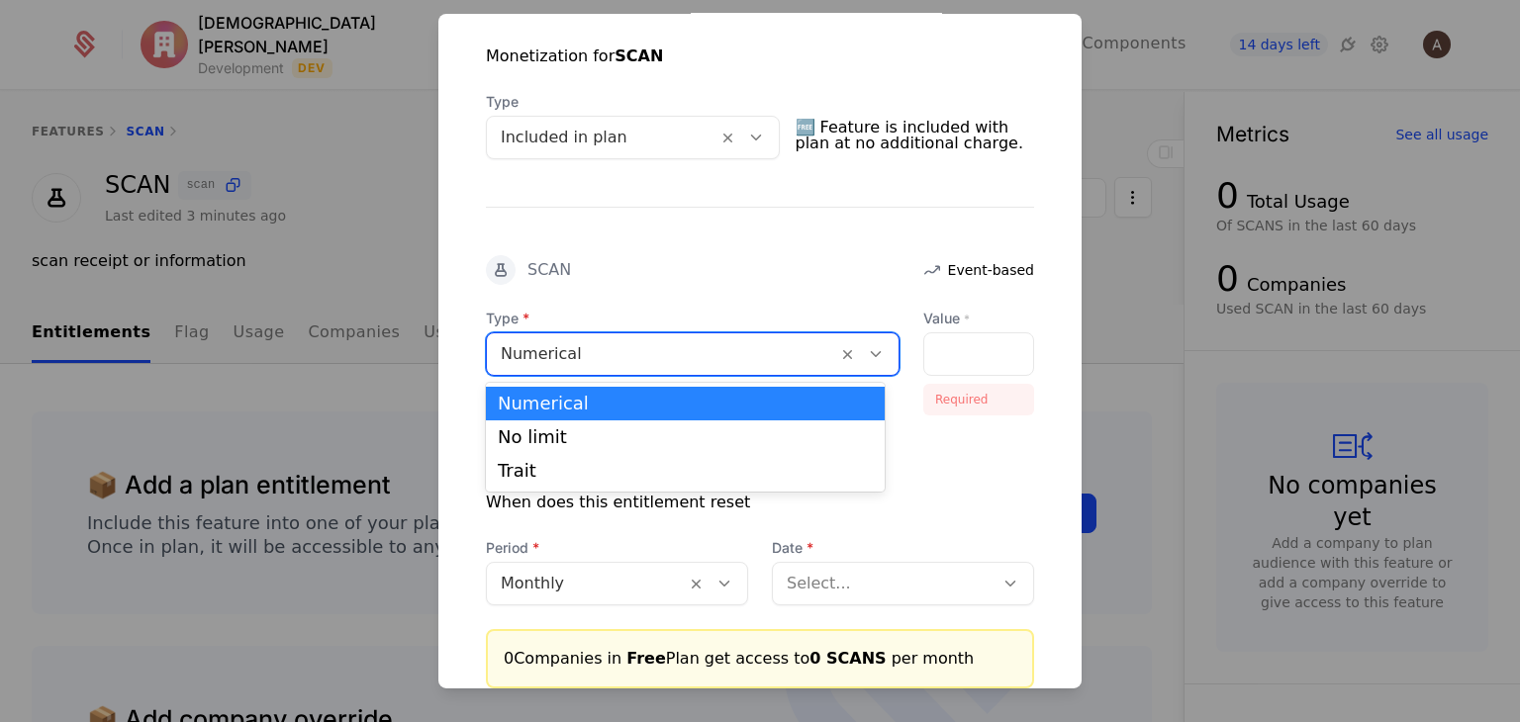
click at [693, 361] on div at bounding box center [662, 354] width 323 height 28
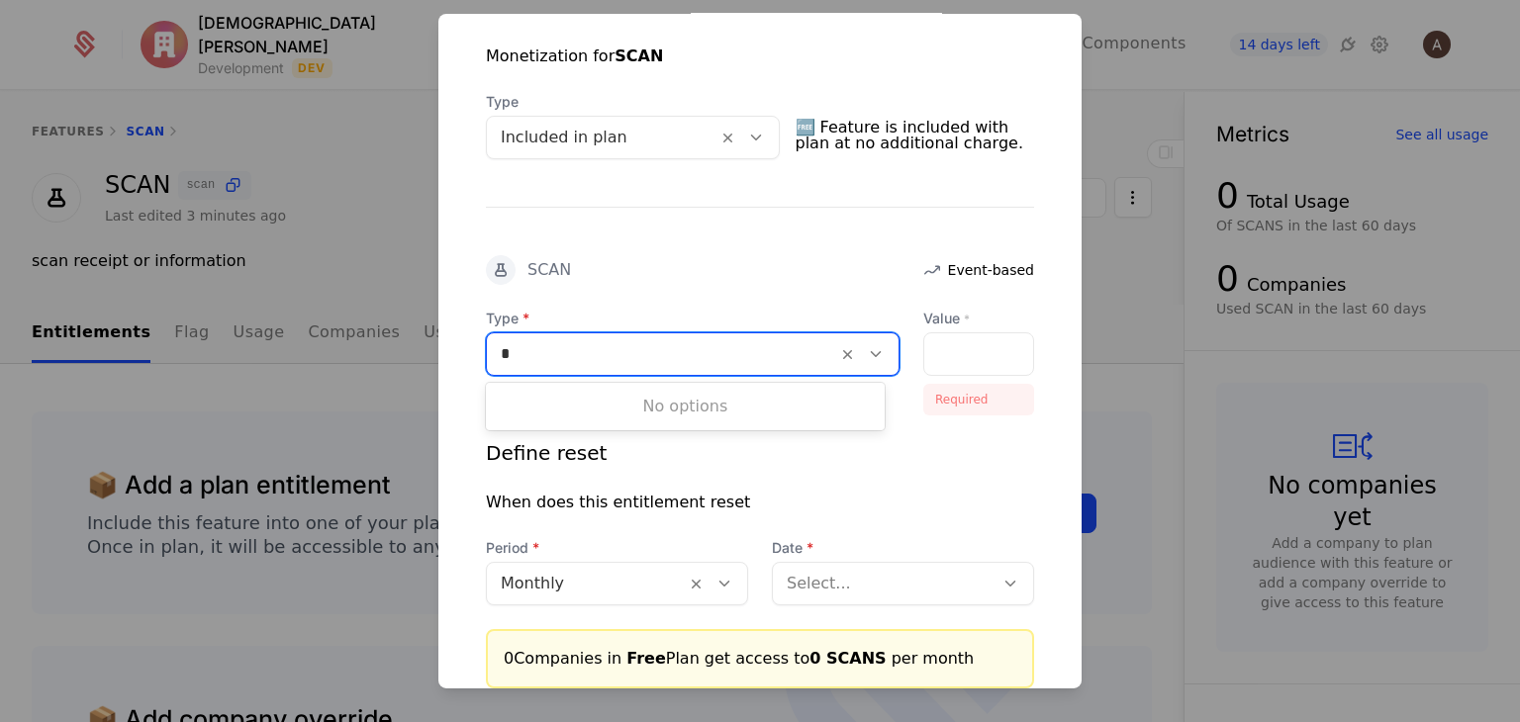
type input "*"
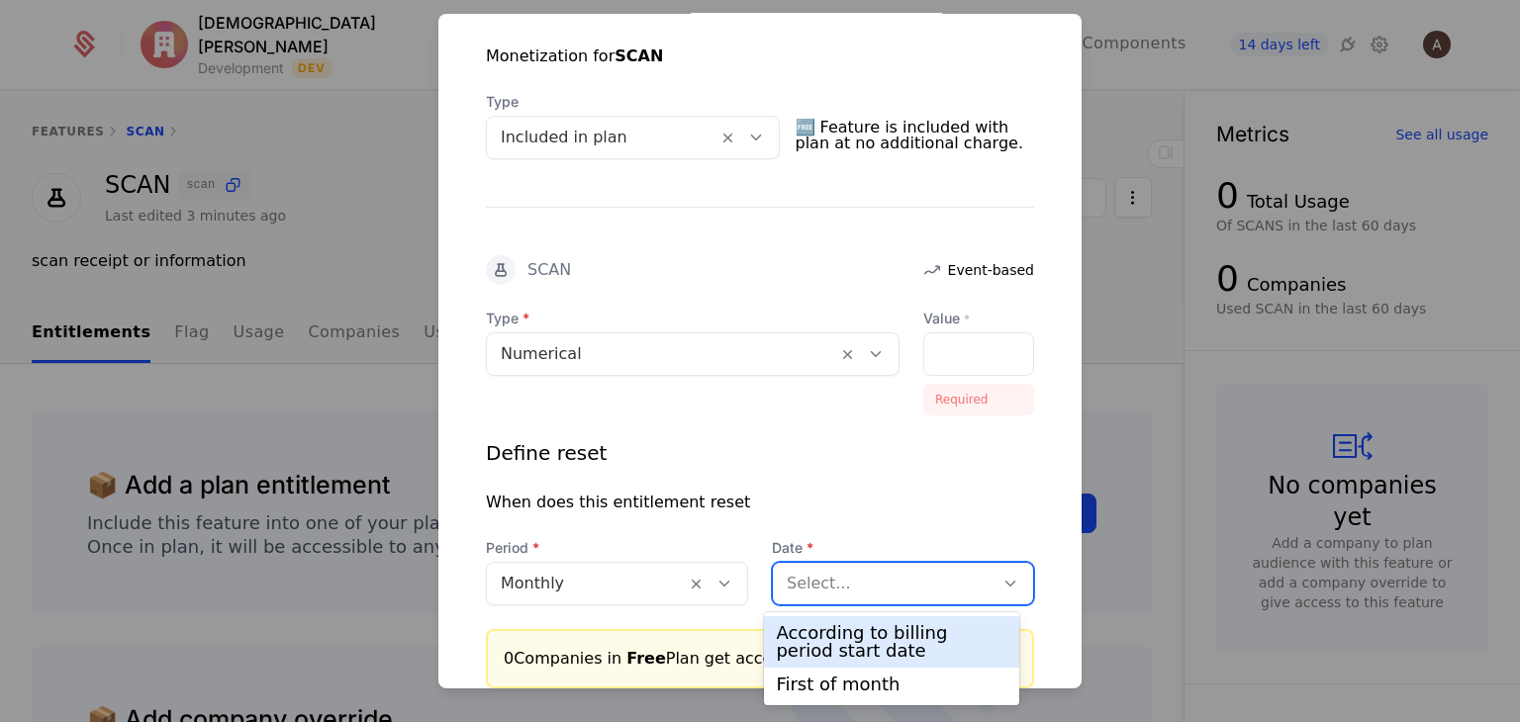
click at [901, 570] on div at bounding box center [883, 584] width 193 height 28
click at [917, 645] on div "According to billing period start date" at bounding box center [891, 642] width 231 height 36
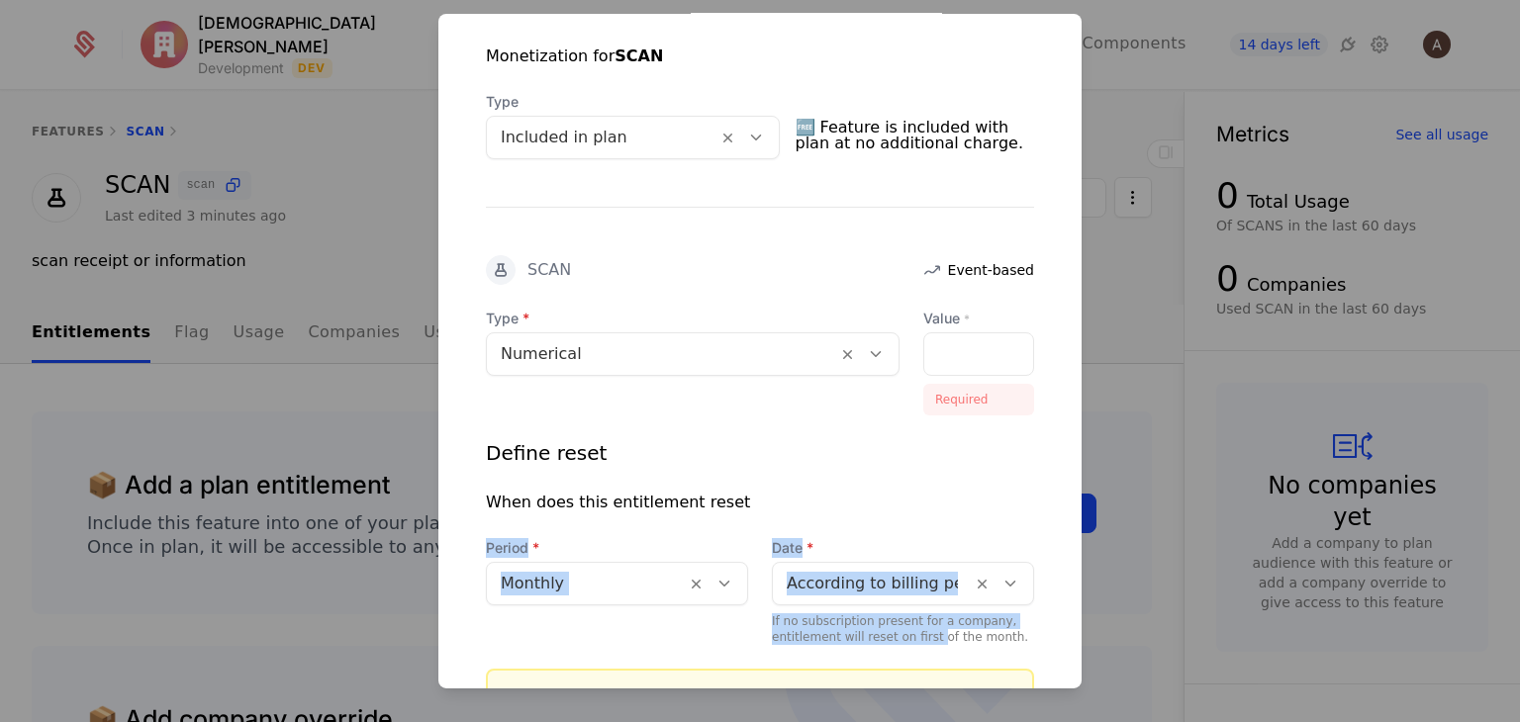
drag, startPoint x: 917, startPoint y: 645, endPoint x: 834, endPoint y: 498, distance: 169.3
click at [834, 498] on div "Type Numerical Value * Required Define reset When does this entitlement reset P…" at bounding box center [760, 519] width 548 height 420
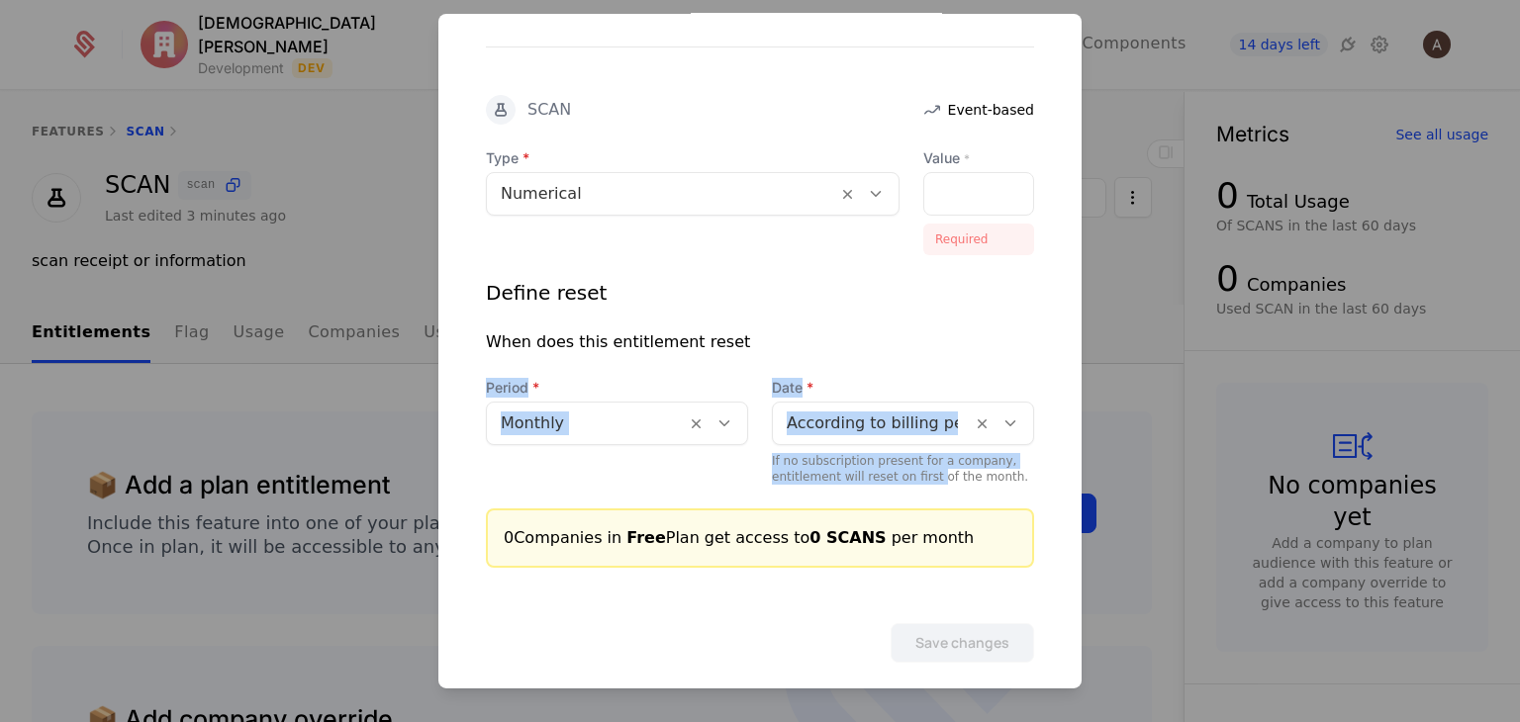
scroll to position [587, 0]
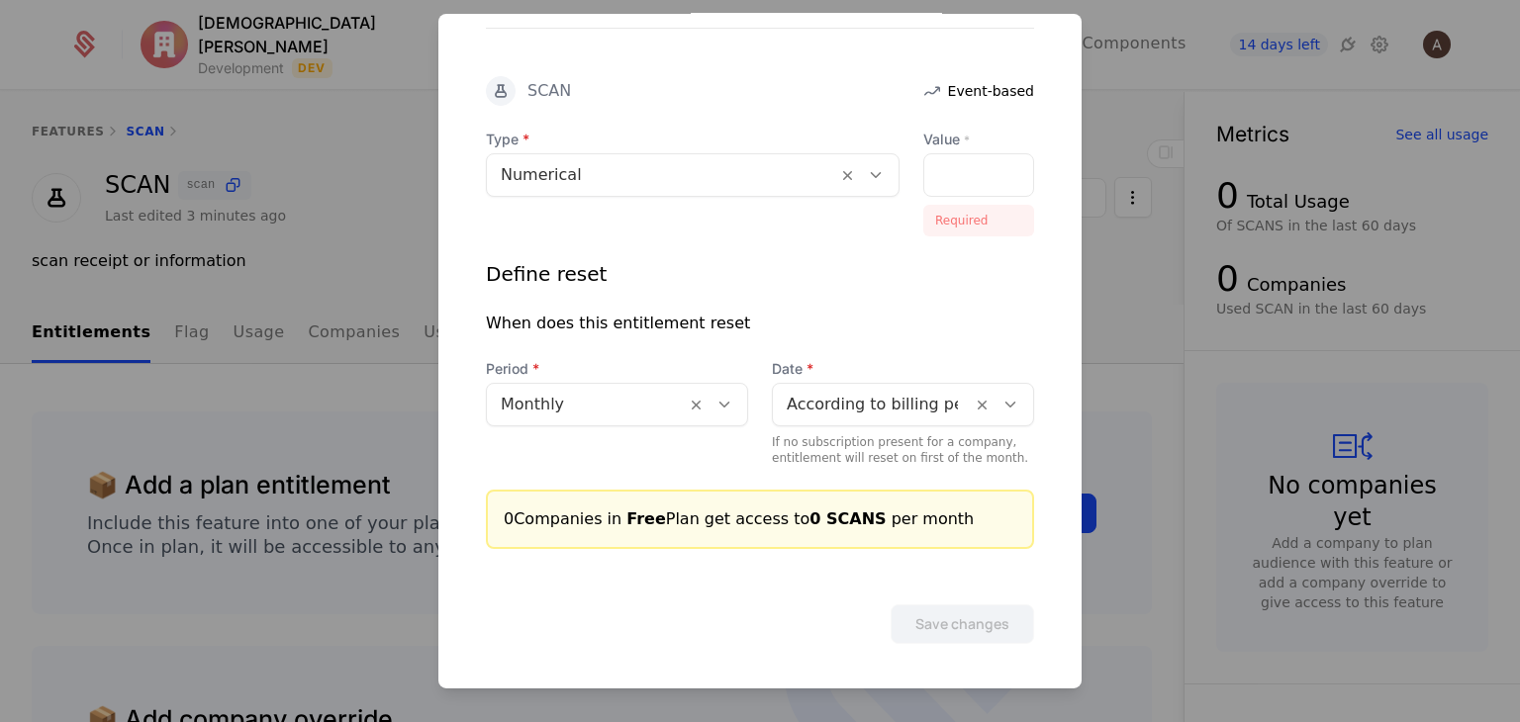
click at [789, 568] on div "Save changes" at bounding box center [759, 596] width 643 height 95
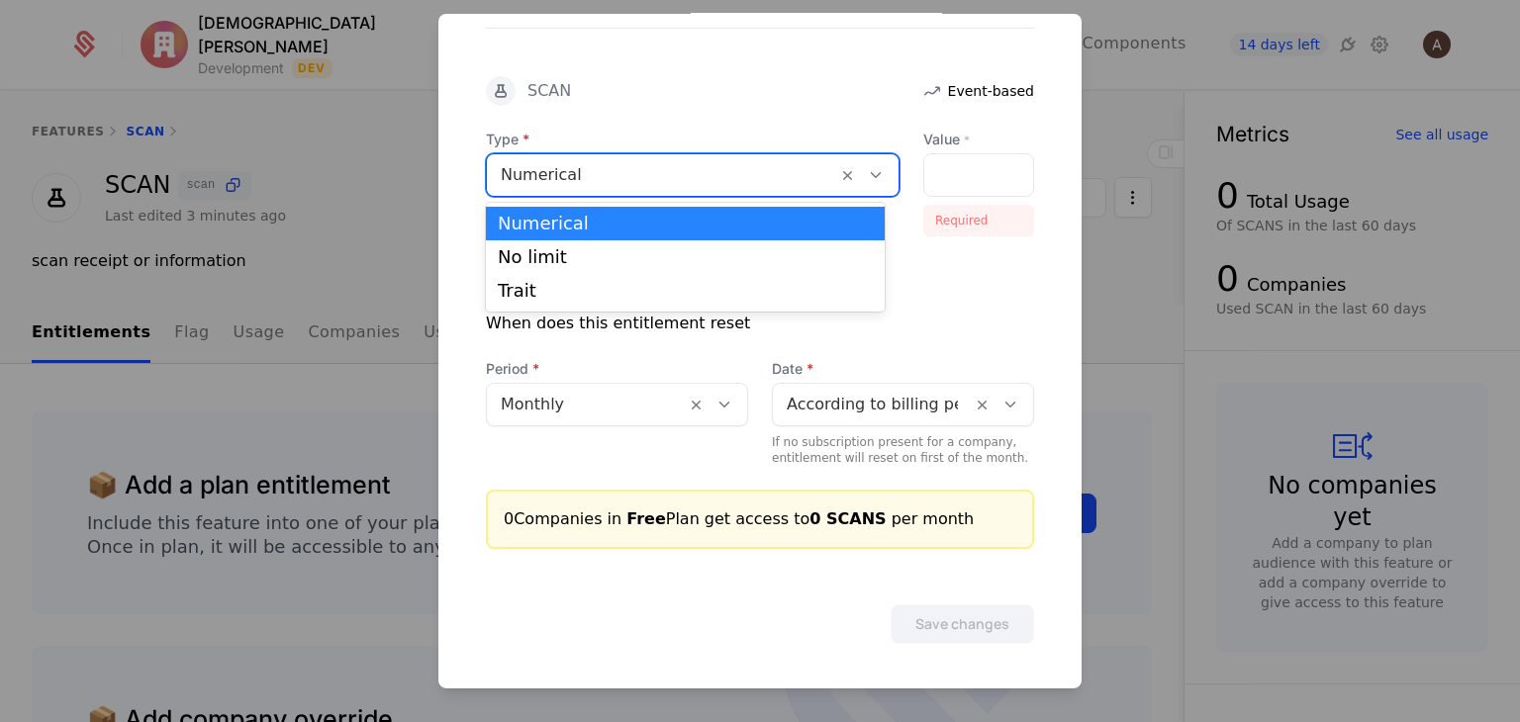
click at [767, 157] on div "Numerical" at bounding box center [662, 175] width 350 height 36
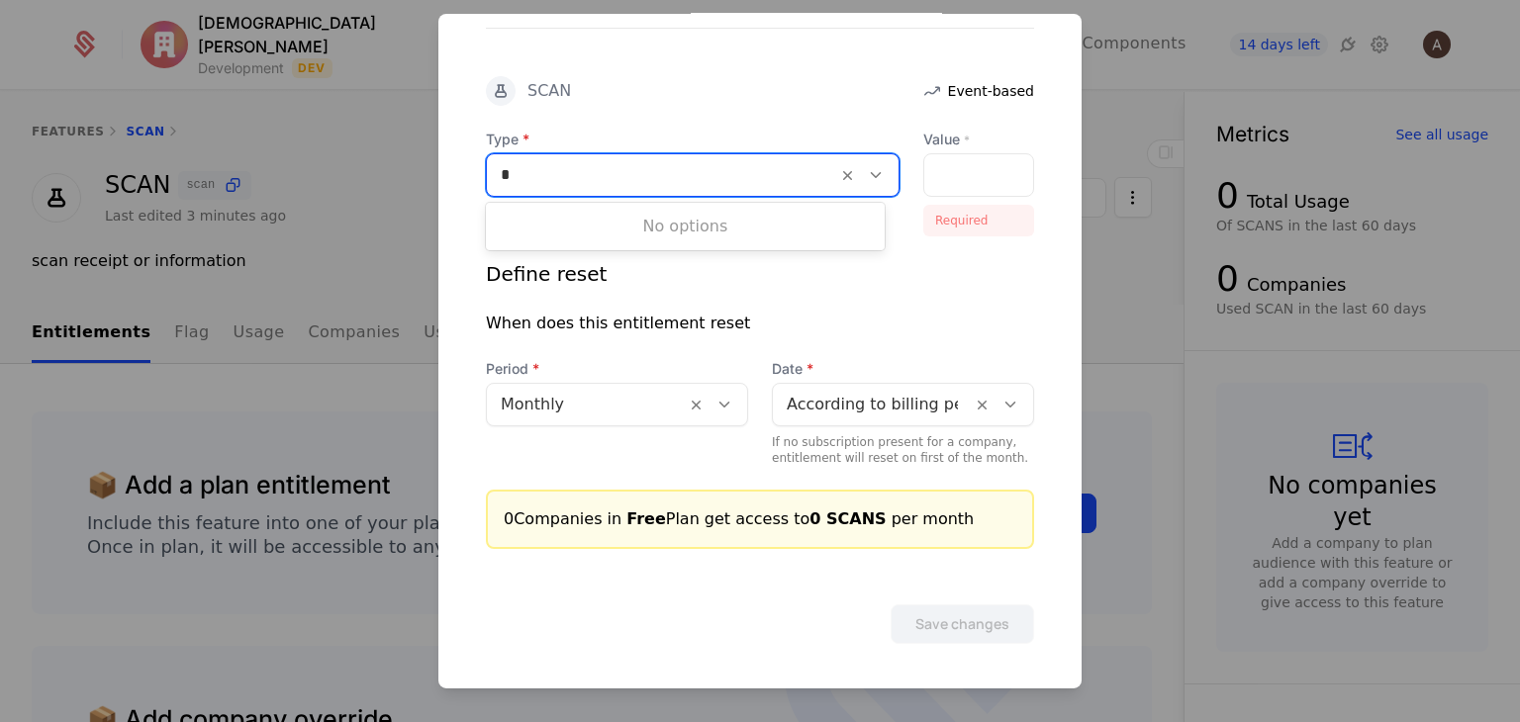
type input "*"
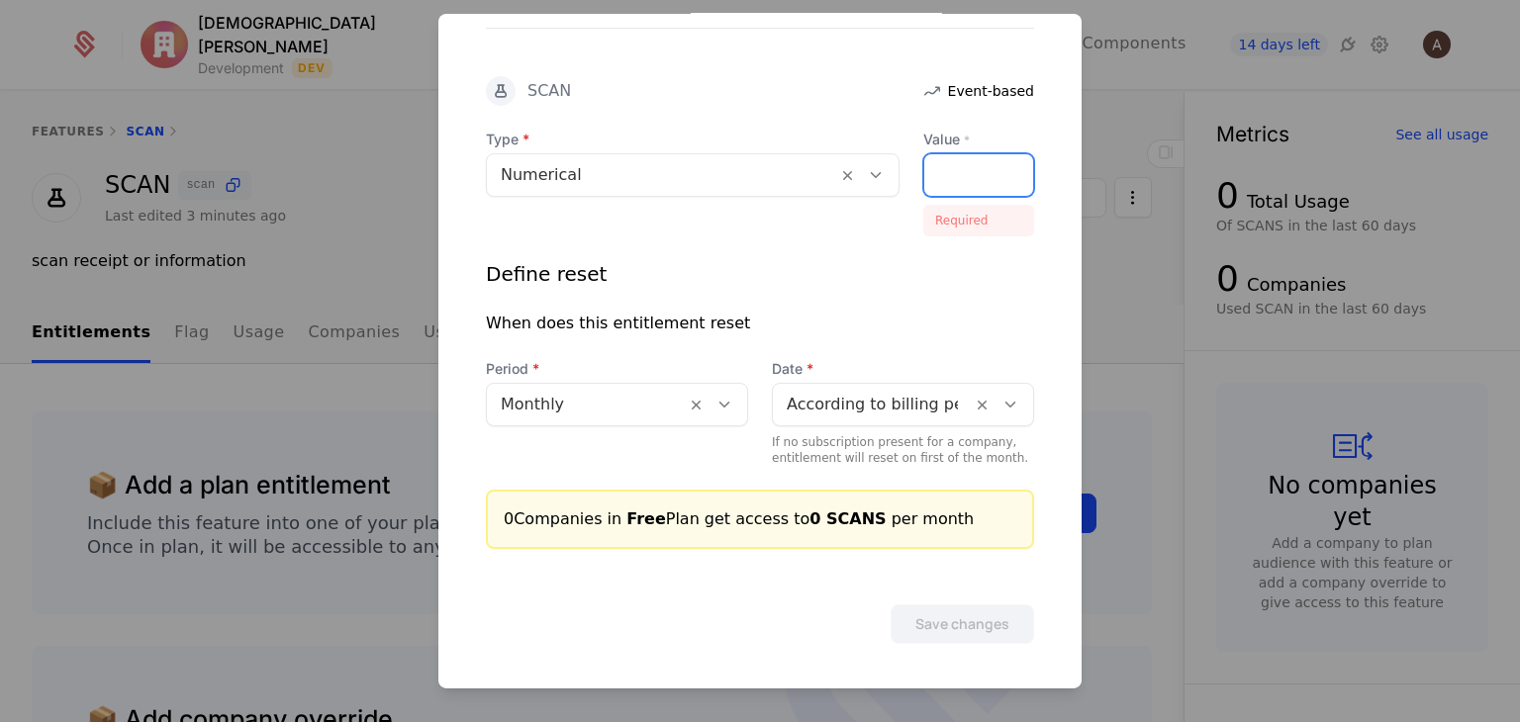
click at [942, 168] on input "Value *" at bounding box center [978, 175] width 109 height 42
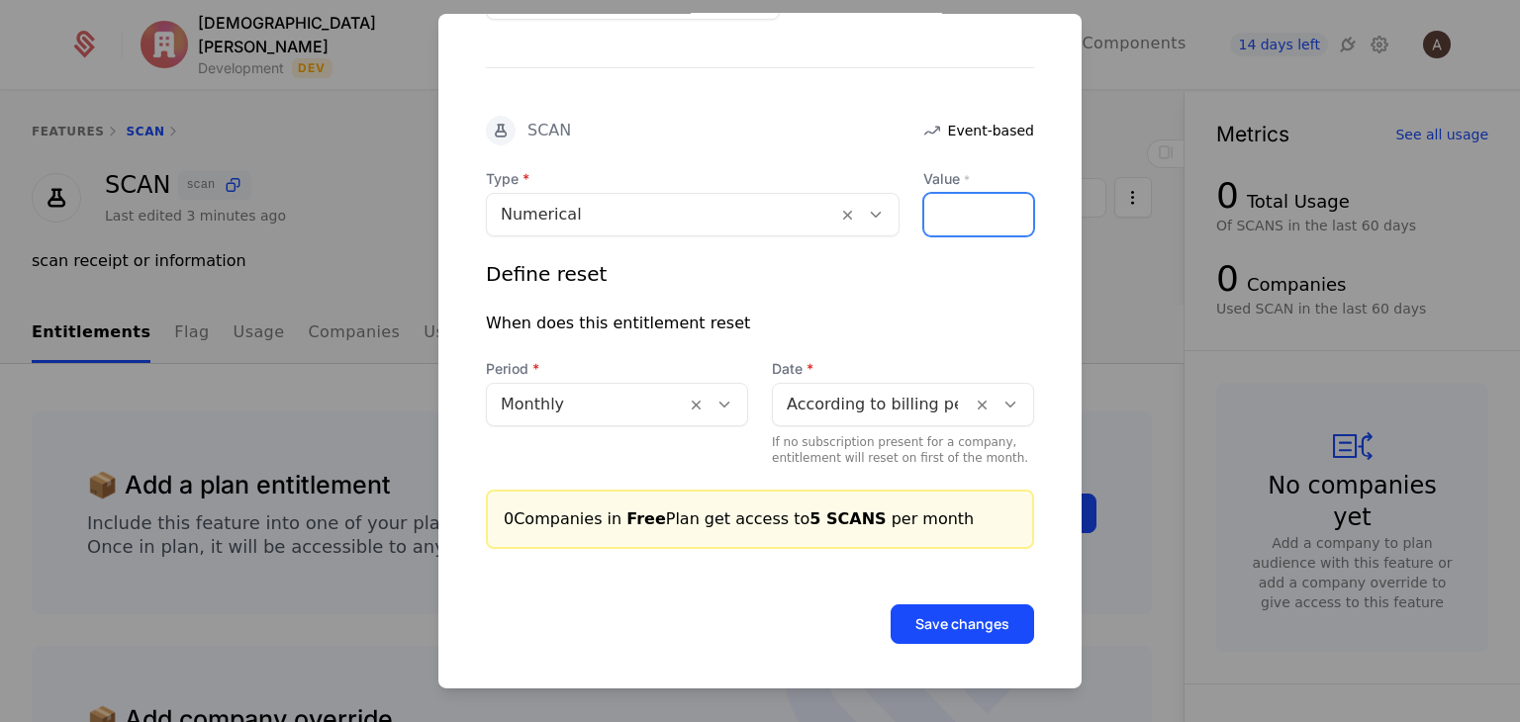
type input "*"
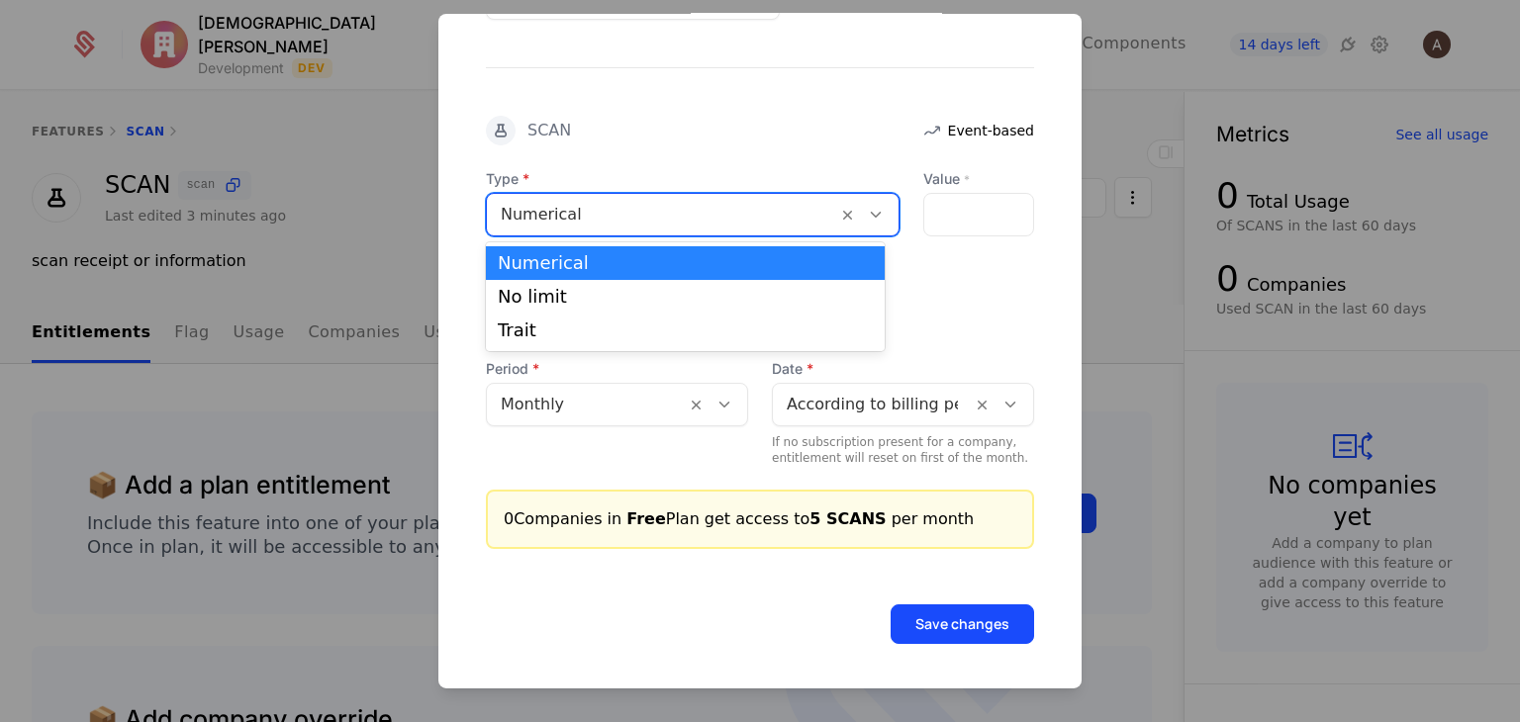
click at [867, 215] on icon at bounding box center [876, 215] width 18 height 18
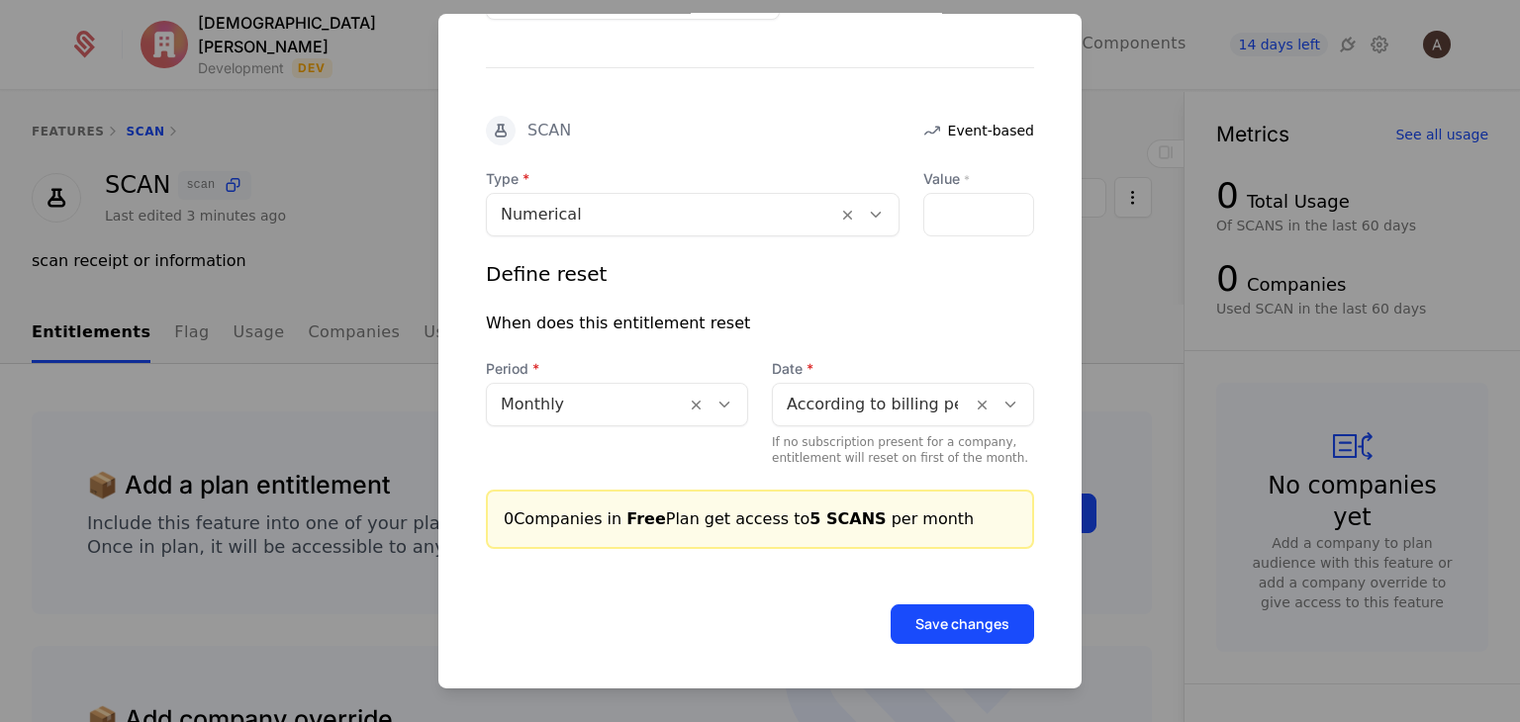
click at [934, 281] on div "Define reset" at bounding box center [760, 274] width 548 height 28
click at [900, 607] on button "Save changes" at bounding box center [962, 625] width 143 height 40
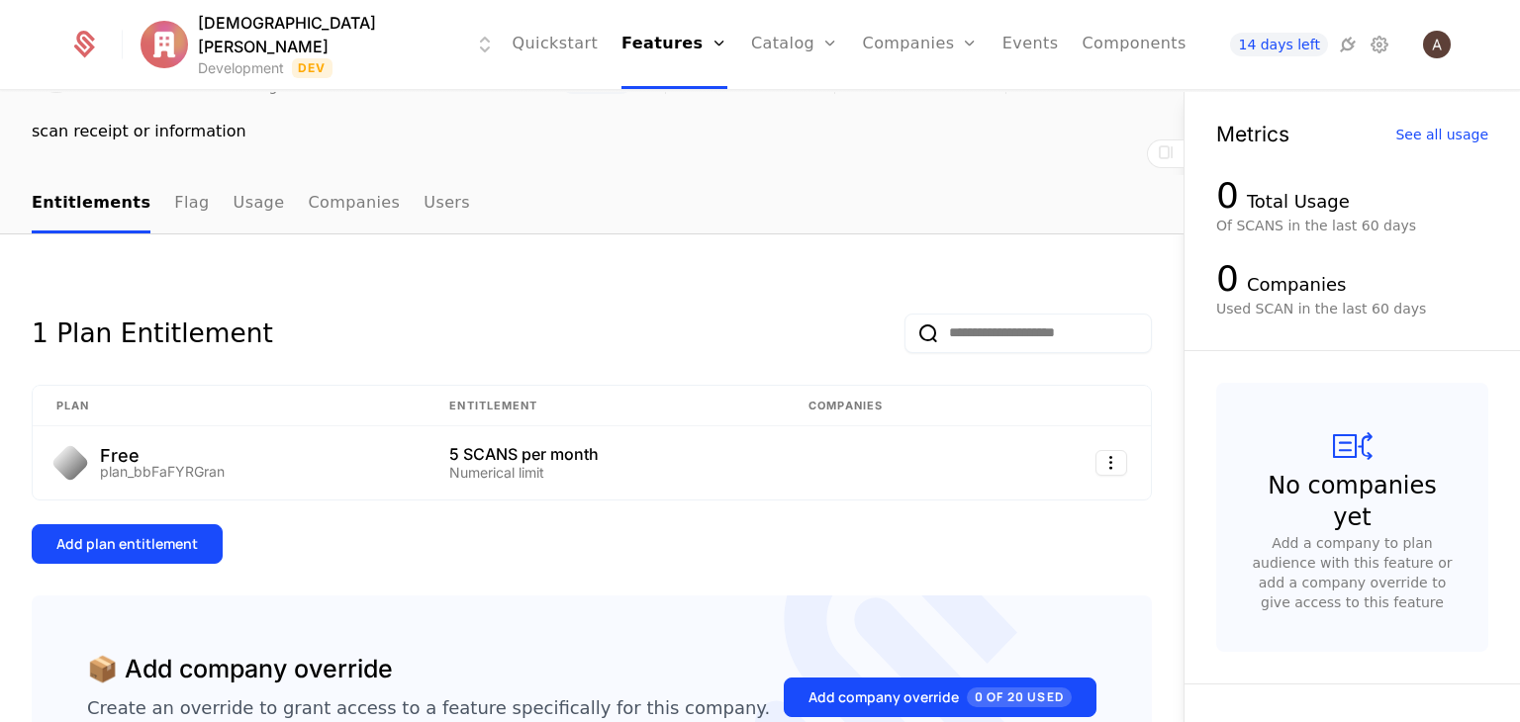
scroll to position [127, 0]
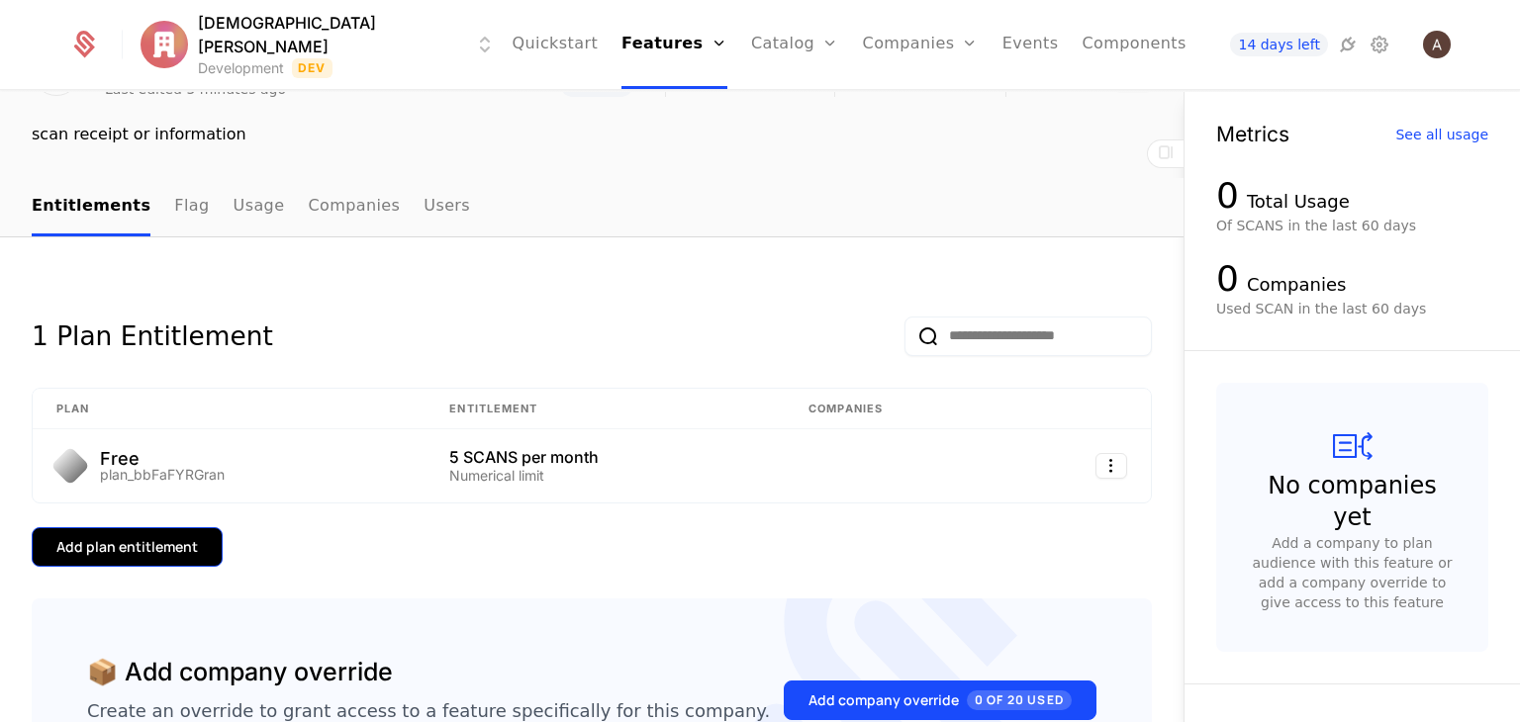
click at [210, 545] on button "Add plan entitlement" at bounding box center [127, 547] width 191 height 40
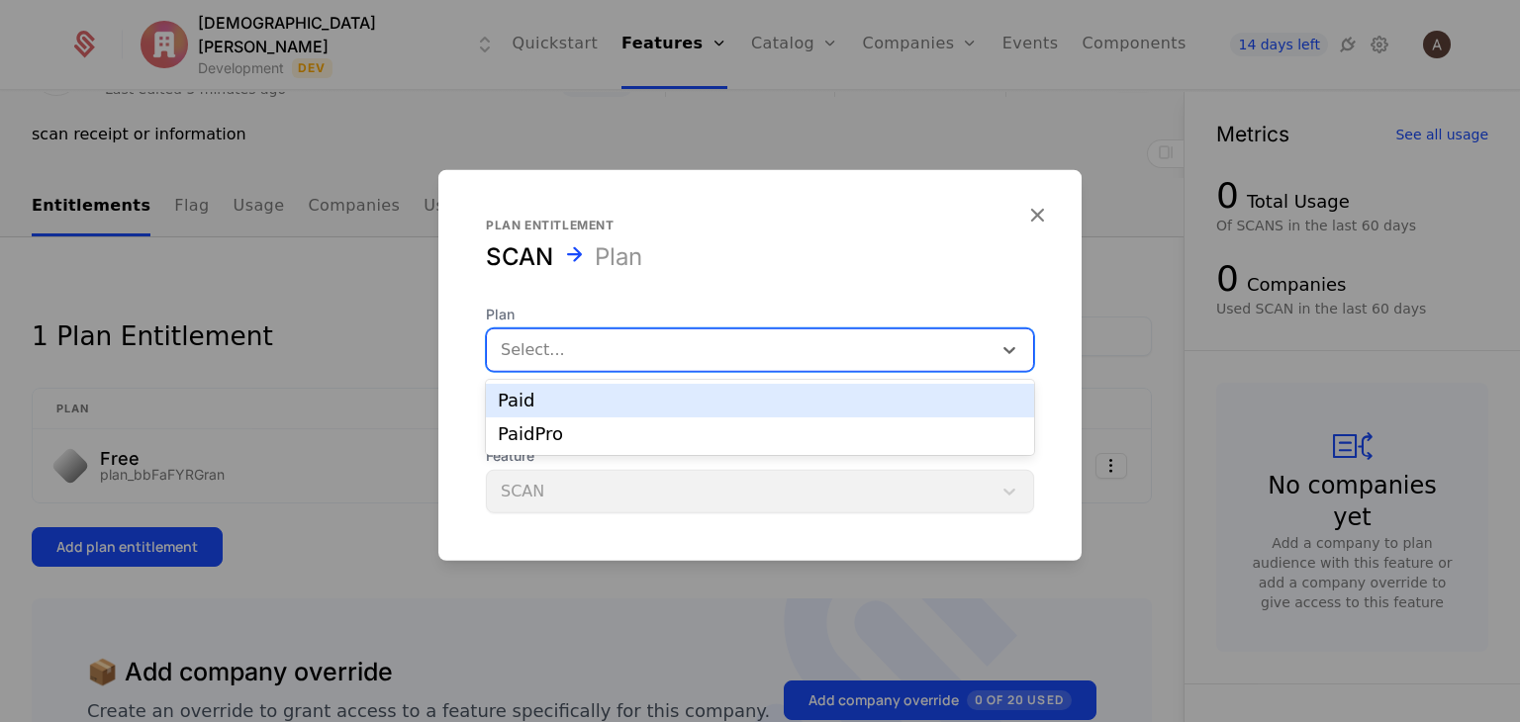
click at [645, 357] on div at bounding box center [739, 350] width 477 height 28
click at [633, 401] on div "Paid" at bounding box center [760, 401] width 524 height 18
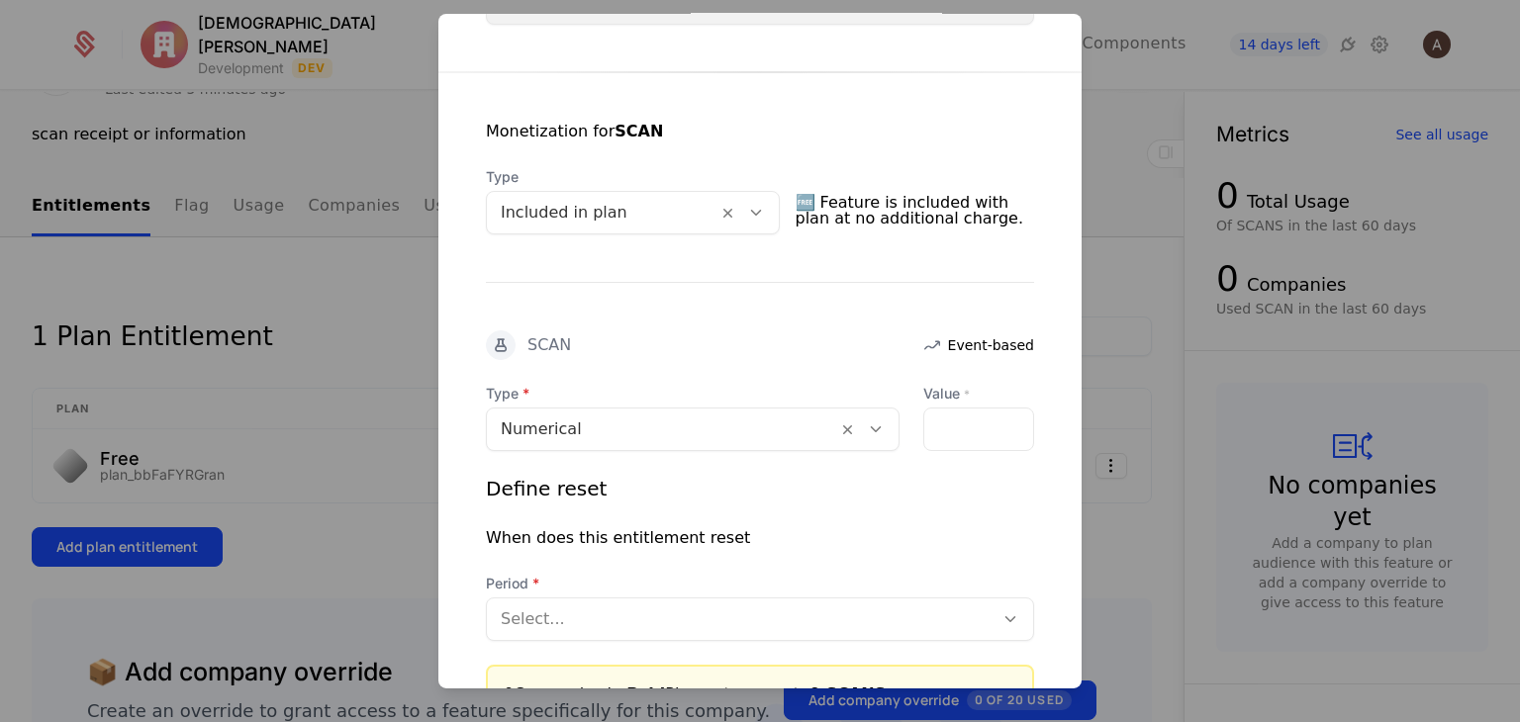
scroll to position [340, 0]
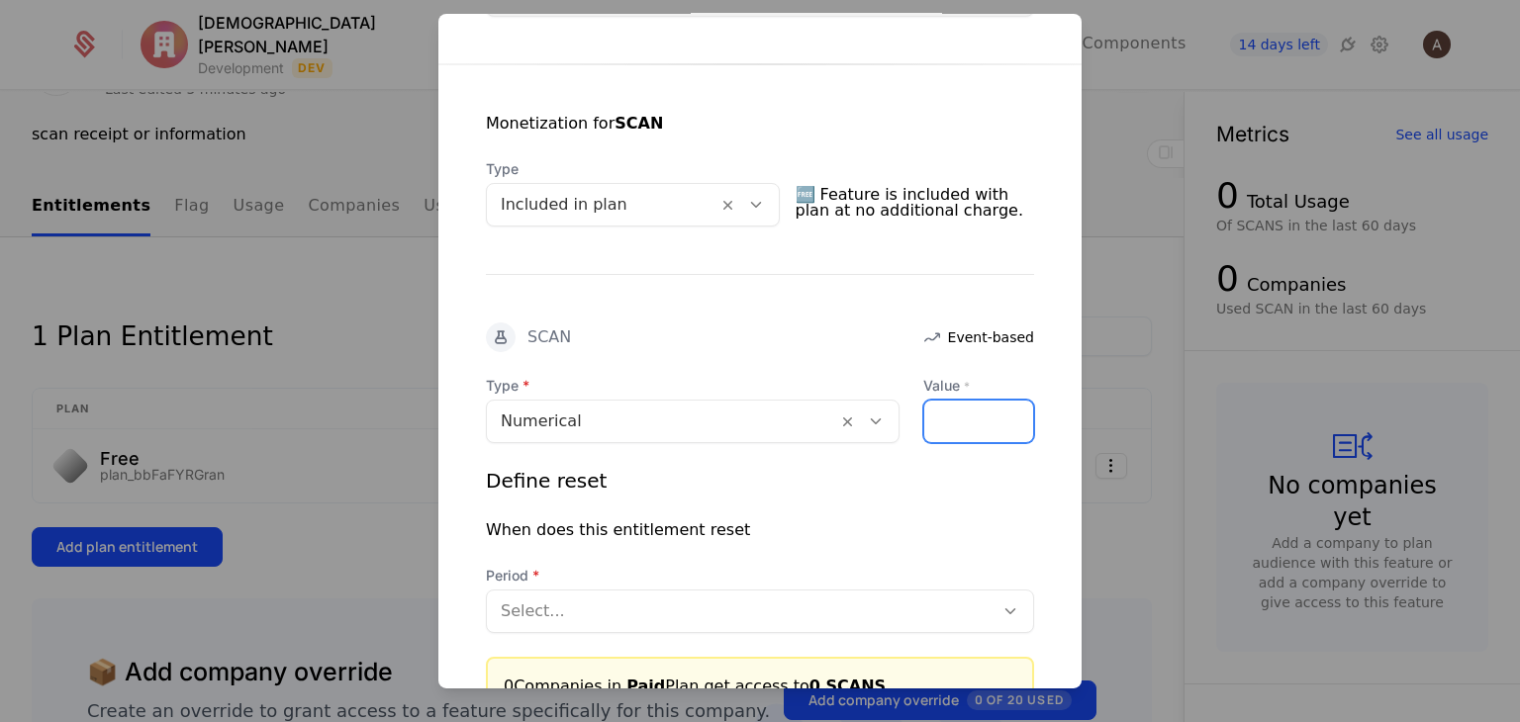
click at [972, 427] on input "Value *" at bounding box center [978, 422] width 109 height 42
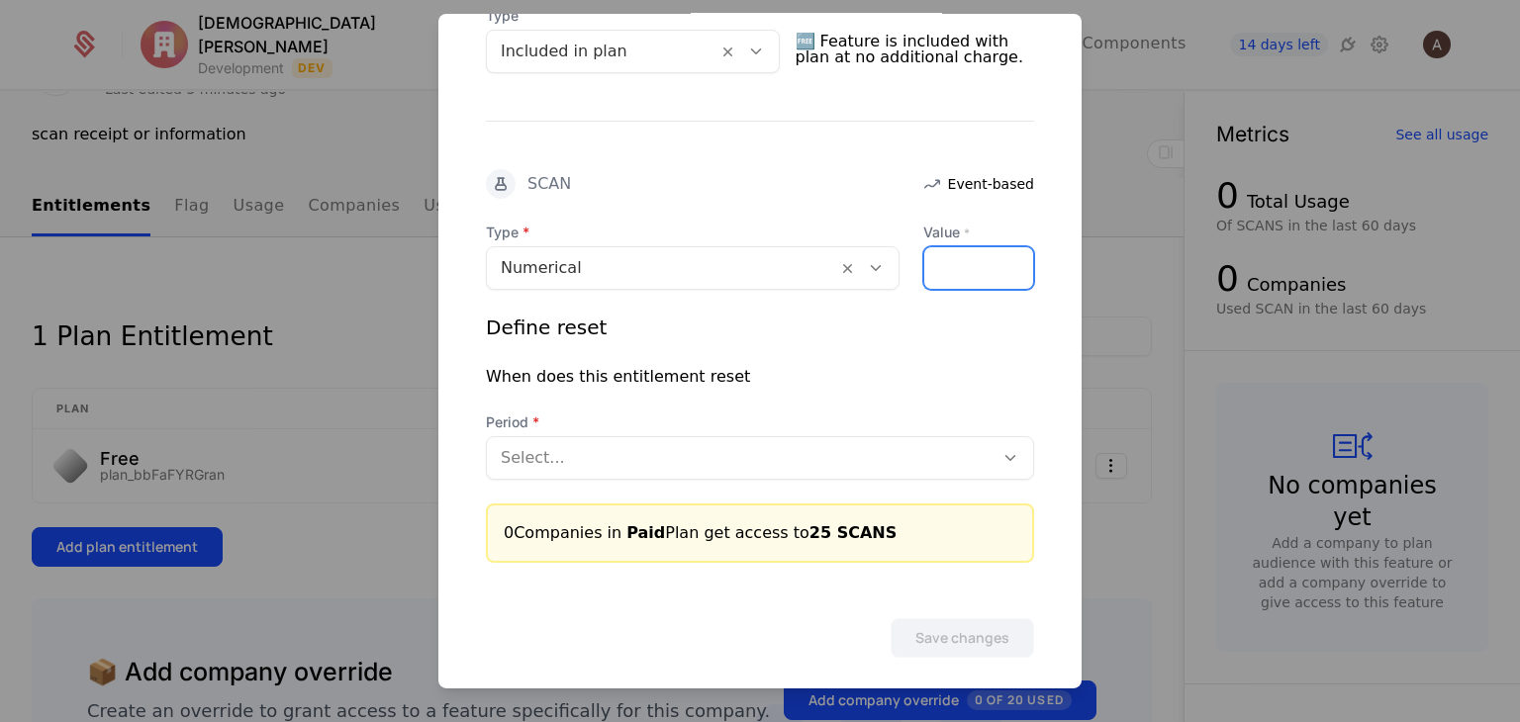
scroll to position [495, 0]
type input "**"
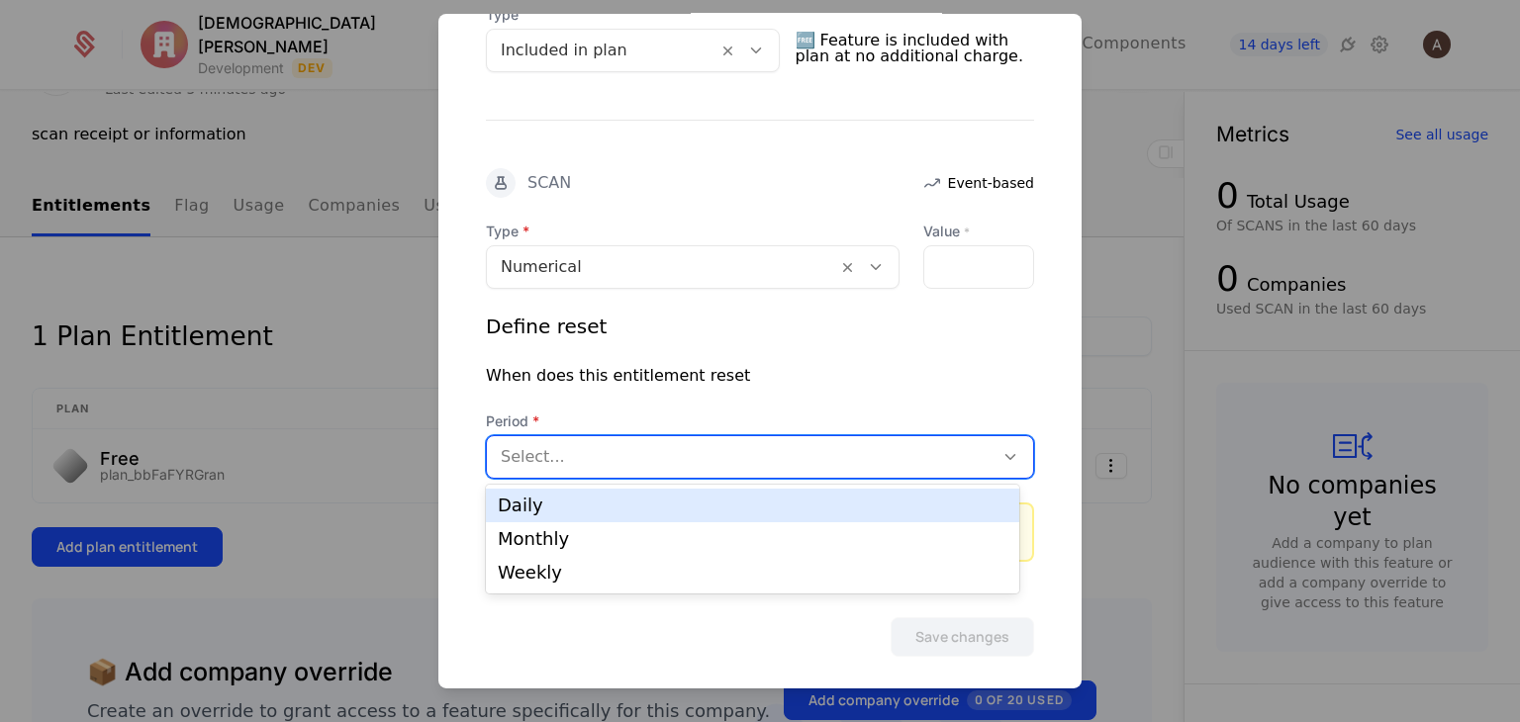
click at [833, 451] on div at bounding box center [740, 457] width 479 height 28
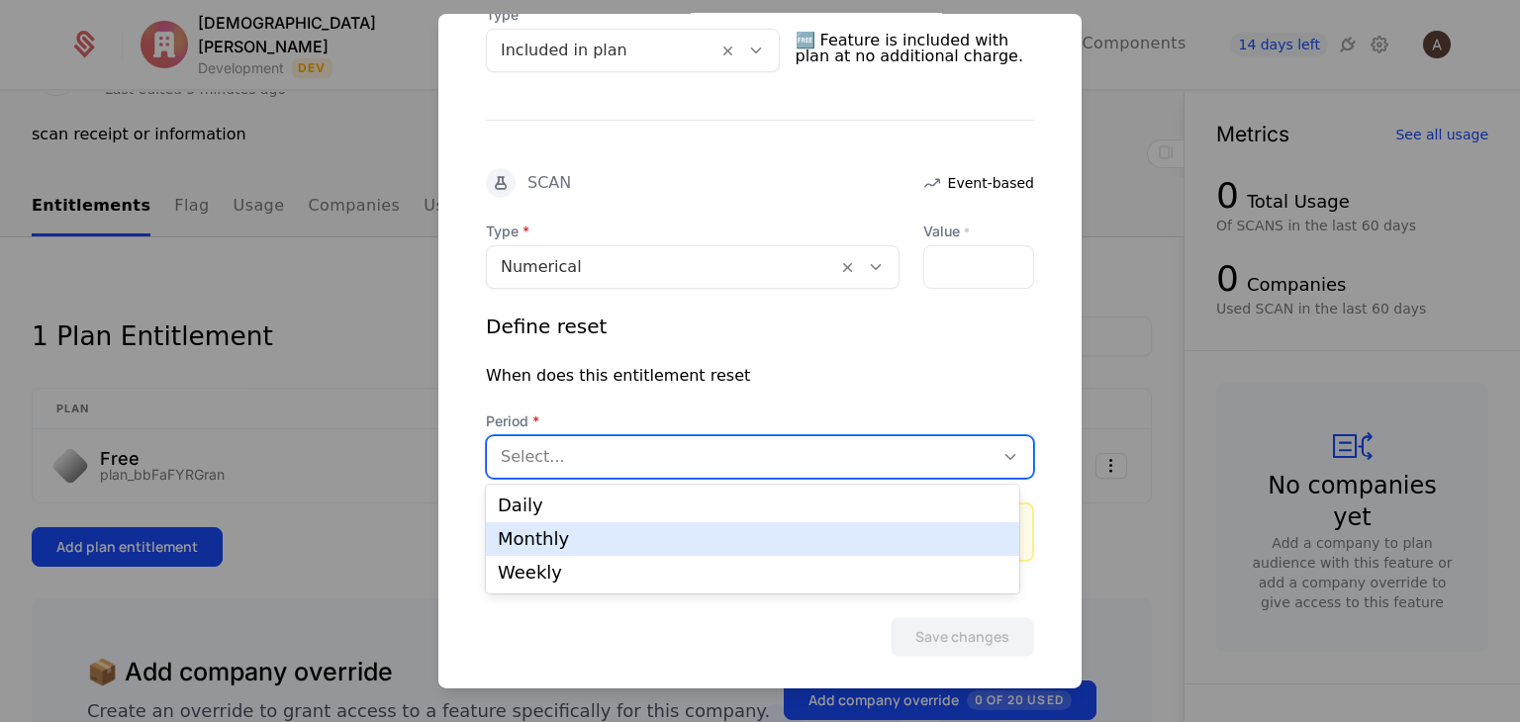
click at [766, 523] on div "Monthly" at bounding box center [752, 539] width 533 height 34
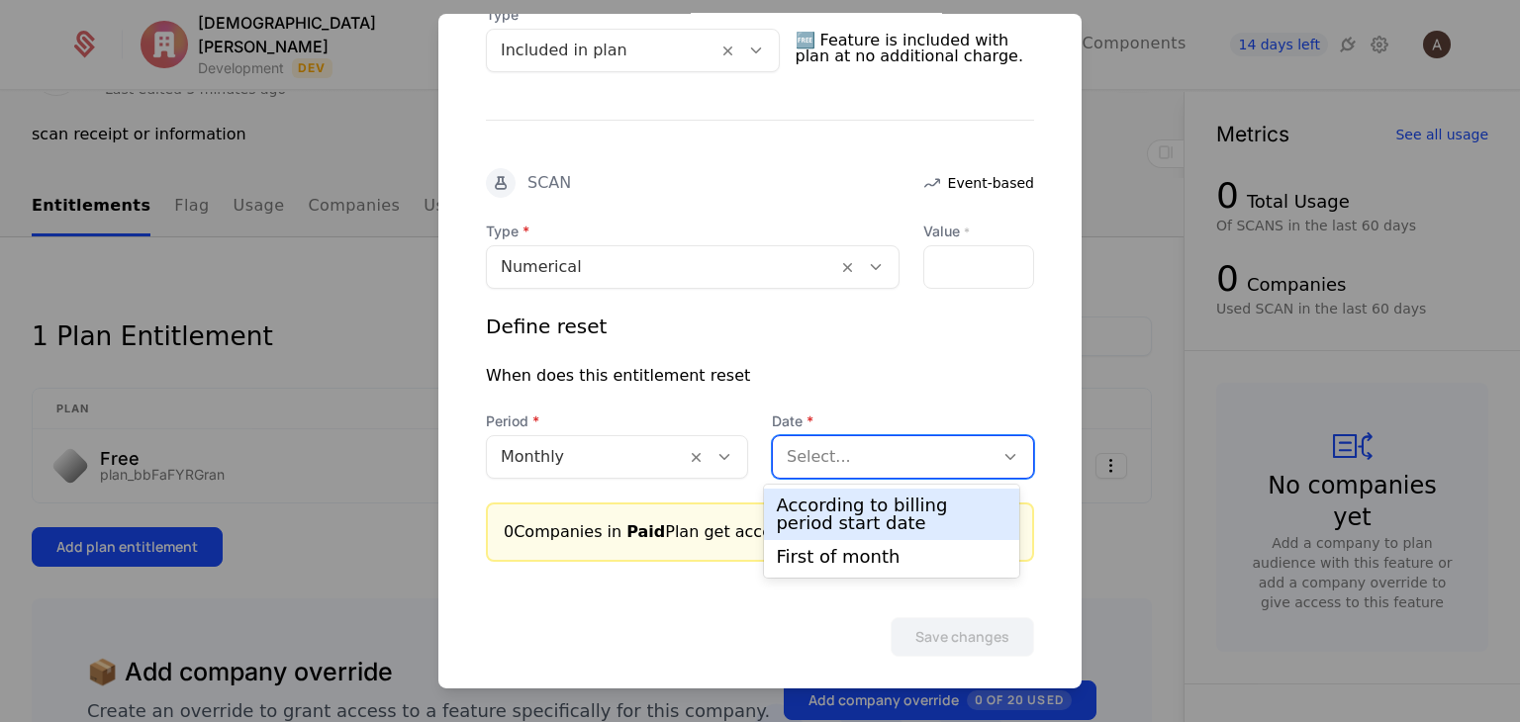
click at [844, 449] on div at bounding box center [883, 457] width 193 height 28
click at [850, 519] on div "According to billing period start date" at bounding box center [891, 515] width 231 height 36
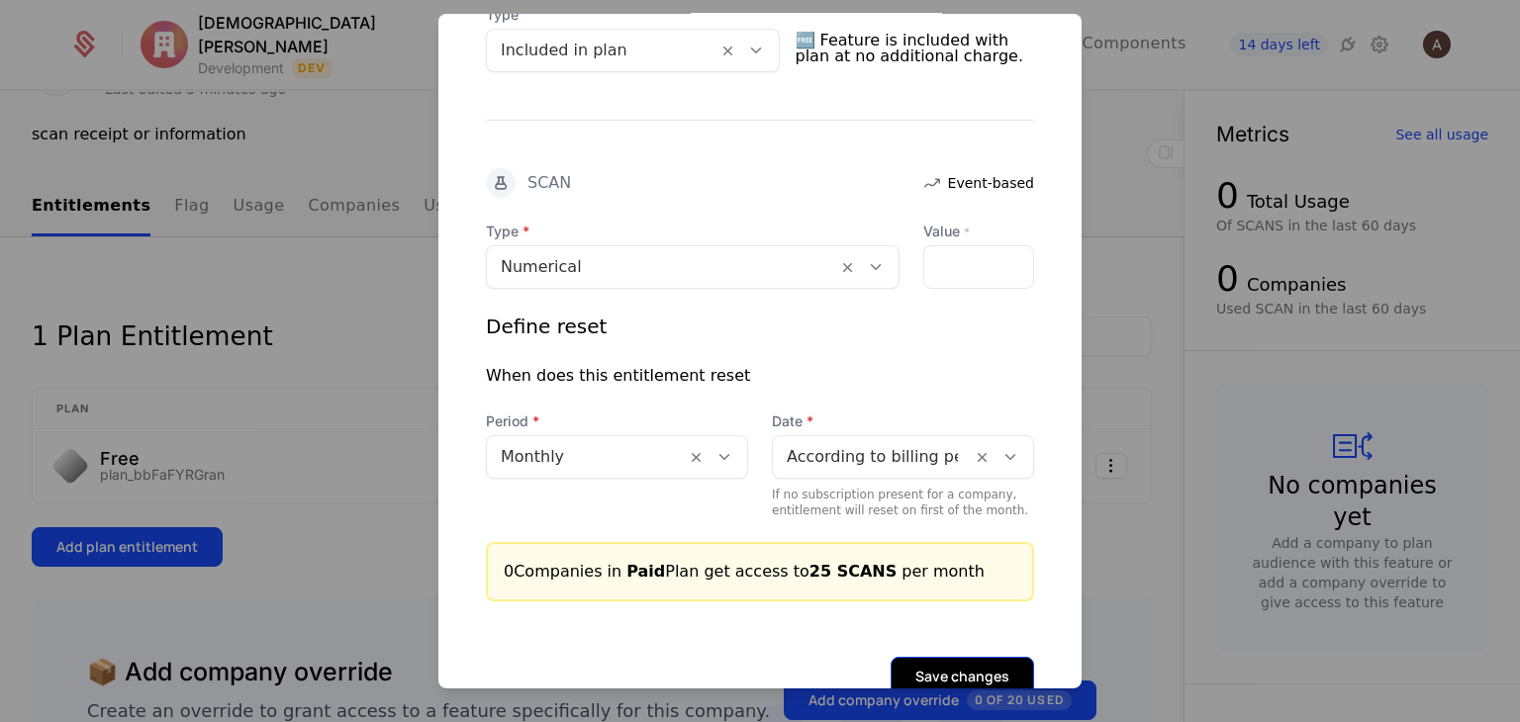
click at [926, 674] on button "Save changes" at bounding box center [962, 677] width 143 height 40
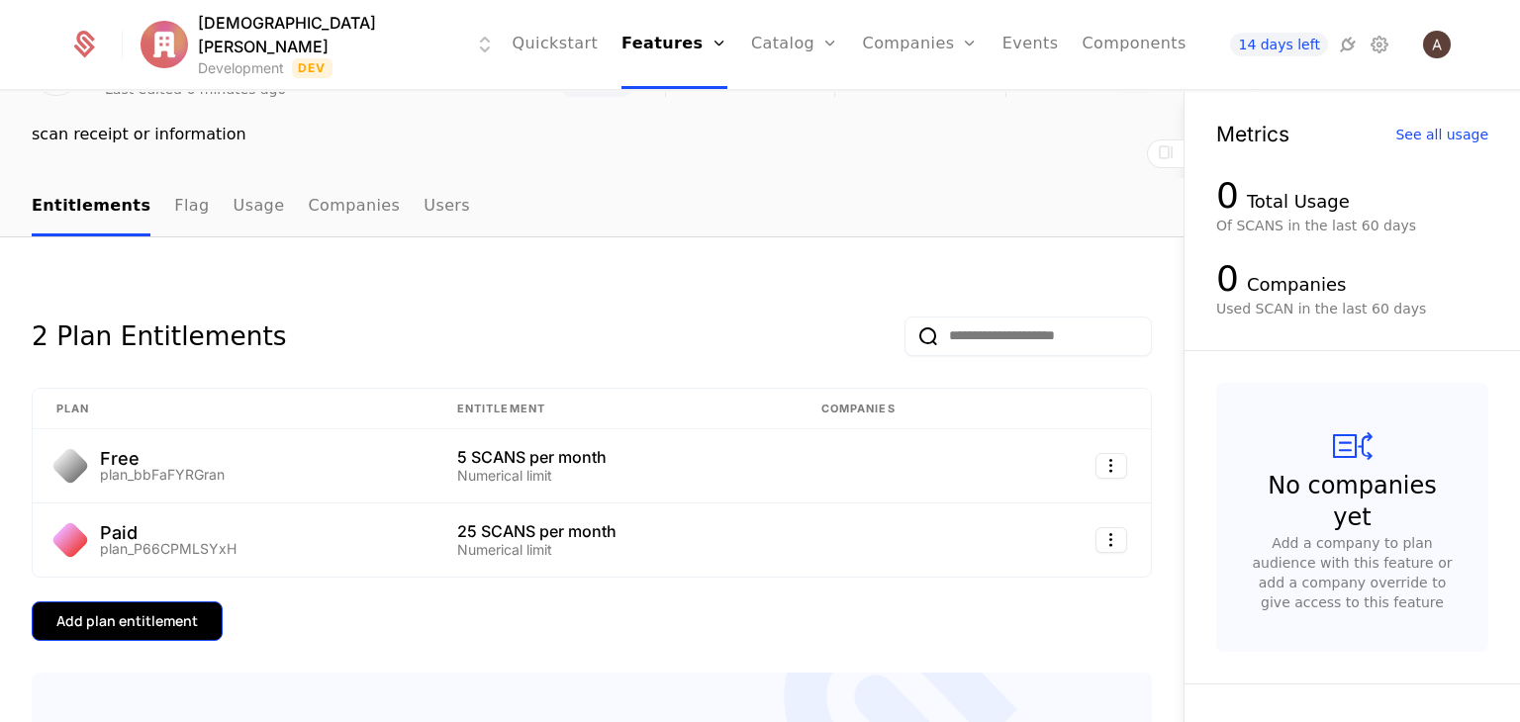
click at [191, 622] on div "Add plan entitlement" at bounding box center [126, 622] width 141 height 20
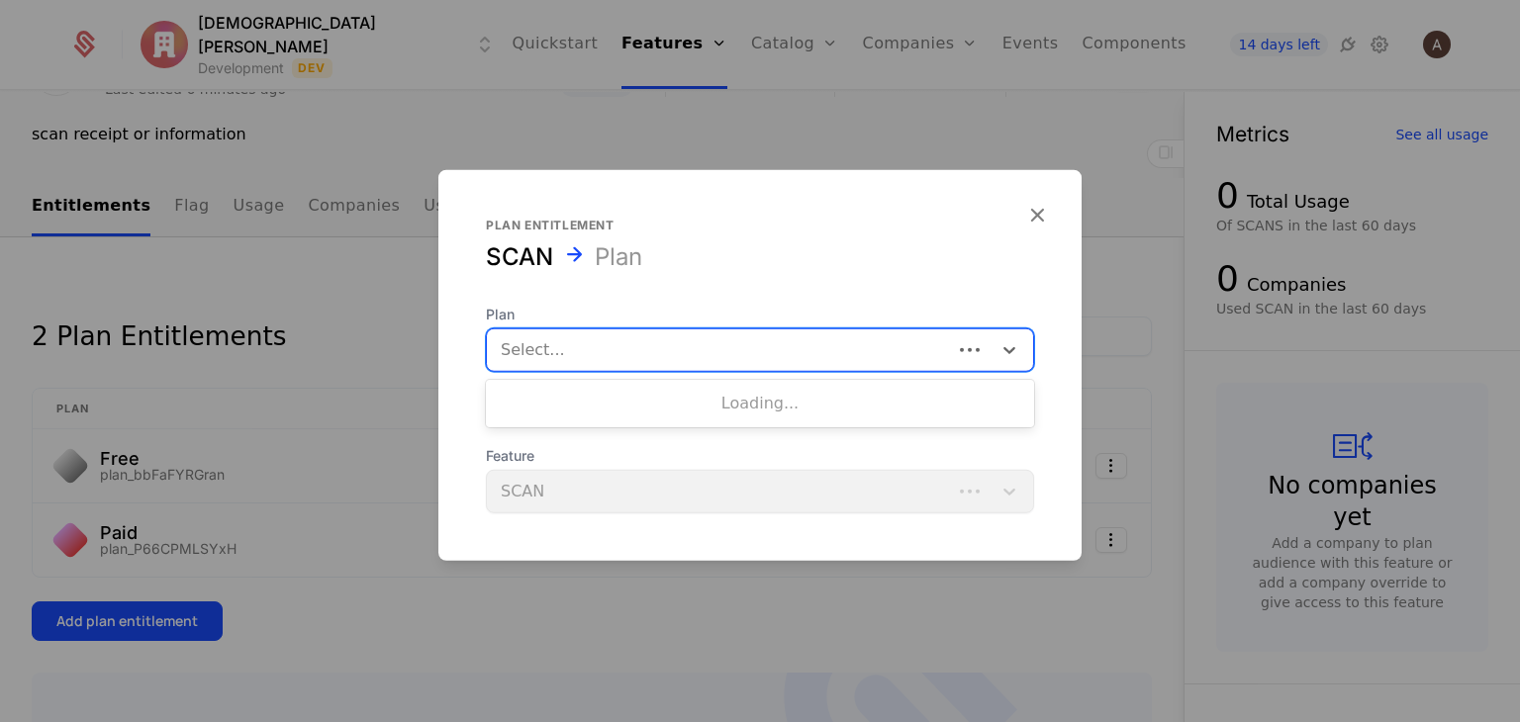
click at [642, 364] on div at bounding box center [719, 350] width 437 height 28
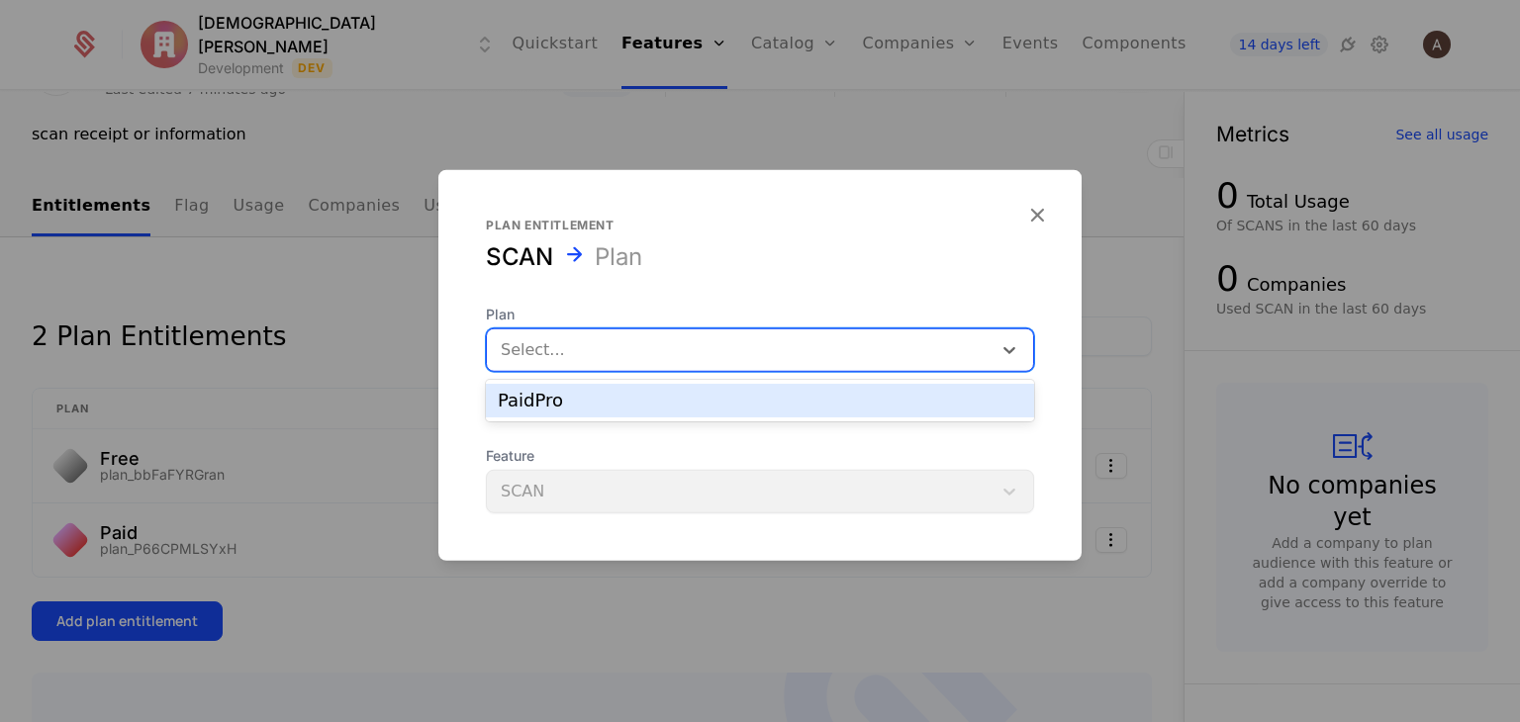
click at [633, 403] on div "PaidPro" at bounding box center [760, 401] width 524 height 18
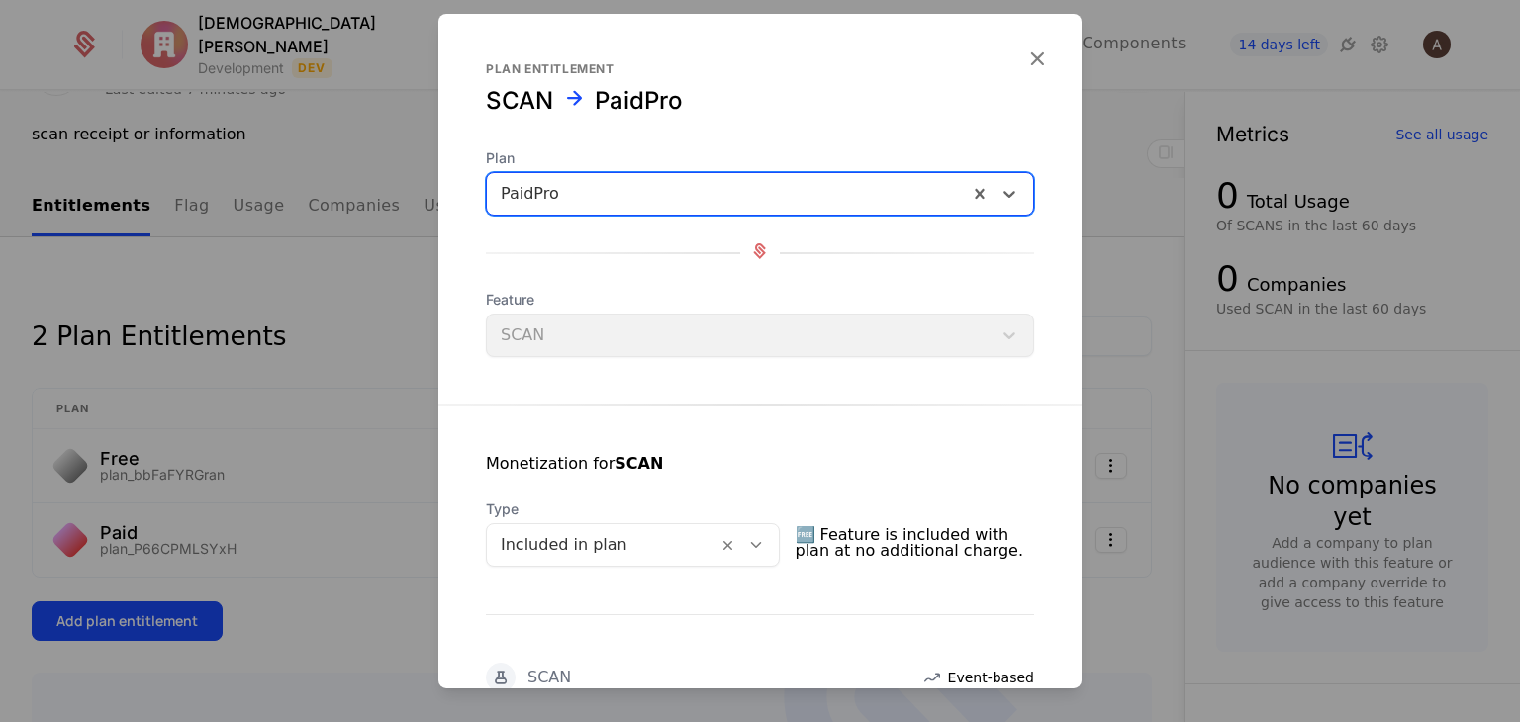
scroll to position [299, 0]
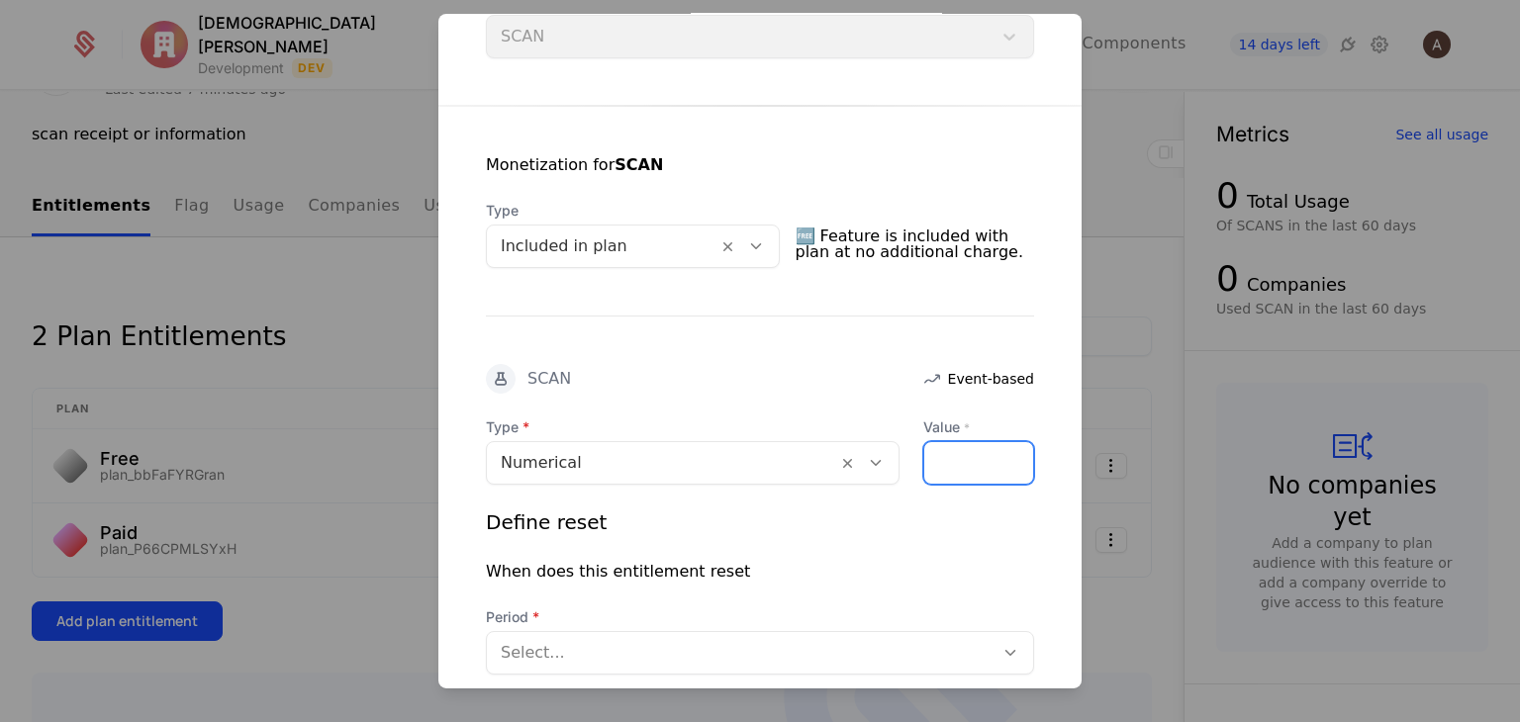
click at [970, 443] on input "Value *" at bounding box center [978, 463] width 109 height 42
type input "***"
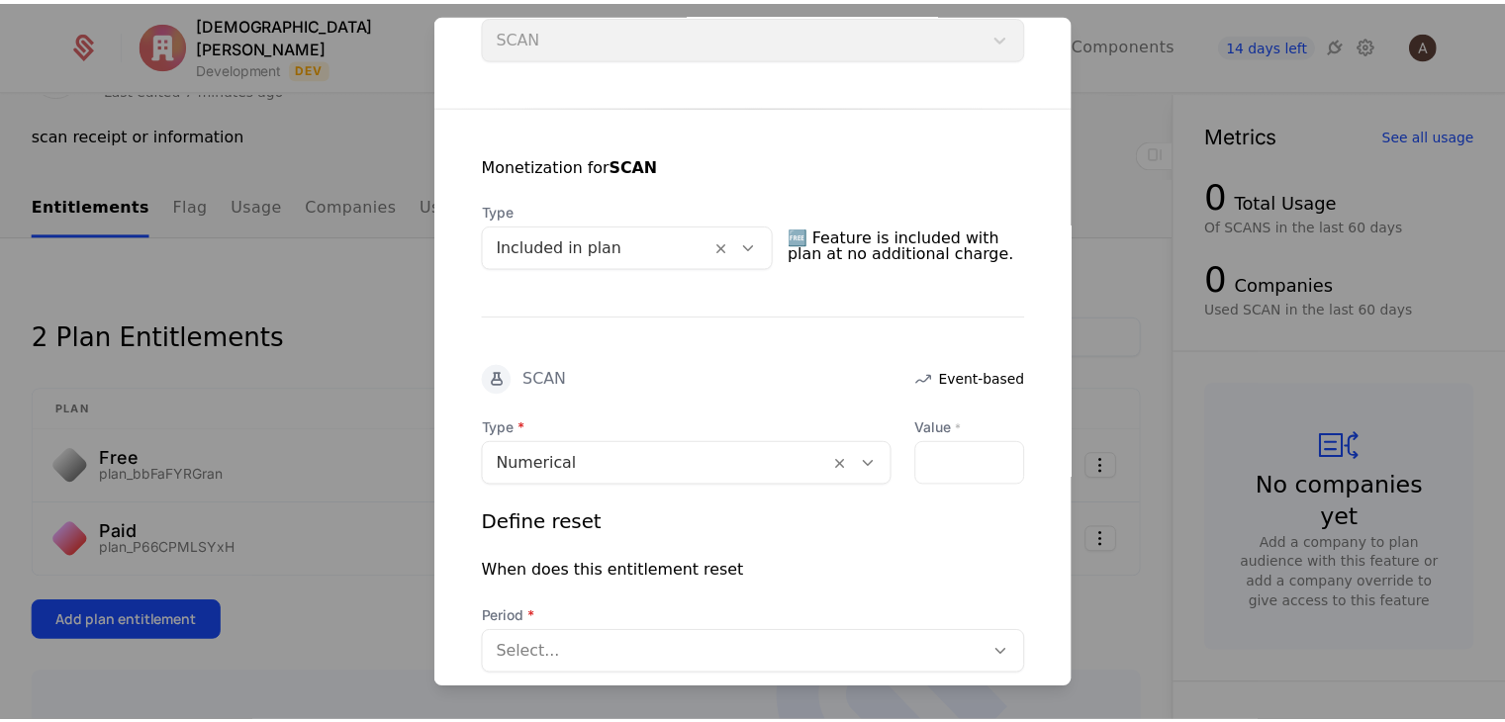
scroll to position [67, 0]
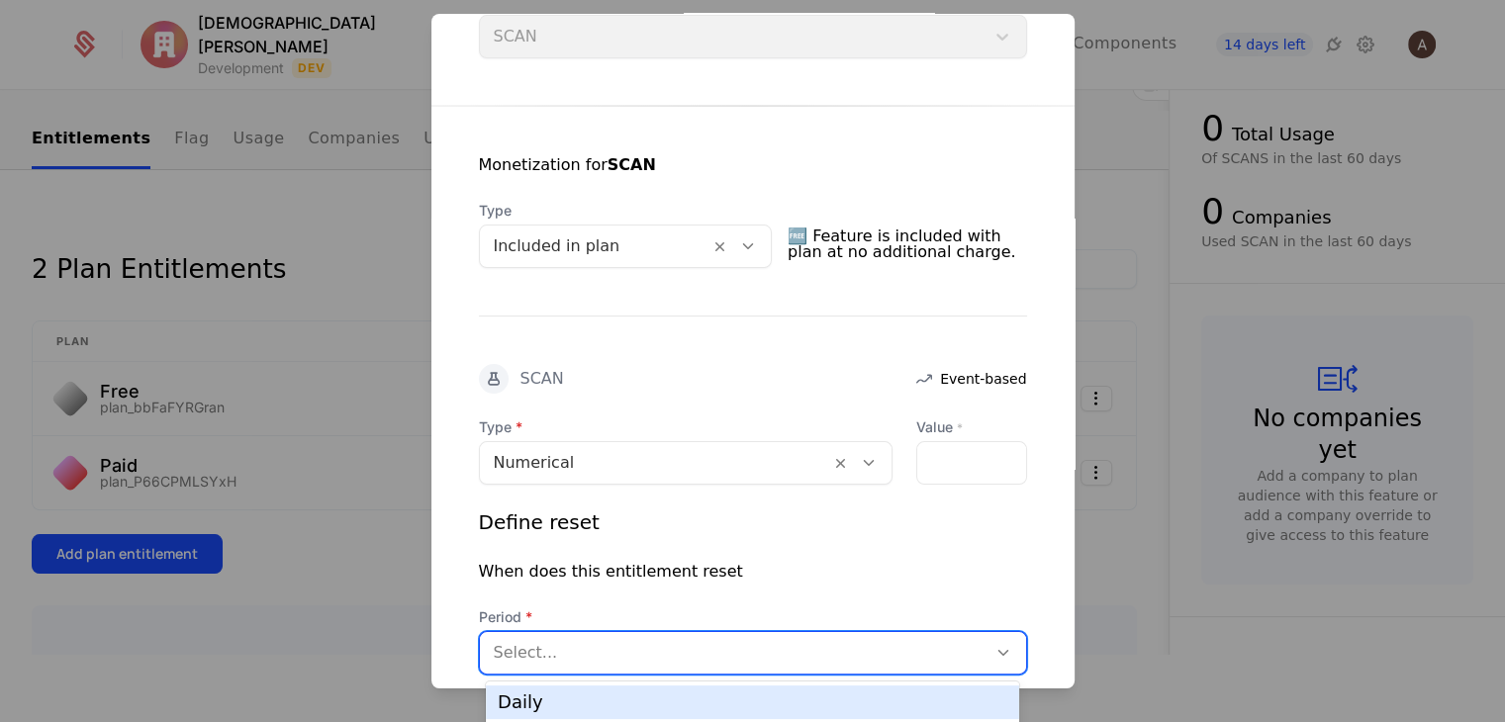
click at [844, 648] on div at bounding box center [733, 653] width 479 height 28
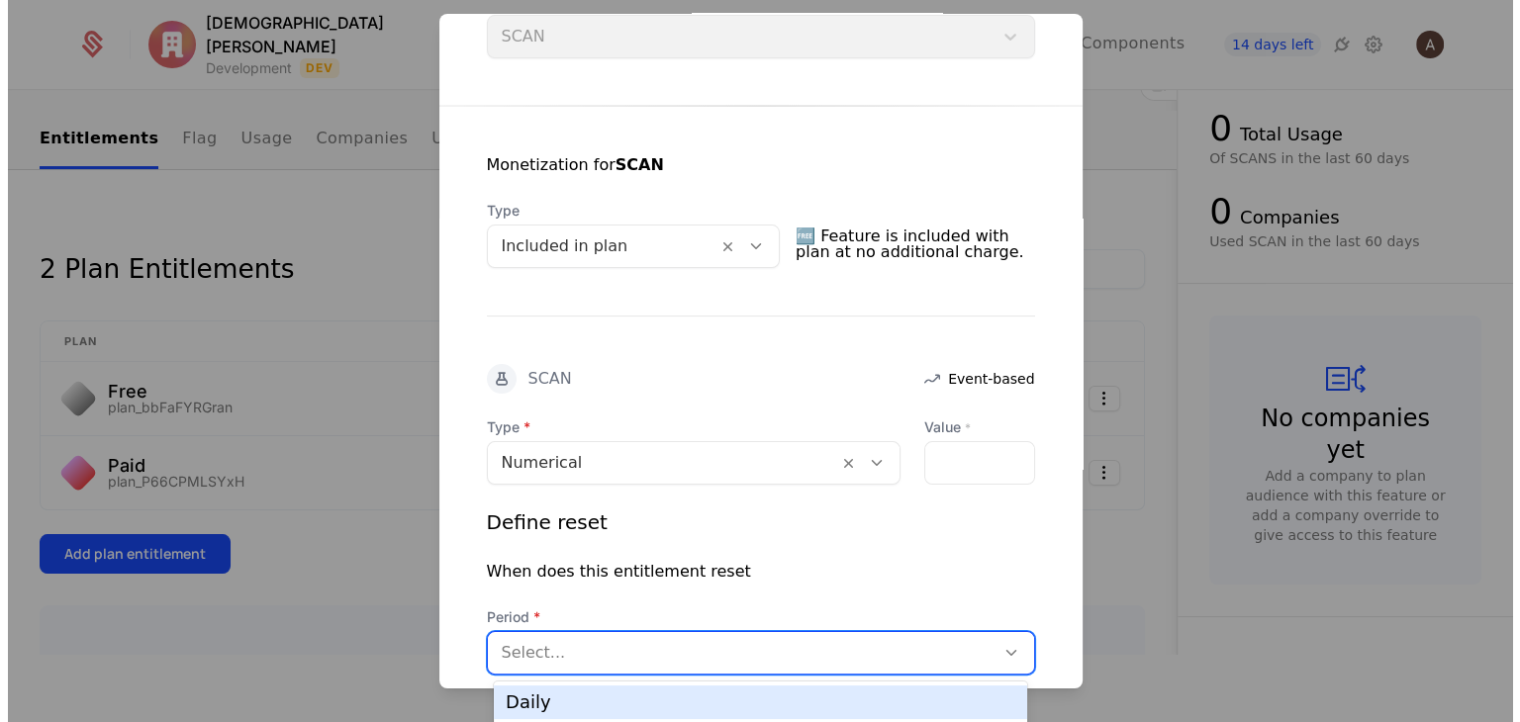
scroll to position [0, 0]
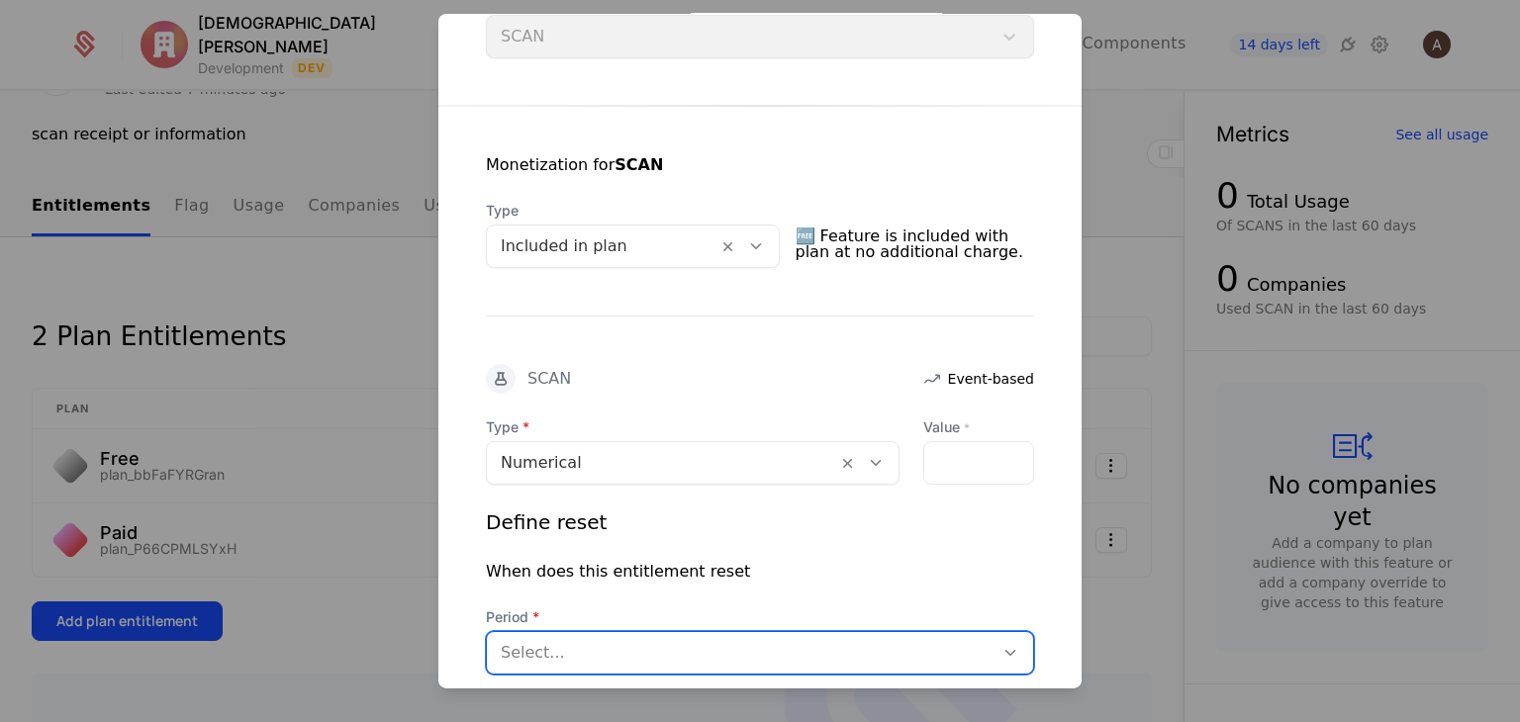
click at [844, 648] on div at bounding box center [740, 653] width 479 height 28
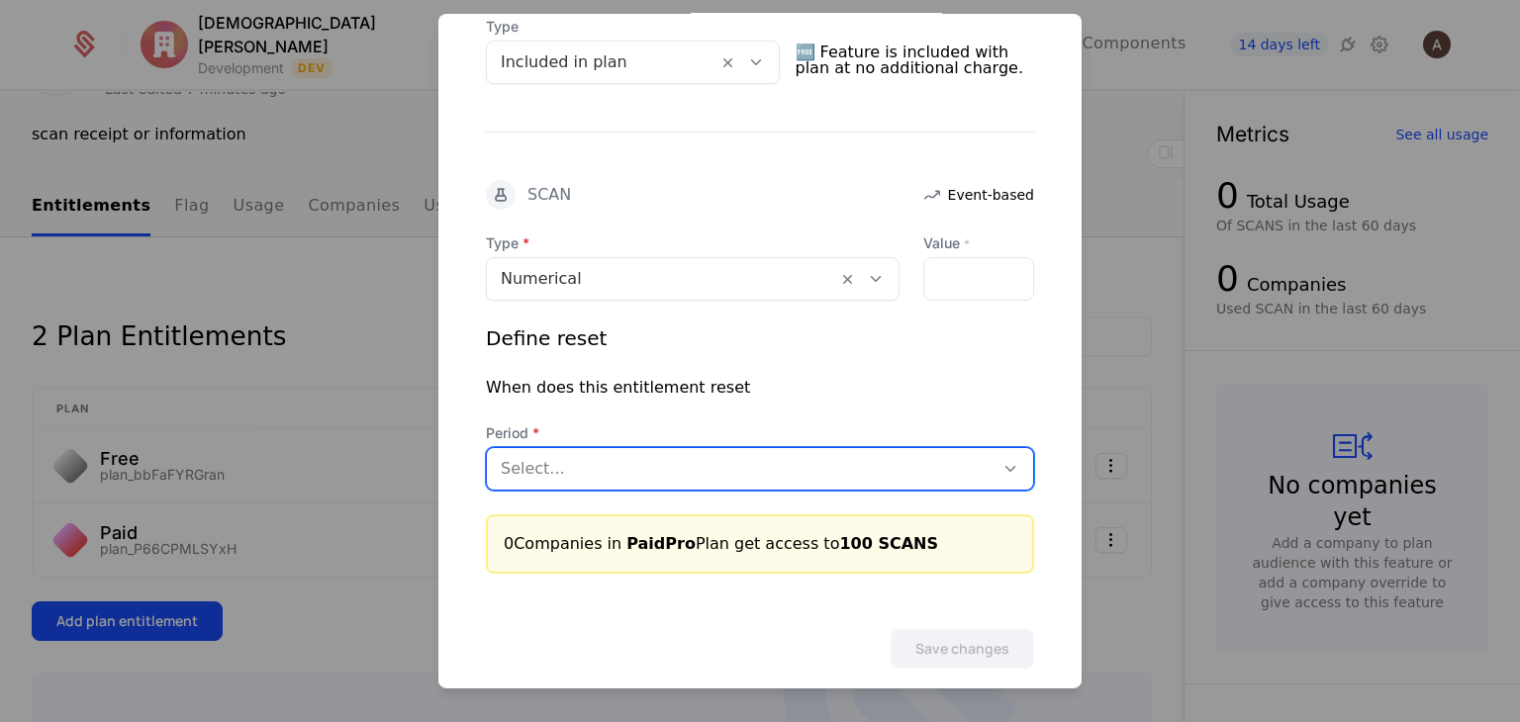
scroll to position [487, 0]
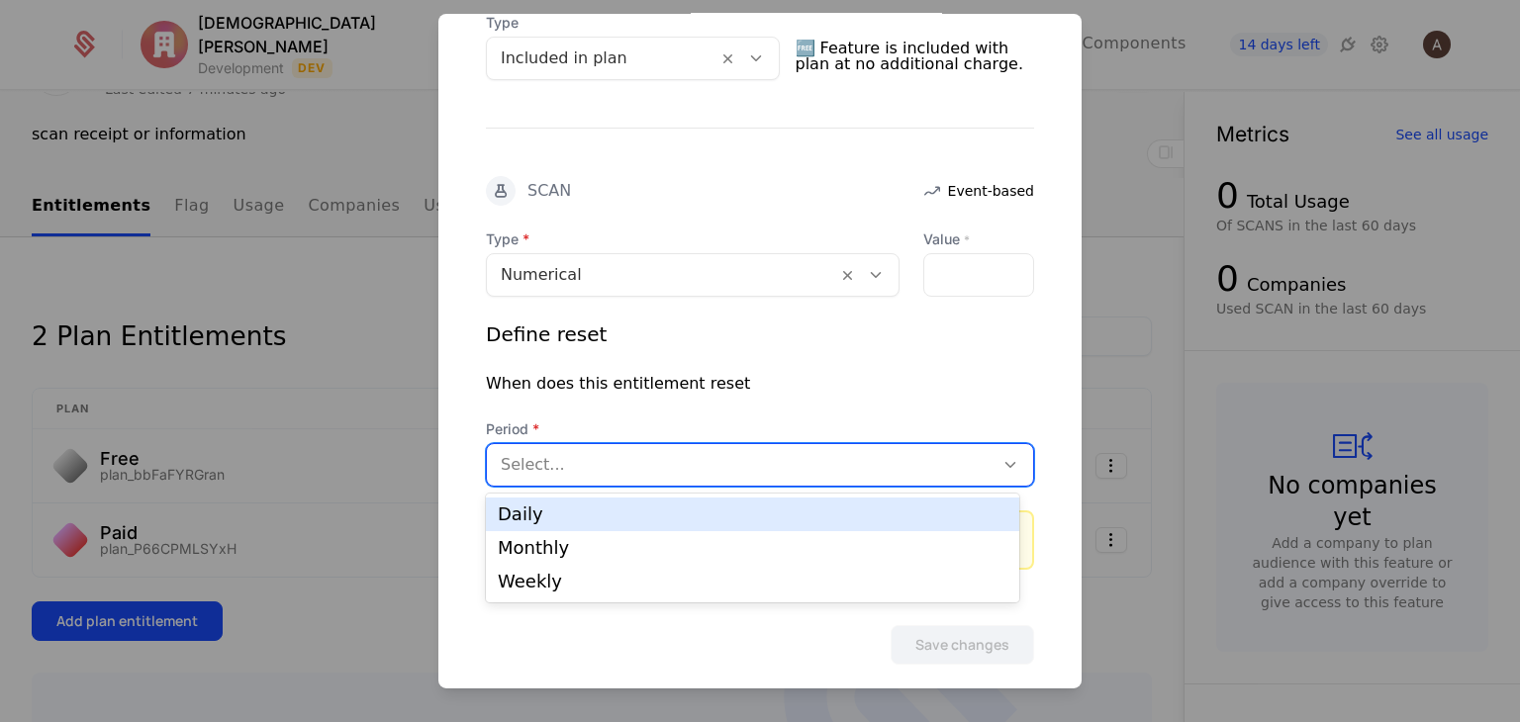
click at [971, 464] on div "Select..." at bounding box center [740, 465] width 507 height 36
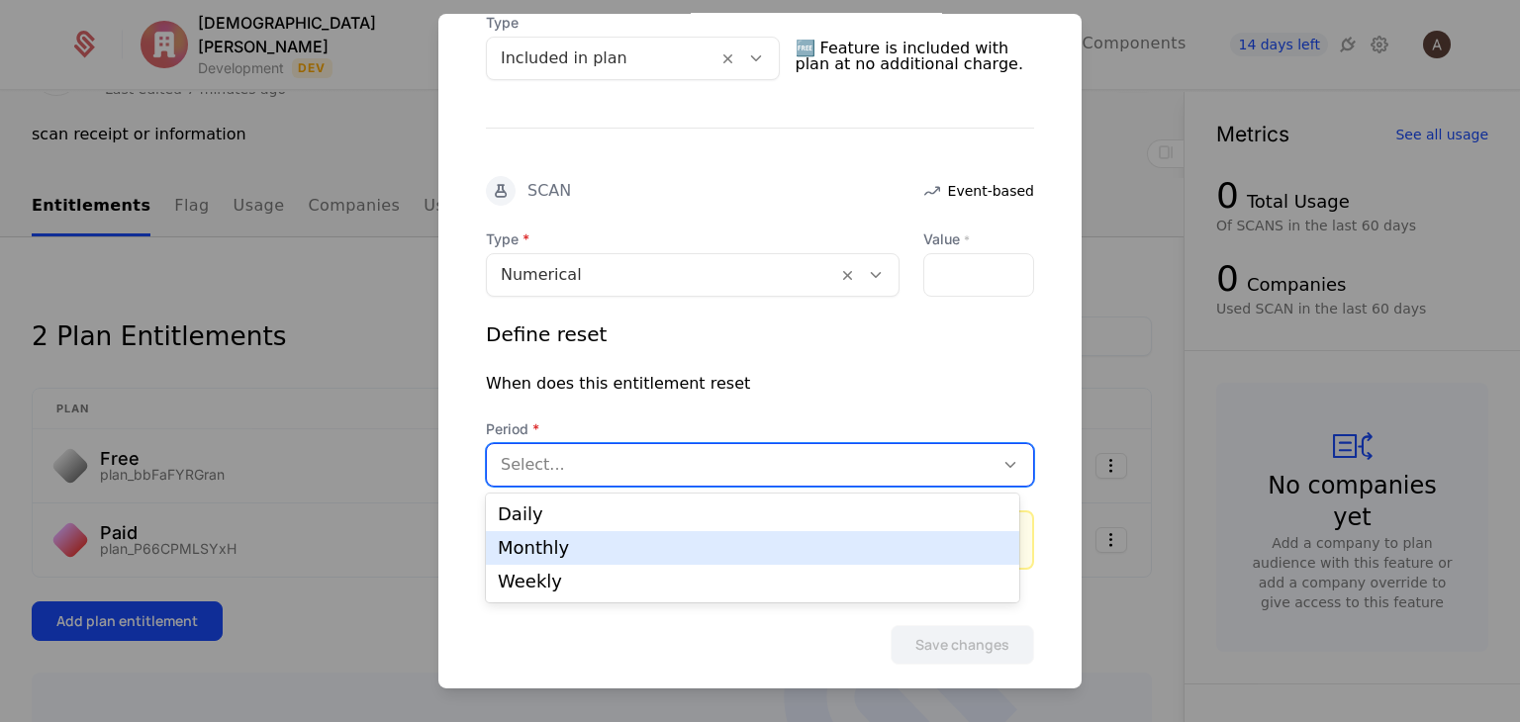
click at [897, 555] on div "Monthly" at bounding box center [753, 548] width 510 height 18
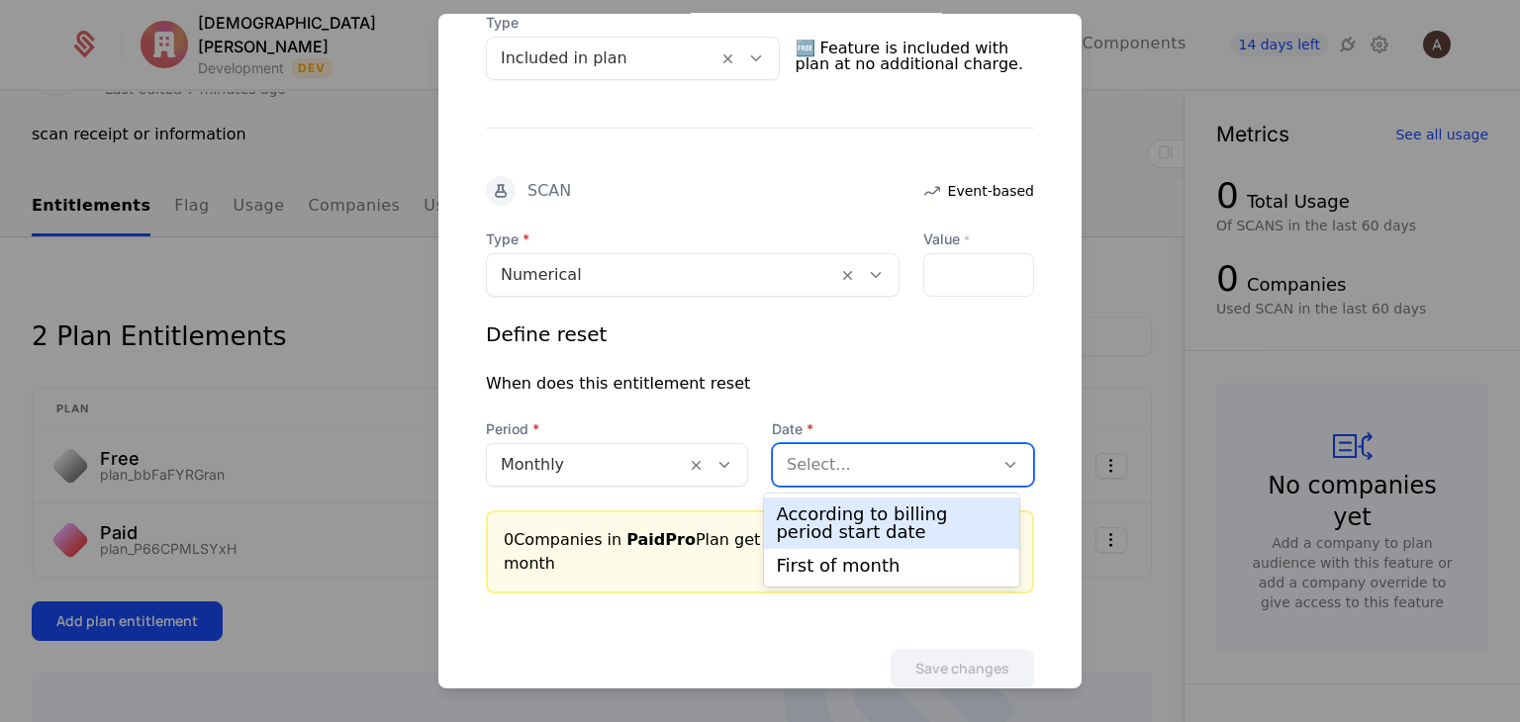
click at [908, 464] on div at bounding box center [883, 465] width 193 height 28
click at [888, 506] on div "According to billing period start date" at bounding box center [891, 524] width 231 height 36
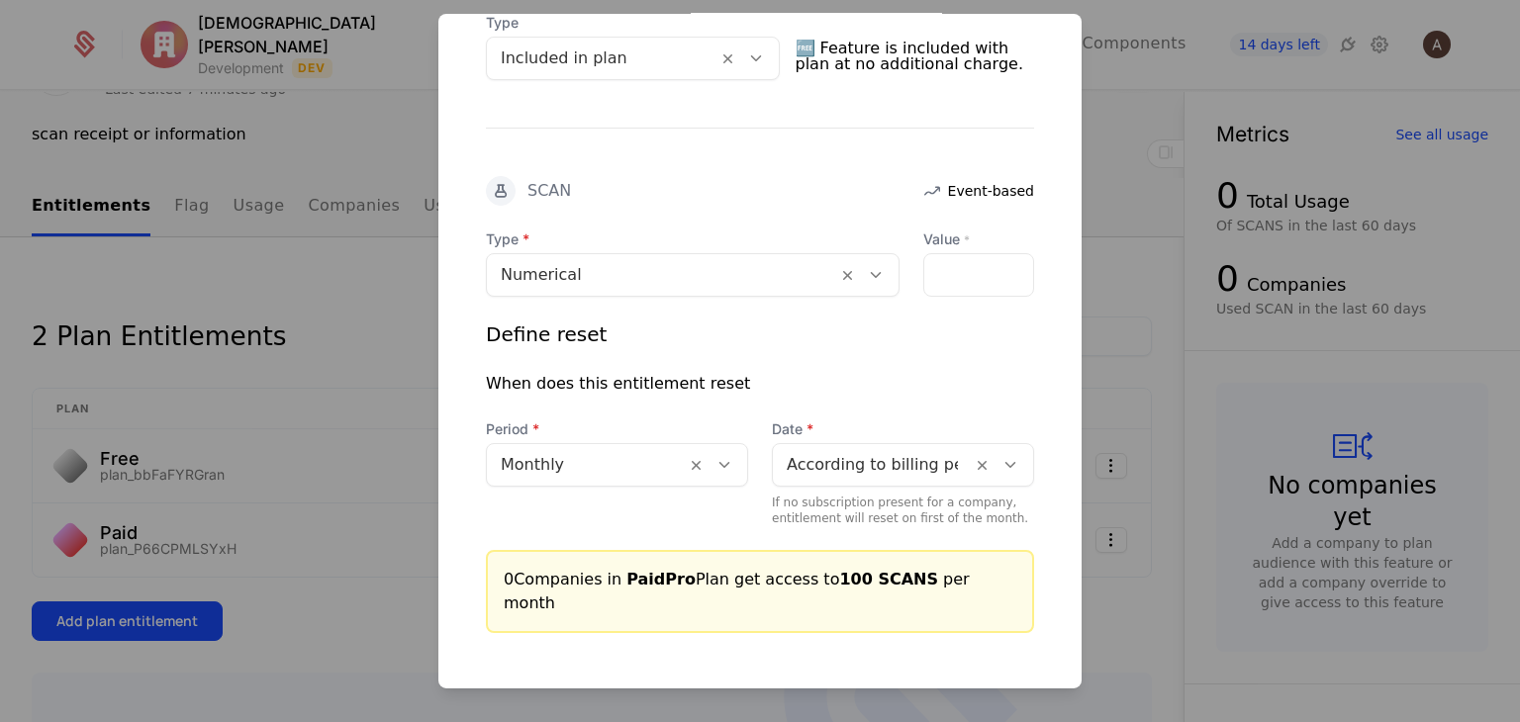
click at [913, 689] on button "Save changes" at bounding box center [962, 709] width 143 height 40
